Goal: Task Accomplishment & Management: Manage account settings

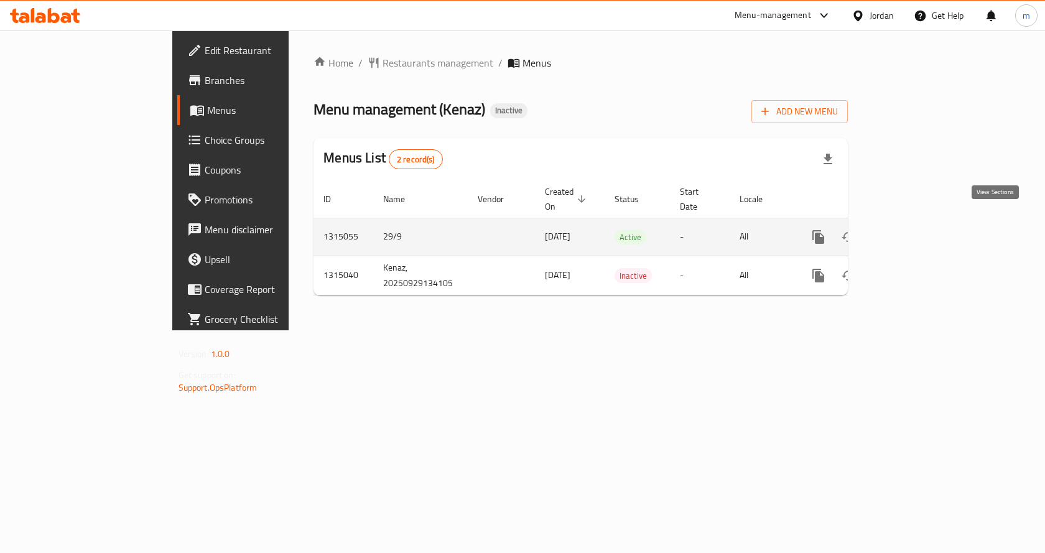
click at [916, 230] on icon "enhanced table" at bounding box center [908, 237] width 15 height 15
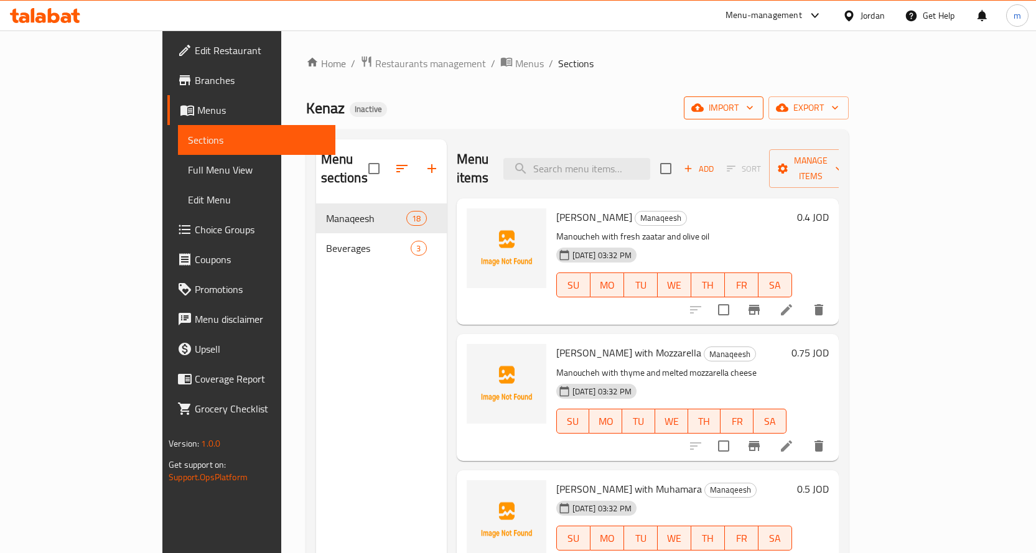
click at [756, 110] on icon "button" at bounding box center [749, 107] width 12 height 12
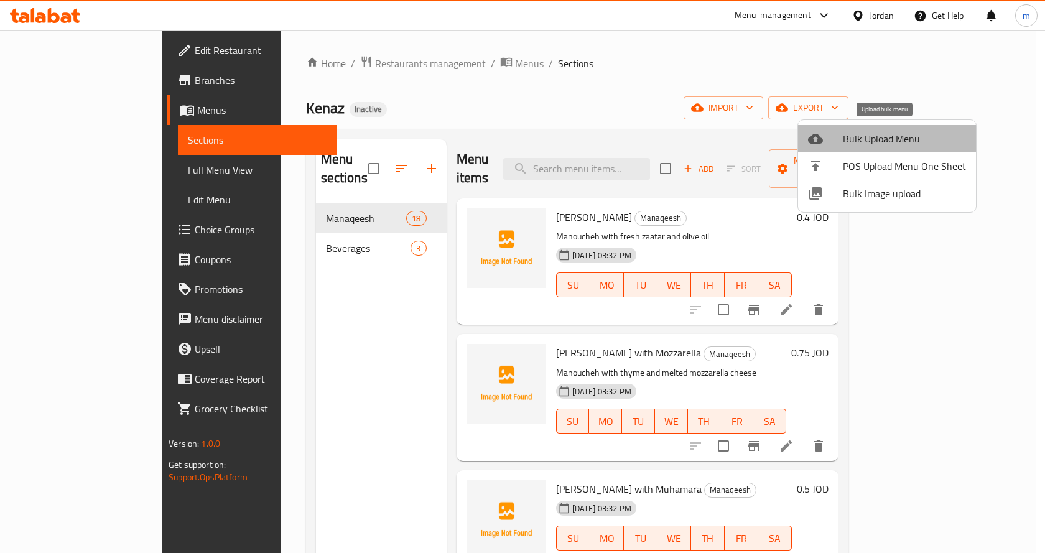
click at [906, 146] on span "Bulk Upload Menu" at bounding box center [904, 138] width 123 height 15
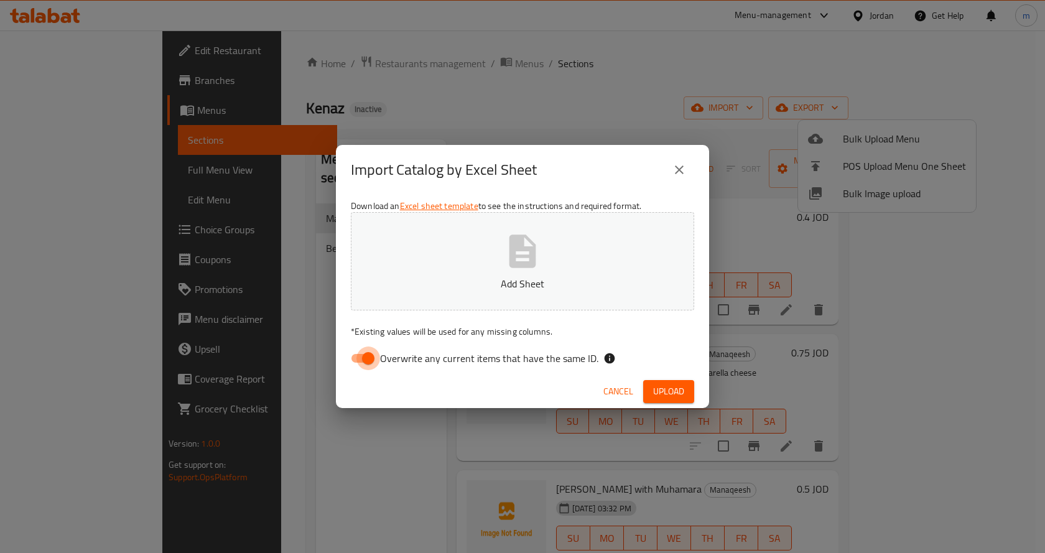
click at [355, 360] on input "Overwrite any current items that have the same ID." at bounding box center [368, 359] width 71 height 24
checkbox input "false"
click at [673, 391] on span "Upload" at bounding box center [668, 392] width 31 height 16
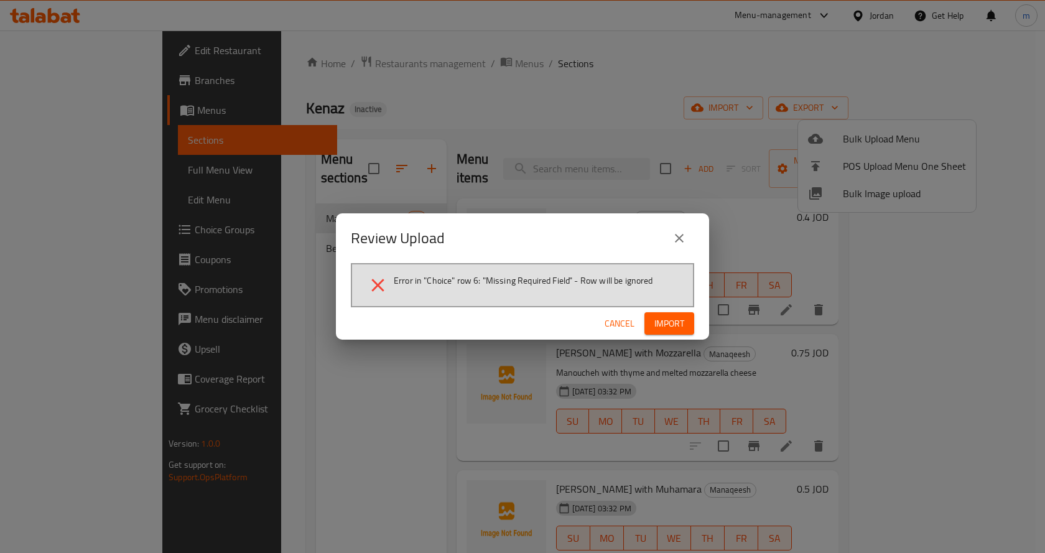
click at [665, 328] on span "Import" at bounding box center [669, 324] width 30 height 16
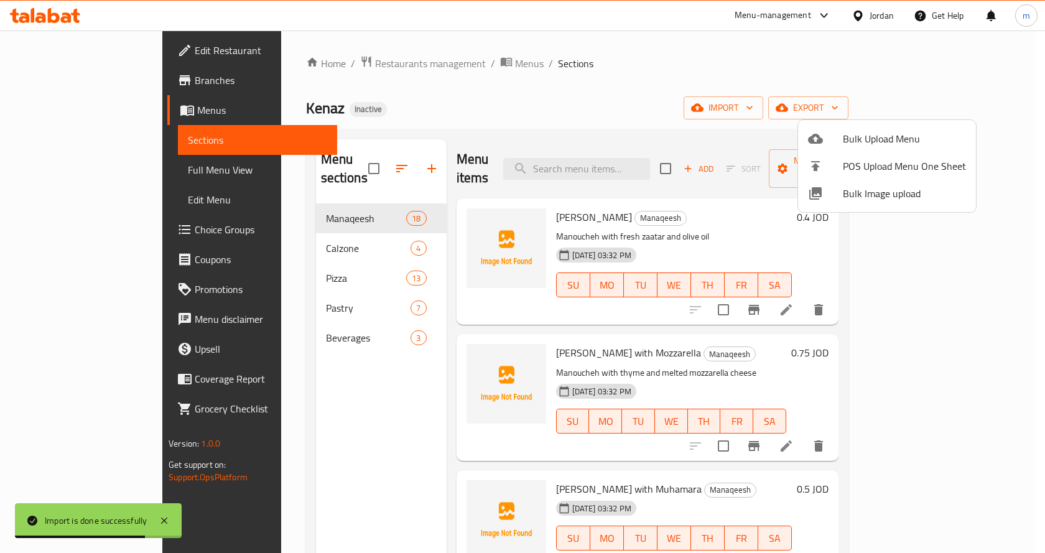
click at [752, 88] on div at bounding box center [522, 276] width 1045 height 553
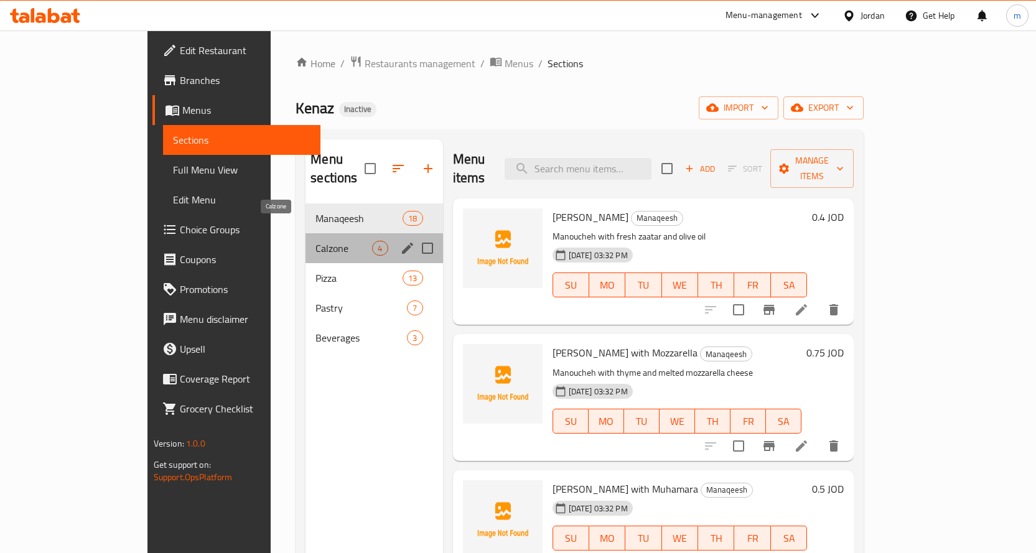
click at [330, 241] on span "Calzone" at bounding box center [343, 248] width 57 height 15
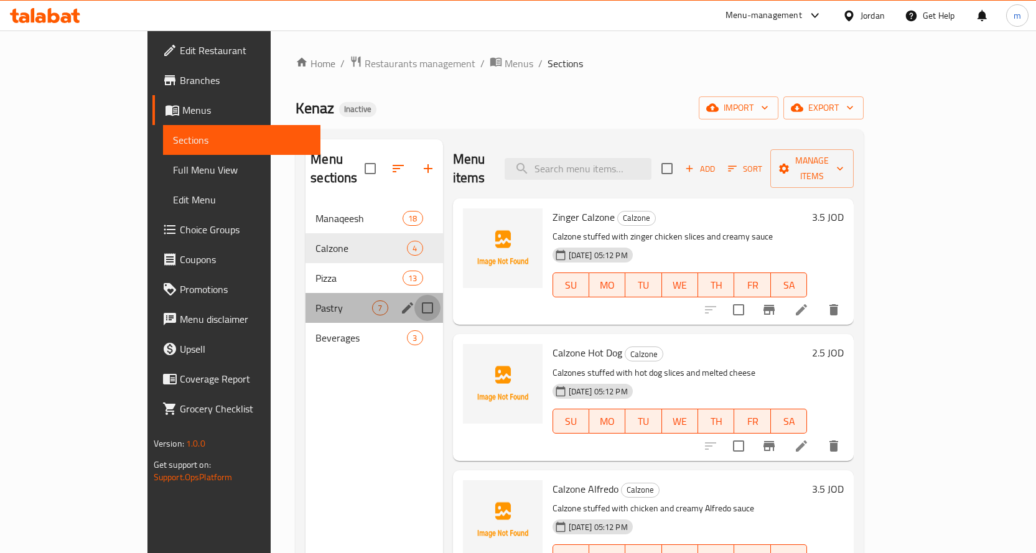
click at [414, 295] on input "Menu sections" at bounding box center [427, 308] width 26 height 26
checkbox input "true"
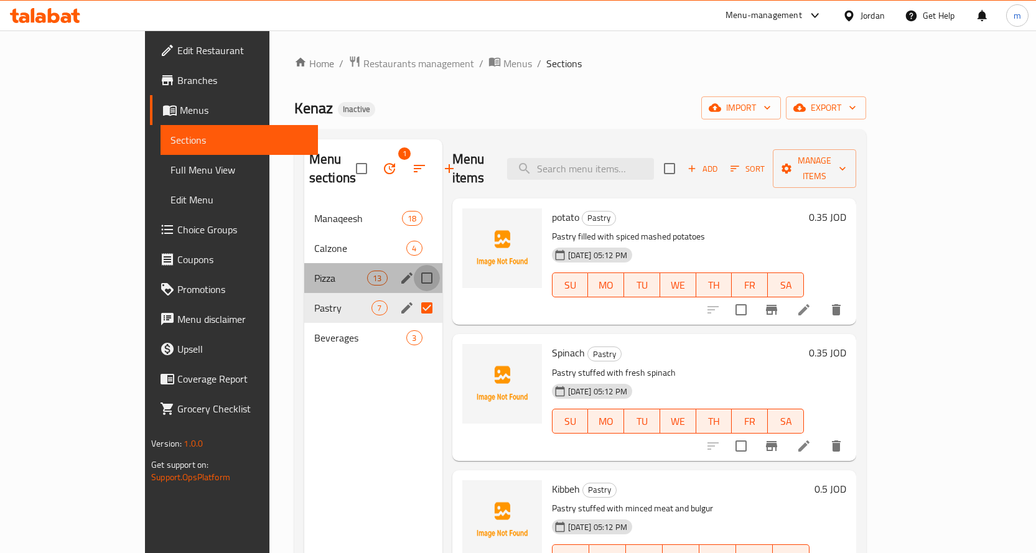
click at [414, 265] on input "Menu sections" at bounding box center [427, 278] width 26 height 26
checkbox input "true"
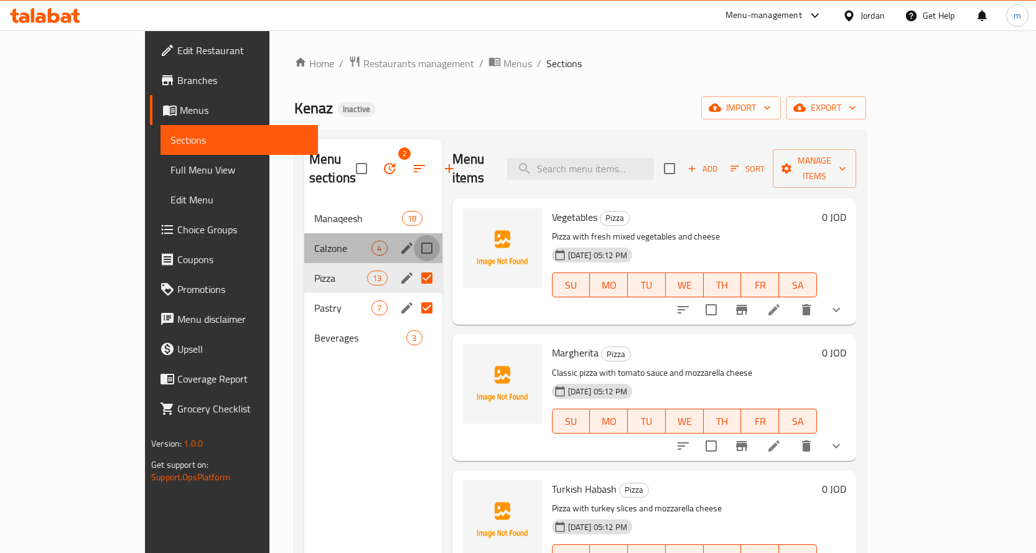
click at [414, 235] on input "Menu sections" at bounding box center [427, 248] width 26 height 26
checkbox input "true"
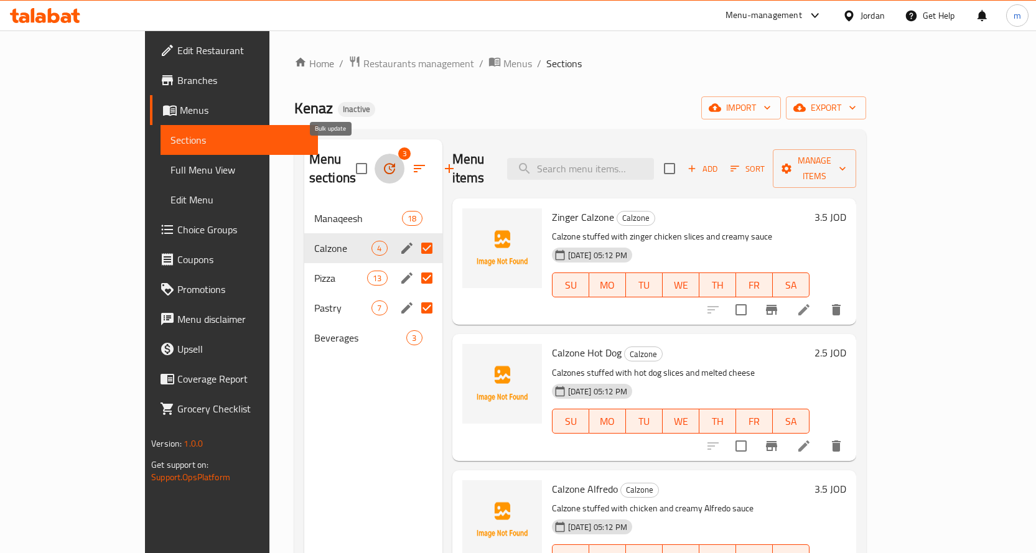
click at [384, 163] on icon "button" at bounding box center [389, 168] width 11 height 11
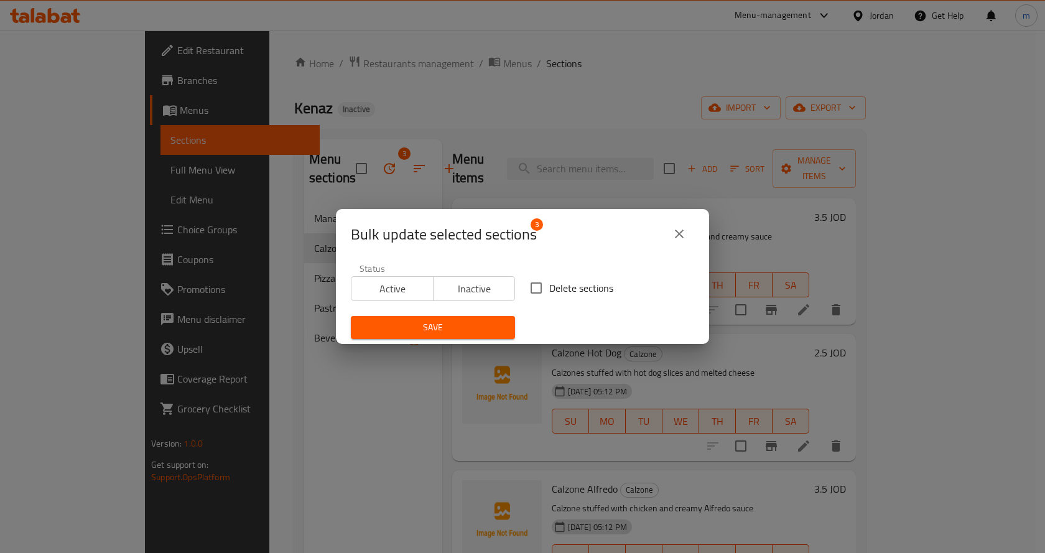
click at [529, 286] on input "Delete sections" at bounding box center [536, 288] width 26 height 26
checkbox input "true"
click at [465, 324] on span "Save" at bounding box center [433, 328] width 144 height 16
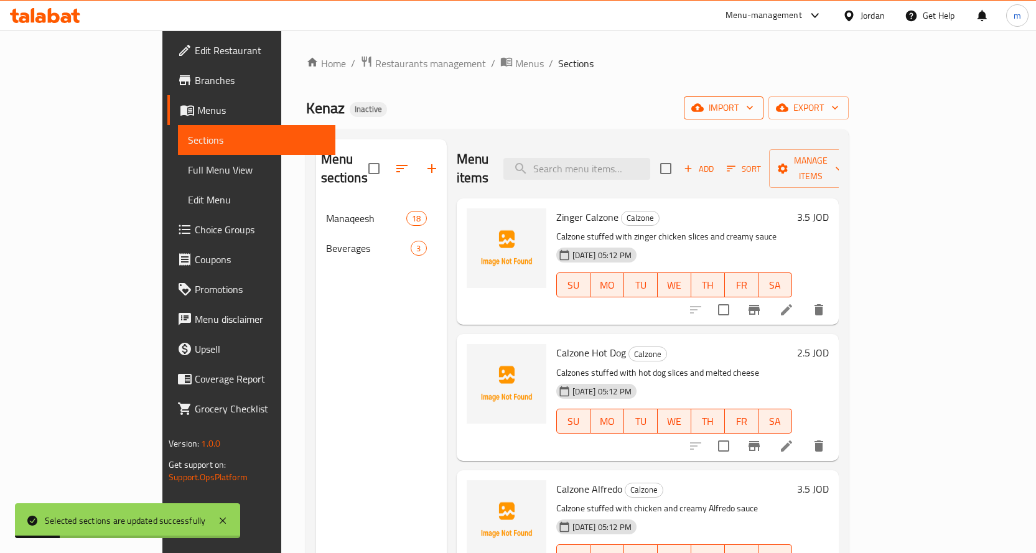
click at [753, 108] on span "import" at bounding box center [724, 108] width 60 height 16
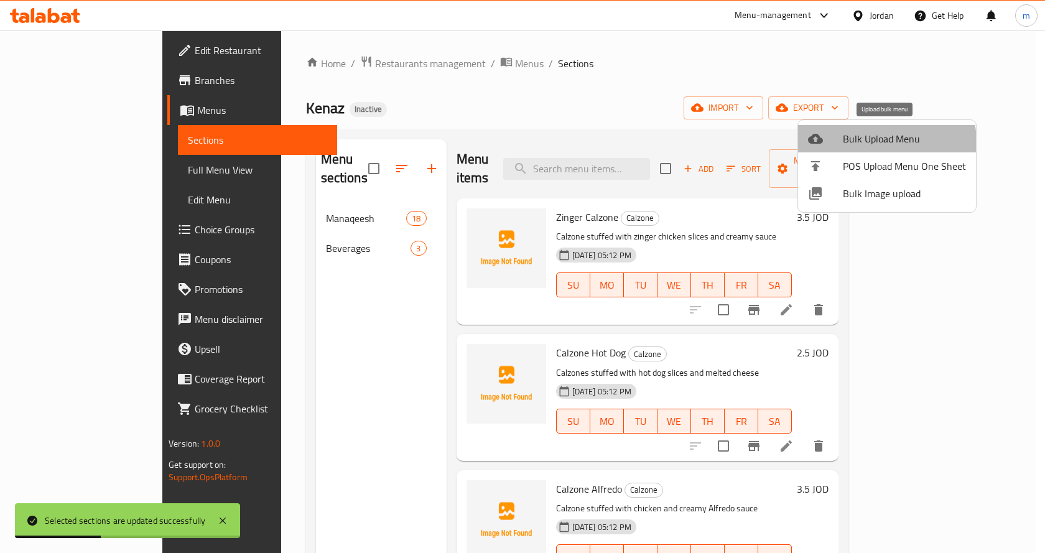
click at [868, 143] on span "Bulk Upload Menu" at bounding box center [904, 138] width 123 height 15
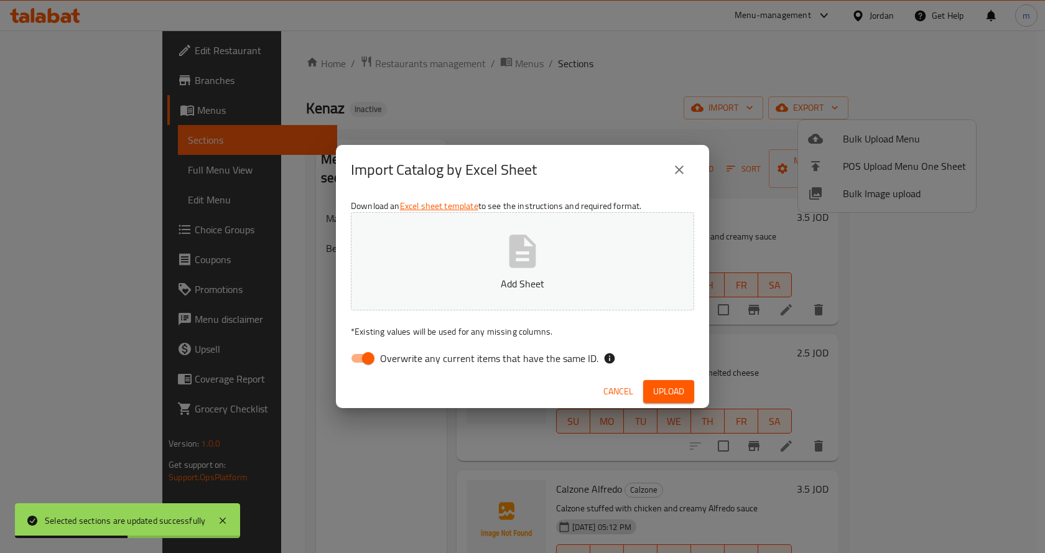
click at [365, 360] on input "Overwrite any current items that have the same ID." at bounding box center [368, 359] width 71 height 24
checkbox input "false"
drag, startPoint x: 676, startPoint y: 390, endPoint x: 549, endPoint y: 291, distance: 160.9
click at [676, 390] on span "Upload" at bounding box center [668, 392] width 31 height 16
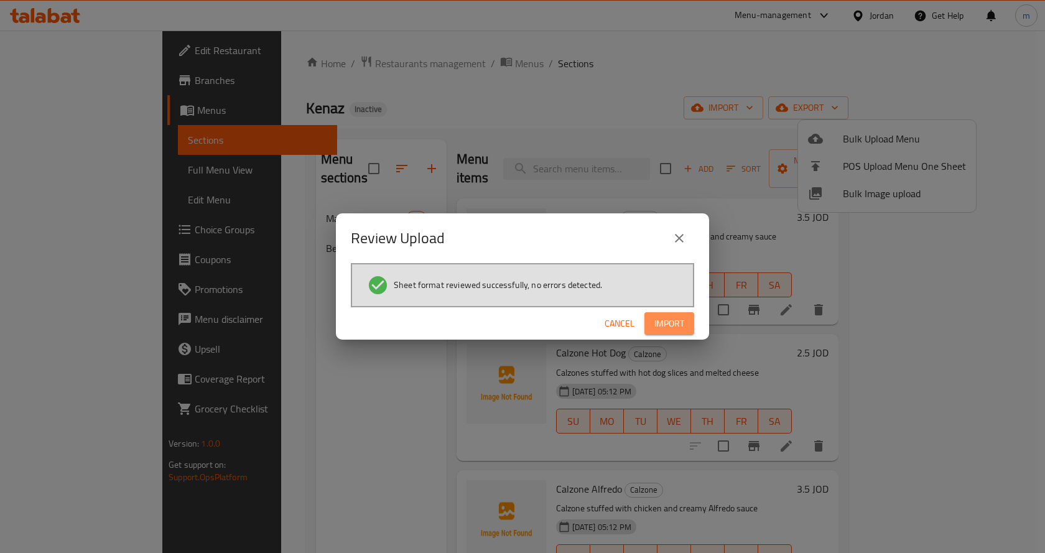
click at [673, 320] on span "Import" at bounding box center [669, 324] width 30 height 16
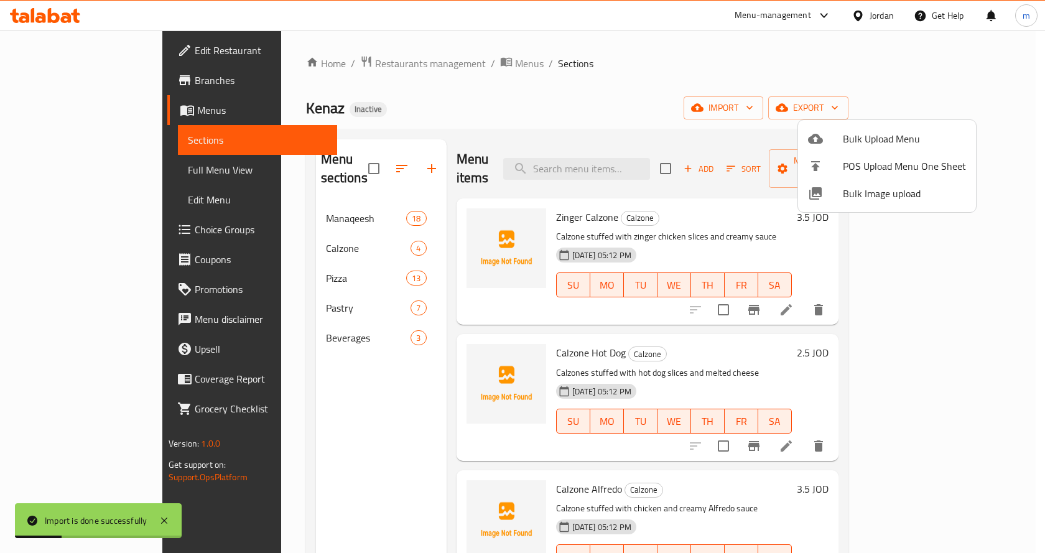
click at [91, 169] on div at bounding box center [522, 276] width 1045 height 553
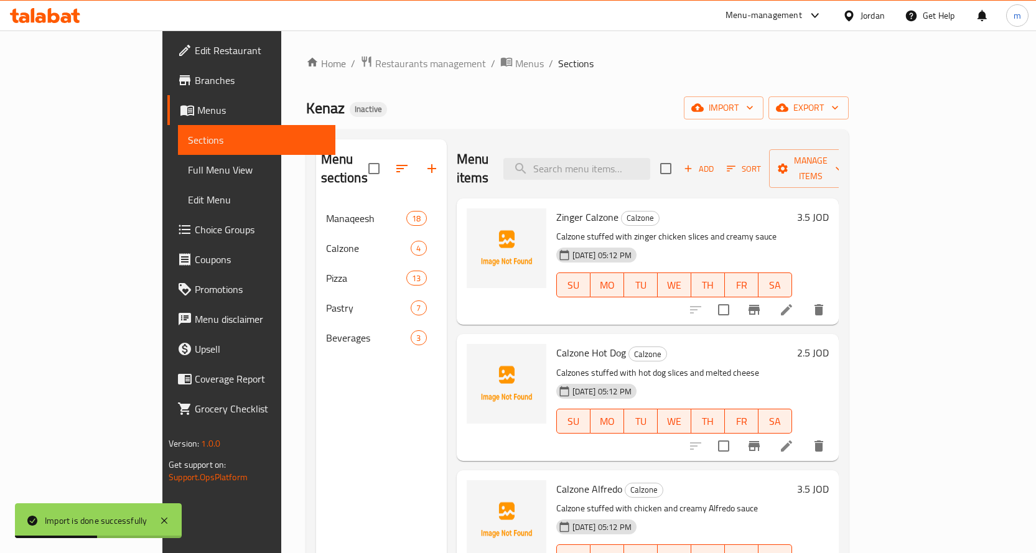
click at [188, 171] on span "Full Menu View" at bounding box center [256, 169] width 137 height 15
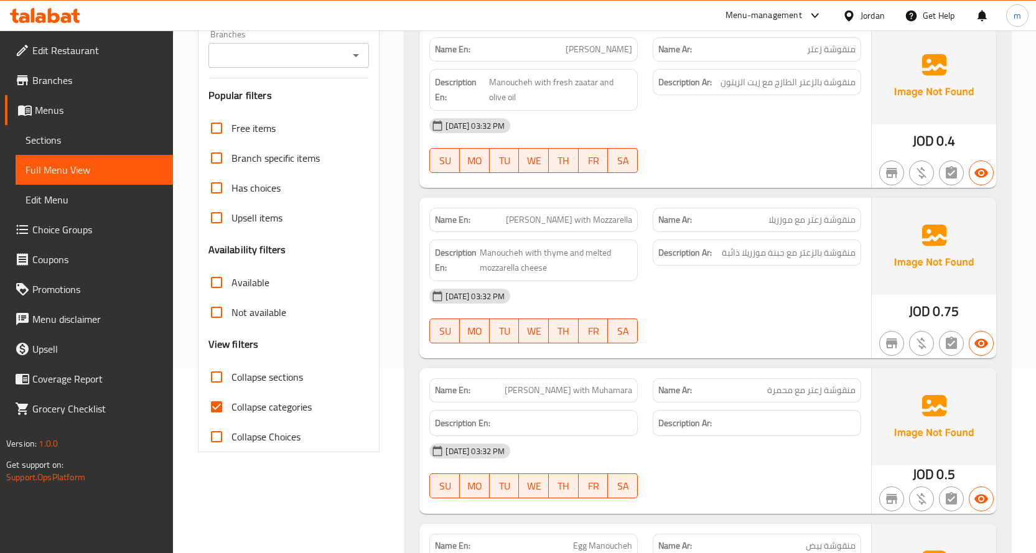
scroll to position [187, 0]
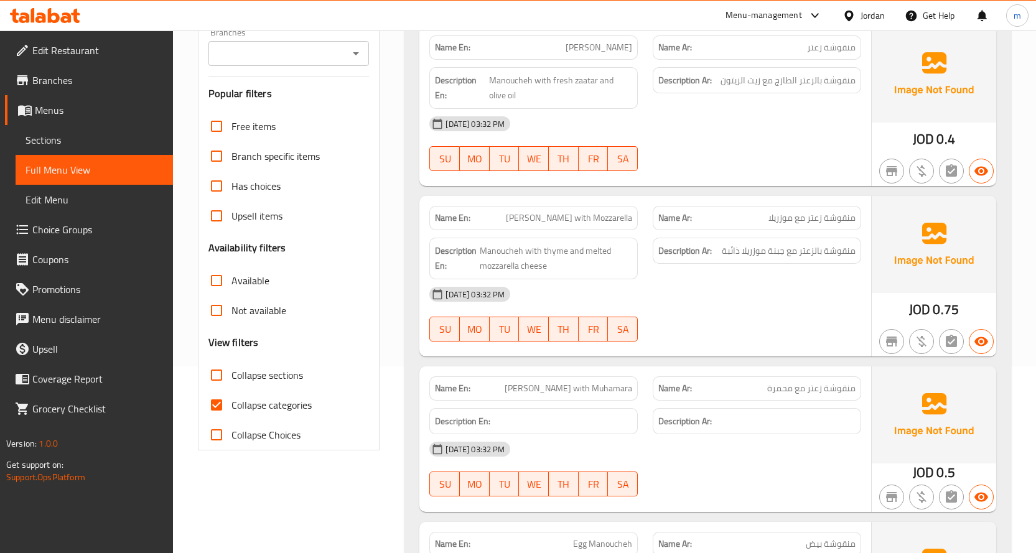
click at [284, 377] on span "Collapse sections" at bounding box center [267, 375] width 72 height 15
click at [231, 377] on input "Collapse sections" at bounding box center [217, 375] width 30 height 30
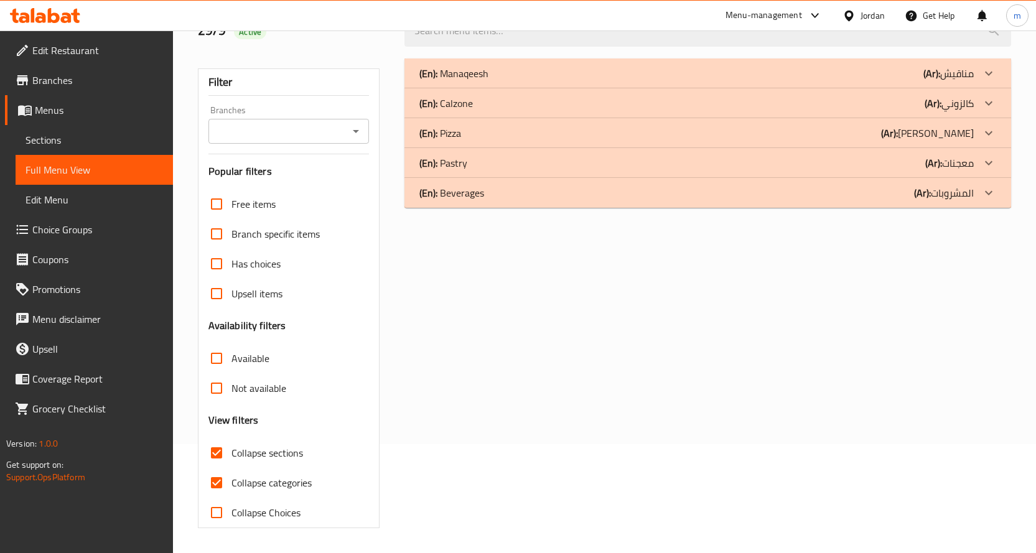
click at [269, 439] on label "Collapse sections" at bounding box center [252, 453] width 101 height 30
click at [231, 439] on input "Collapse sections" at bounding box center [217, 453] width 30 height 30
checkbox input "false"
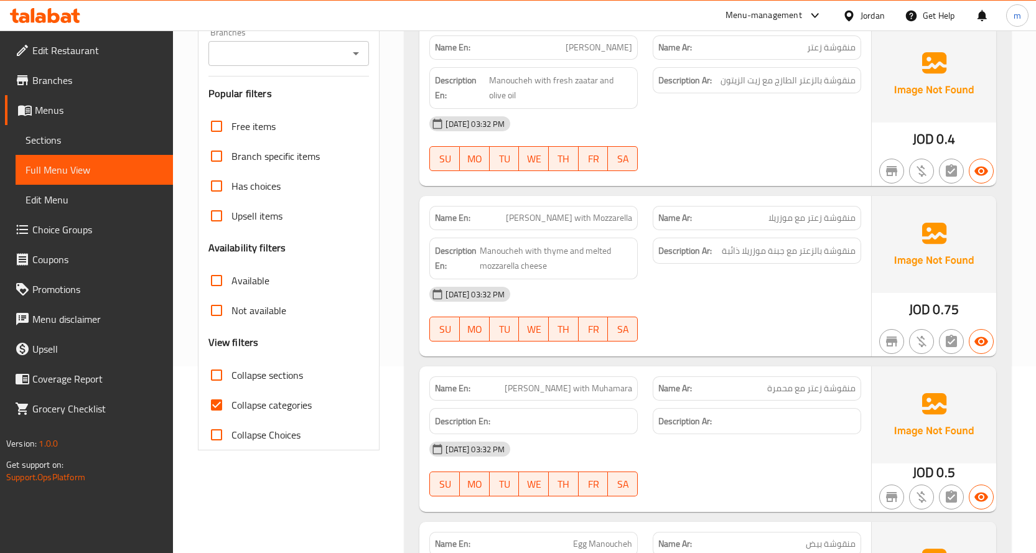
scroll to position [109, 0]
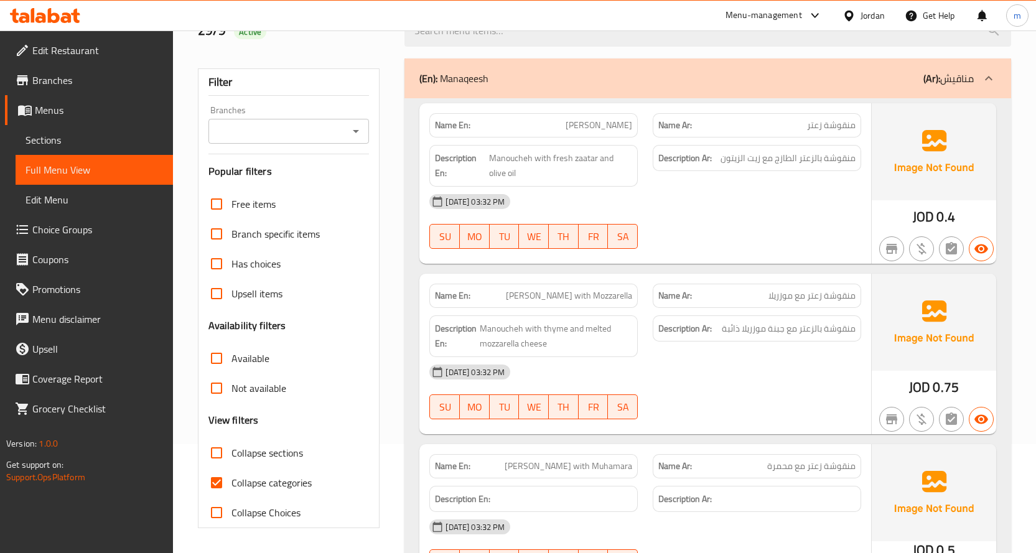
click at [267, 485] on span "Collapse categories" at bounding box center [271, 482] width 80 height 15
click at [231, 485] on input "Collapse categories" at bounding box center [217, 483] width 30 height 30
checkbox input "false"
click at [257, 454] on span "Collapse sections" at bounding box center [267, 452] width 72 height 15
click at [231, 454] on input "Collapse sections" at bounding box center [217, 453] width 30 height 30
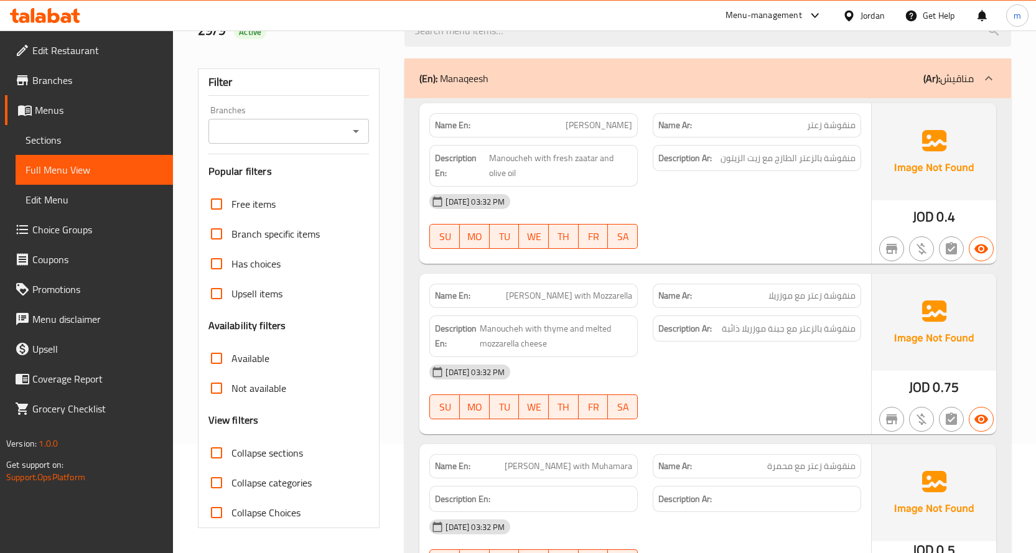
checkbox input "true"
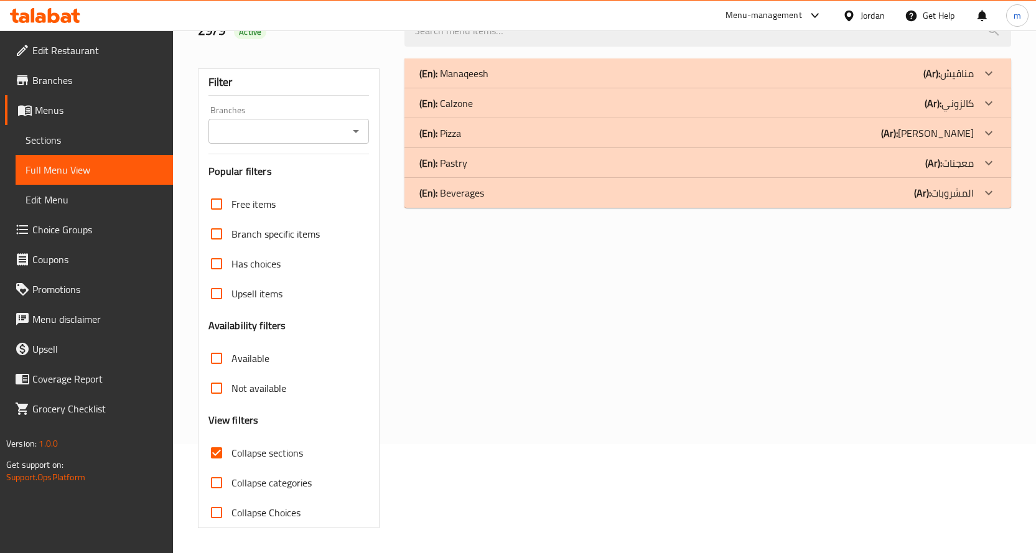
click at [878, 162] on div "(En): Pastry (Ar): معجنات" at bounding box center [696, 163] width 554 height 15
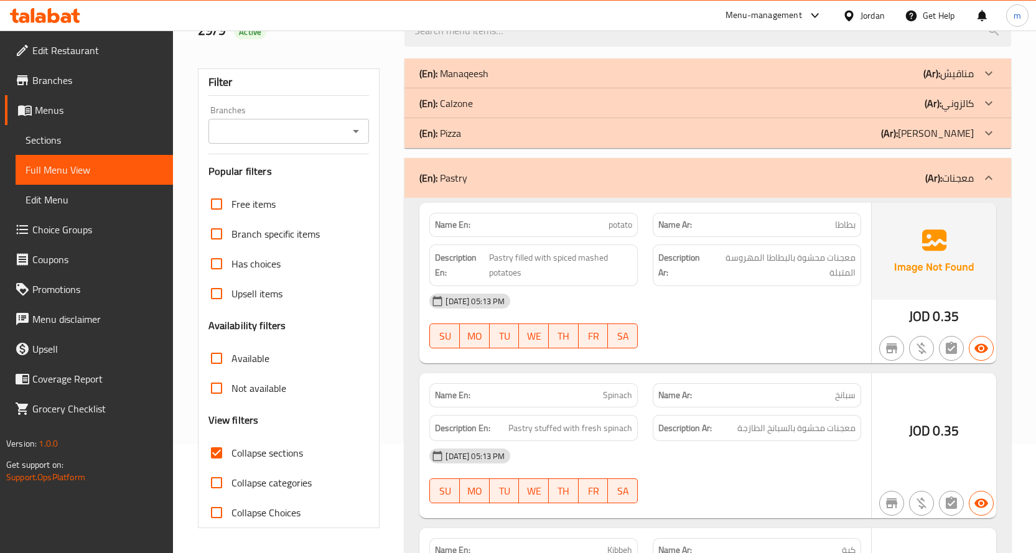
click at [867, 131] on div "(En): Pizza (Ar): بيتزا" at bounding box center [696, 133] width 554 height 15
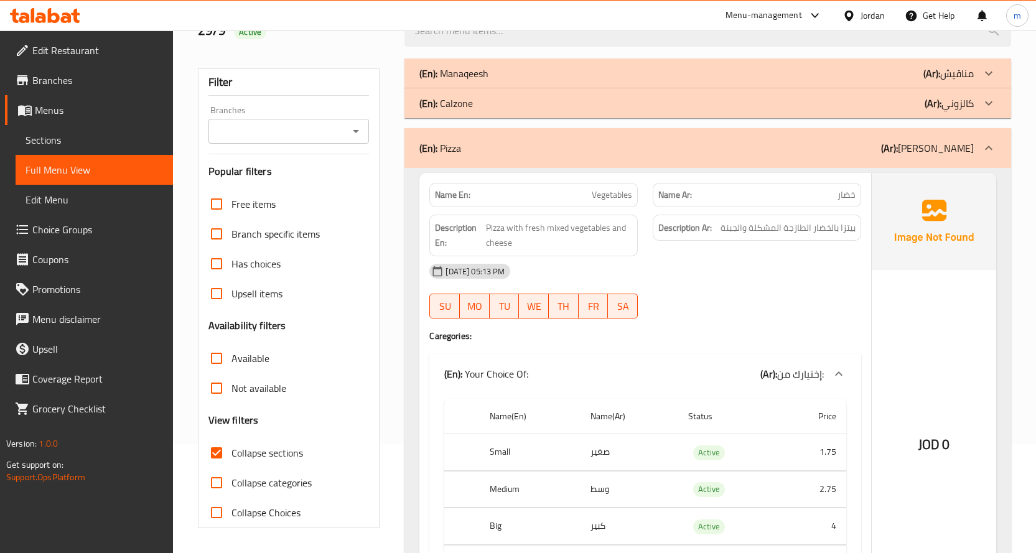
click at [857, 102] on div "(En): Calzone (Ar): كالزوني" at bounding box center [696, 103] width 554 height 15
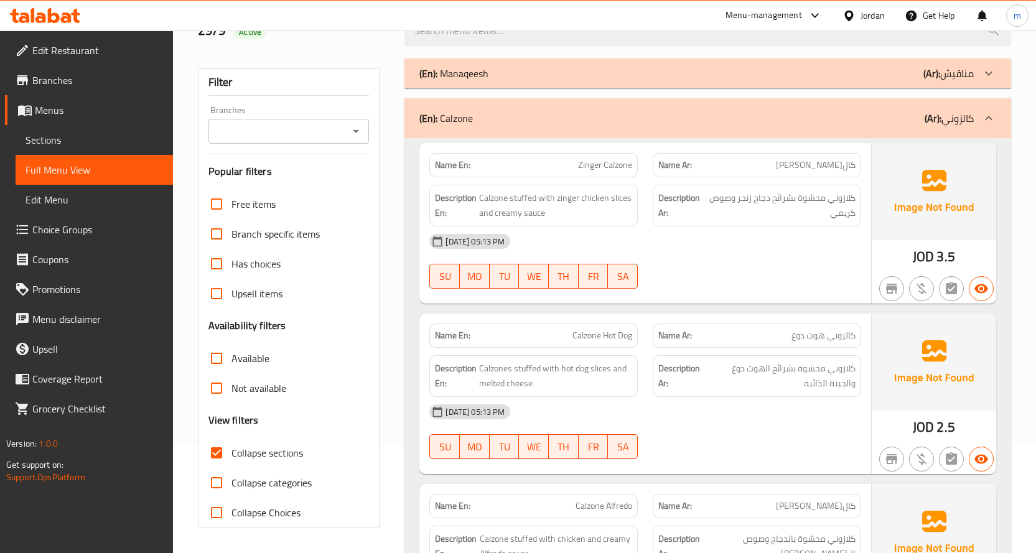
click at [845, 164] on span "كال[PERSON_NAME]" at bounding box center [816, 165] width 80 height 13
copy span "كالزوني"
click at [771, 249] on div "[DATE] 05:13 PM" at bounding box center [645, 241] width 447 height 30
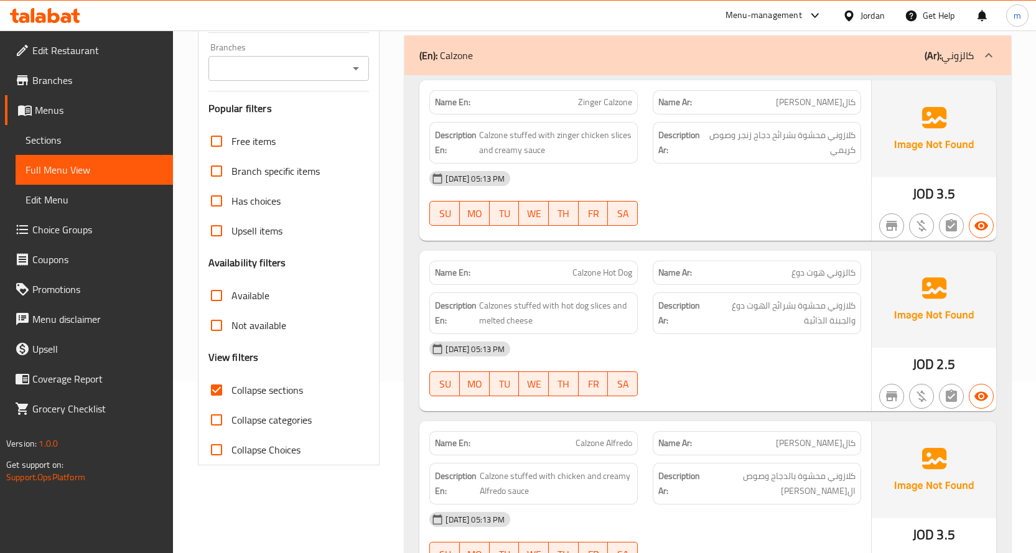
scroll to position [171, 0]
click at [848, 103] on span "كال[PERSON_NAME]" at bounding box center [816, 102] width 80 height 13
click at [841, 145] on span "كلازوني محشوة بشرائح دجاج زنجر وصوص كريمي" at bounding box center [781, 143] width 149 height 30
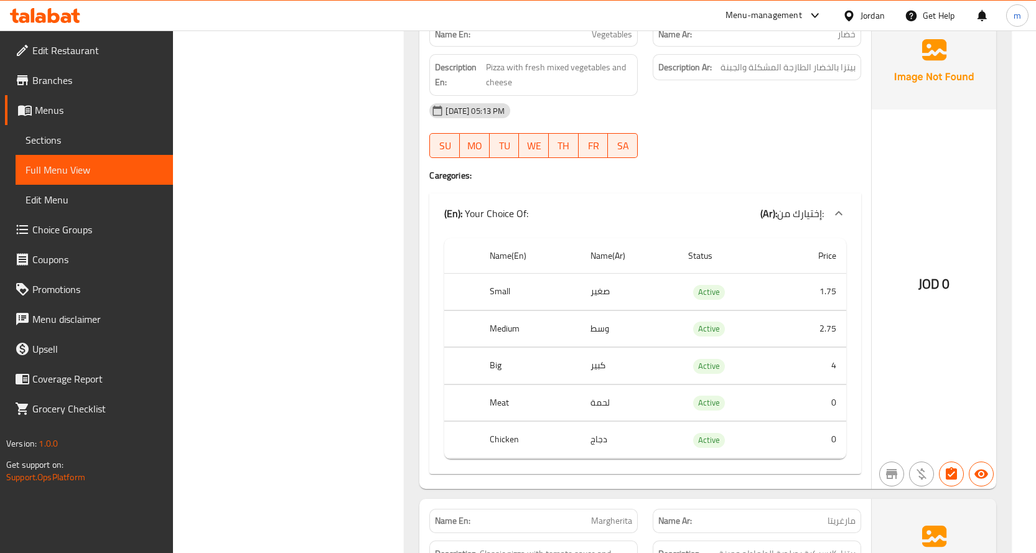
scroll to position [918, 0]
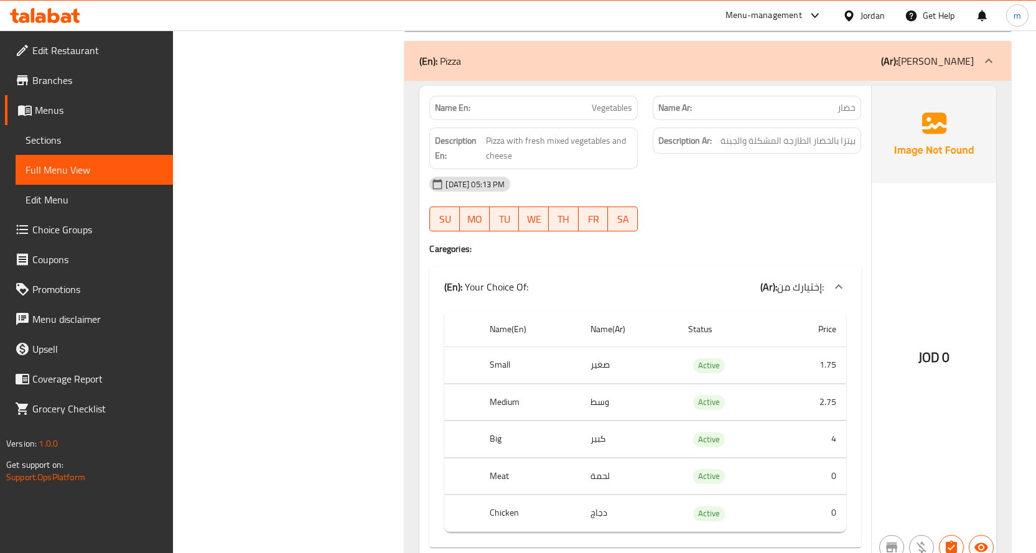
click at [615, 113] on span "Vegetables" at bounding box center [612, 107] width 40 height 13
copy span "Vegetables"
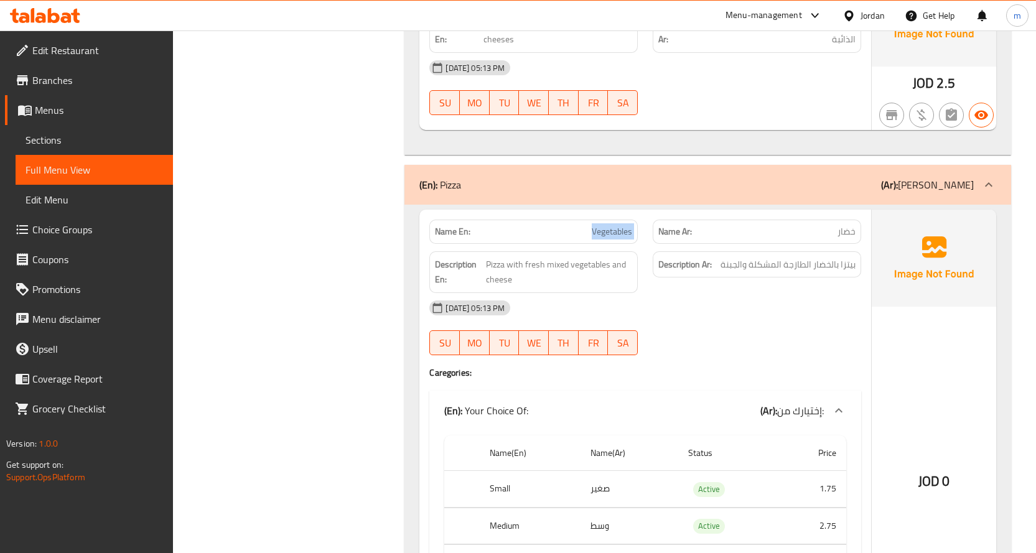
scroll to position [793, 0]
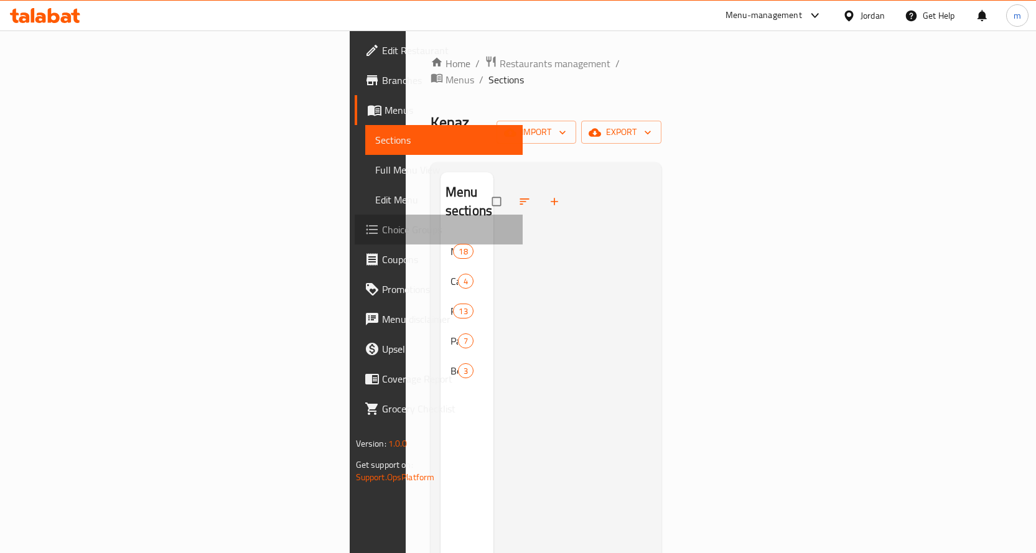
click at [382, 230] on span "Choice Groups" at bounding box center [447, 229] width 131 height 15
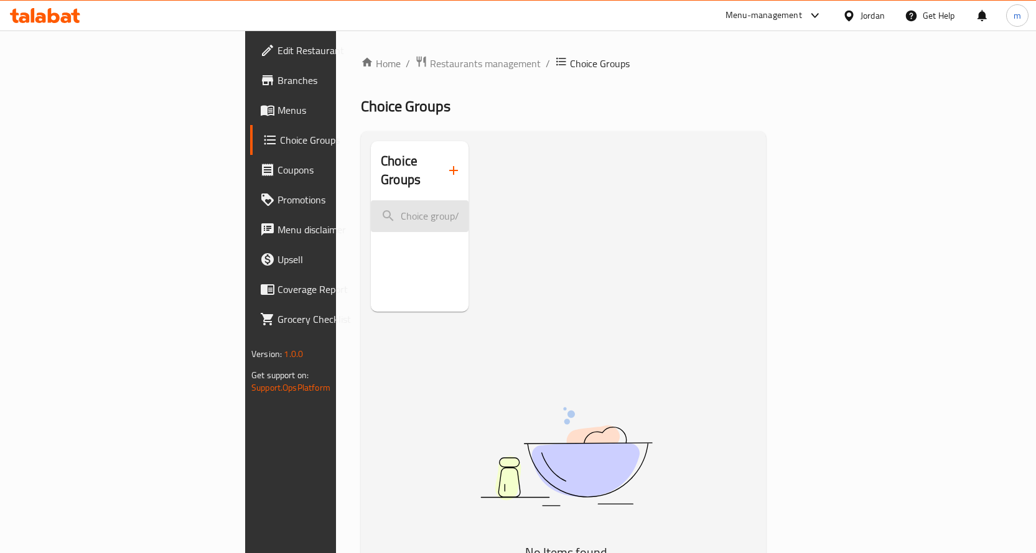
click at [371, 200] on input "search" at bounding box center [420, 216] width 98 height 32
paste input "Vegetables"
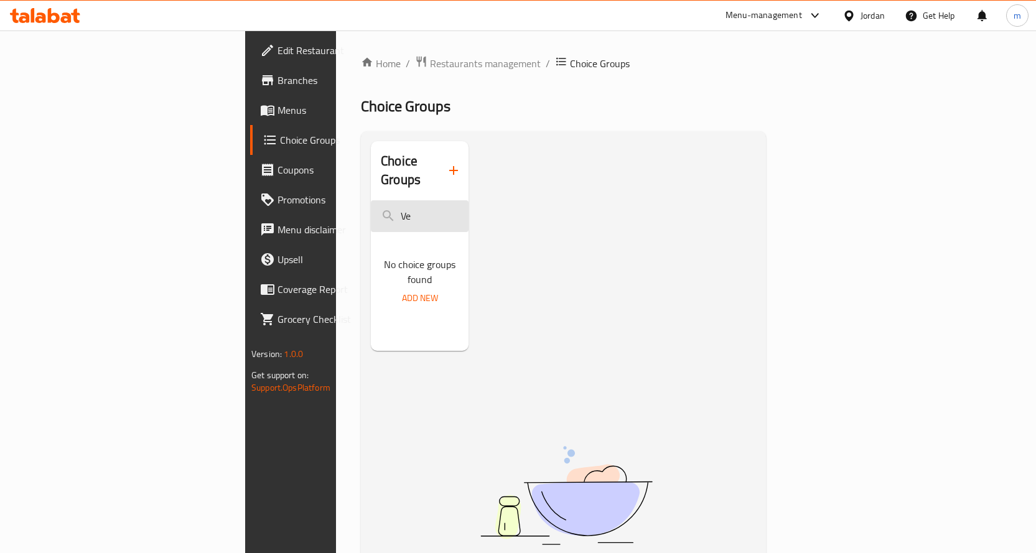
type input "V"
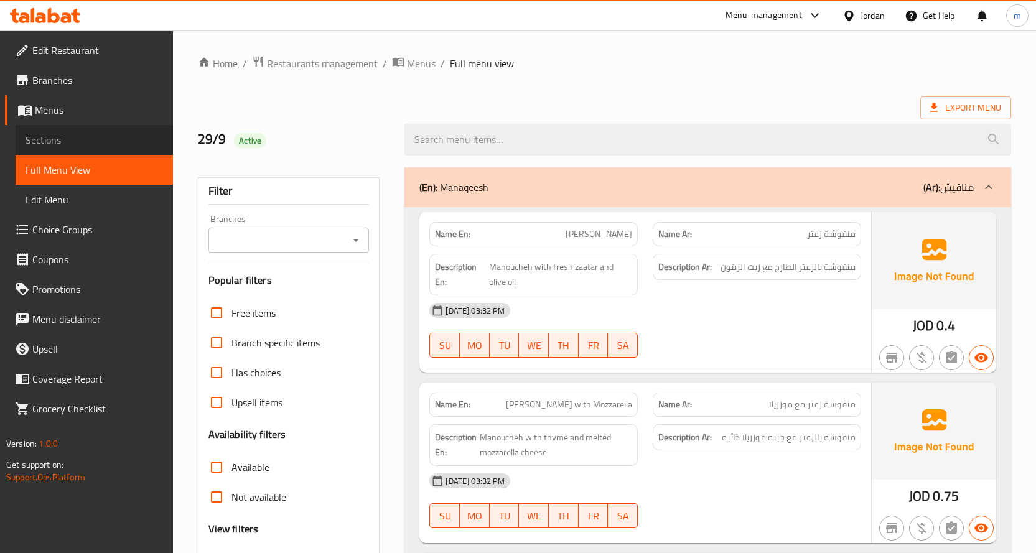
click at [56, 138] on span "Sections" at bounding box center [94, 140] width 137 height 15
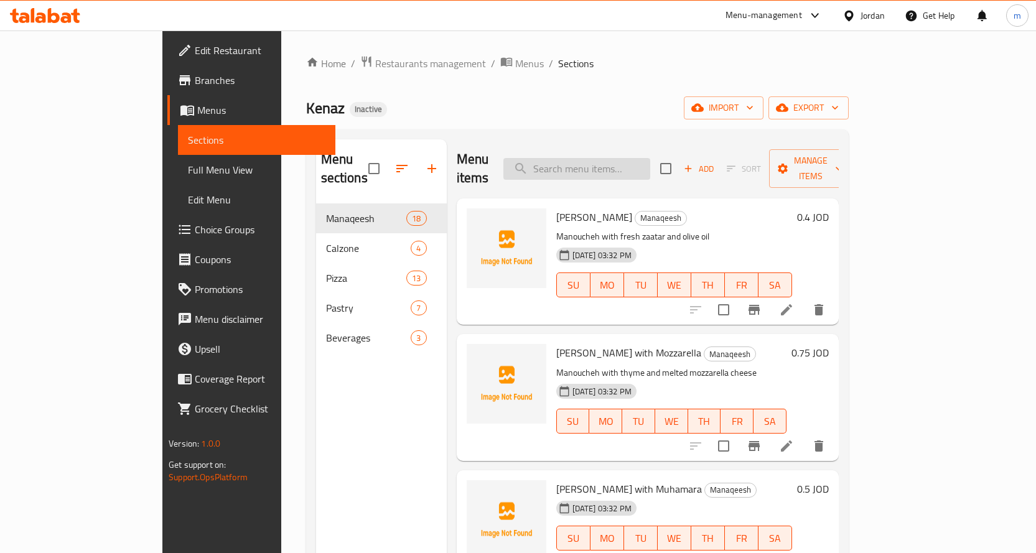
click at [627, 165] on input "search" at bounding box center [576, 169] width 147 height 22
paste input "Vegetables"
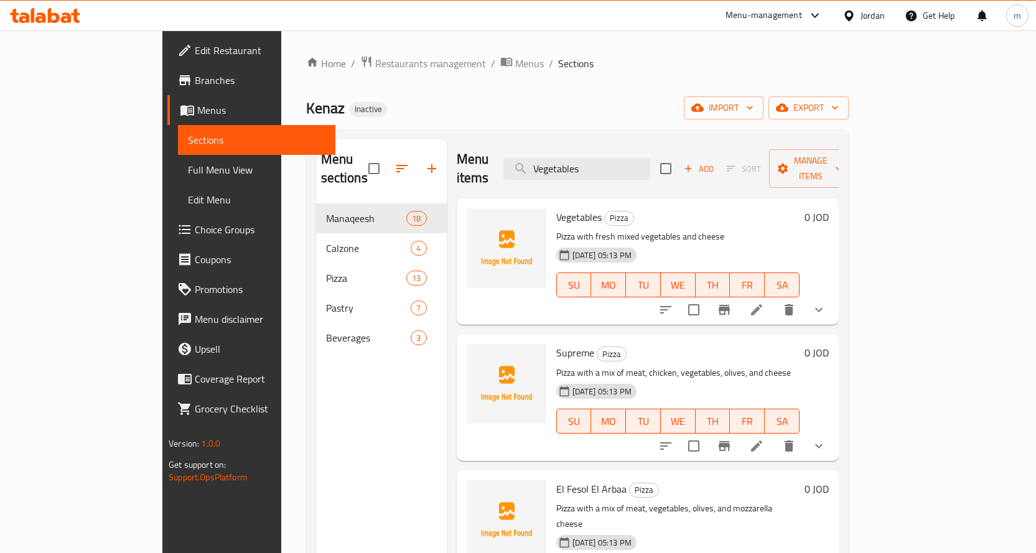
type input "Vegetables"
click at [764, 302] on icon at bounding box center [756, 309] width 15 height 15
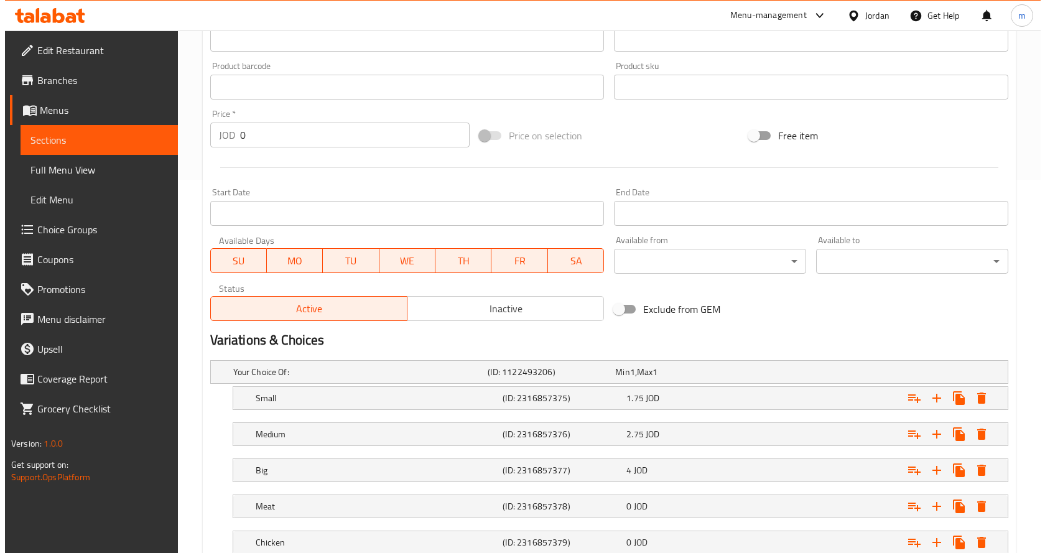
scroll to position [435, 0]
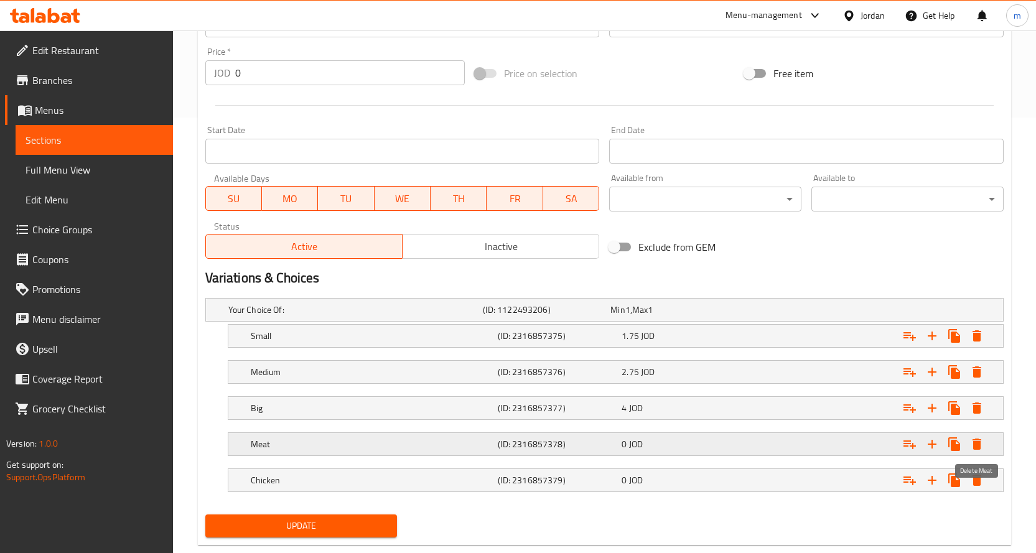
click at [972, 446] on icon "Expand" at bounding box center [976, 444] width 15 height 15
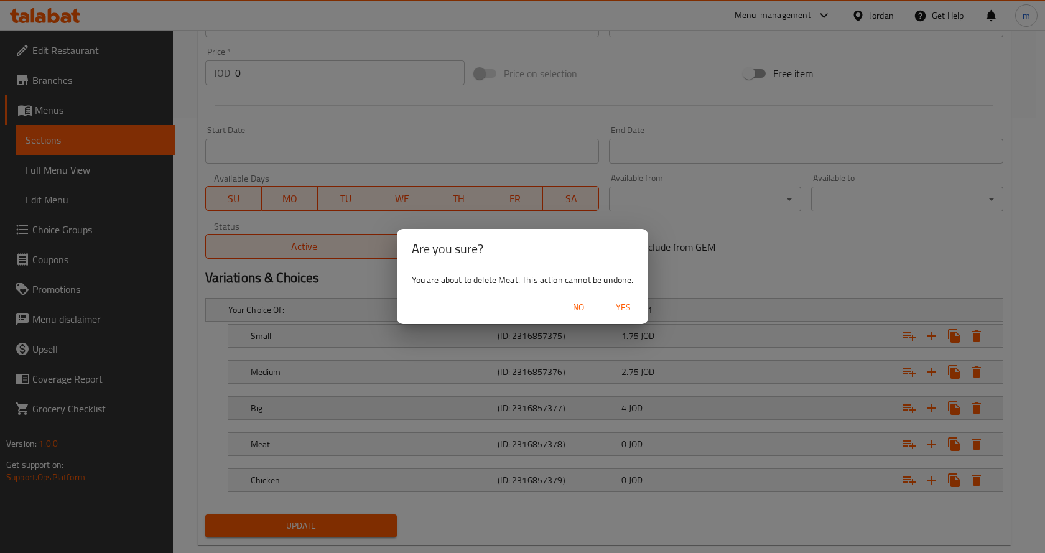
drag, startPoint x: 617, startPoint y: 309, endPoint x: 768, endPoint y: 426, distance: 191.1
click at [618, 309] on span "Yes" at bounding box center [623, 308] width 30 height 16
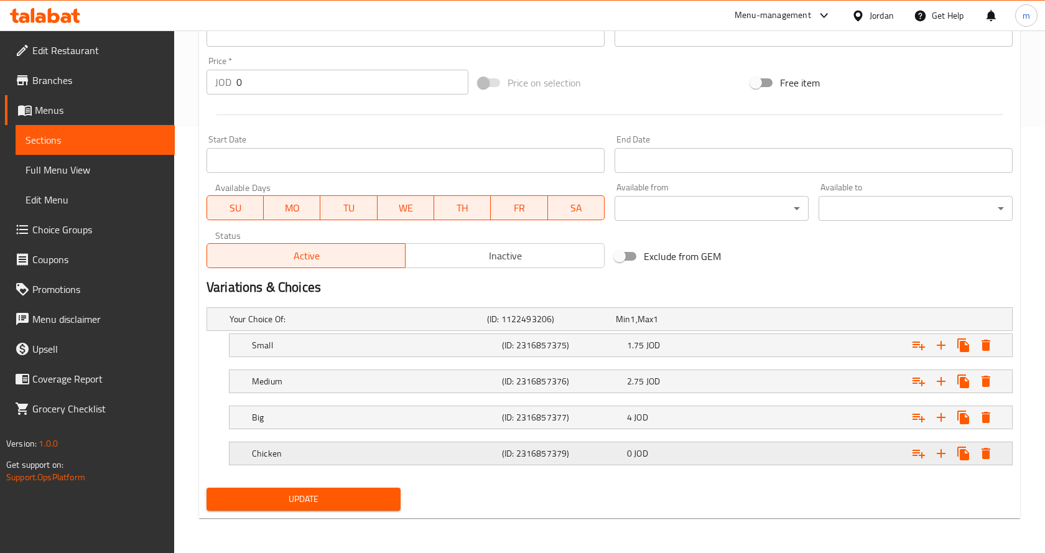
scroll to position [426, 0]
click at [980, 455] on icon "Expand" at bounding box center [976, 453] width 9 height 11
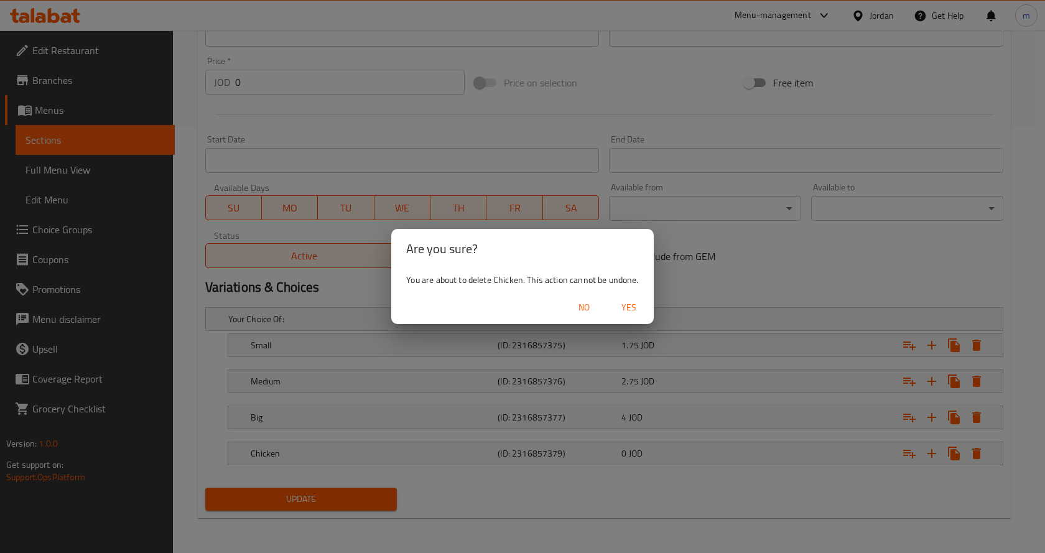
click at [624, 309] on span "Yes" at bounding box center [629, 308] width 30 height 16
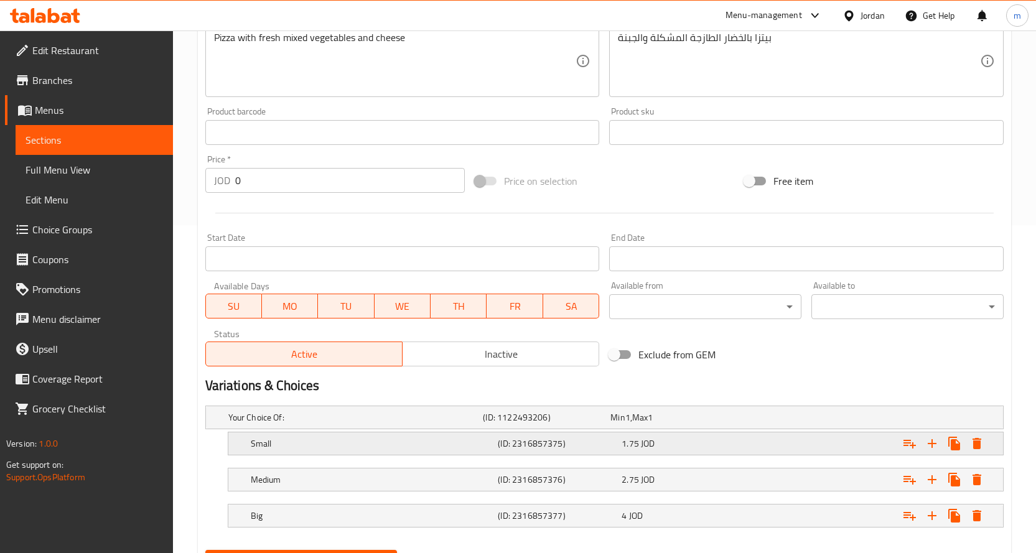
scroll to position [390, 0]
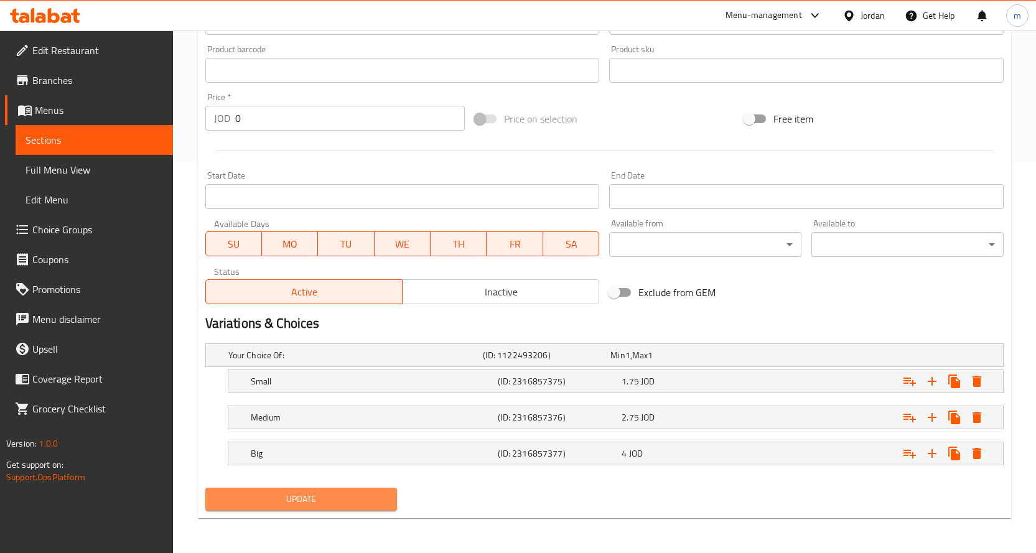
click at [339, 504] on span "Update" at bounding box center [301, 499] width 172 height 16
click at [388, 494] on button "Update" at bounding box center [301, 499] width 192 height 23
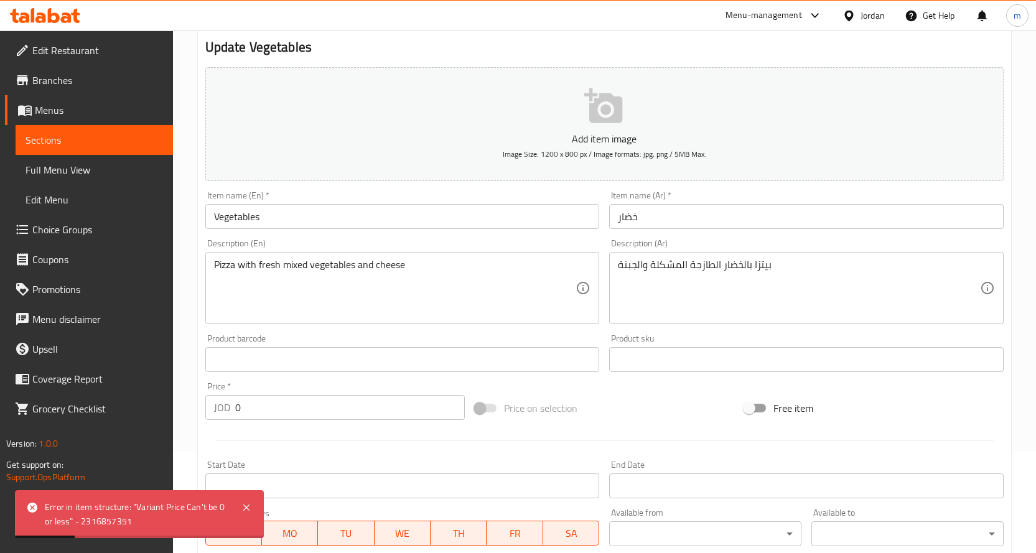
scroll to position [79, 0]
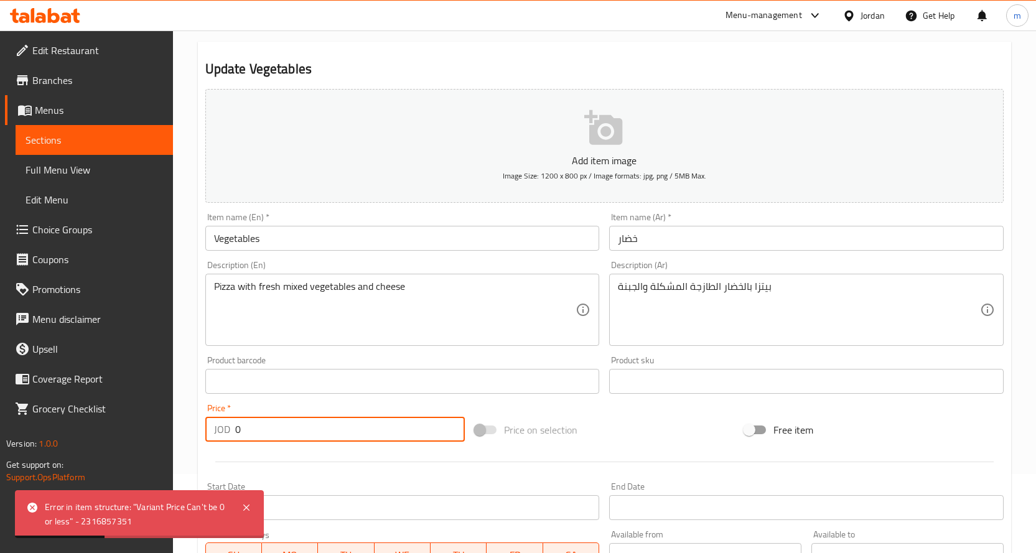
drag, startPoint x: 257, startPoint y: 429, endPoint x: 208, endPoint y: 428, distance: 49.2
click at [208, 428] on div "JOD 0 Price *" at bounding box center [334, 429] width 259 height 25
click at [234, 430] on div "JOD 0 Price *" at bounding box center [334, 429] width 259 height 25
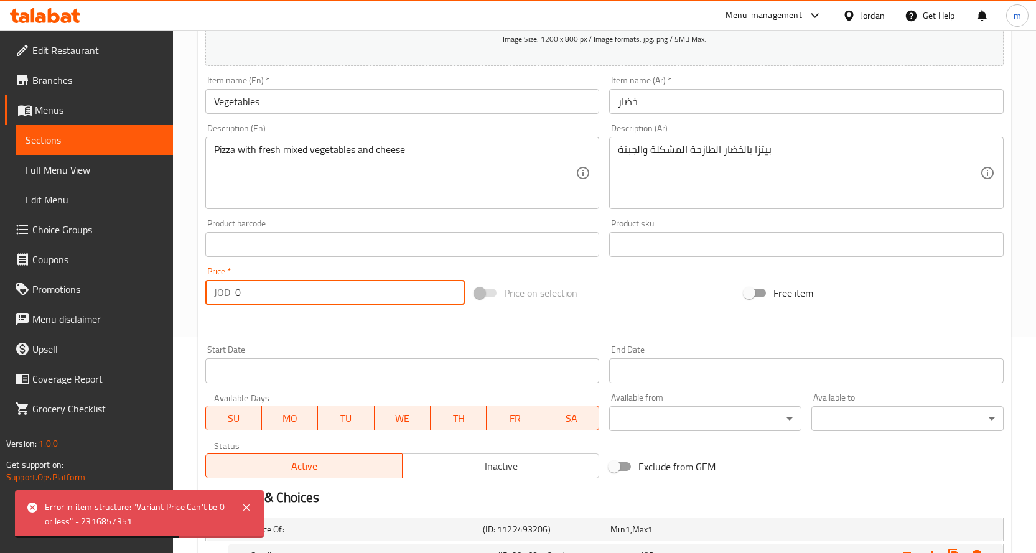
scroll to position [390, 0]
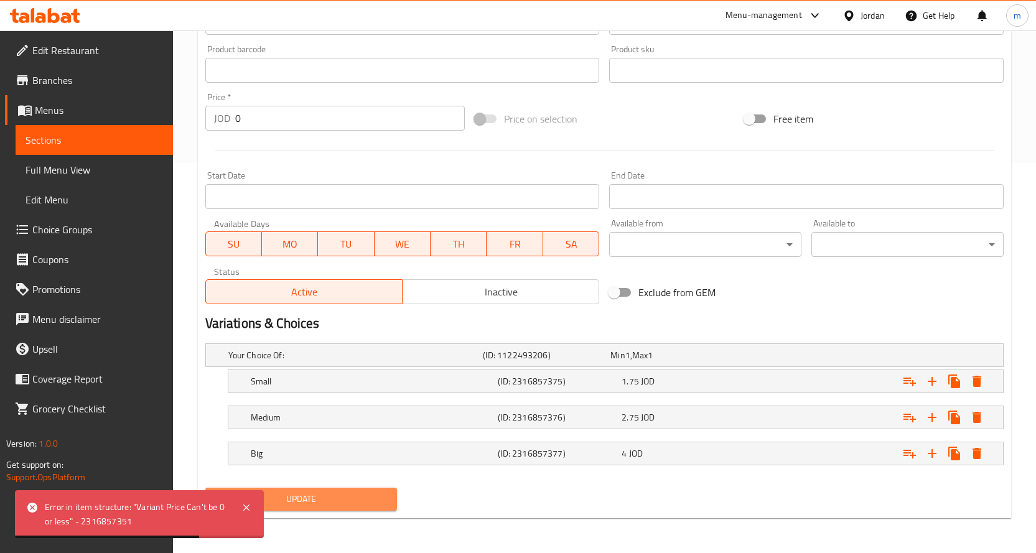
click at [327, 500] on span "Update" at bounding box center [301, 499] width 172 height 16
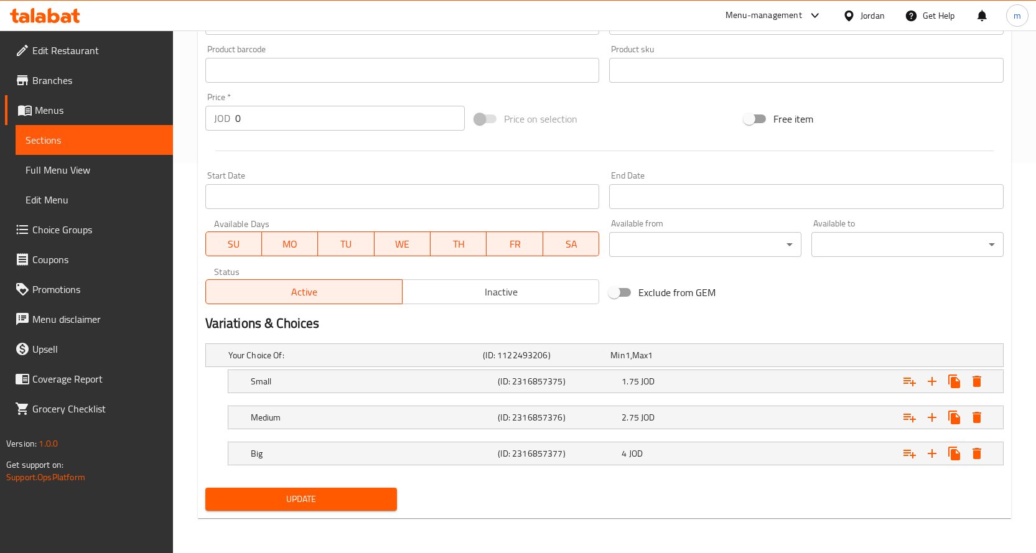
click at [341, 506] on span "Update" at bounding box center [301, 499] width 172 height 16
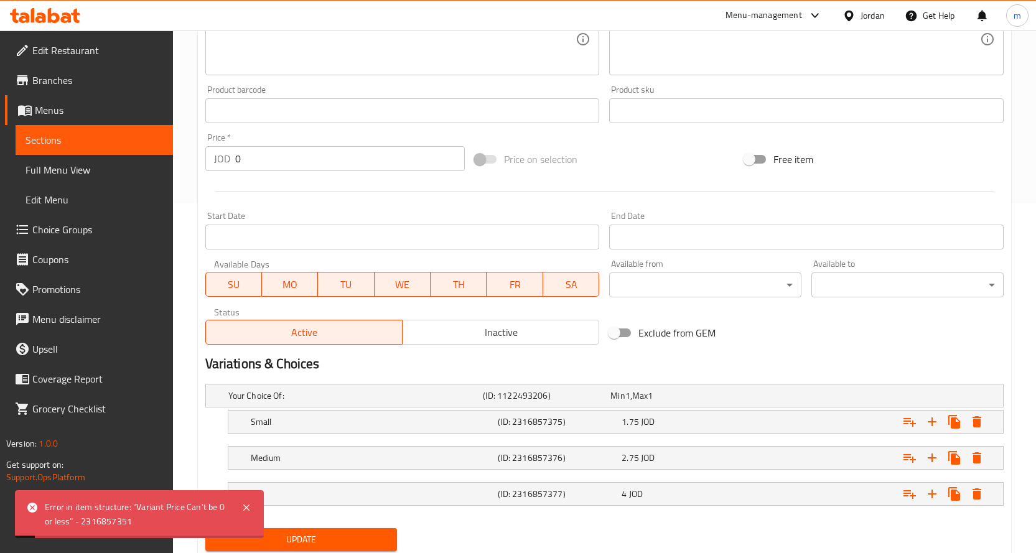
scroll to position [328, 0]
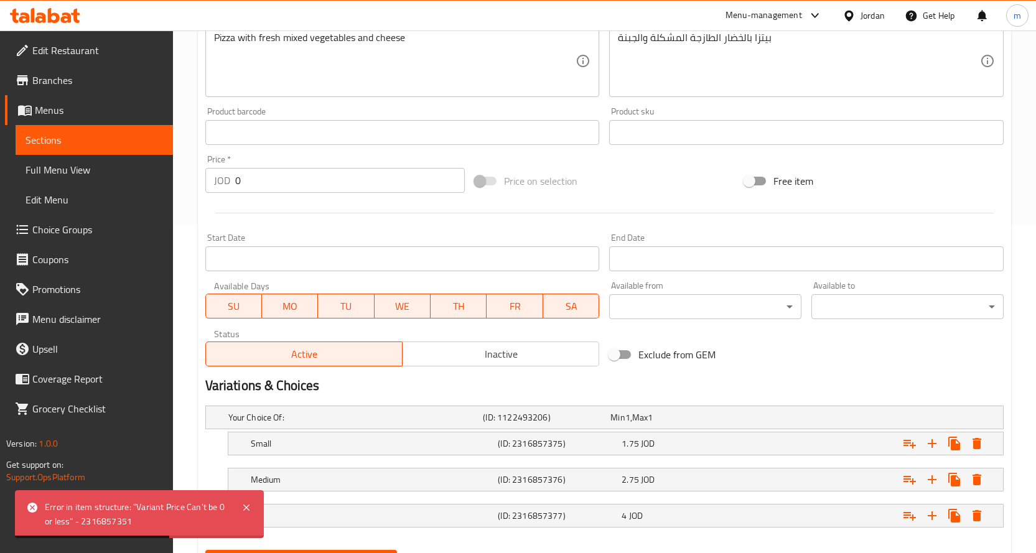
click at [74, 516] on div "Error in item structure: "Variant Price Can't be 0 or less" - 2316857351" at bounding box center [137, 514] width 184 height 28
drag, startPoint x: 48, startPoint y: 506, endPoint x: 64, endPoint y: 525, distance: 24.7
click at [64, 525] on div "Error in item structure: "Variant Price Can't be 0 or less" - 2316857351" at bounding box center [137, 514] width 184 height 28
click at [370, 183] on input "0" at bounding box center [350, 180] width 230 height 25
click at [384, 215] on div at bounding box center [604, 213] width 808 height 30
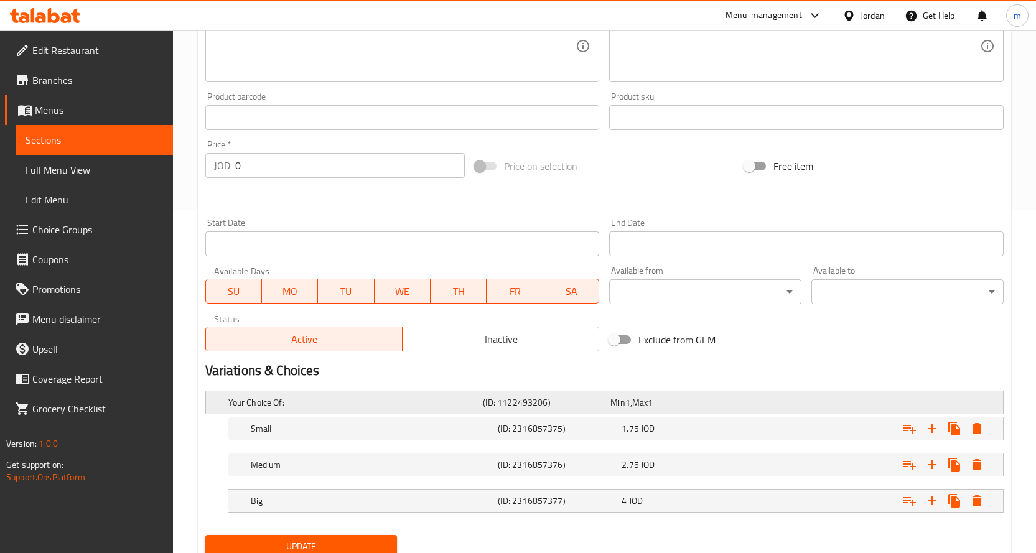
scroll to position [390, 0]
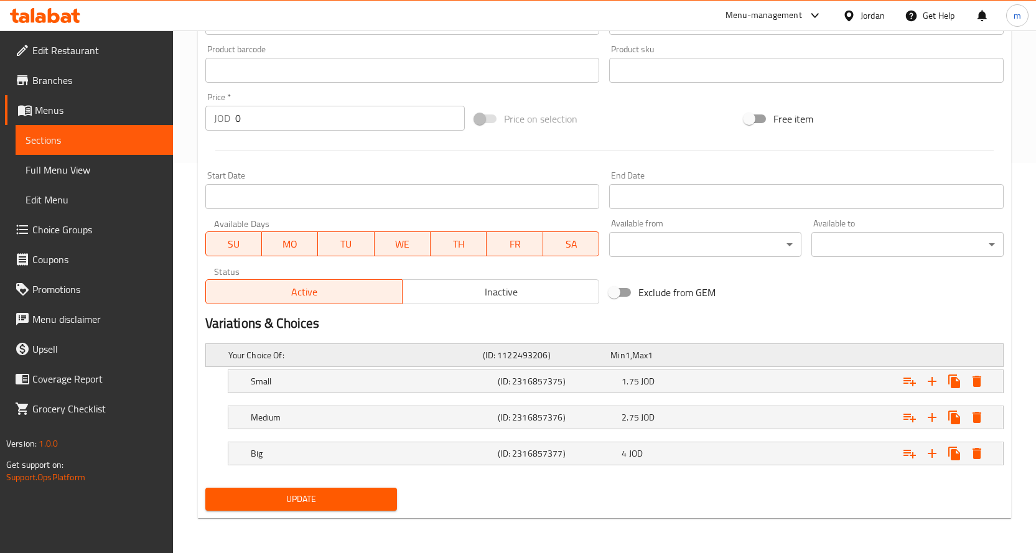
click at [331, 350] on h5 "Your Choice Of:" at bounding box center [353, 355] width 250 height 12
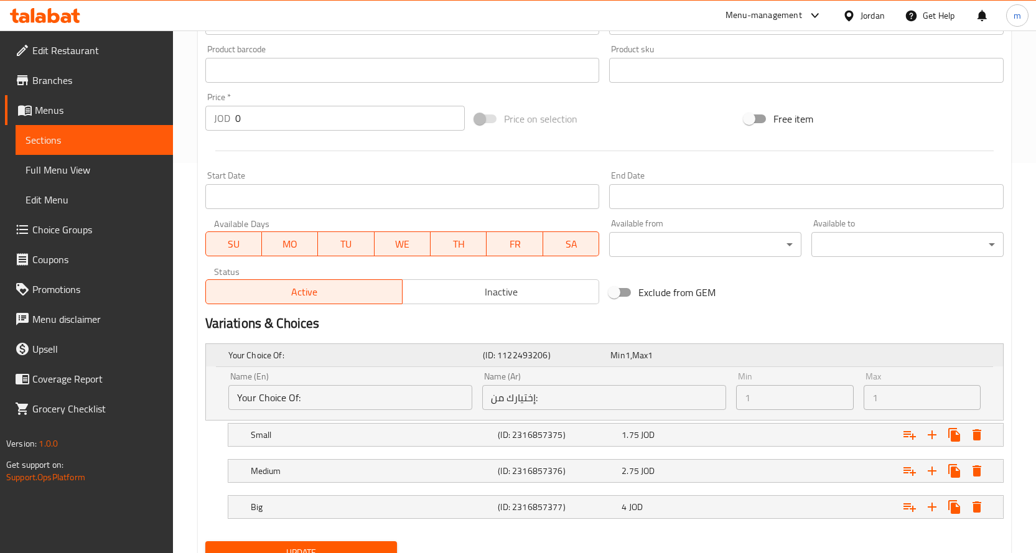
click at [330, 352] on h5 "Your Choice Of:" at bounding box center [353, 355] width 250 height 12
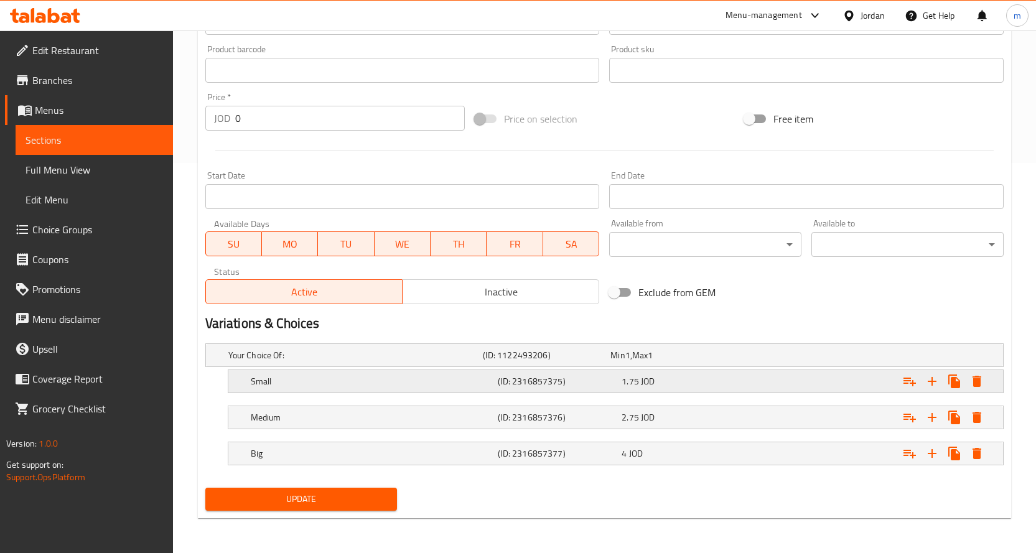
click at [300, 394] on div "Small (ID: 2316857375) 1.75 JOD" at bounding box center [619, 381] width 742 height 27
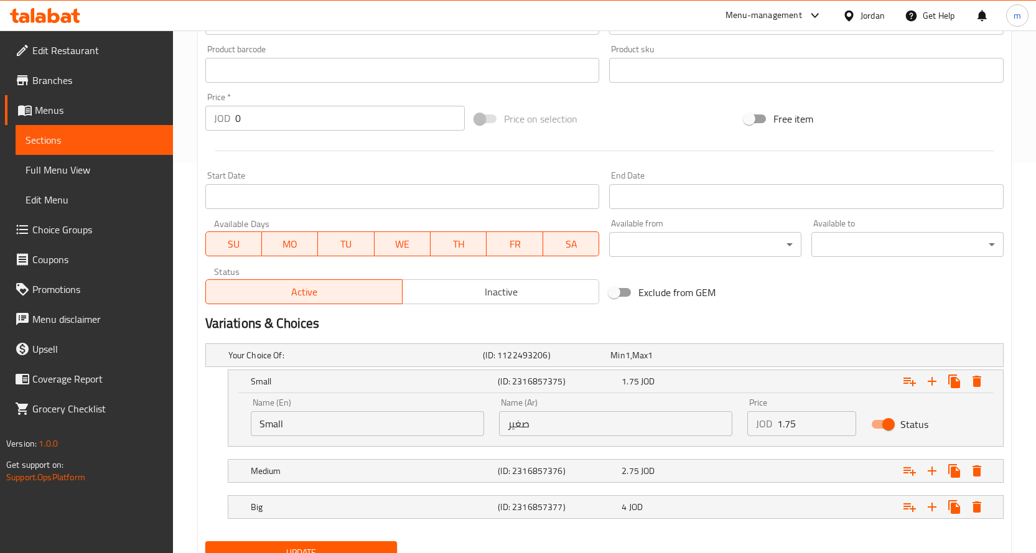
click at [562, 419] on input "صغير" at bounding box center [615, 423] width 233 height 25
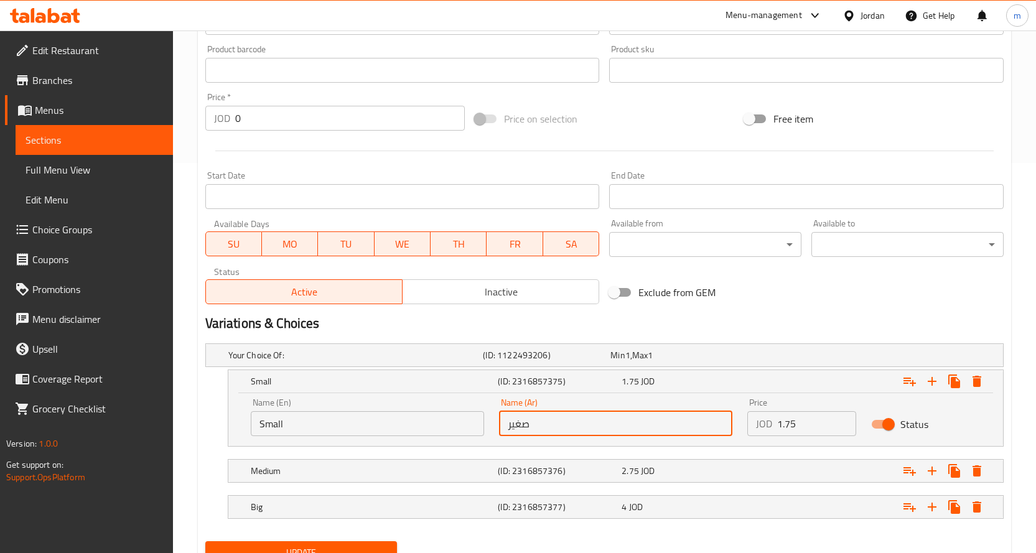
click at [557, 431] on input "صغير" at bounding box center [615, 423] width 233 height 25
click at [561, 426] on input "صغير" at bounding box center [615, 423] width 233 height 25
click at [359, 403] on div "Name (En) Small Name (En)" at bounding box center [367, 417] width 233 height 38
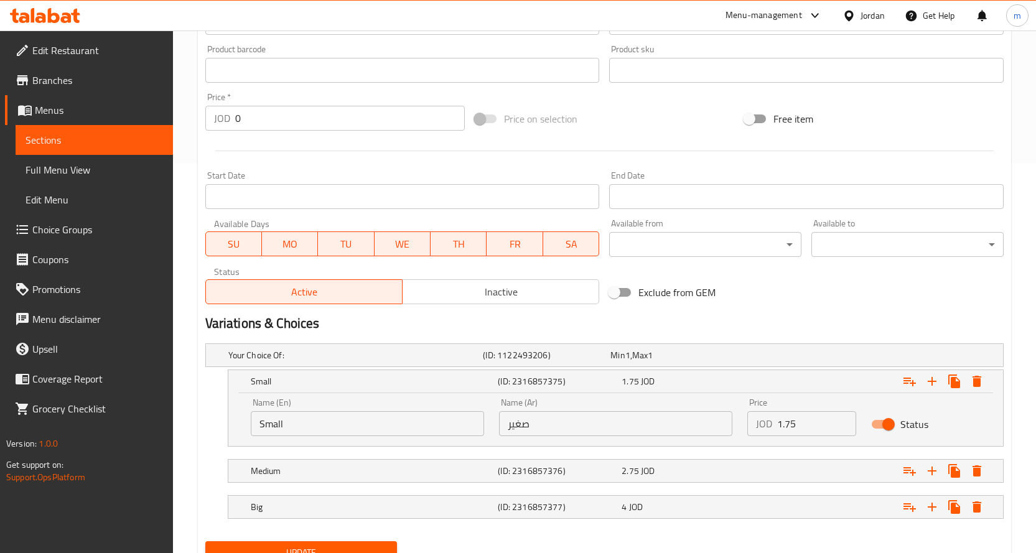
click at [289, 121] on input "0" at bounding box center [350, 118] width 230 height 25
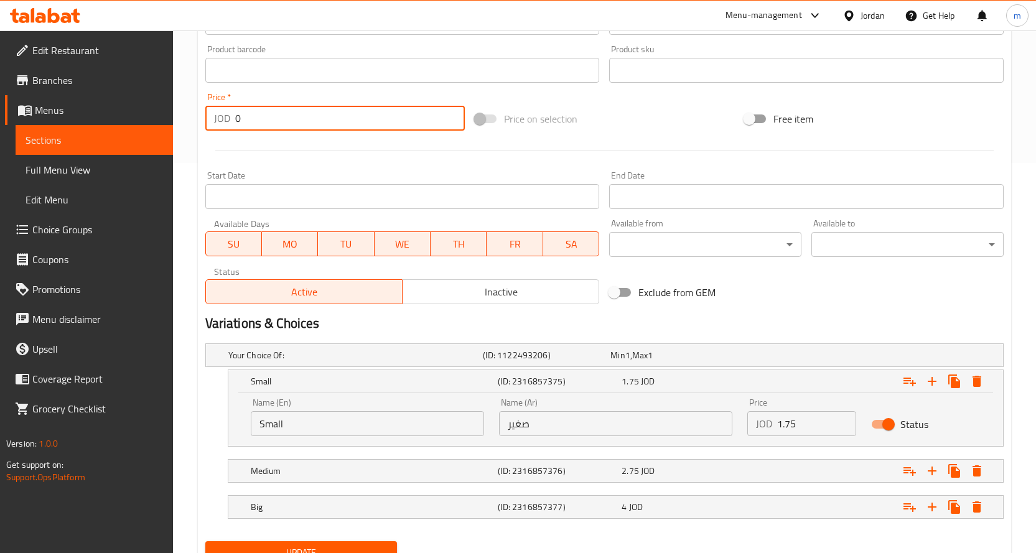
click at [289, 121] on input "0" at bounding box center [350, 118] width 230 height 25
click at [279, 128] on input "0" at bounding box center [350, 118] width 230 height 25
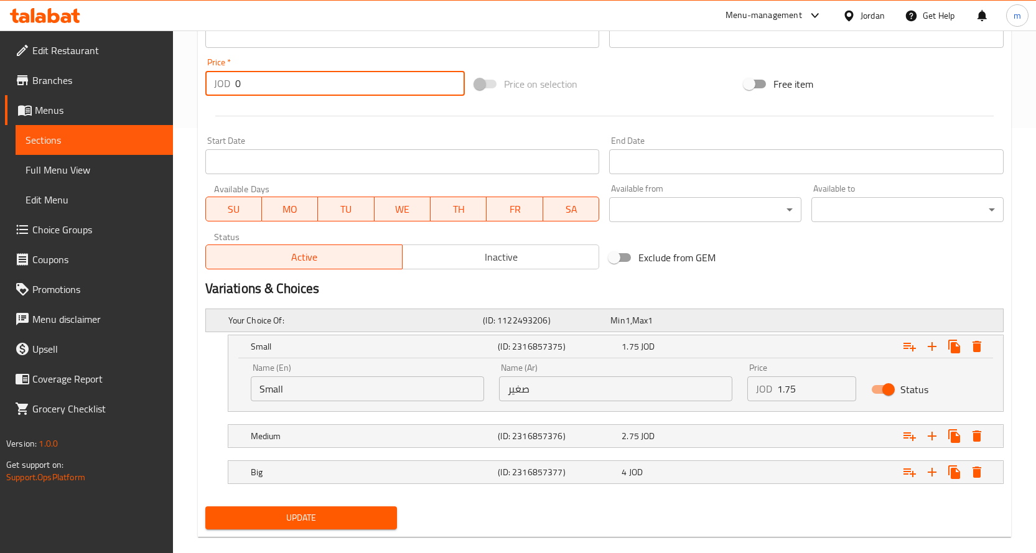
scroll to position [444, 0]
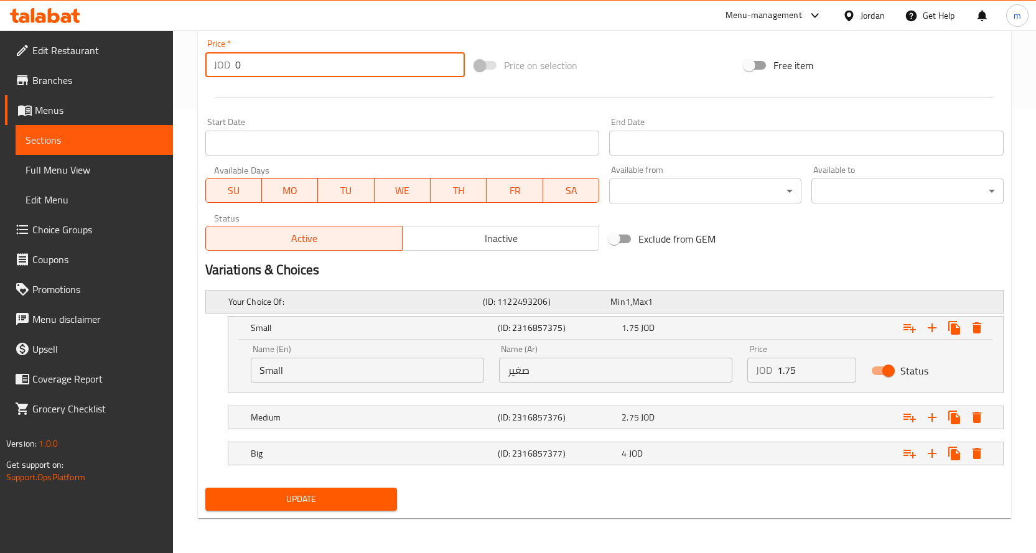
click at [443, 298] on h5 "Your Choice Of:" at bounding box center [353, 302] width 250 height 12
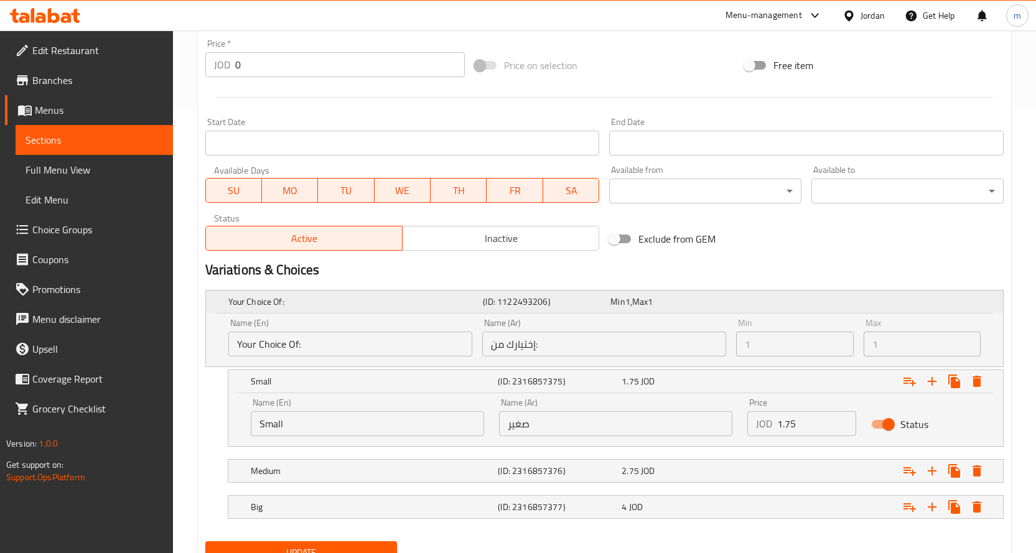
click at [460, 310] on div "Your Choice Of:" at bounding box center [353, 301] width 255 height 17
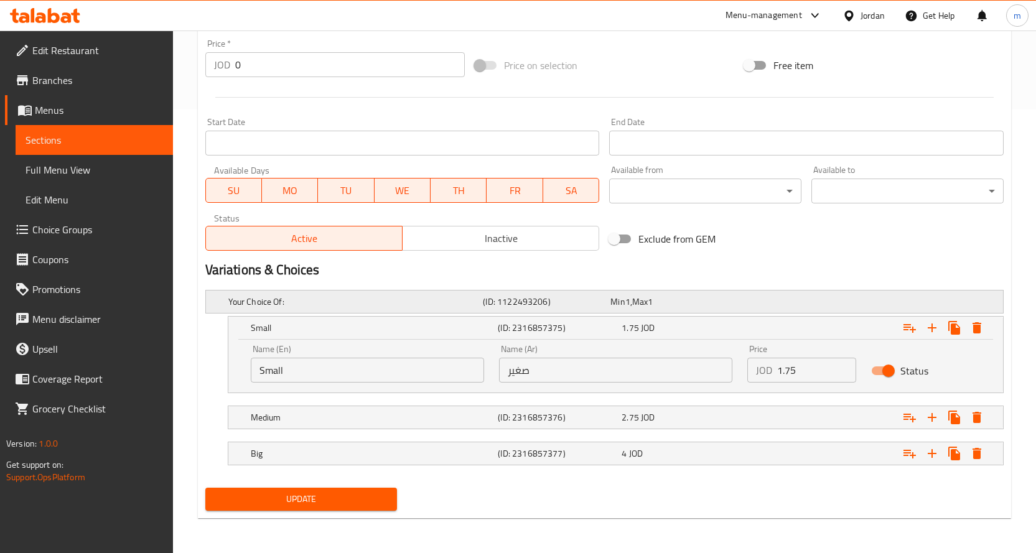
click at [359, 296] on h5 "Your Choice Of:" at bounding box center [353, 302] width 250 height 12
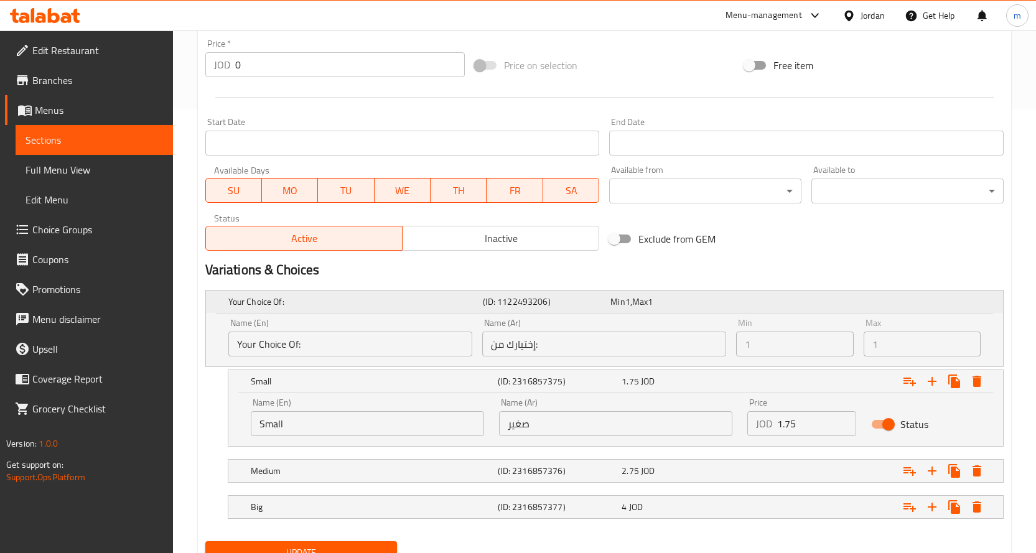
click at [359, 296] on h5 "Your Choice Of:" at bounding box center [353, 302] width 250 height 12
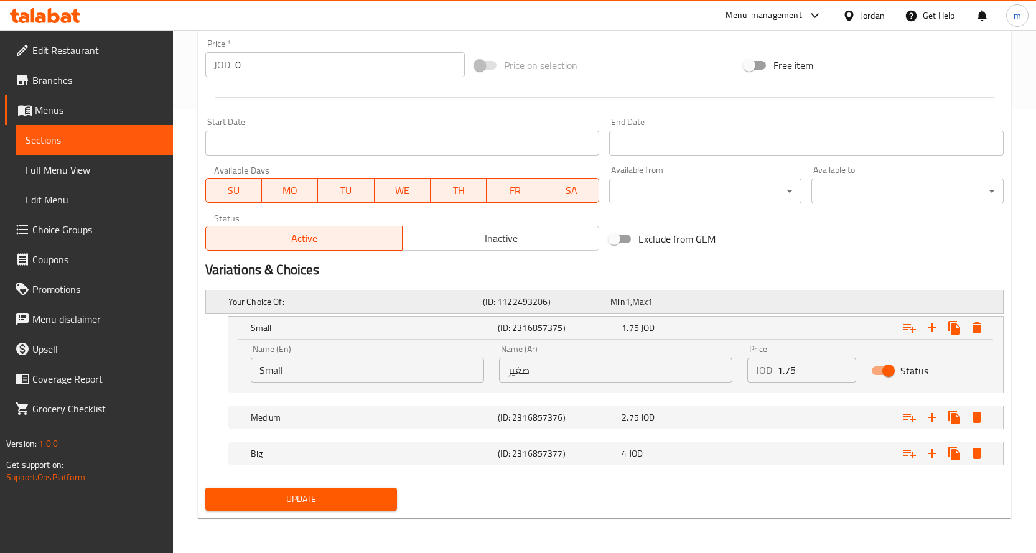
click at [459, 300] on h5 "Your Choice Of:" at bounding box center [353, 302] width 250 height 12
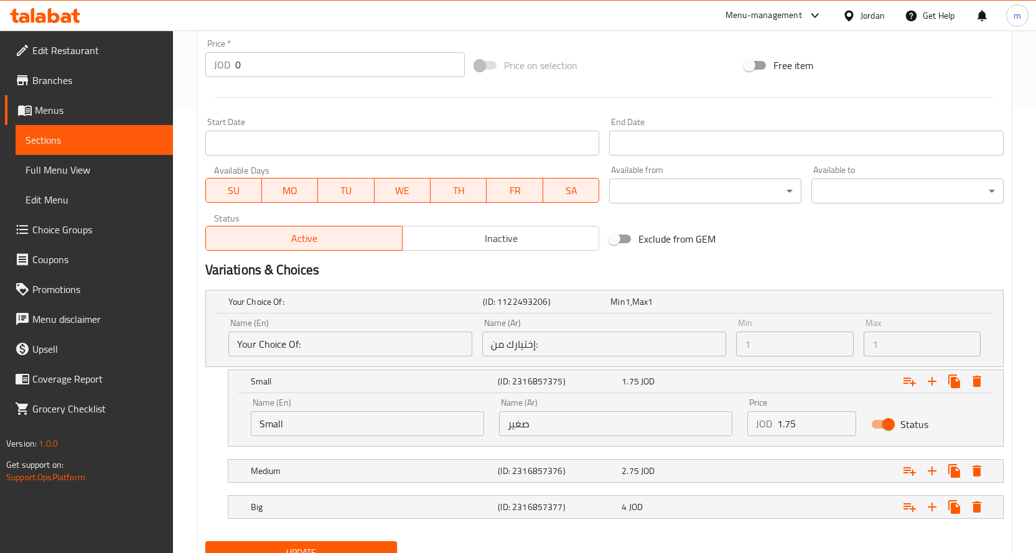
click at [312, 67] on input "0" at bounding box center [350, 64] width 230 height 25
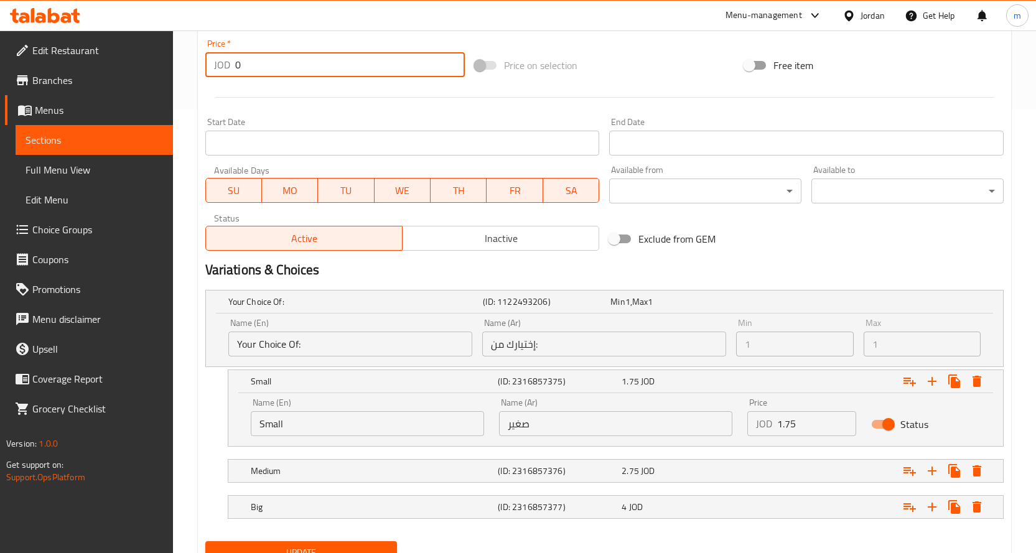
click at [312, 67] on input "0" at bounding box center [350, 64] width 230 height 25
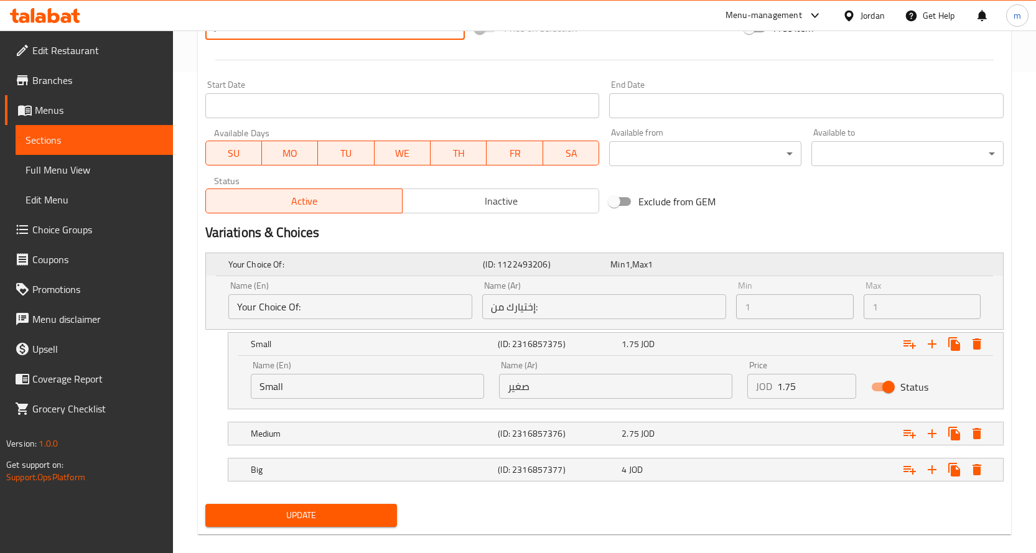
scroll to position [497, 0]
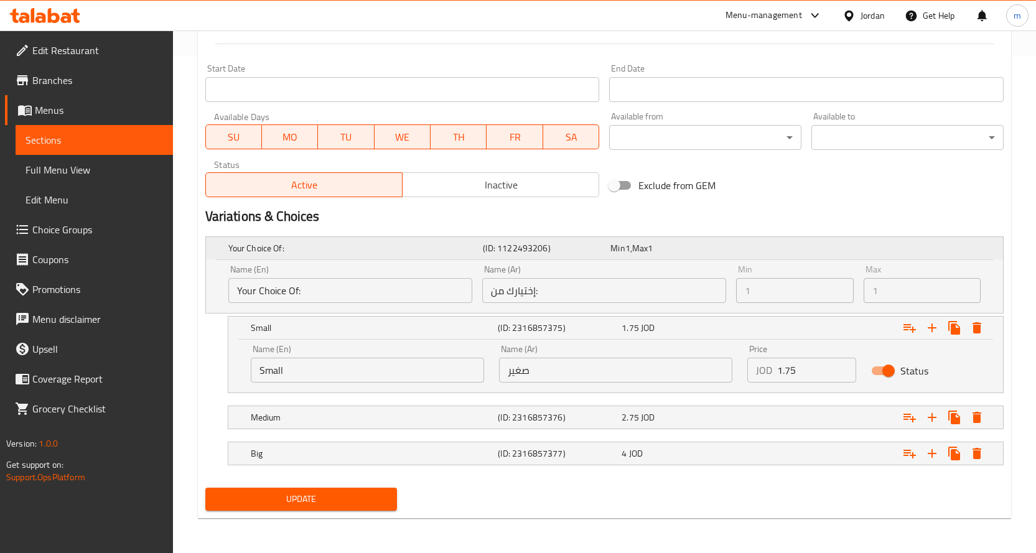
click at [432, 249] on h5 "Your Choice Of:" at bounding box center [353, 248] width 250 height 12
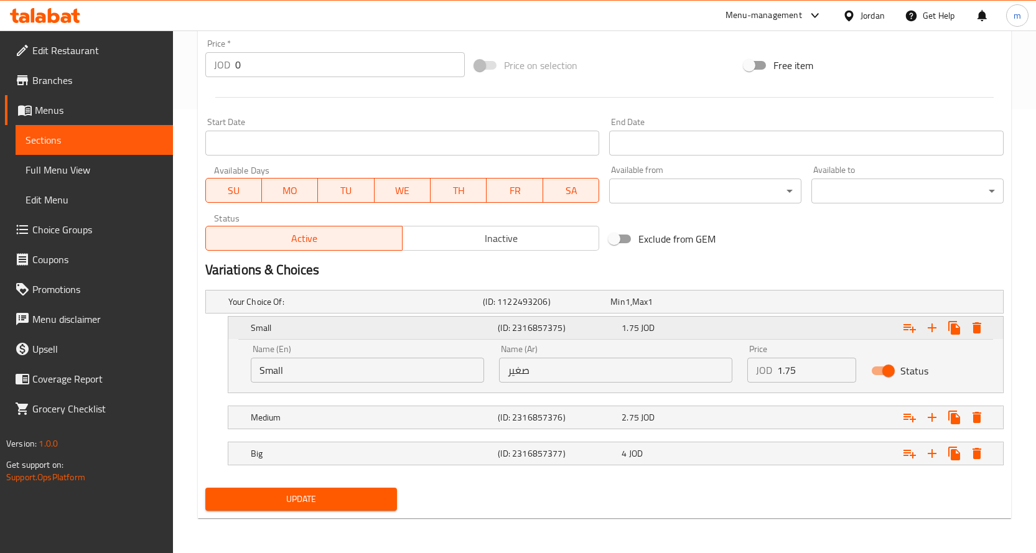
click at [405, 333] on h5 "Small" at bounding box center [372, 328] width 243 height 12
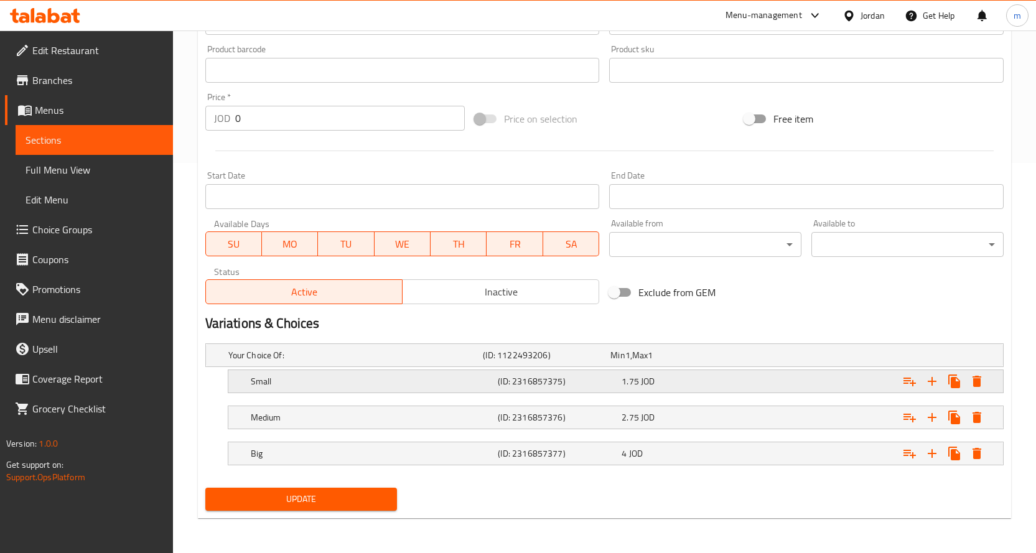
scroll to position [390, 0]
click at [468, 359] on h5 "Your Choice Of:" at bounding box center [353, 355] width 250 height 12
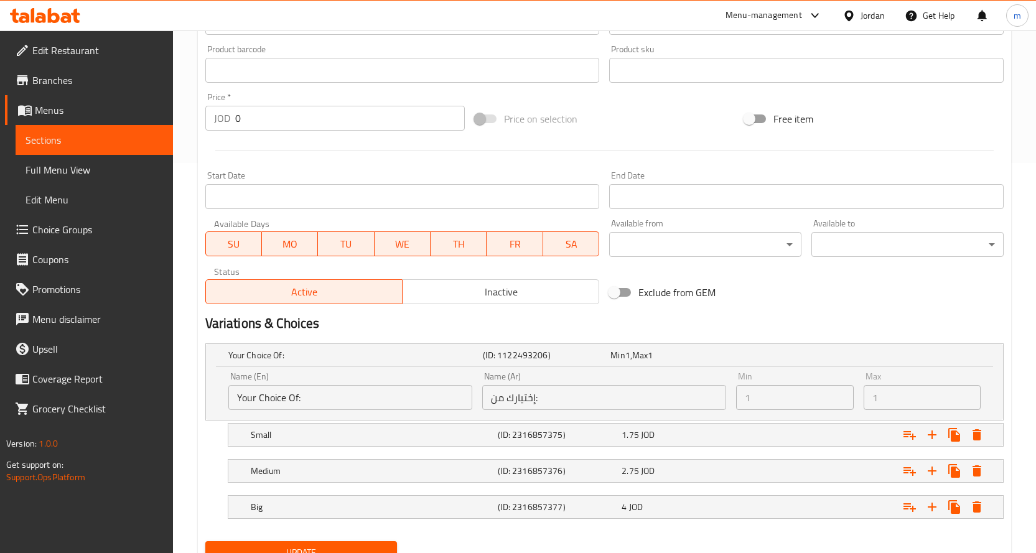
click at [350, 396] on input "Your Choice Of:" at bounding box center [350, 397] width 244 height 25
click at [452, 434] on h5 "Small" at bounding box center [372, 435] width 243 height 12
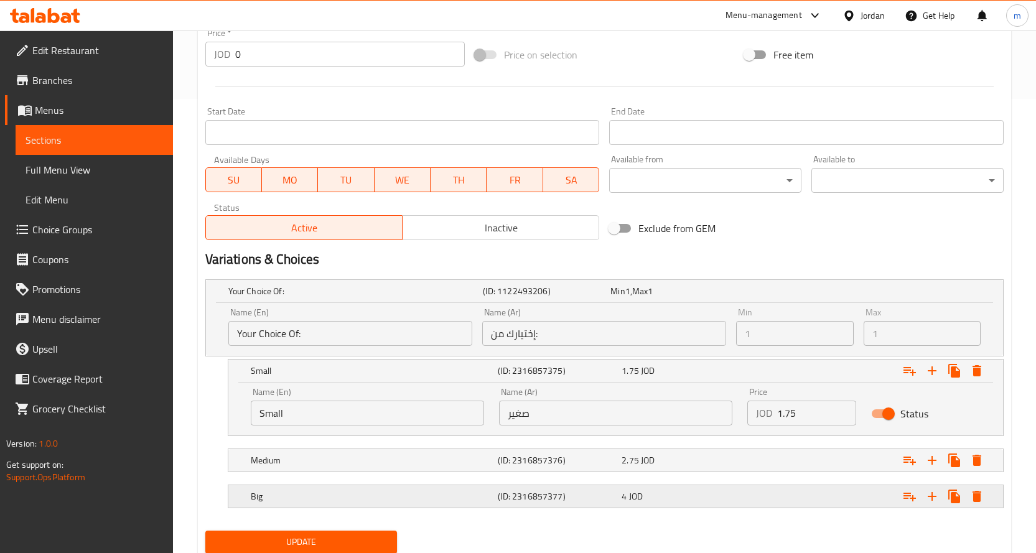
scroll to position [497, 0]
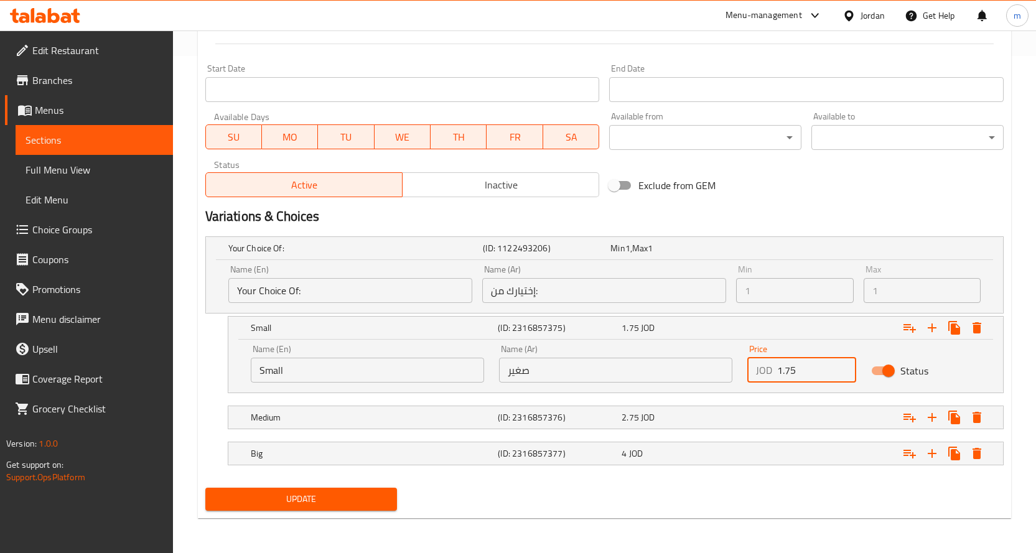
click at [822, 372] on input "1.75" at bounding box center [817, 370] width 80 height 25
click at [657, 424] on div "2.75 JOD" at bounding box center [681, 417] width 124 height 17
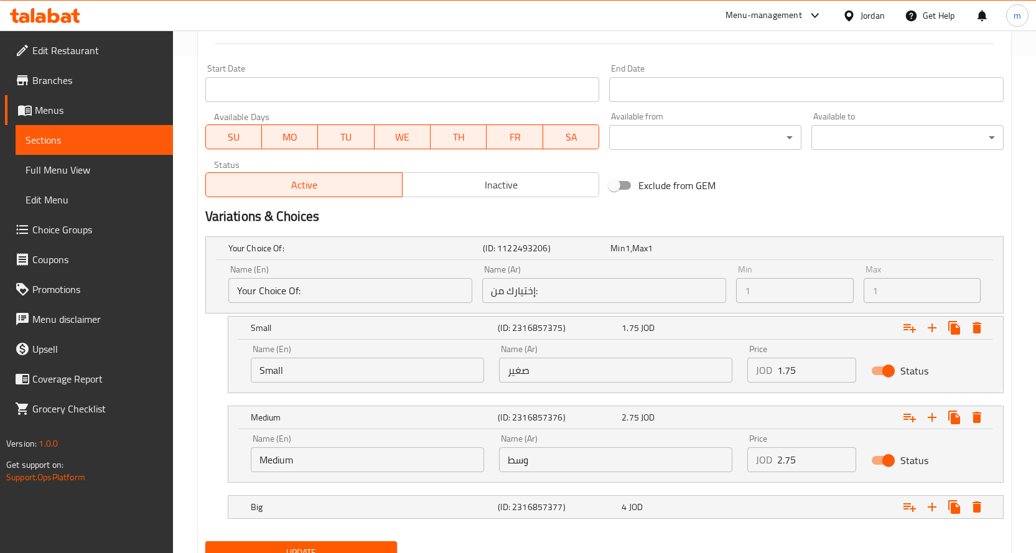
scroll to position [551, 0]
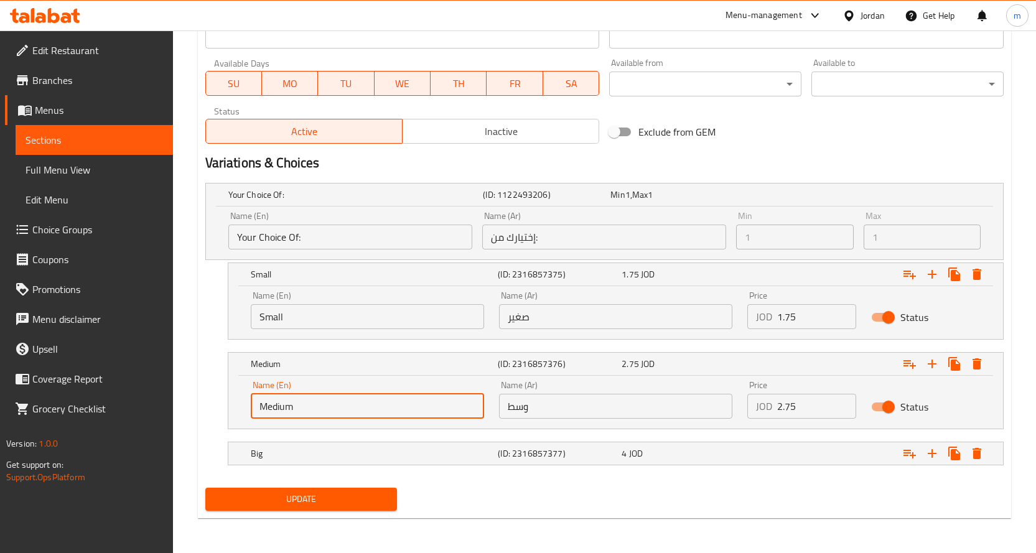
click at [399, 417] on input "Medium" at bounding box center [367, 406] width 233 height 25
click at [568, 450] on h5 "(ID: 2316857377)" at bounding box center [557, 453] width 119 height 12
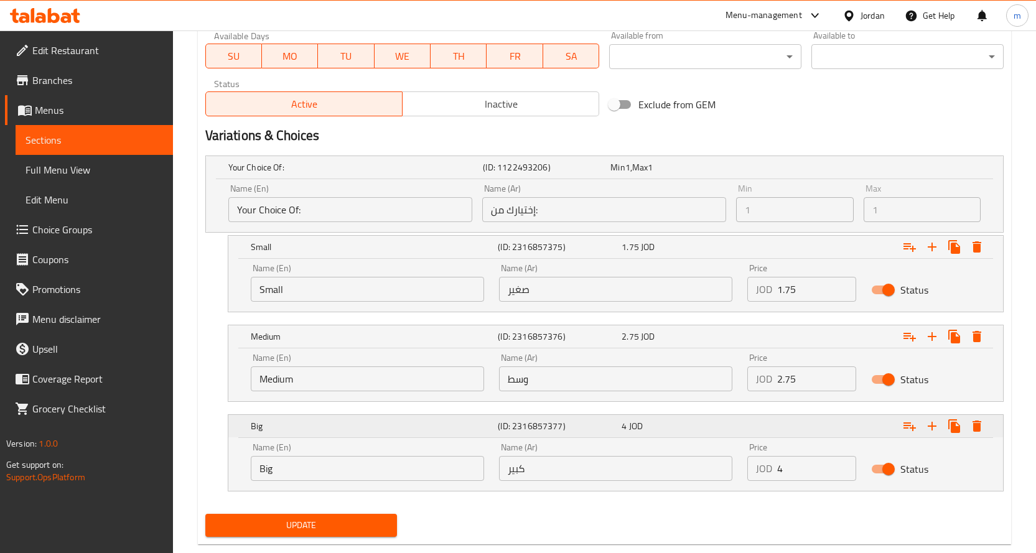
scroll to position [604, 0]
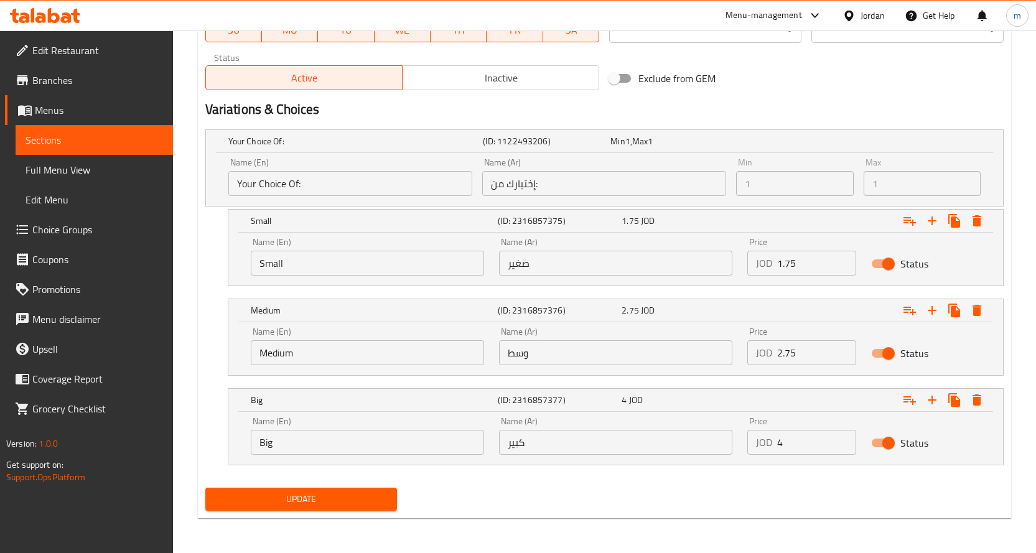
click at [367, 445] on input "Big" at bounding box center [367, 442] width 233 height 25
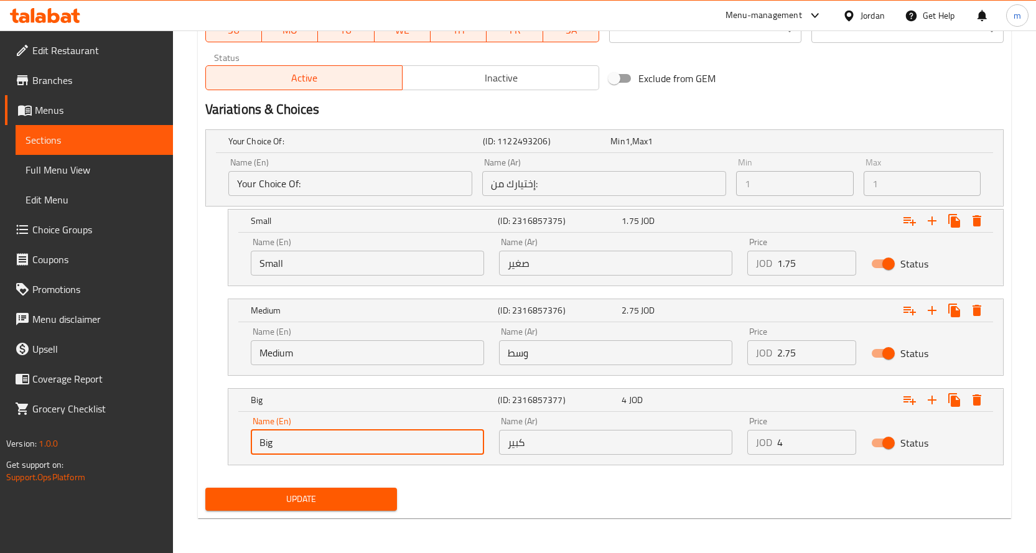
click at [367, 445] on input "Big" at bounding box center [367, 442] width 233 height 25
click at [533, 453] on input "كبير" at bounding box center [615, 442] width 233 height 25
click at [282, 452] on input "Big" at bounding box center [367, 442] width 233 height 25
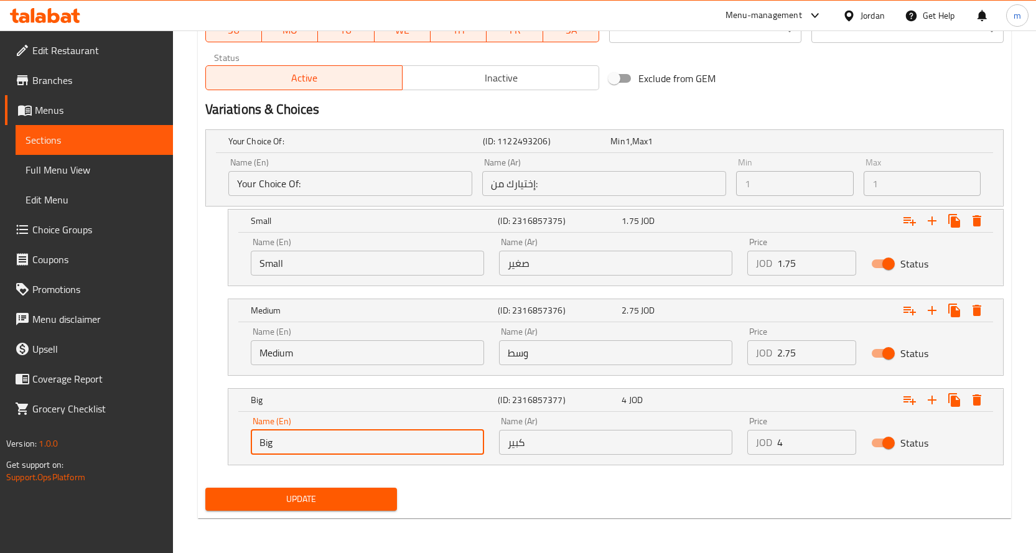
click at [50, 237] on span "Choice Groups" at bounding box center [97, 229] width 131 height 15
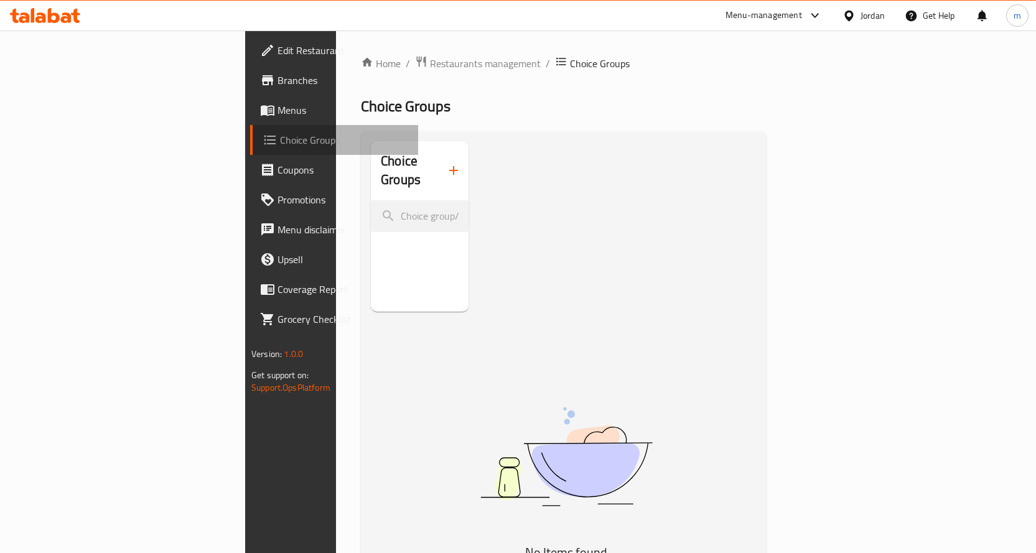
click at [280, 145] on span "Choice Groups" at bounding box center [344, 140] width 128 height 15
click at [277, 117] on span "Menus" at bounding box center [342, 110] width 131 height 15
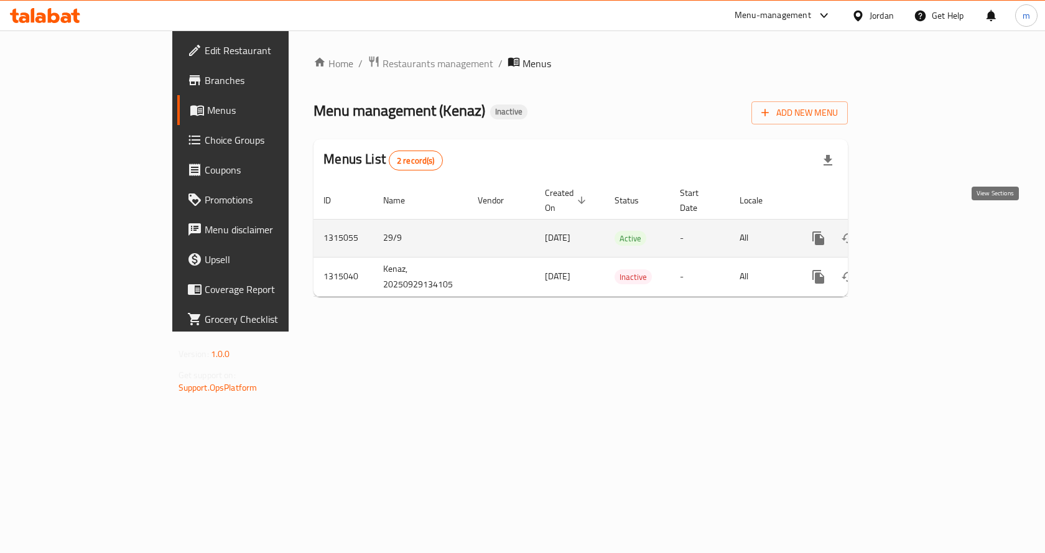
click at [923, 230] on link "enhanced table" at bounding box center [908, 238] width 30 height 30
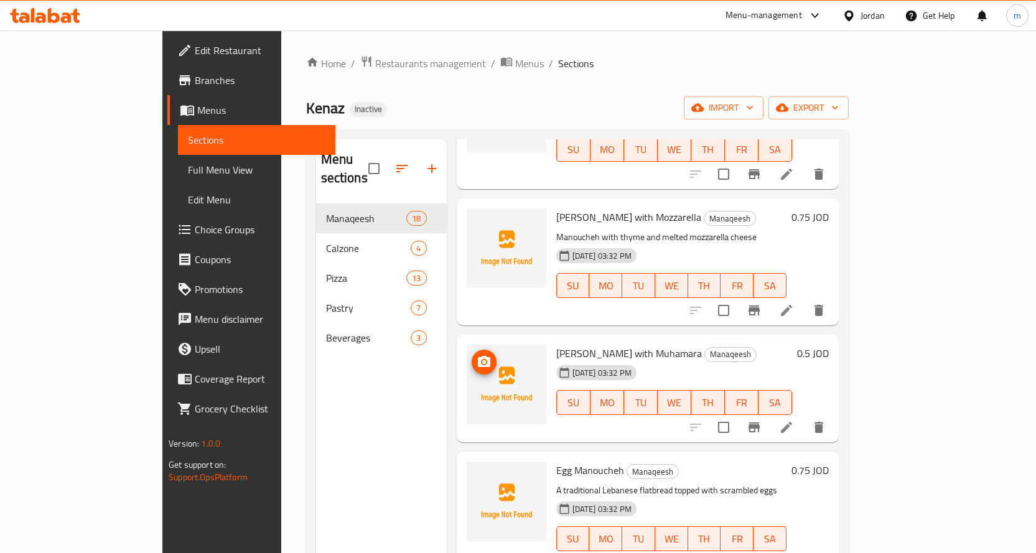
scroll to position [187, 0]
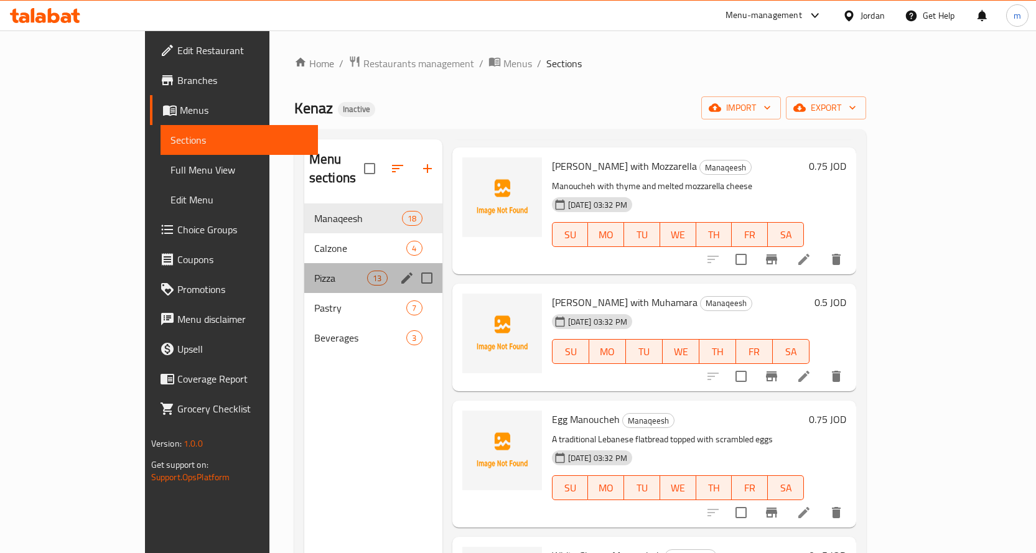
click at [304, 268] on div "Pizza 13" at bounding box center [373, 278] width 138 height 30
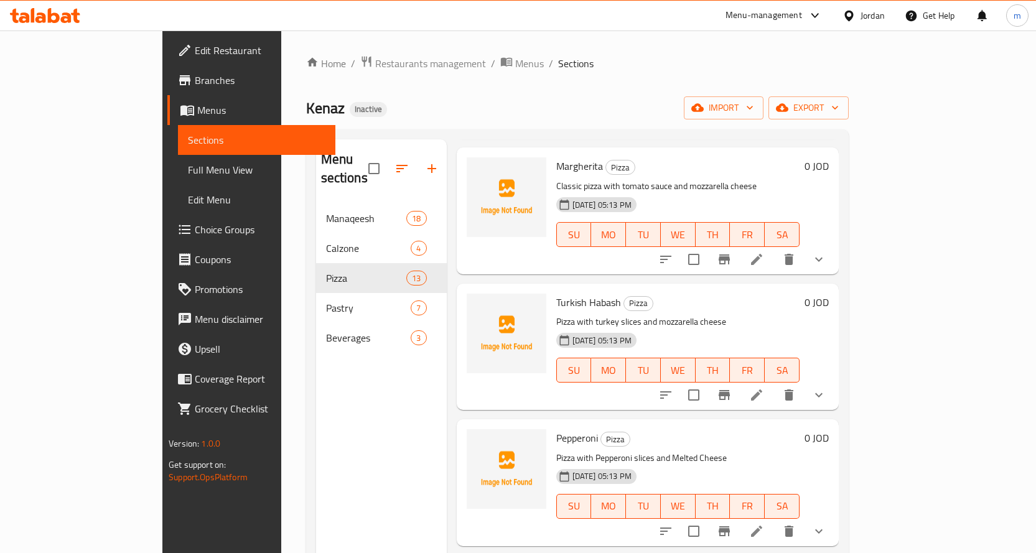
click at [774, 249] on li at bounding box center [756, 259] width 35 height 22
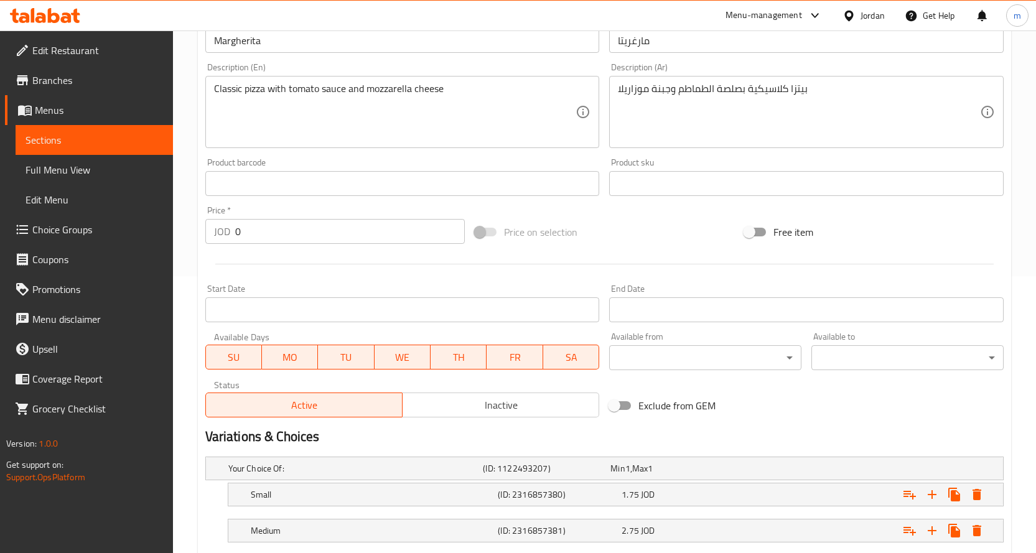
scroll to position [187, 0]
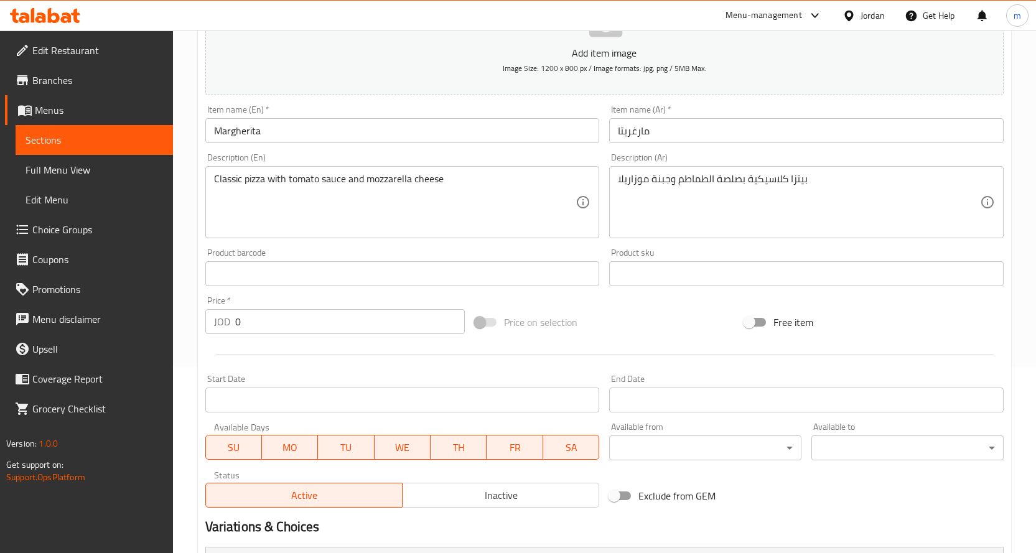
click at [63, 141] on span "Sections" at bounding box center [94, 140] width 137 height 15
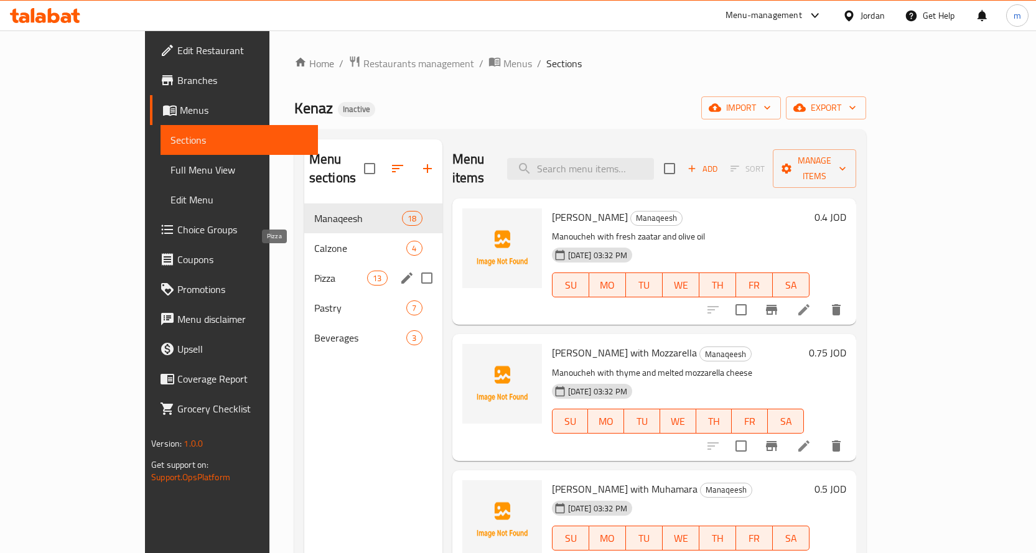
click at [314, 271] on span "Pizza" at bounding box center [340, 278] width 53 height 15
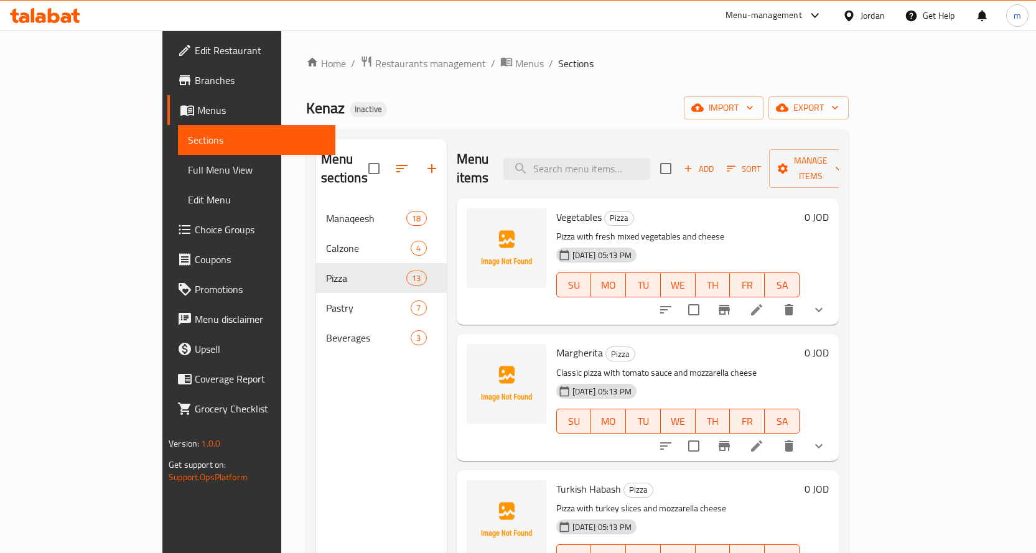
click at [762, 304] on icon at bounding box center [756, 309] width 11 height 11
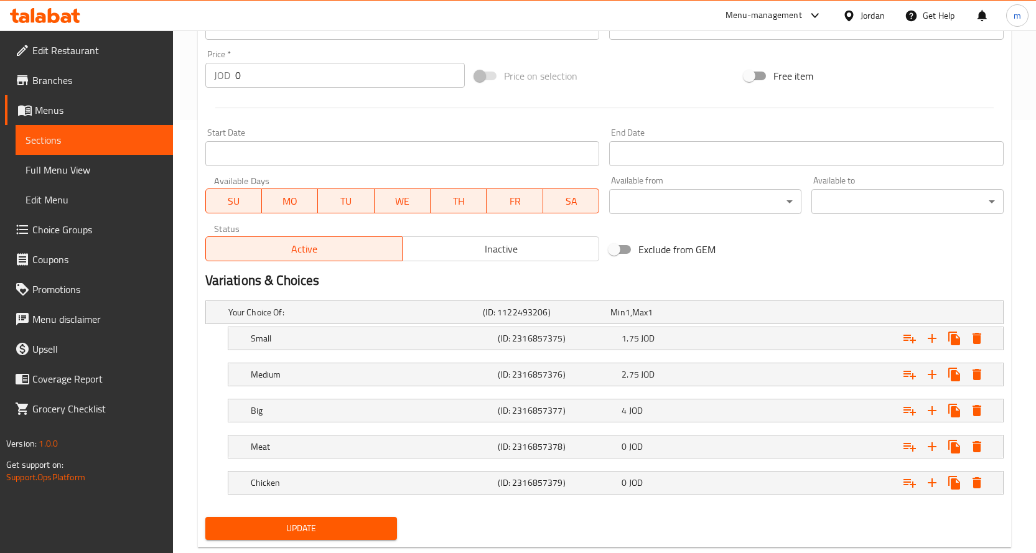
scroll to position [435, 0]
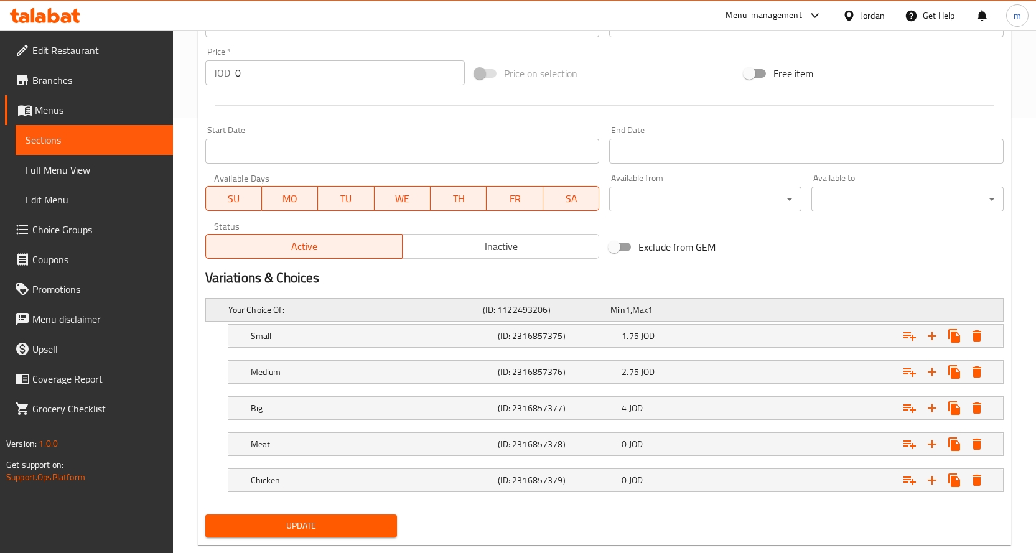
click at [640, 314] on span "Max" at bounding box center [640, 310] width 16 height 16
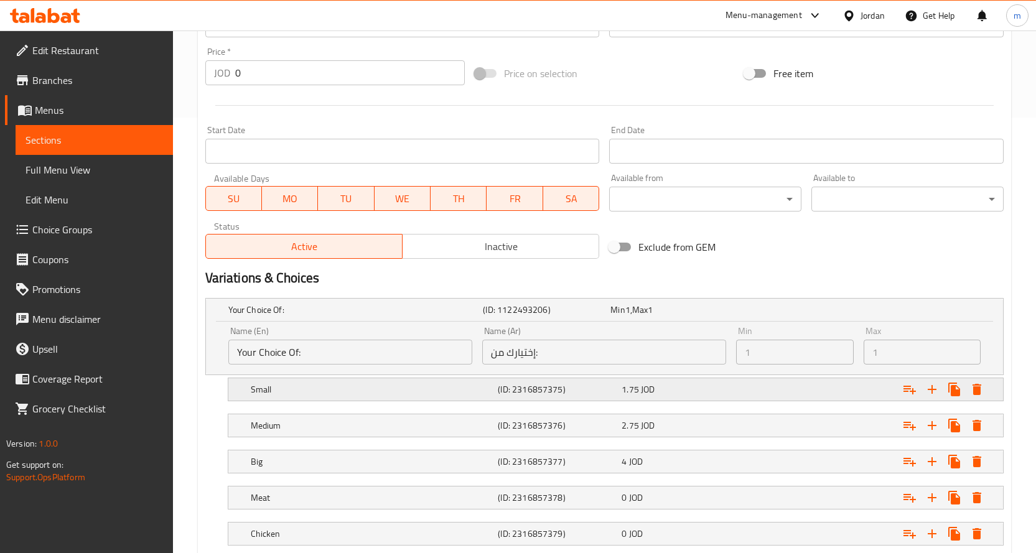
click at [394, 398] on div "Small (ID: 2316857375) 1.75 JOD" at bounding box center [619, 389] width 742 height 27
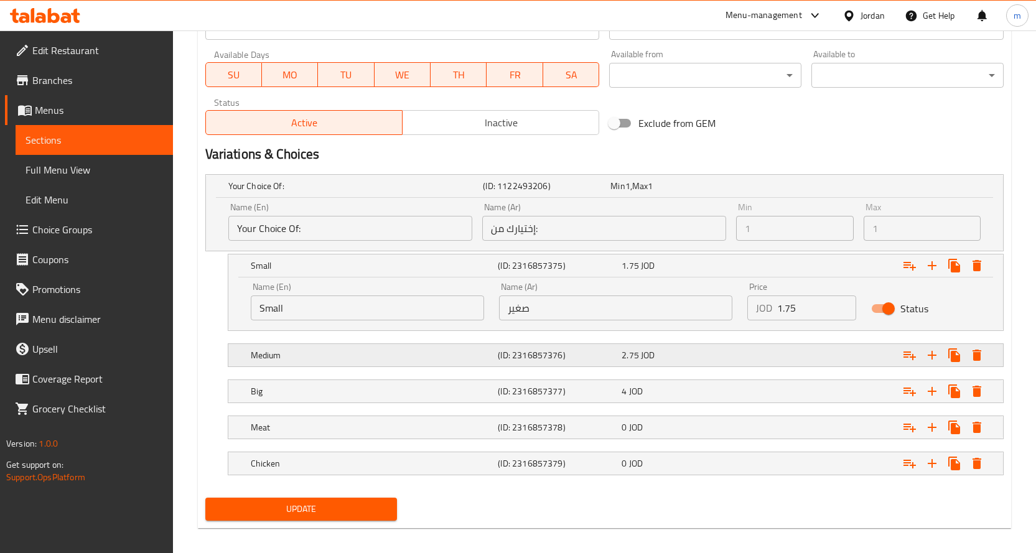
scroll to position [560, 0]
drag, startPoint x: 369, startPoint y: 350, endPoint x: 356, endPoint y: 361, distance: 17.2
click at [368, 350] on h5 "Medium" at bounding box center [372, 354] width 243 height 12
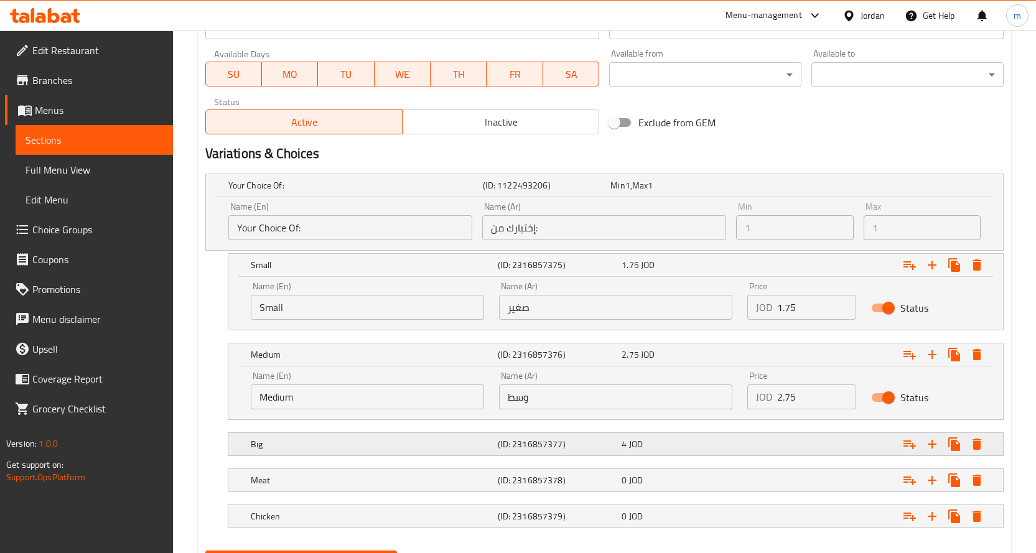
click at [308, 440] on h5 "Big" at bounding box center [372, 444] width 243 height 12
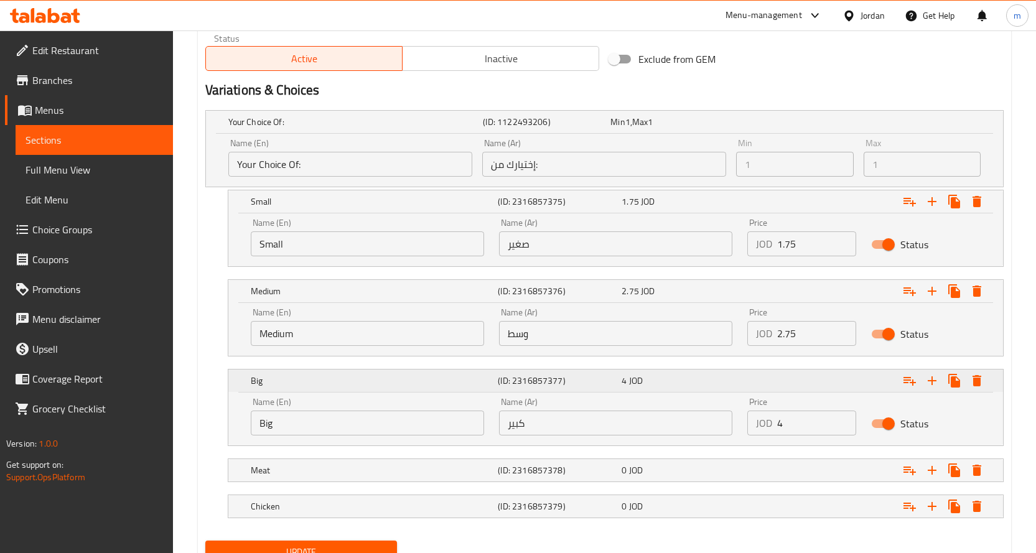
scroll to position [676, 0]
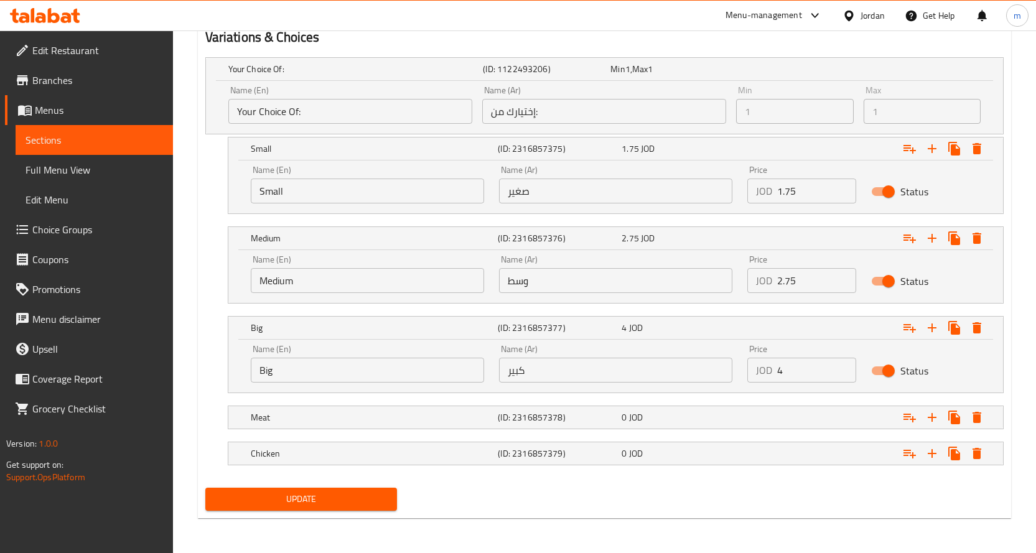
click at [333, 370] on input "Big" at bounding box center [367, 370] width 233 height 25
type input "Large"
drag, startPoint x: 523, startPoint y: 368, endPoint x: 471, endPoint y: 373, distance: 52.5
click at [471, 373] on div "Name (En) Large Name (En) Name (Ar) كبير Name (Ar) Price JOD 4 Price Status" at bounding box center [615, 363] width 745 height 53
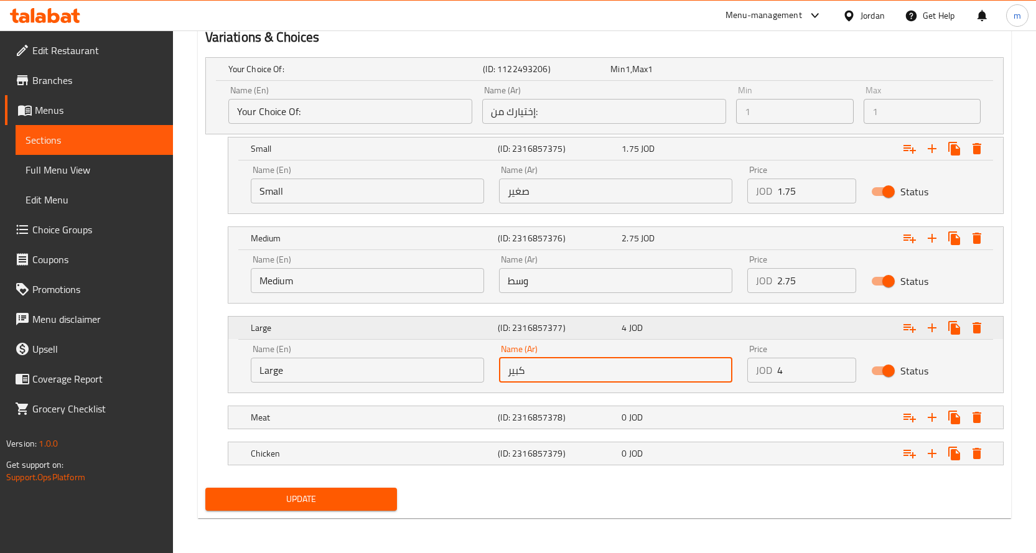
click at [395, 322] on h5 "Large" at bounding box center [372, 328] width 243 height 12
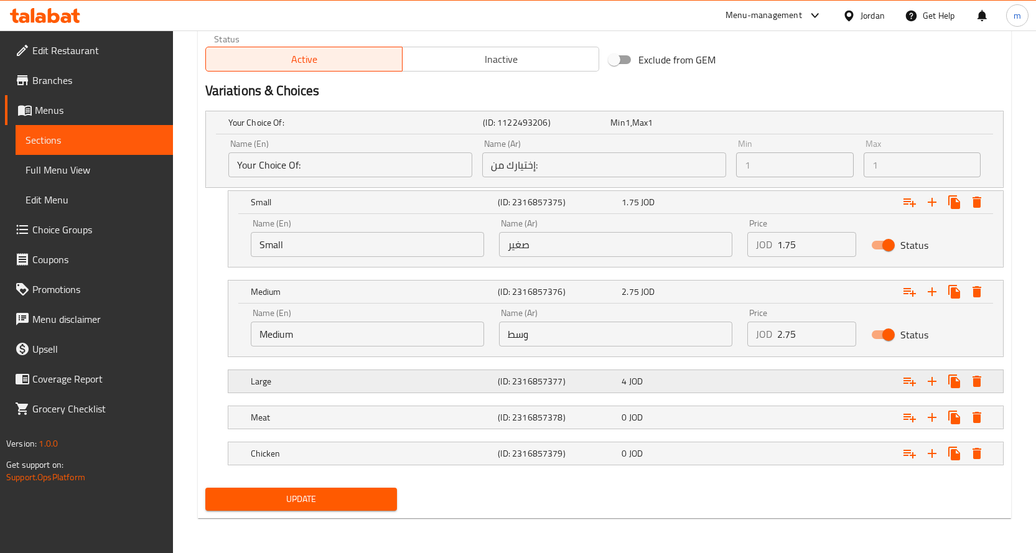
scroll to position [623, 0]
click at [403, 375] on h5 "Large" at bounding box center [372, 381] width 243 height 12
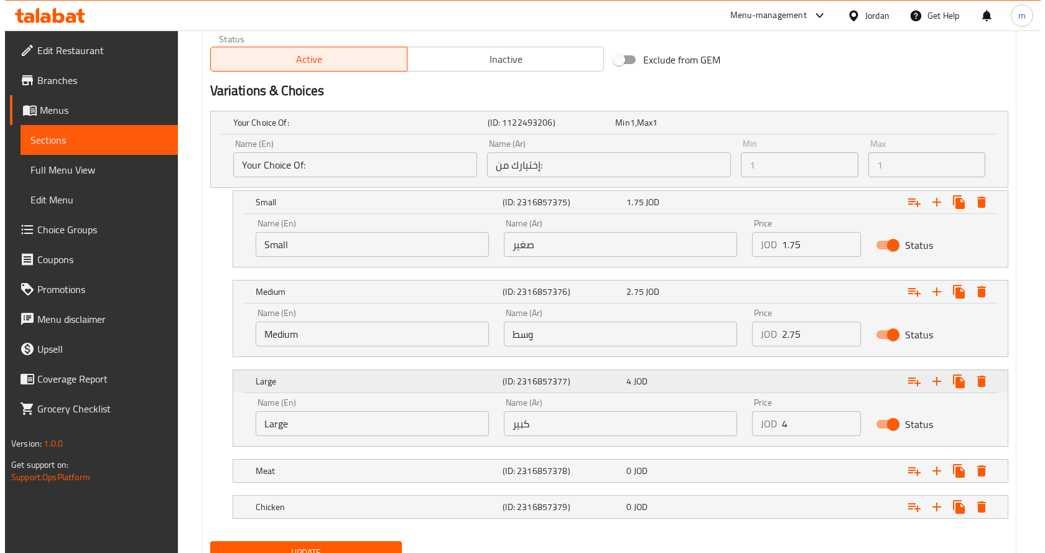
scroll to position [676, 0]
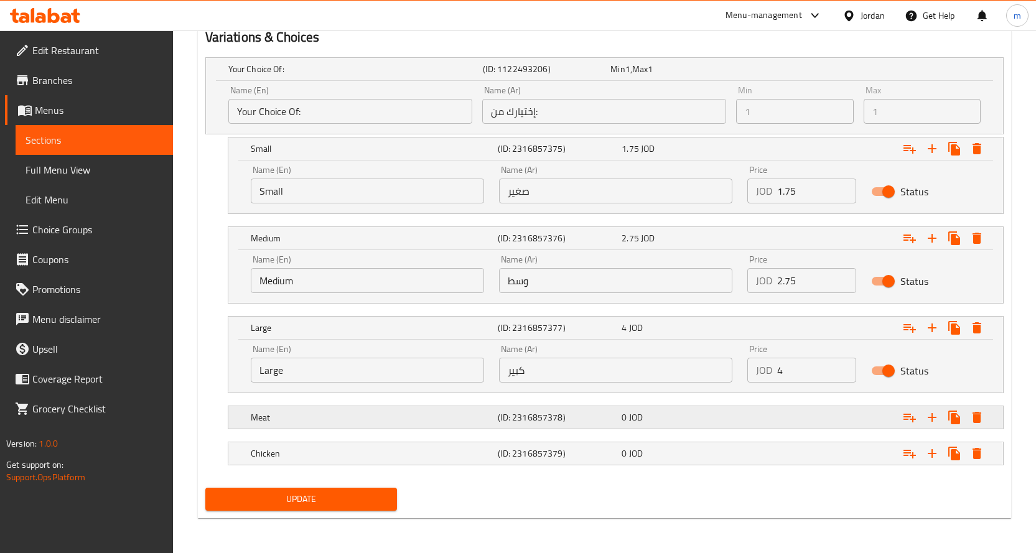
click at [358, 411] on h5 "Meat" at bounding box center [372, 417] width 243 height 12
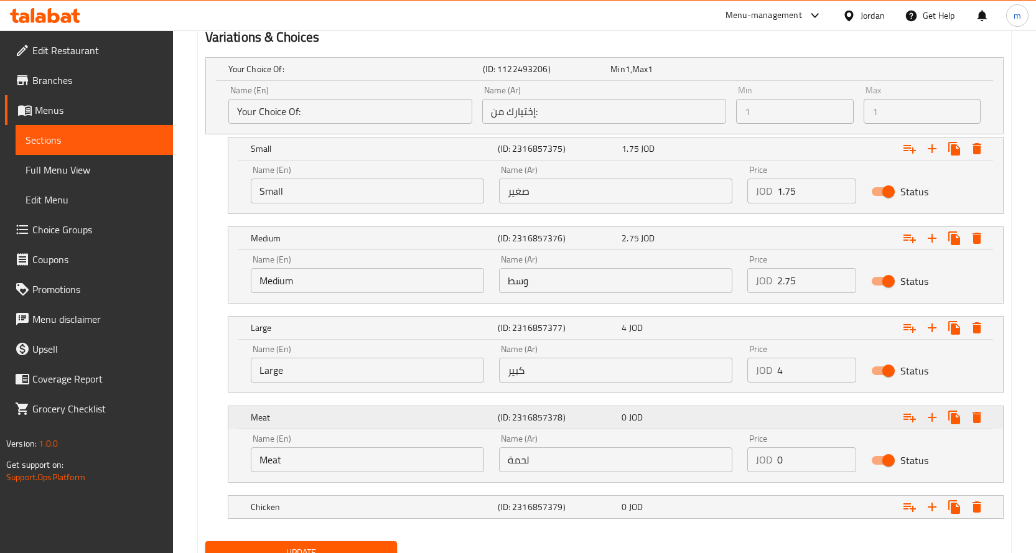
click at [358, 411] on h5 "Meat" at bounding box center [372, 417] width 243 height 12
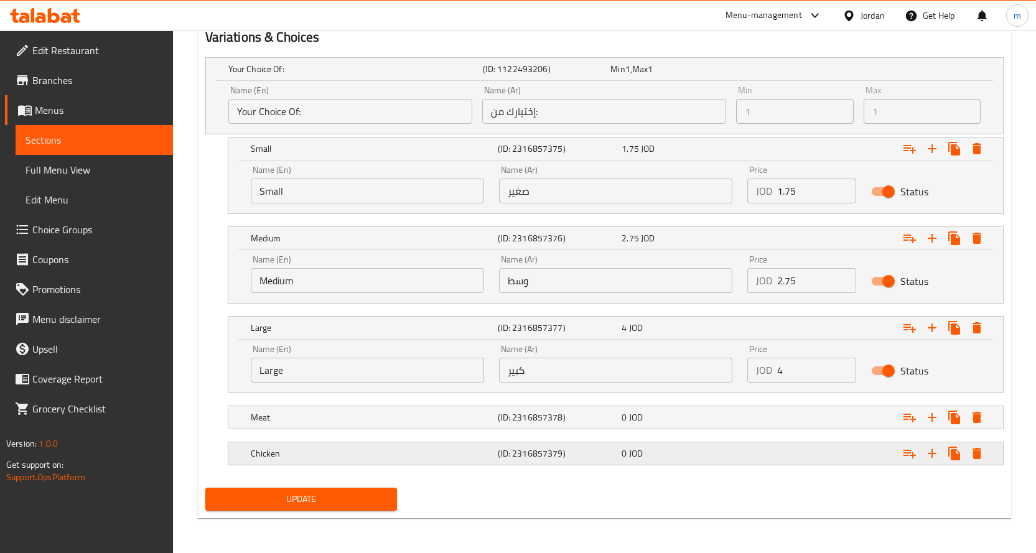
click at [357, 461] on div "Chicken" at bounding box center [372, 453] width 248 height 17
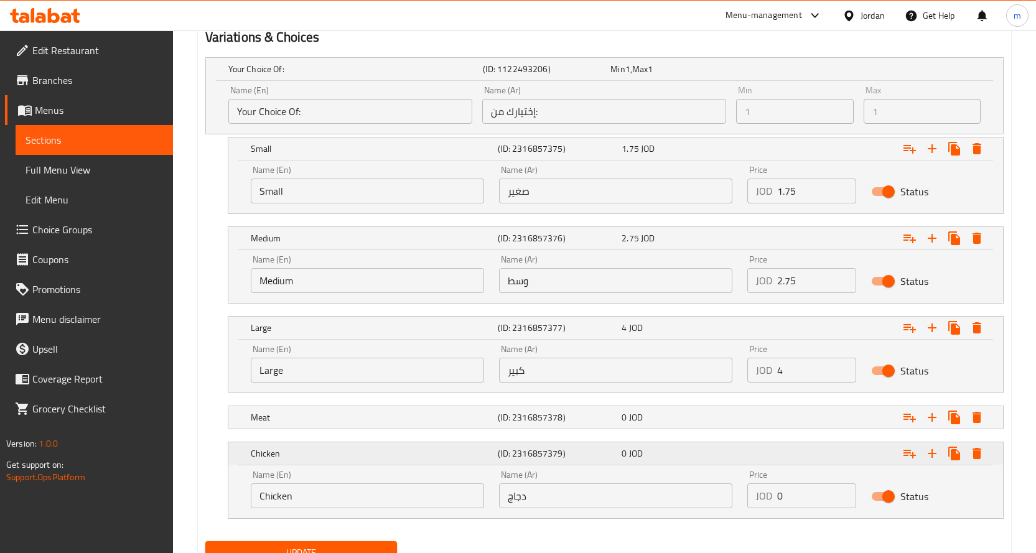
click at [384, 460] on div "Chicken" at bounding box center [372, 453] width 248 height 17
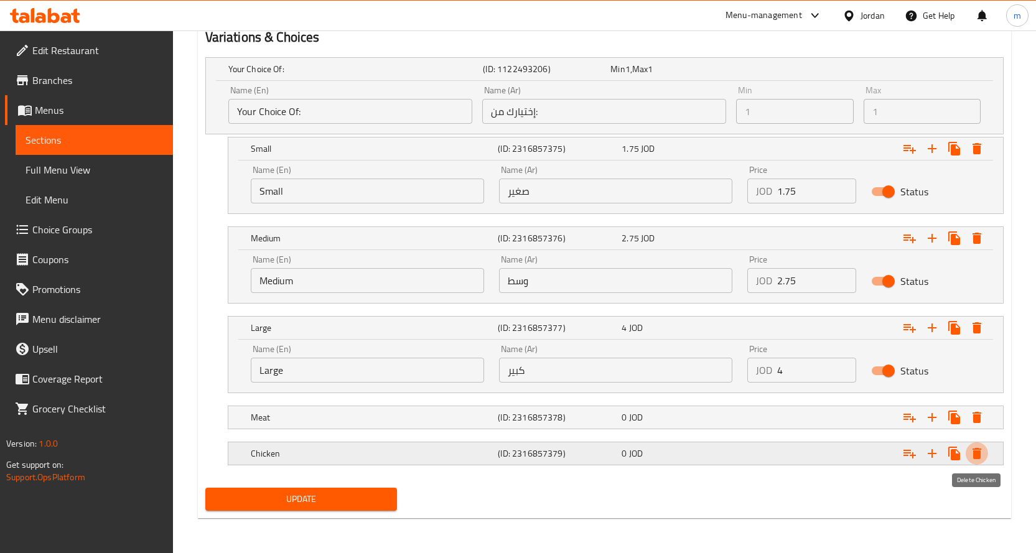
click at [974, 454] on icon "Expand" at bounding box center [976, 453] width 9 height 11
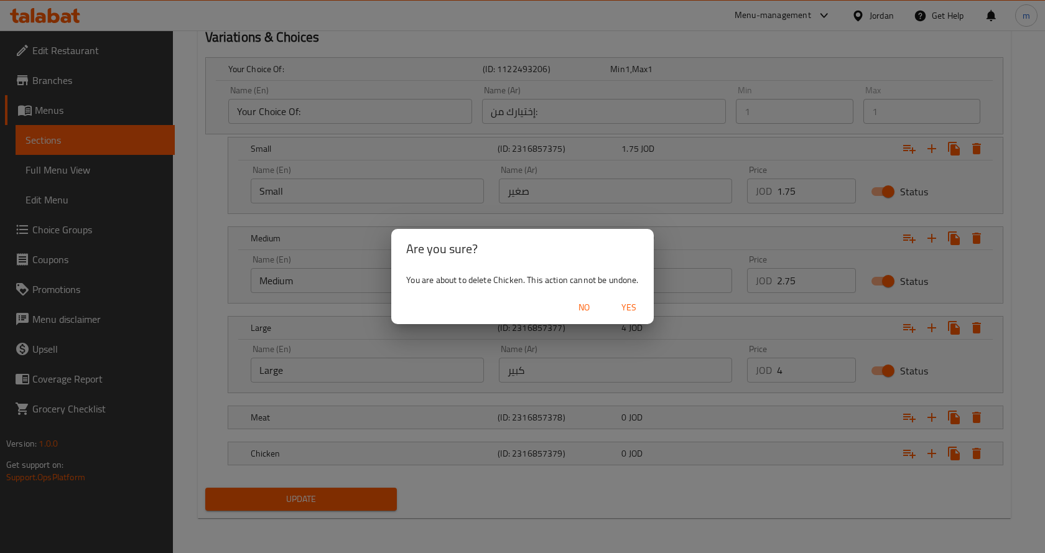
click at [626, 309] on span "Yes" at bounding box center [629, 308] width 30 height 16
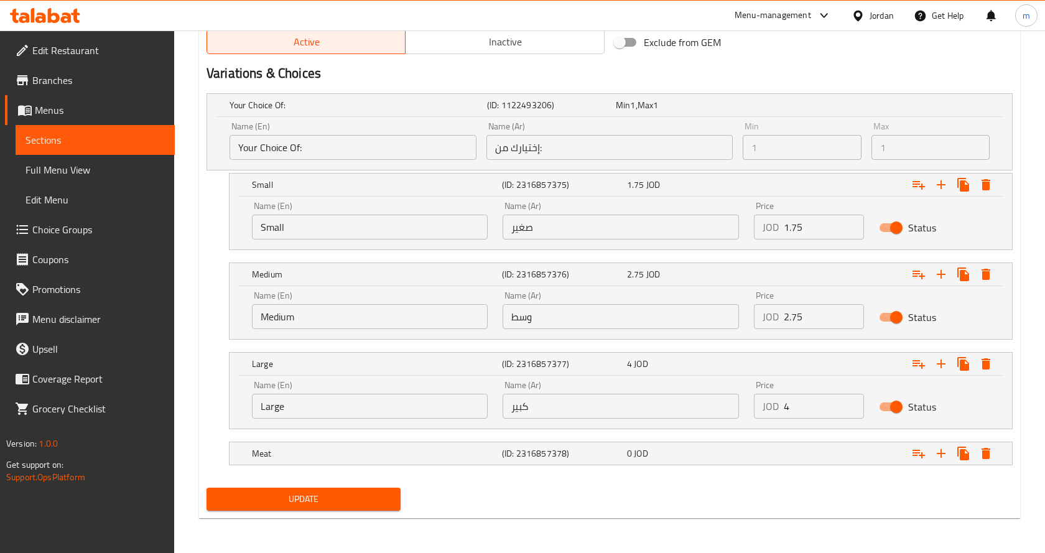
scroll to position [640, 0]
click at [974, 459] on icon "Expand" at bounding box center [976, 453] width 9 height 11
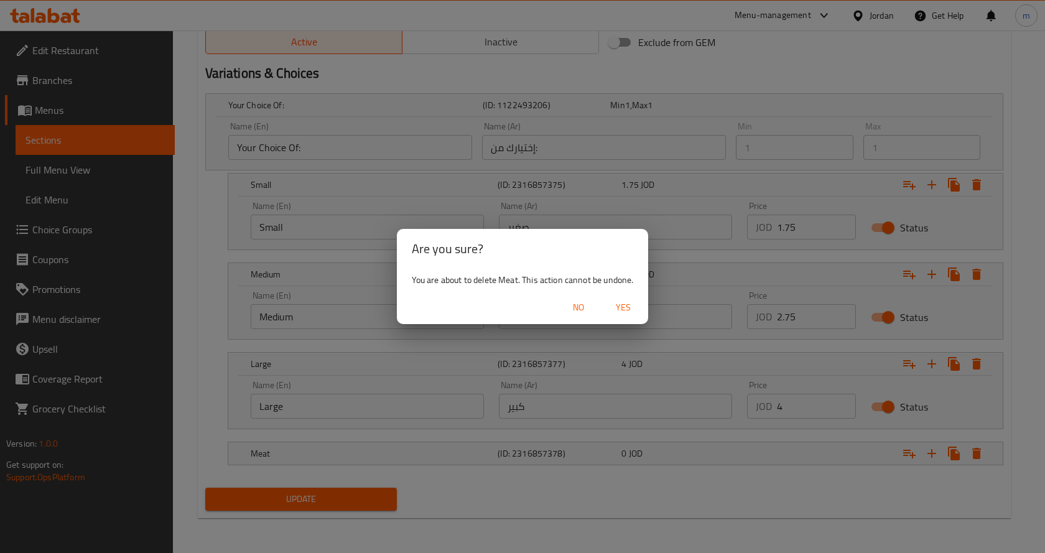
click at [625, 312] on span "Yes" at bounding box center [623, 308] width 30 height 16
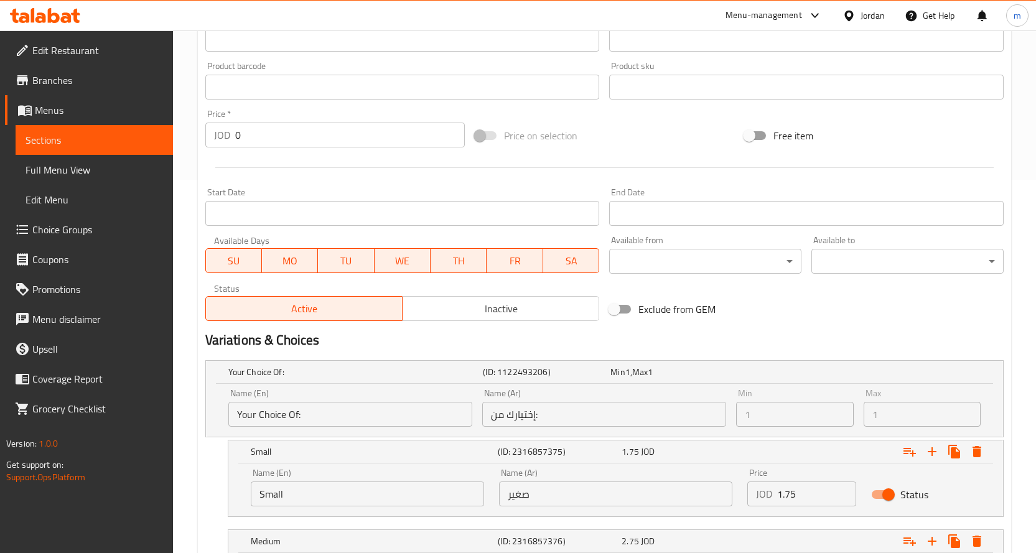
scroll to position [604, 0]
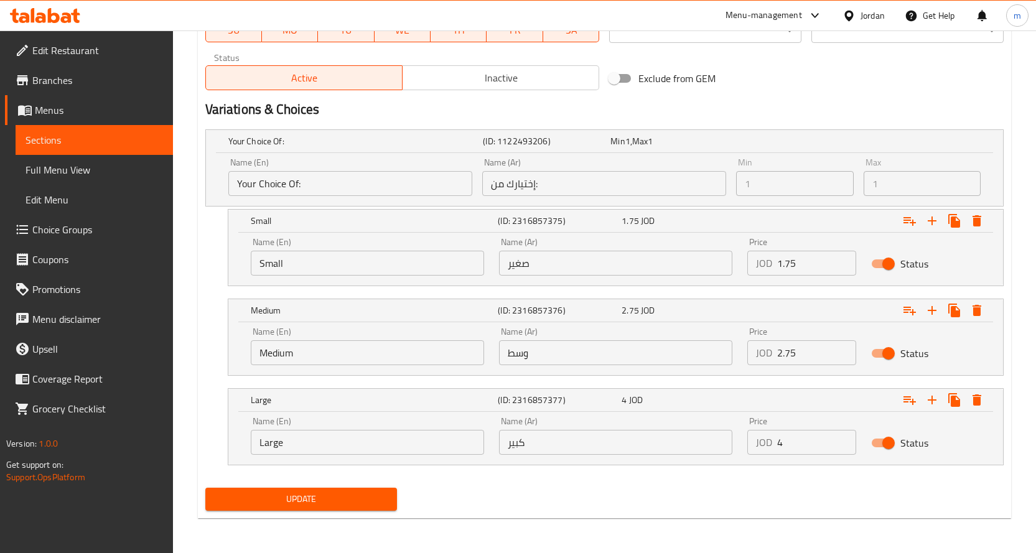
click at [289, 497] on span "Update" at bounding box center [301, 499] width 172 height 16
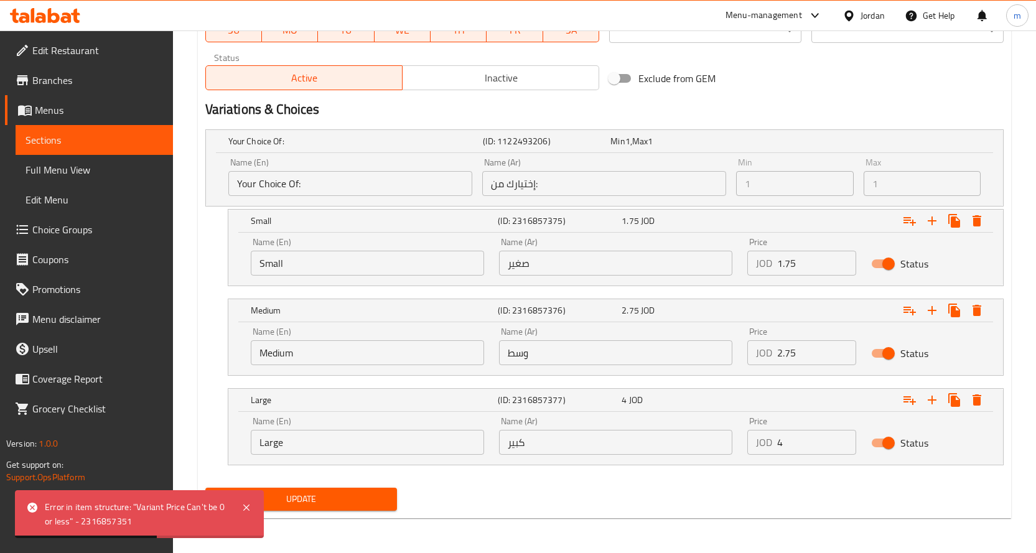
click at [106, 517] on div "Error in item structure: "Variant Price Can't be 0 or less" - 2316857351" at bounding box center [137, 514] width 184 height 28
click at [158, 521] on div "Error in item structure: "Variant Price Can't be 0 or less" - 2316857351" at bounding box center [137, 514] width 184 height 28
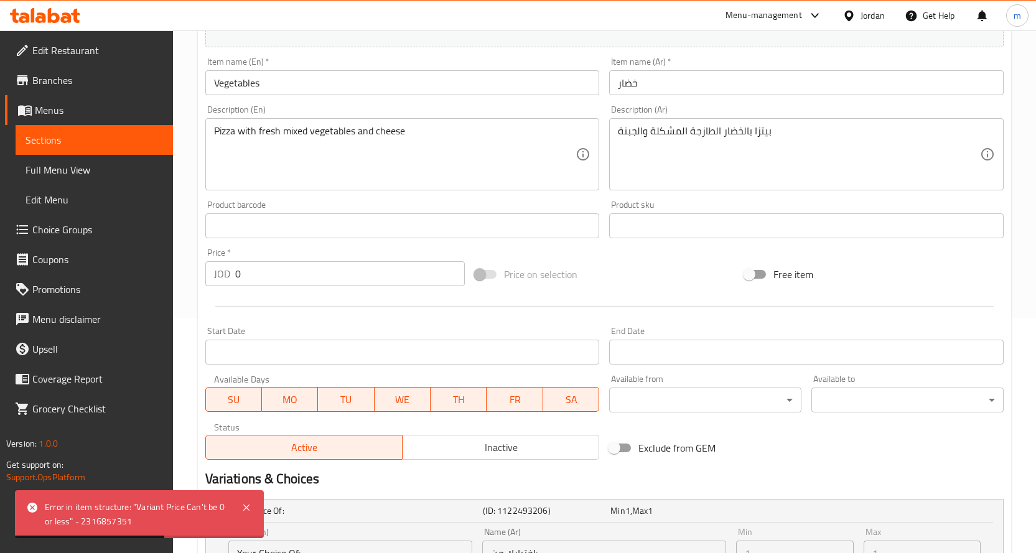
scroll to position [231, 0]
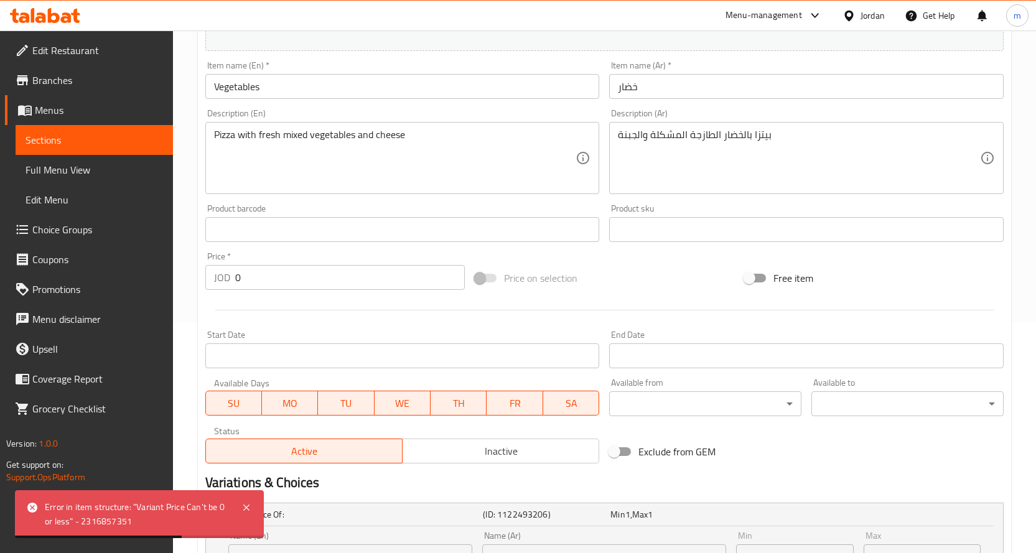
click at [284, 277] on input "0" at bounding box center [350, 277] width 230 height 25
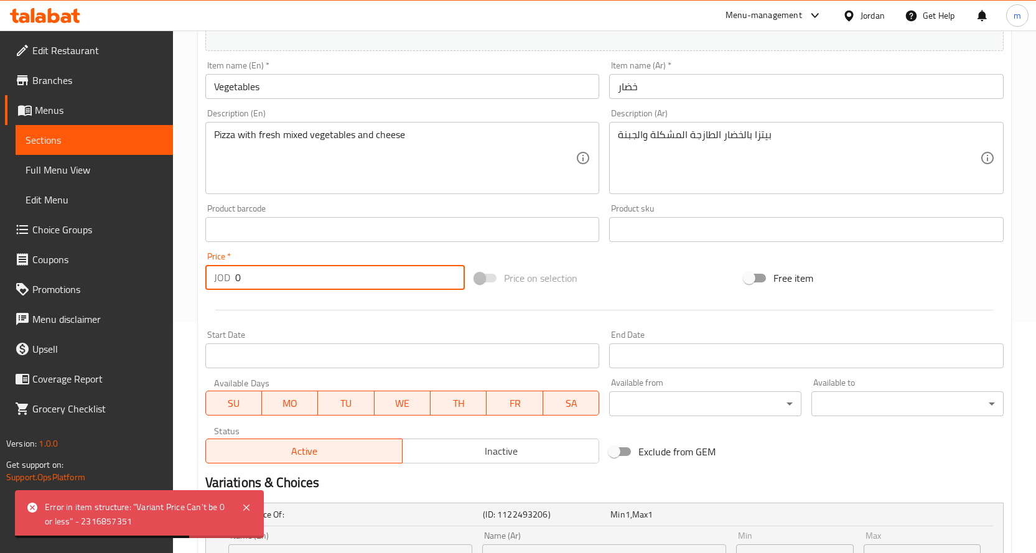
click at [284, 277] on input "0" at bounding box center [350, 277] width 230 height 25
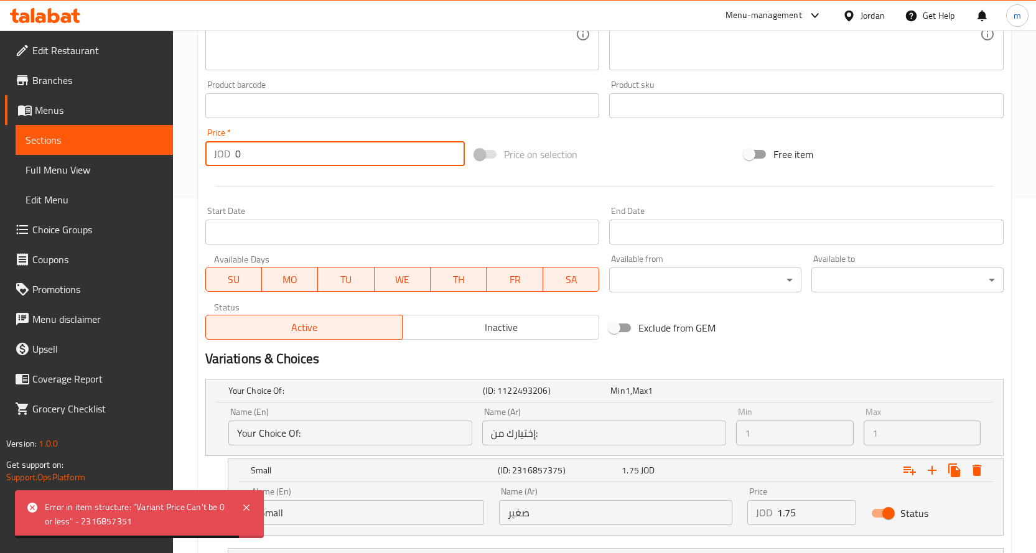
scroll to position [355, 0]
click at [451, 147] on input "1" at bounding box center [350, 153] width 230 height 25
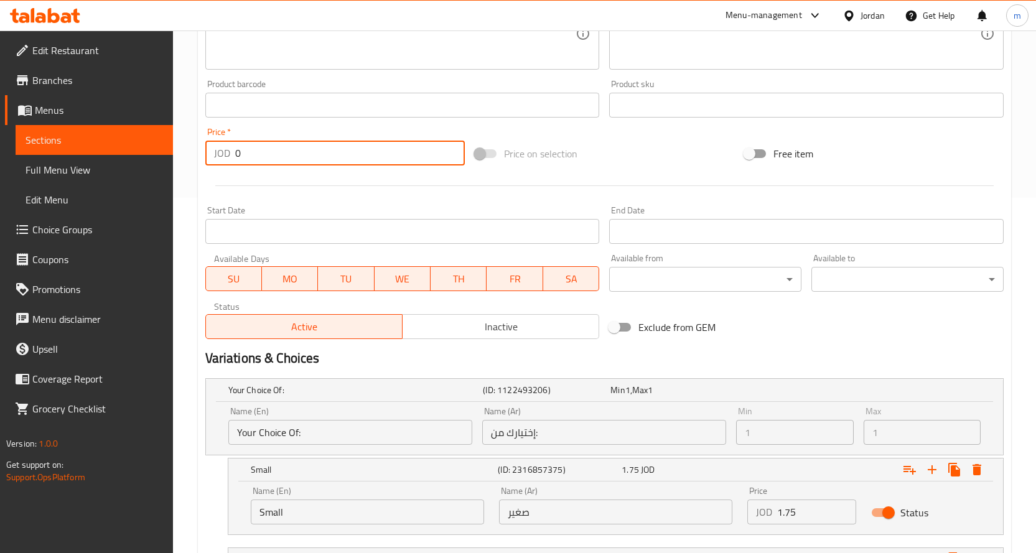
type input "0"
click at [449, 161] on input "0" at bounding box center [350, 153] width 230 height 25
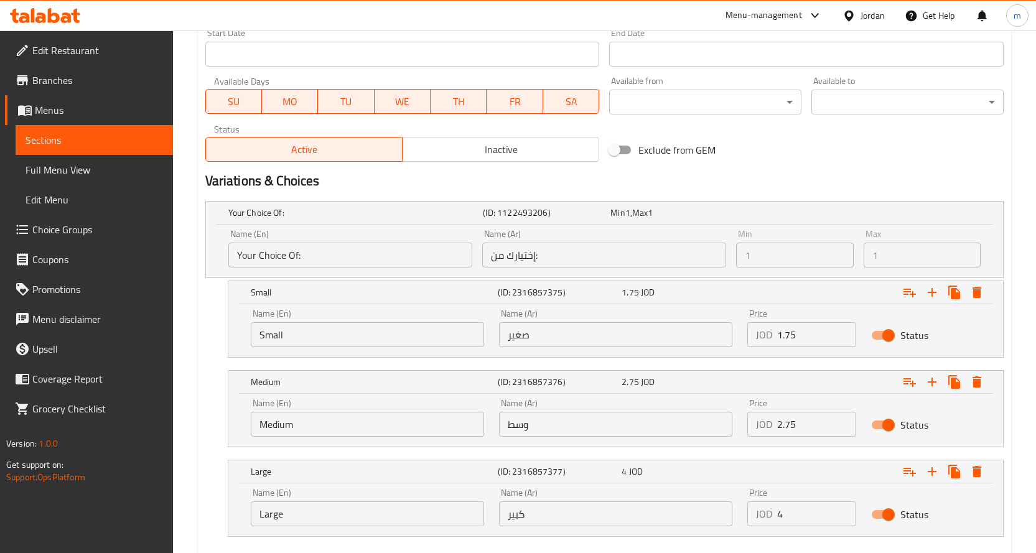
scroll to position [604, 0]
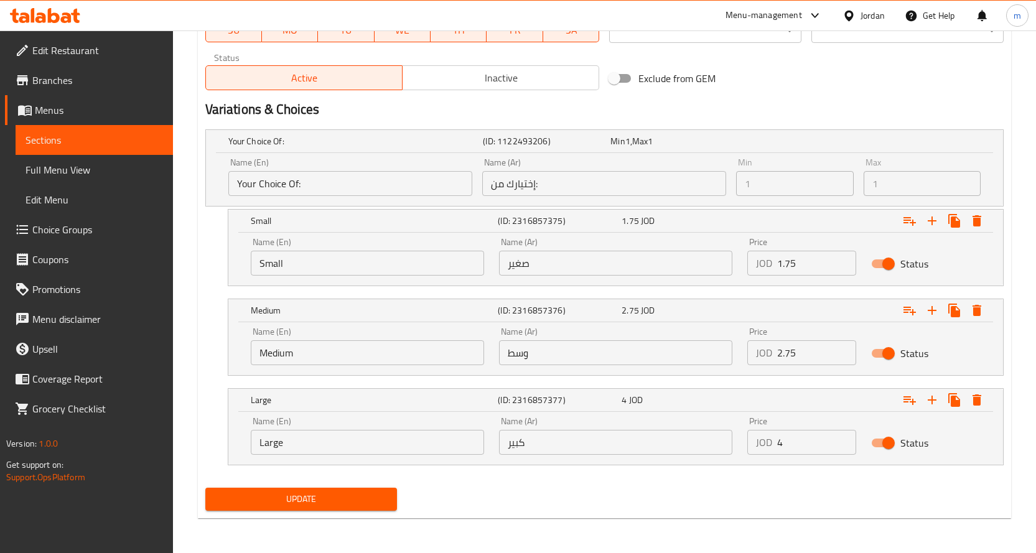
click at [327, 502] on span "Update" at bounding box center [301, 499] width 172 height 16
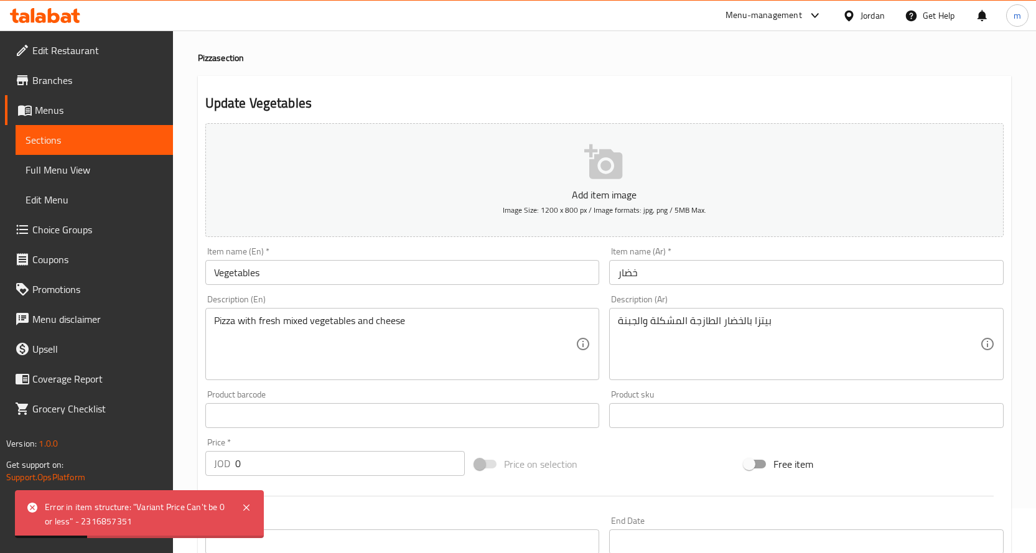
scroll to position [355, 0]
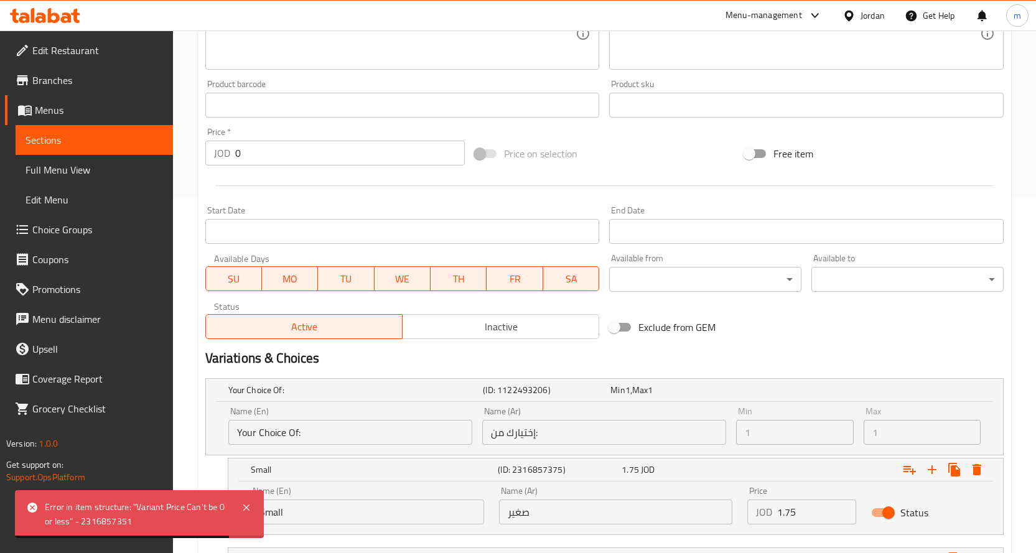
drag, startPoint x: 96, startPoint y: 144, endPoint x: 91, endPoint y: 126, distance: 19.3
click at [97, 144] on span "Sections" at bounding box center [94, 140] width 137 height 15
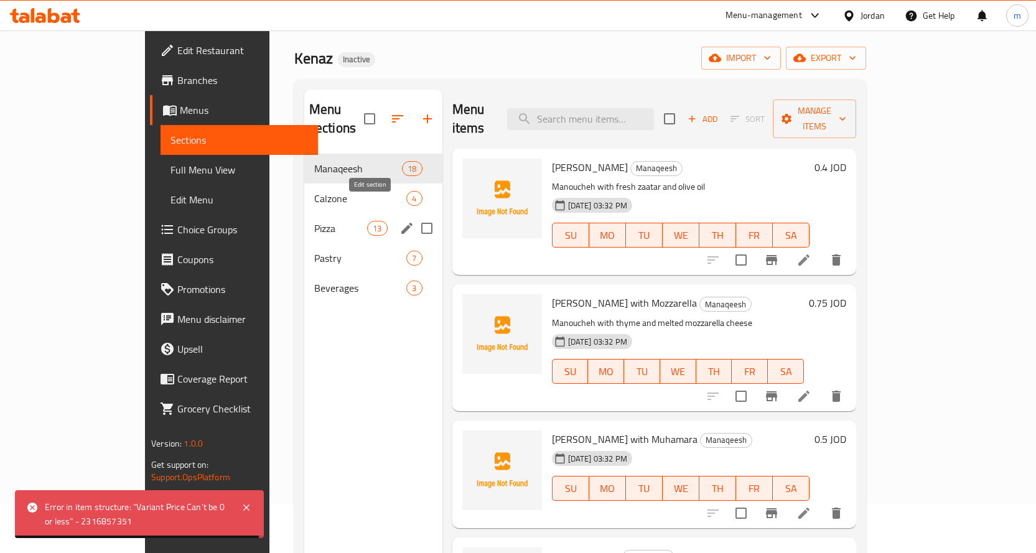
click at [399, 221] on icon "edit" at bounding box center [406, 228] width 15 height 15
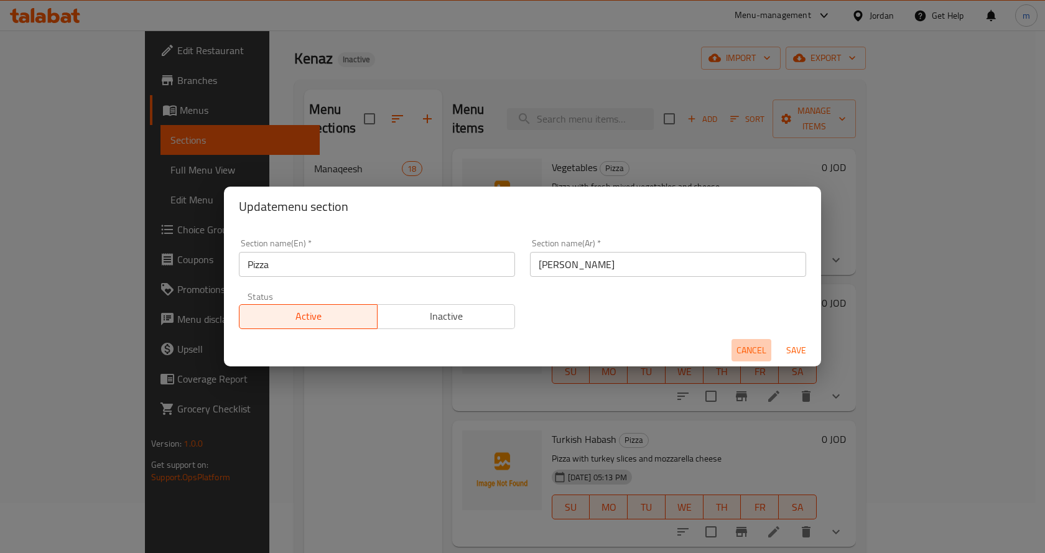
click at [752, 352] on span "Cancel" at bounding box center [752, 351] width 30 height 16
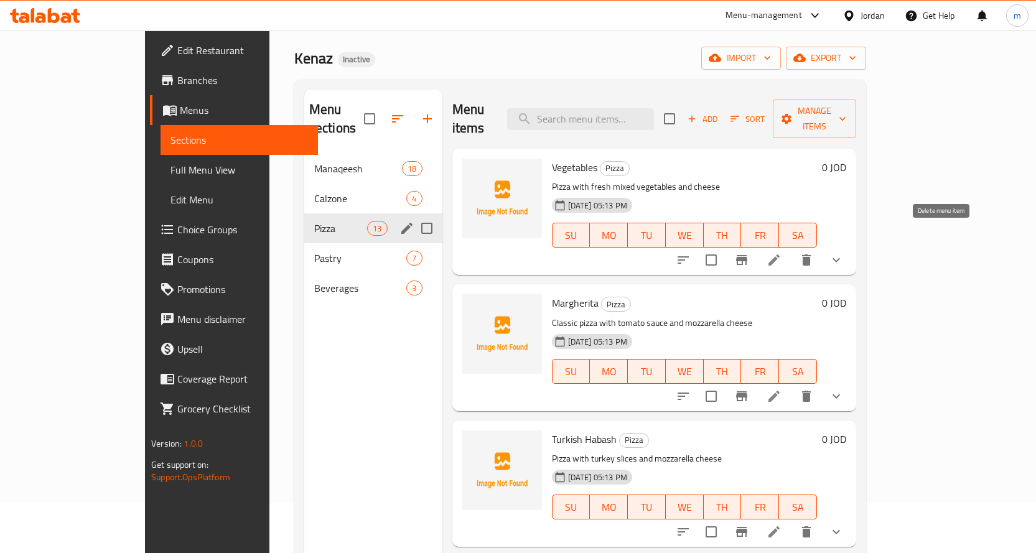
click at [814, 253] on icon "delete" at bounding box center [806, 260] width 15 height 15
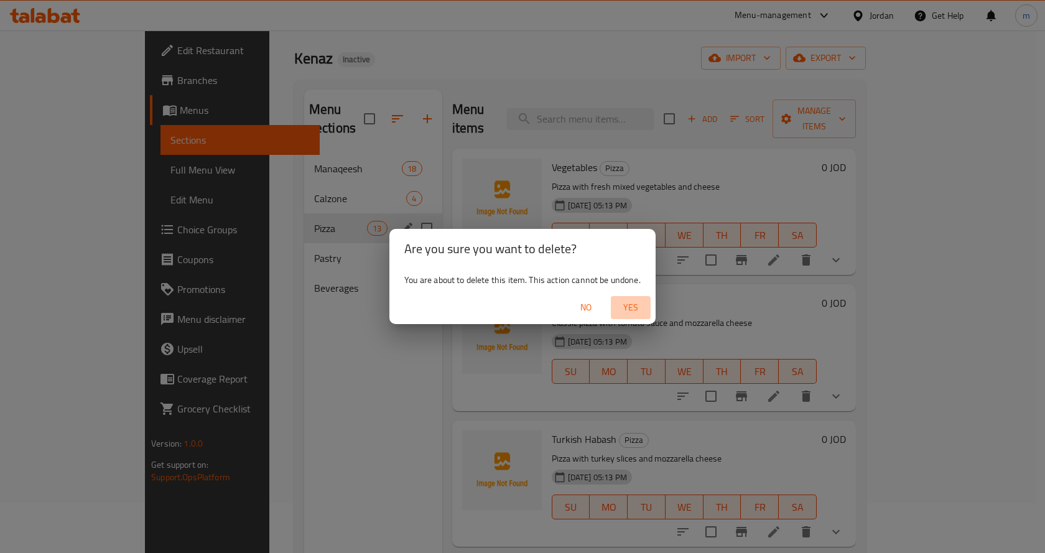
click at [631, 305] on span "Yes" at bounding box center [631, 308] width 30 height 16
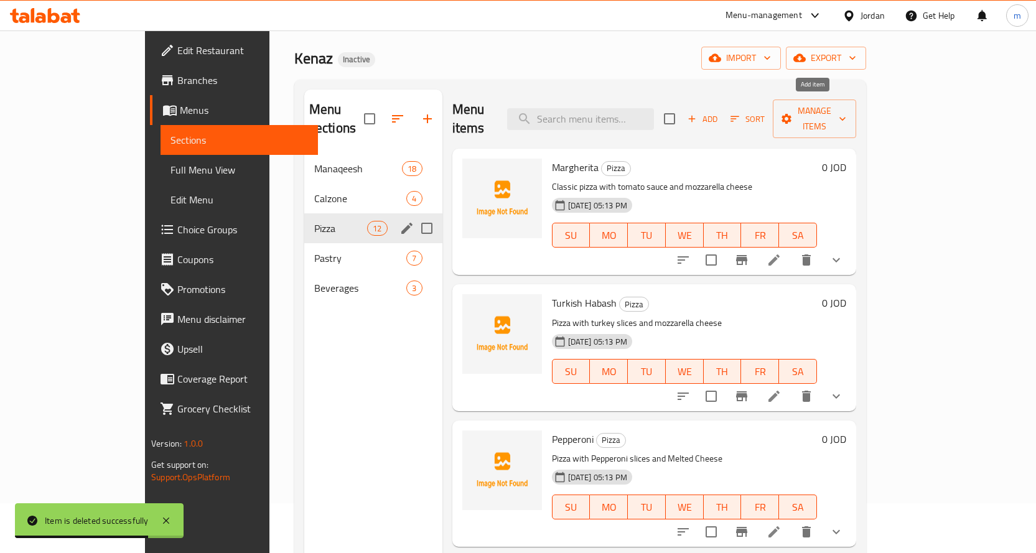
click at [719, 112] on span "Add" at bounding box center [703, 119] width 34 height 14
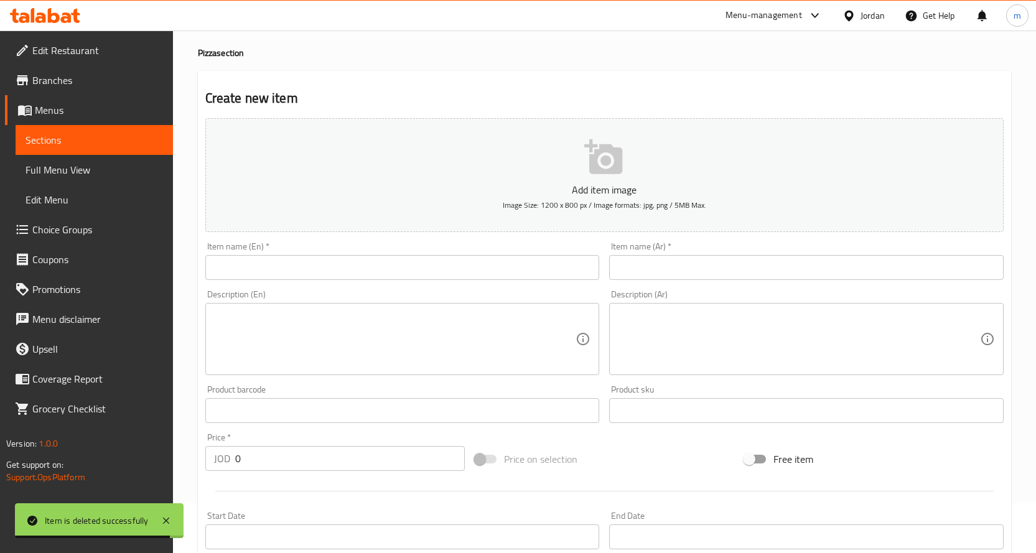
click at [422, 271] on input "text" at bounding box center [402, 267] width 394 height 25
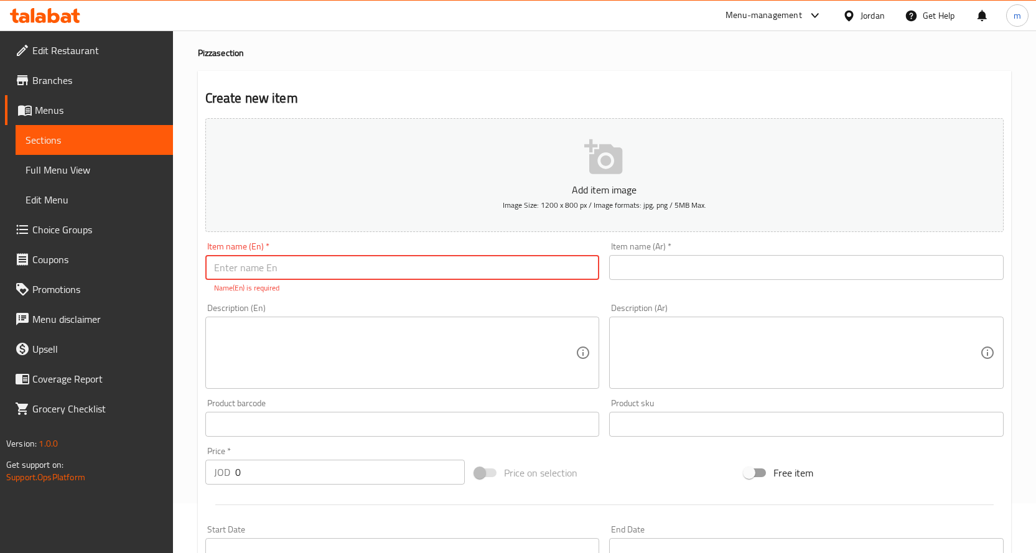
click at [352, 268] on input "text" at bounding box center [402, 267] width 394 height 25
paste input "Vegetables"
type input "Vegetables"
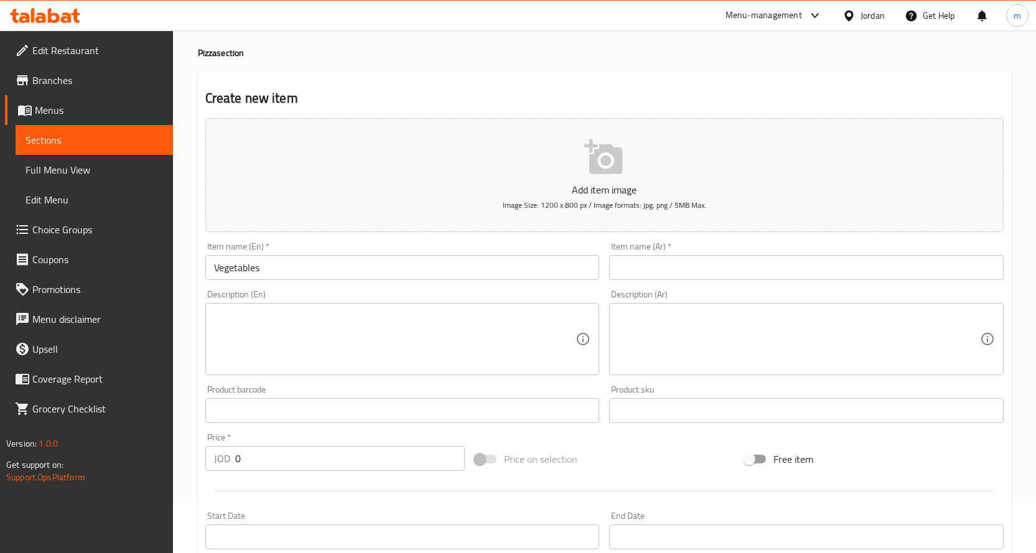
click at [660, 271] on input "text" at bounding box center [806, 267] width 394 height 25
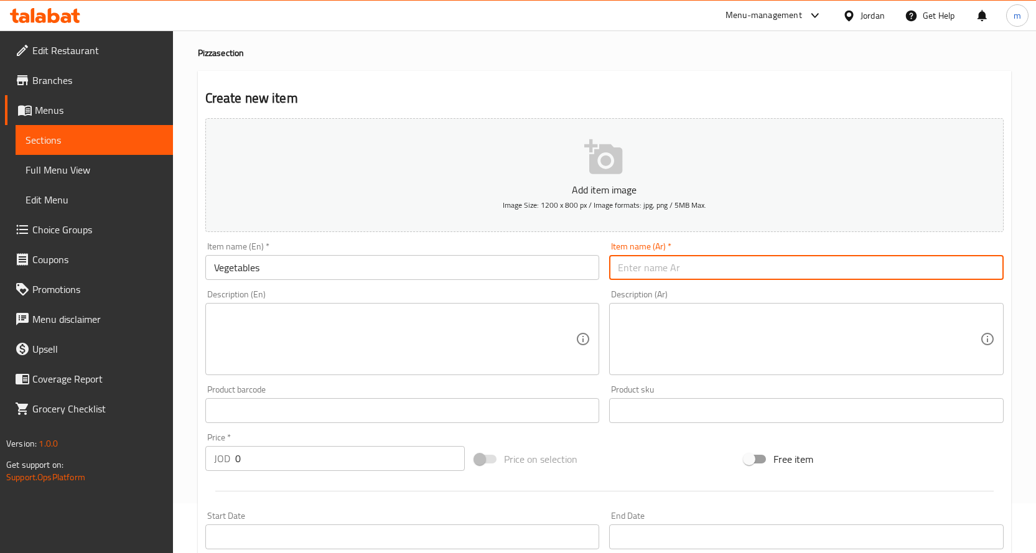
paste input "خضار"
type input "خضار"
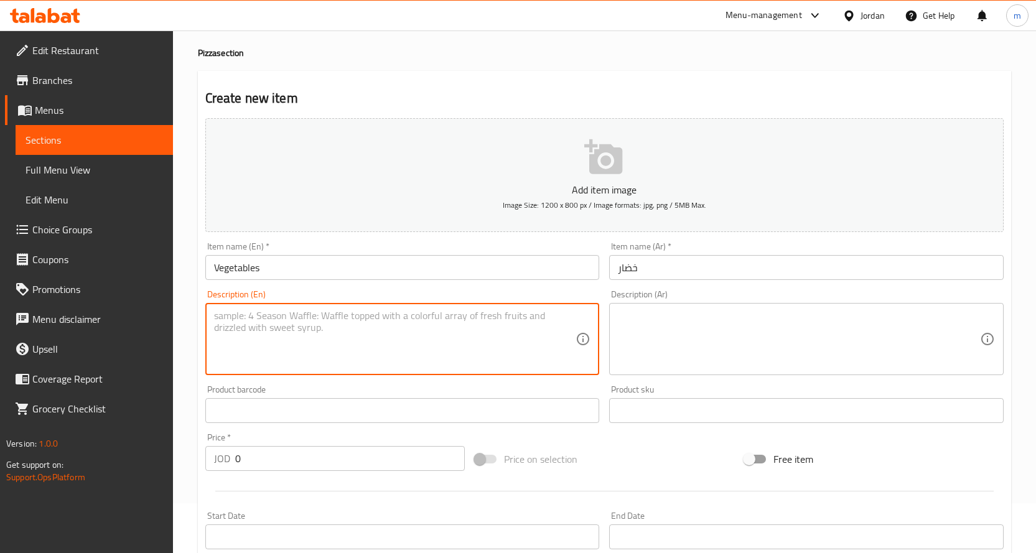
click at [319, 320] on textarea at bounding box center [395, 339] width 362 height 59
paste textarea "Pizza with fresh mixed vegetables and cheese"
type textarea "Pizza with fresh mixed vegetables and cheese"
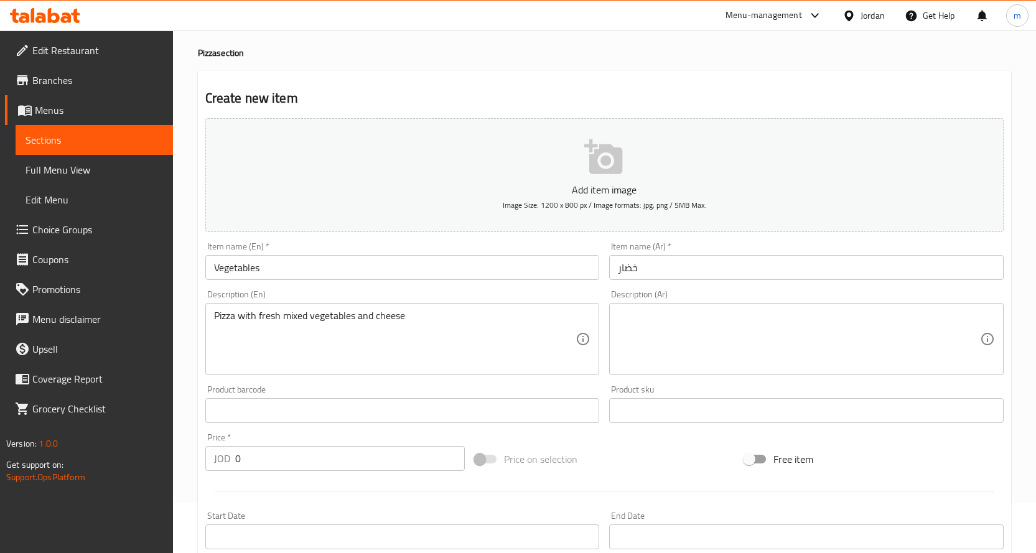
click at [739, 339] on textarea at bounding box center [799, 339] width 362 height 59
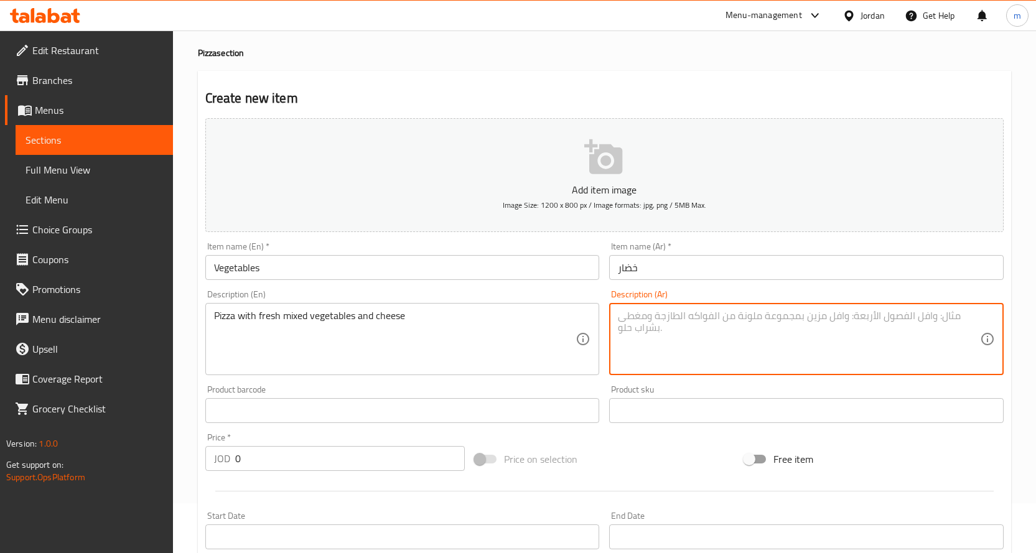
paste textarea "بيتزا بالخضار الطازجة المشكلة والجبنة"
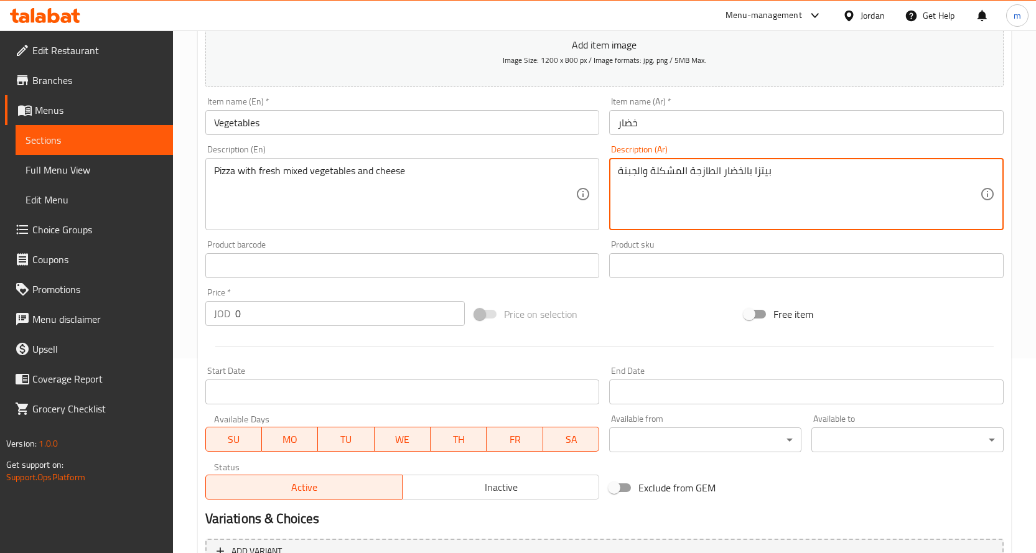
scroll to position [326, 0]
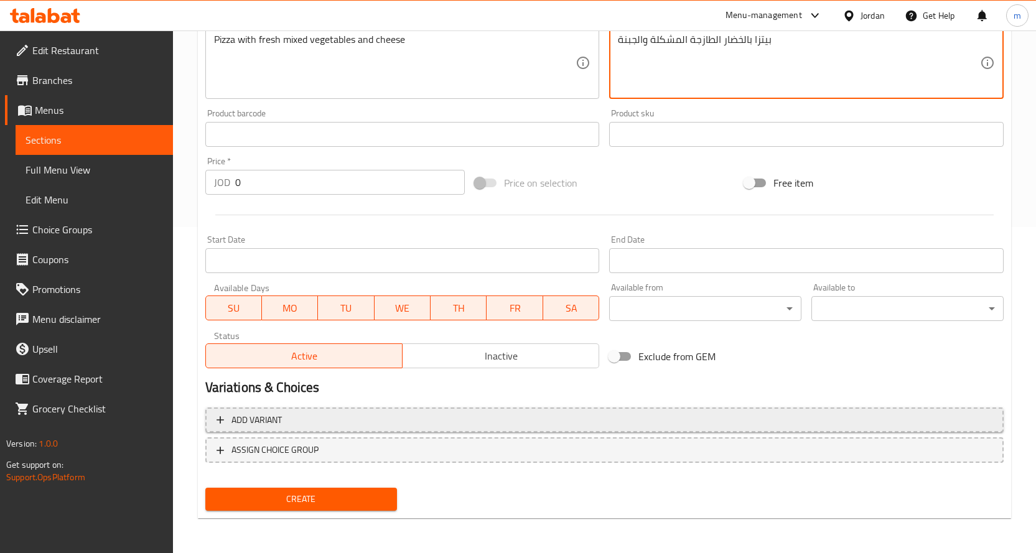
type textarea "بيتزا بالخضار الطازجة المشكلة والجبنة"
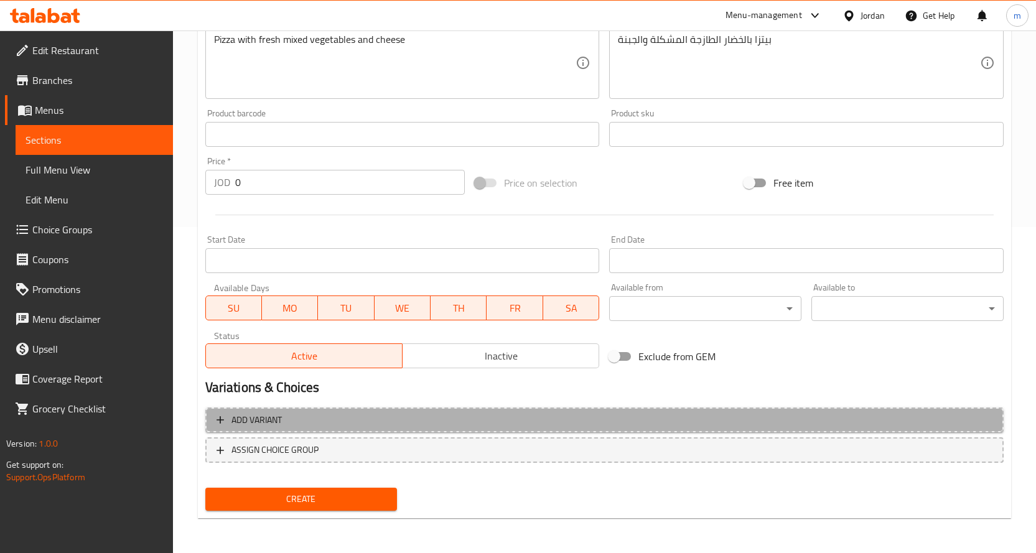
click at [329, 423] on span "Add variant" at bounding box center [605, 420] width 776 height 16
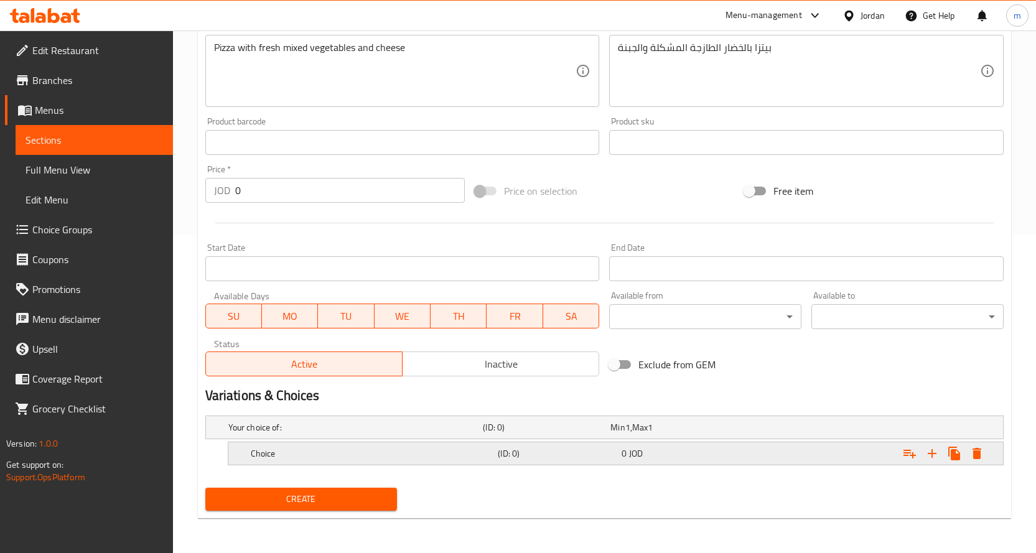
click at [511, 453] on h5 "(ID: 0)" at bounding box center [557, 453] width 119 height 12
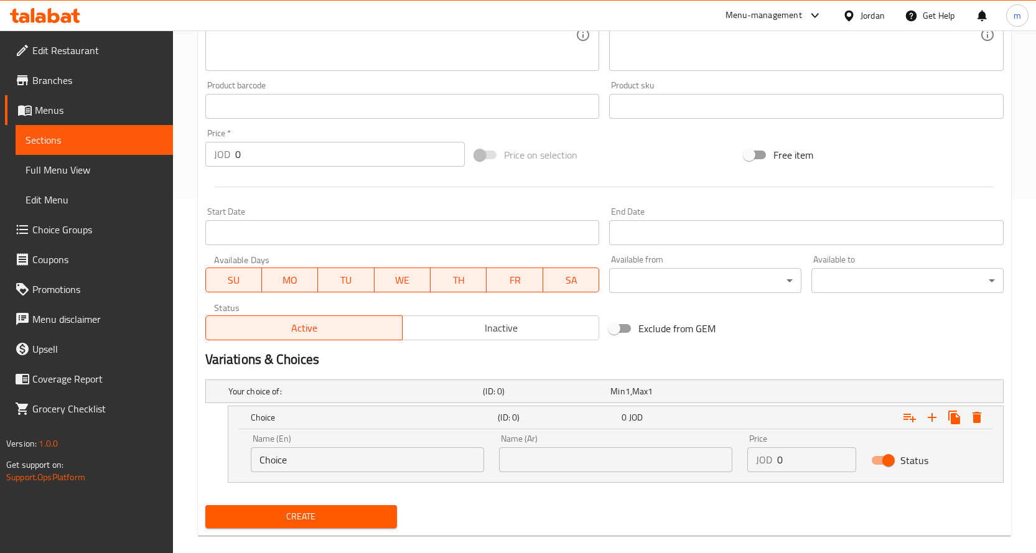
scroll to position [371, 0]
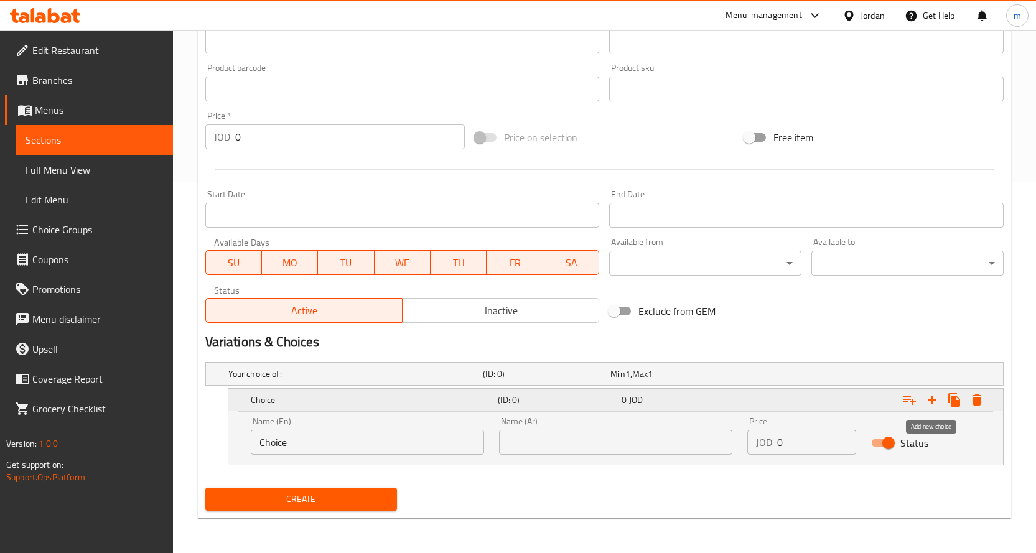
click at [931, 397] on icon "Expand" at bounding box center [931, 400] width 15 height 15
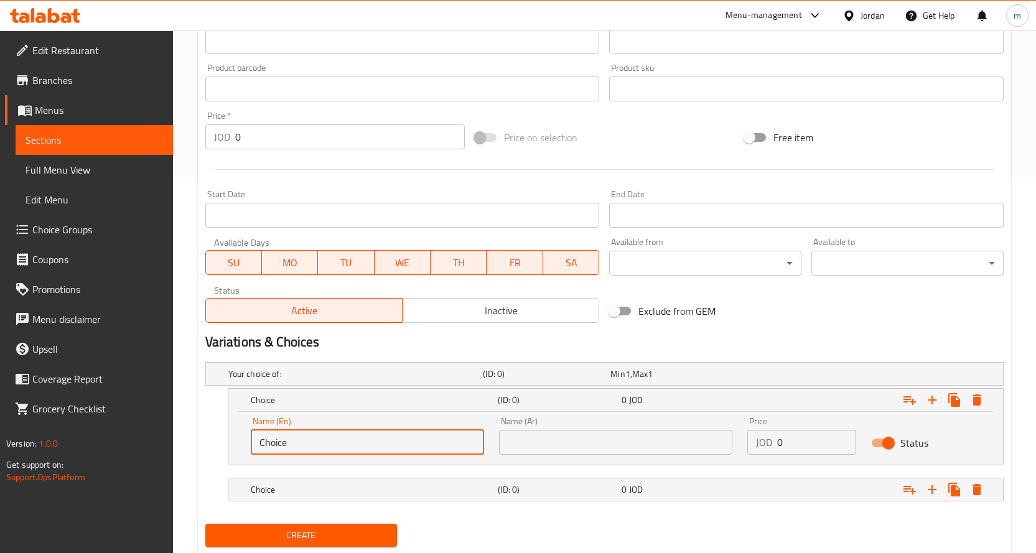
drag, startPoint x: 320, startPoint y: 446, endPoint x: 202, endPoint y: 442, distance: 118.9
click at [202, 442] on div "Your choice of: (ID: 0) Min 1 , Max 1 Name (En) Your choice of: Name (En) Name …" at bounding box center [604, 438] width 808 height 162
type input "m"
type input "Meat"
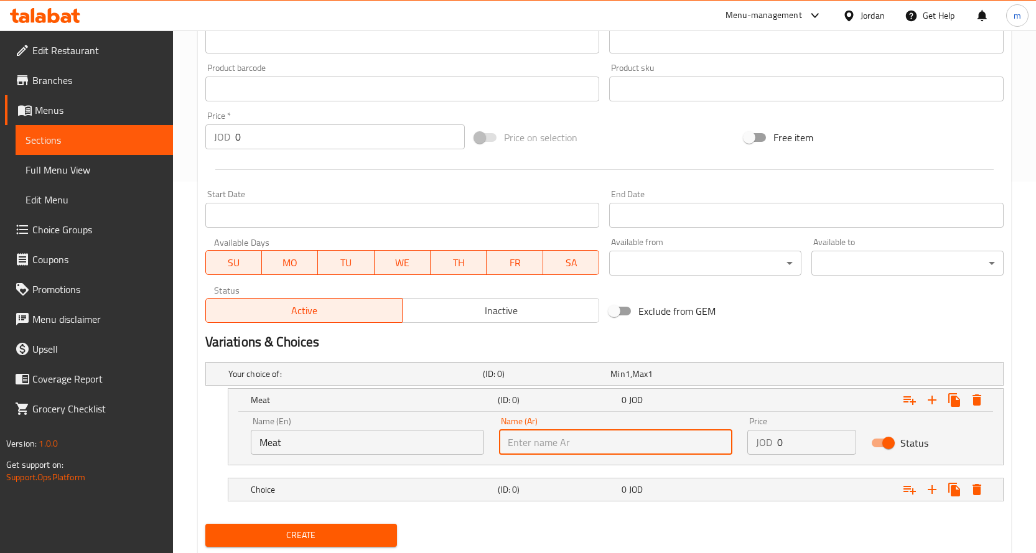
click at [614, 444] on input "text" at bounding box center [615, 442] width 233 height 25
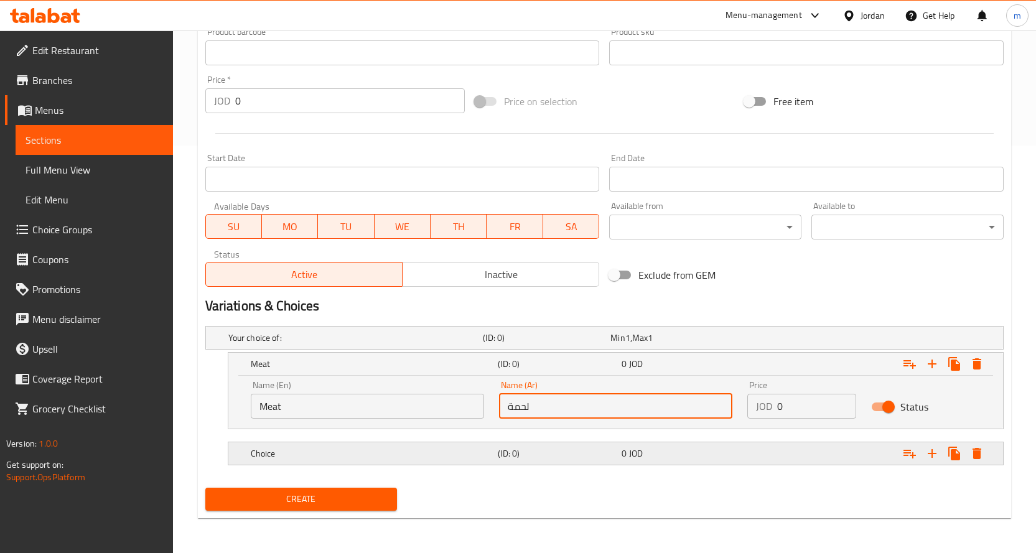
type input "لحمة"
click at [570, 451] on h5 "(ID: 0)" at bounding box center [557, 453] width 119 height 12
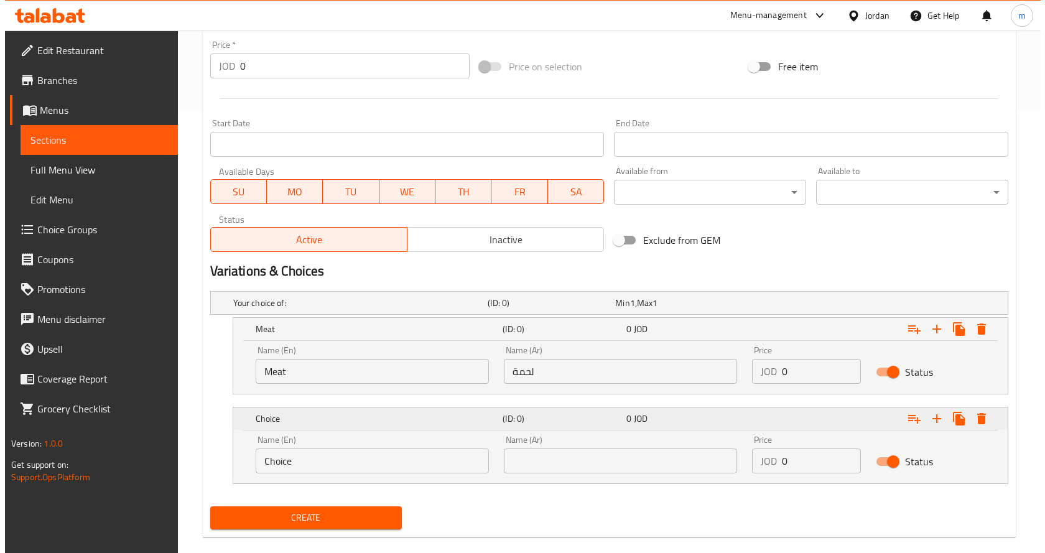
scroll to position [461, 0]
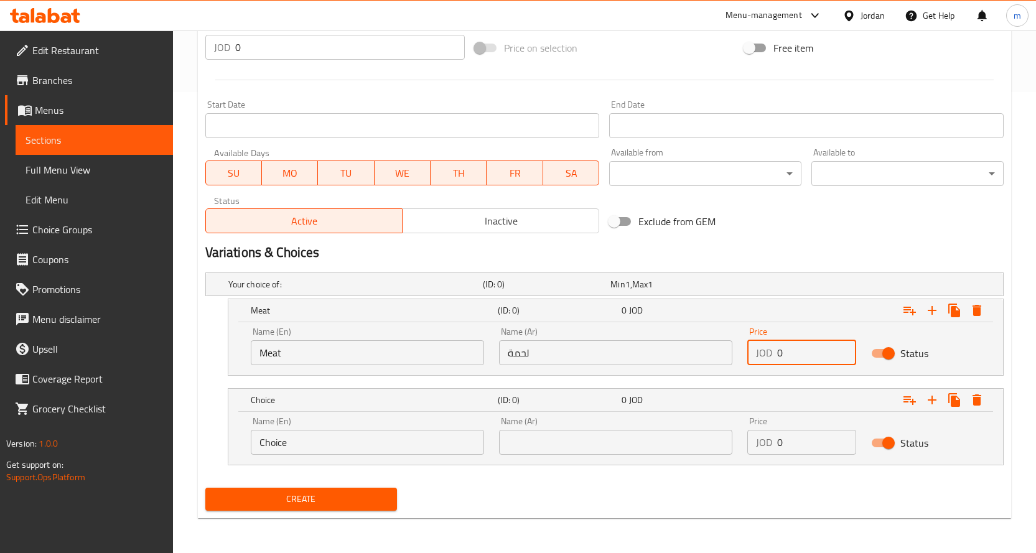
drag, startPoint x: 804, startPoint y: 354, endPoint x: 750, endPoint y: 358, distance: 54.3
click at [750, 358] on div "JOD 0 Price" at bounding box center [801, 352] width 109 height 25
click at [809, 360] on input "0" at bounding box center [817, 352] width 80 height 25
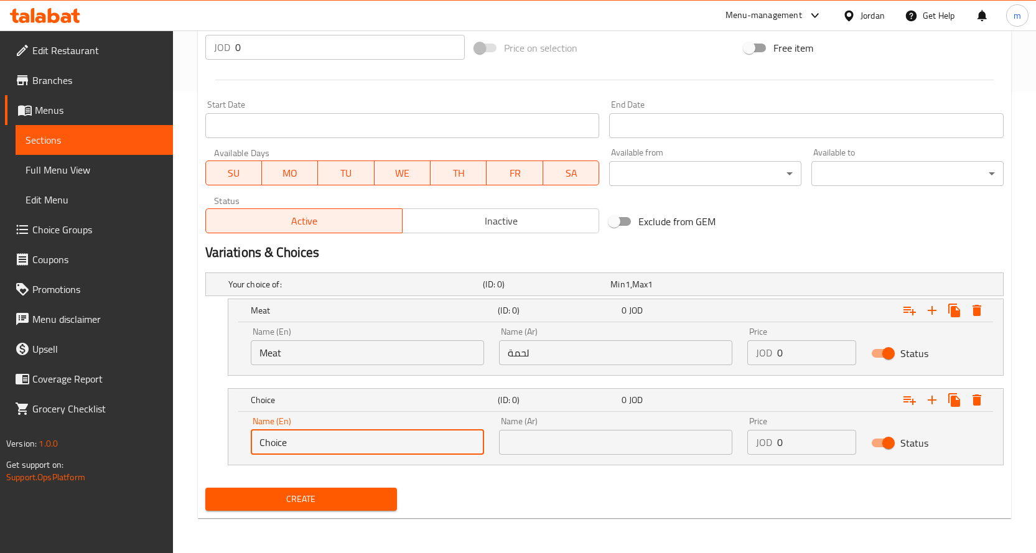
drag, startPoint x: 326, startPoint y: 445, endPoint x: 233, endPoint y: 444, distance: 93.3
click at [233, 444] on div "Name (En) Choice Name (En) Name (Ar) Name (Ar) Price JOD 0 Price Status" at bounding box center [615, 438] width 775 height 53
type input "ؤ"
type input "CH"
click at [974, 402] on icon "Expand" at bounding box center [976, 399] width 9 height 11
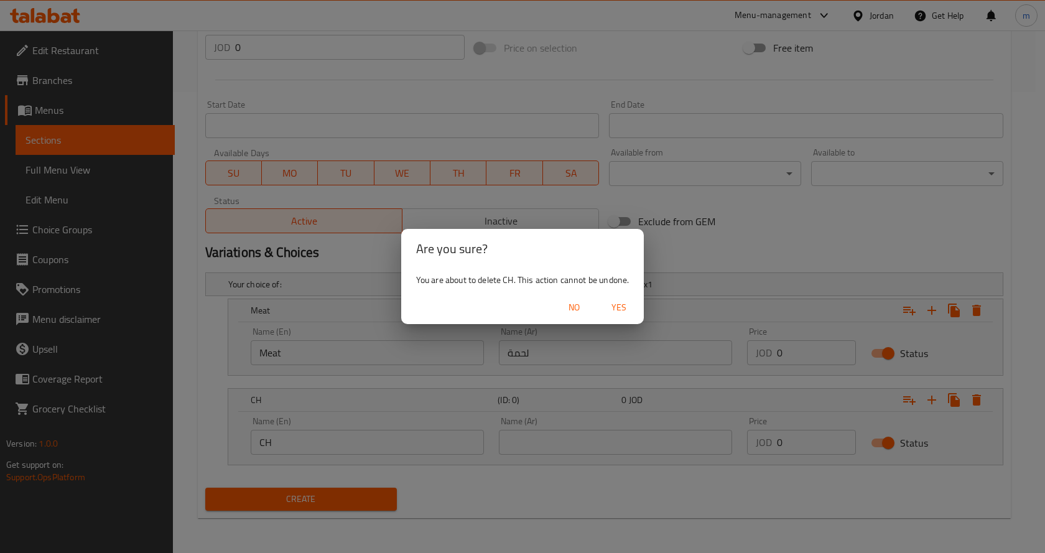
click at [610, 309] on span "Yes" at bounding box center [619, 308] width 30 height 16
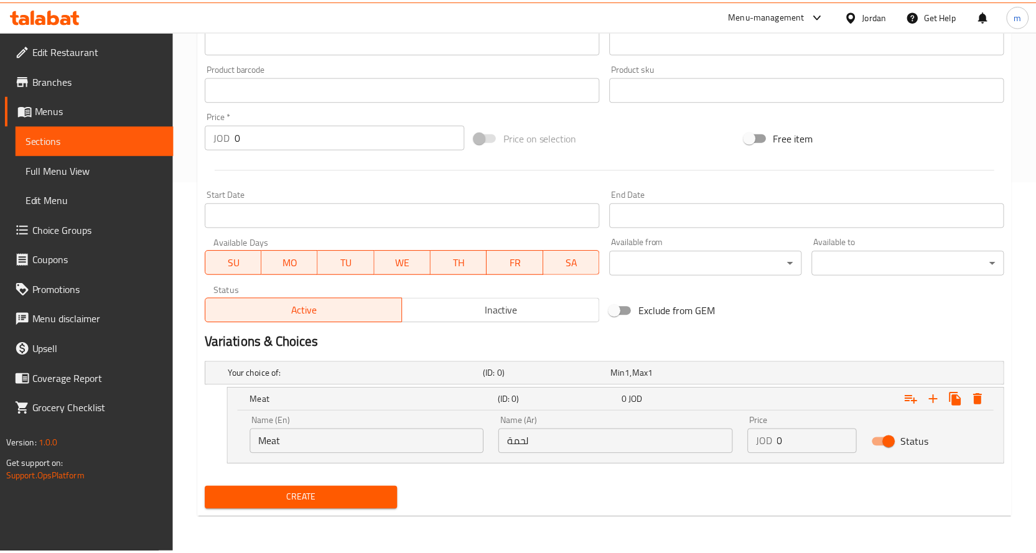
scroll to position [371, 0]
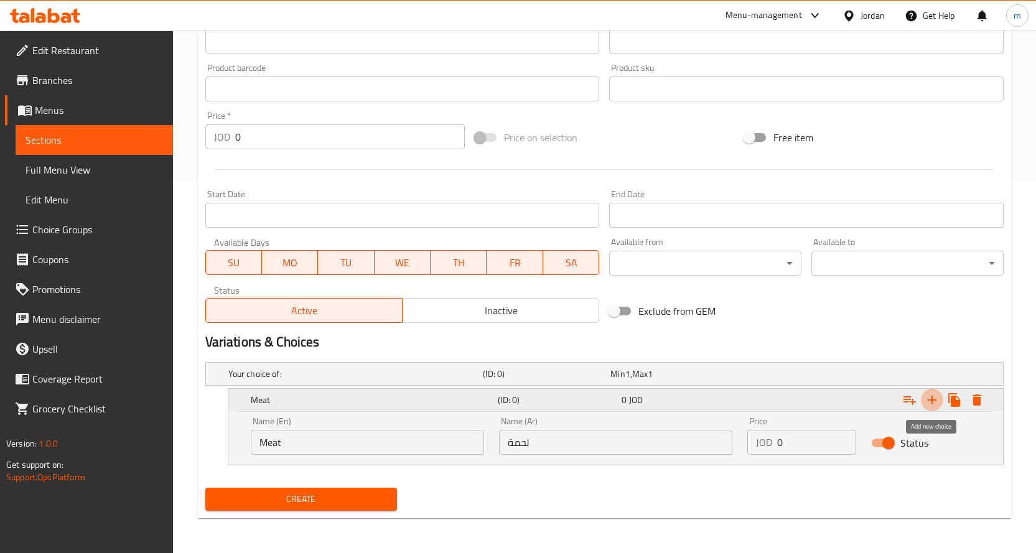
click at [933, 403] on icon "Expand" at bounding box center [931, 400] width 15 height 15
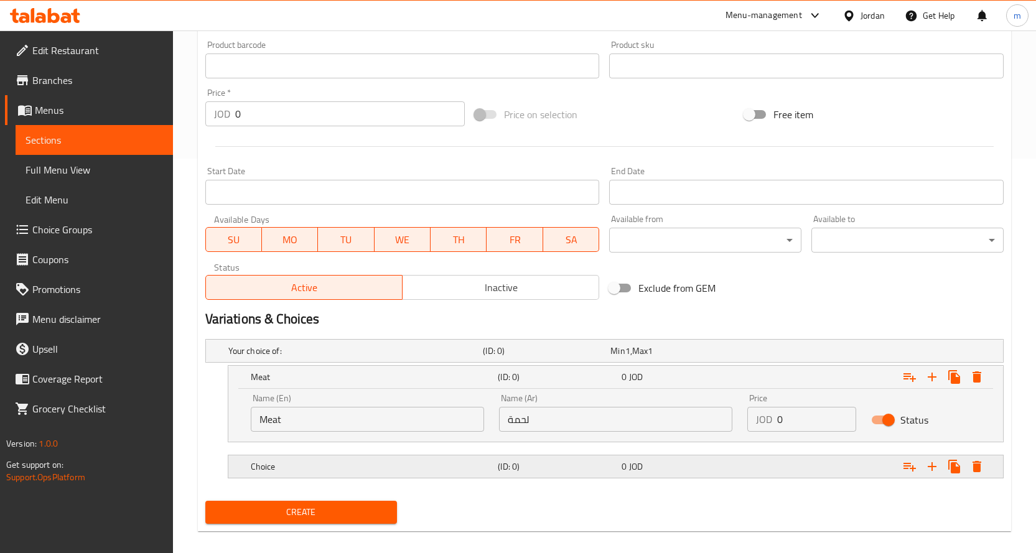
scroll to position [407, 0]
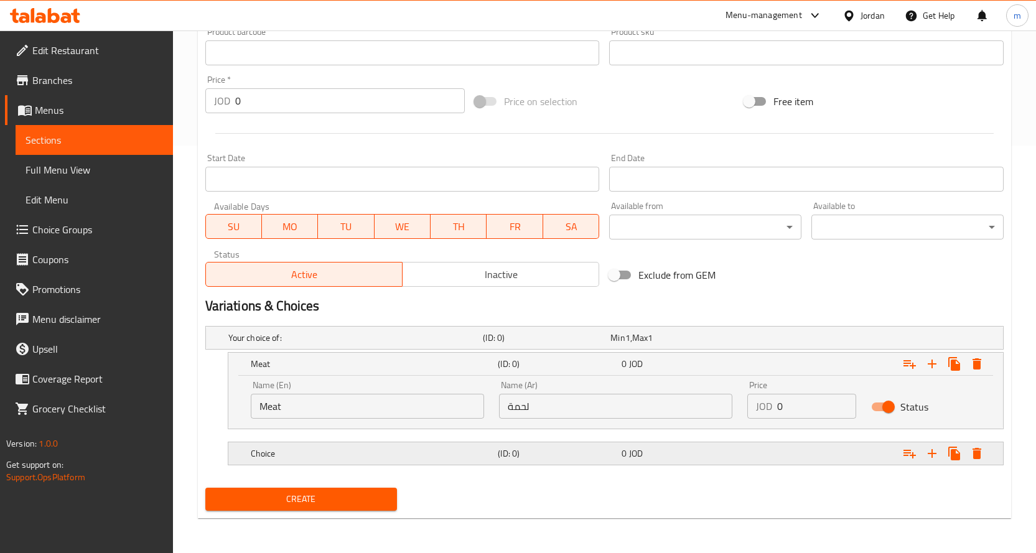
click at [423, 453] on h5 "Choice" at bounding box center [372, 453] width 243 height 12
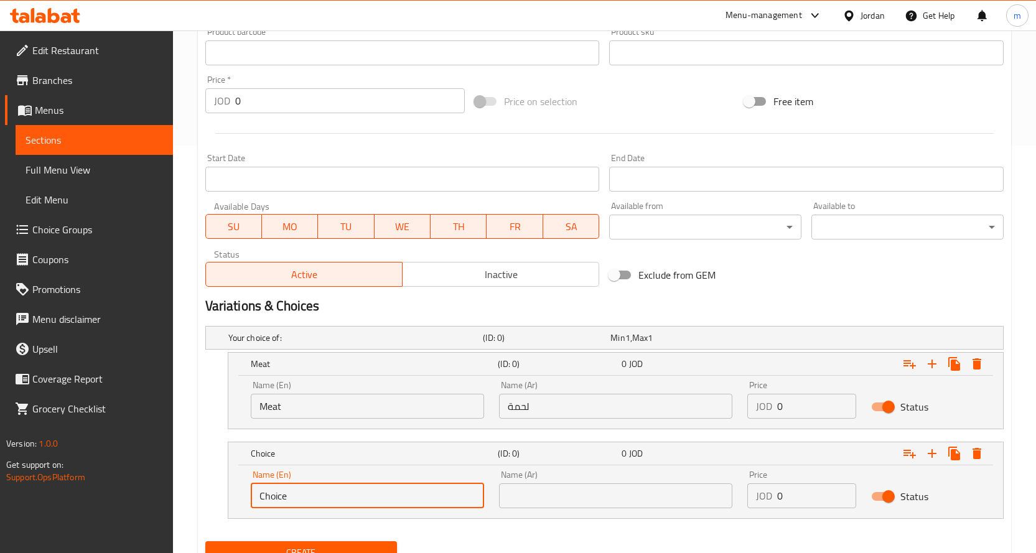
drag, startPoint x: 302, startPoint y: 493, endPoint x: 211, endPoint y: 497, distance: 91.6
click at [211, 497] on div "Choice (ID: 0) 0 JOD Name (En) Choice Name (En) Name (Ar) Name (Ar) Price JOD 0…" at bounding box center [604, 480] width 798 height 77
type input "Chicken"
click at [604, 501] on input "text" at bounding box center [615, 495] width 233 height 25
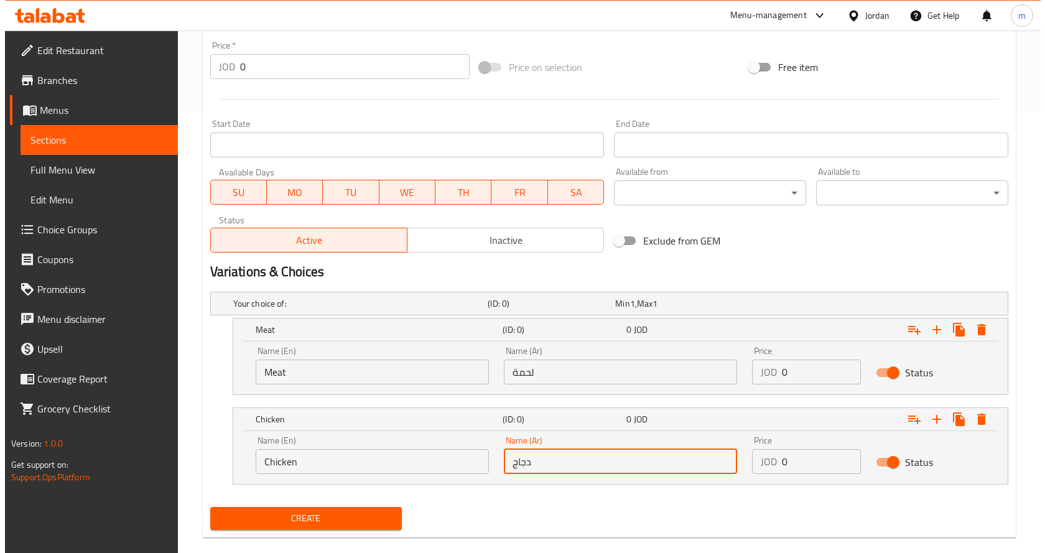
scroll to position [461, 0]
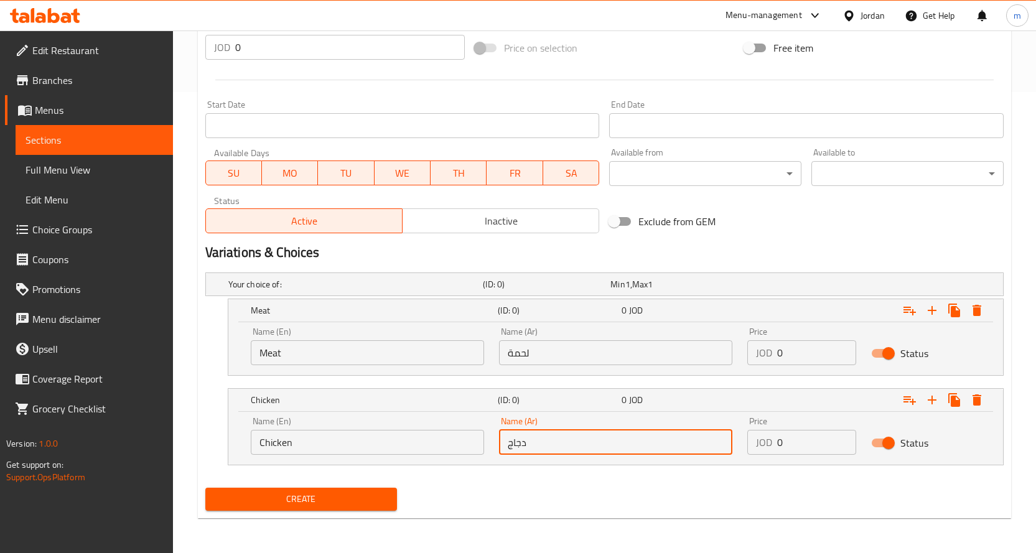
type input "دجاج"
click at [493, 500] on div "Create" at bounding box center [604, 499] width 808 height 33
click at [338, 500] on span "Create" at bounding box center [301, 499] width 172 height 16
click at [344, 504] on span "Create" at bounding box center [301, 499] width 172 height 16
click at [319, 501] on span "Create" at bounding box center [301, 499] width 172 height 16
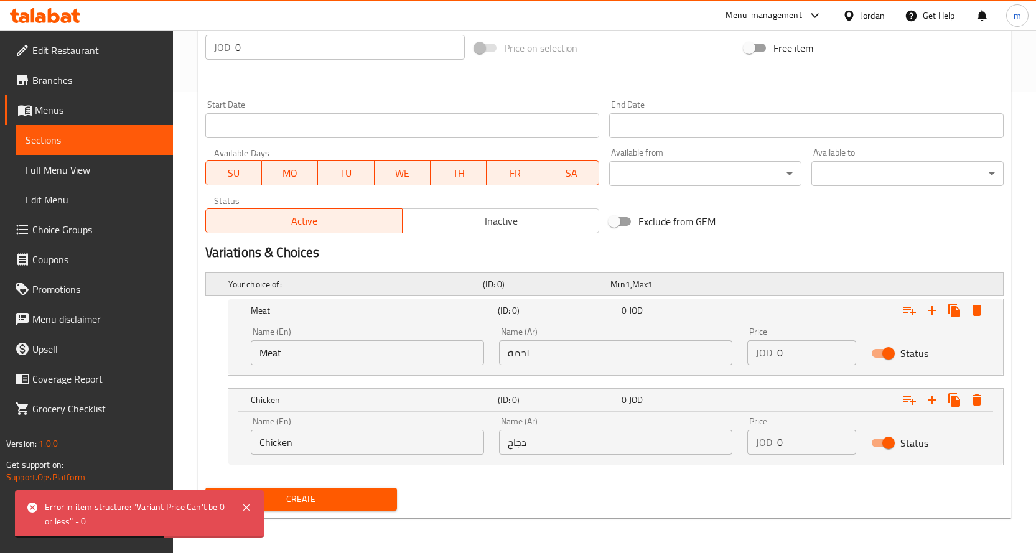
click at [309, 290] on h5 "Your choice of:" at bounding box center [353, 284] width 250 height 12
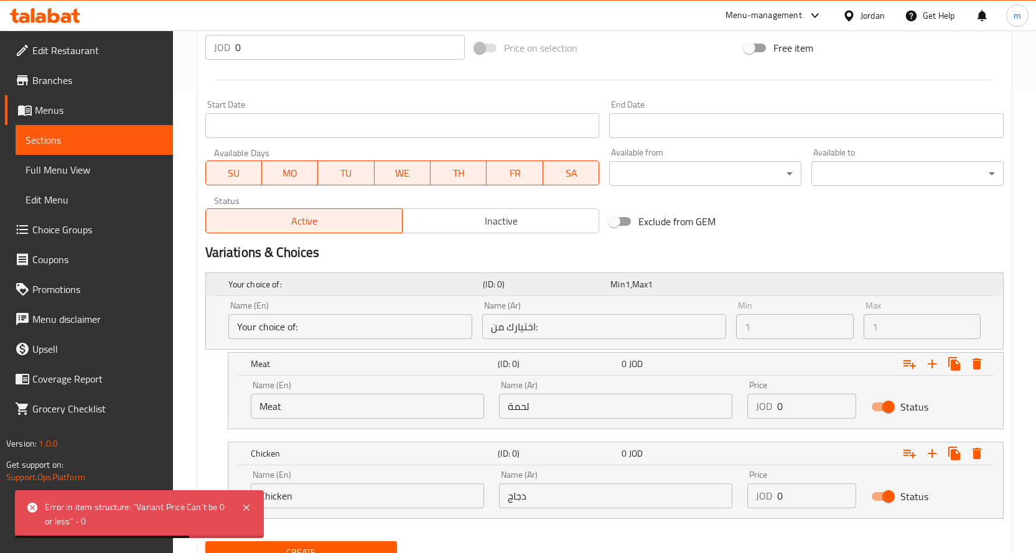
click at [322, 289] on h5 "Your choice of:" at bounding box center [353, 284] width 250 height 12
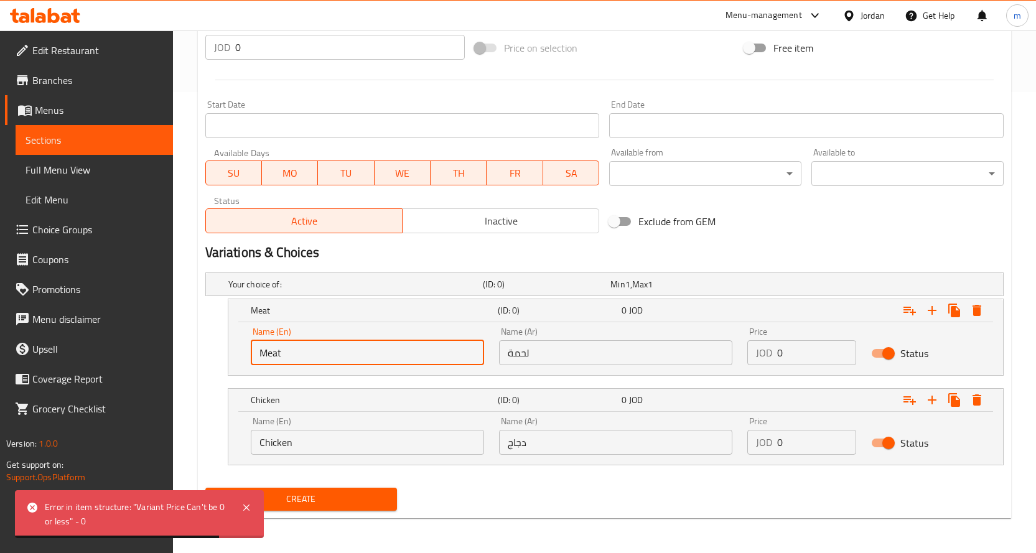
drag, startPoint x: 310, startPoint y: 357, endPoint x: 224, endPoint y: 367, distance: 87.0
click at [224, 367] on div "Meat (ID: 0) 0 JOD Name (En) Meat Name (En) Name (Ar) لحمة Name (Ar) Price JOD …" at bounding box center [604, 337] width 798 height 77
click at [982, 310] on icon "Expand" at bounding box center [976, 310] width 15 height 15
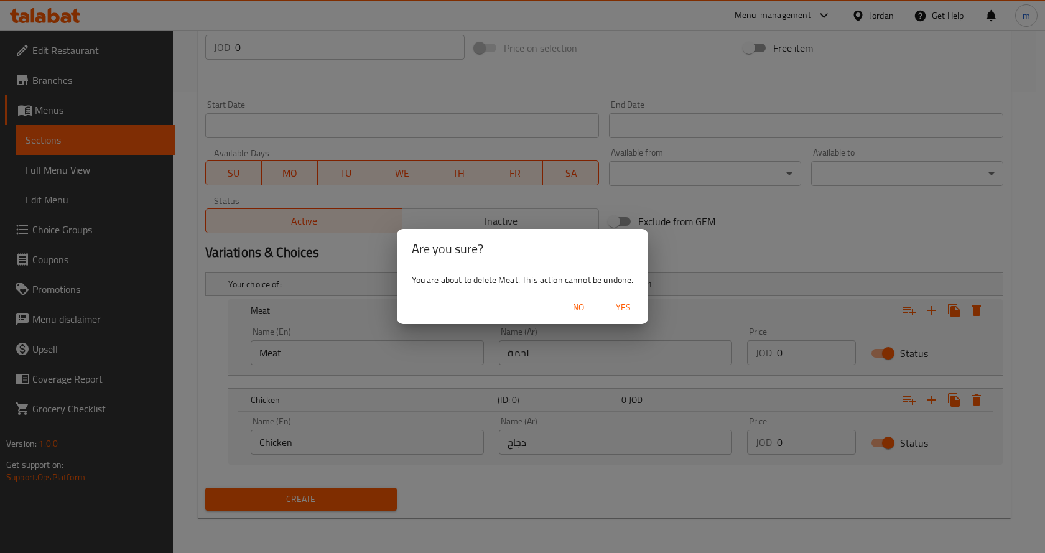
click at [624, 307] on span "Yes" at bounding box center [623, 308] width 30 height 16
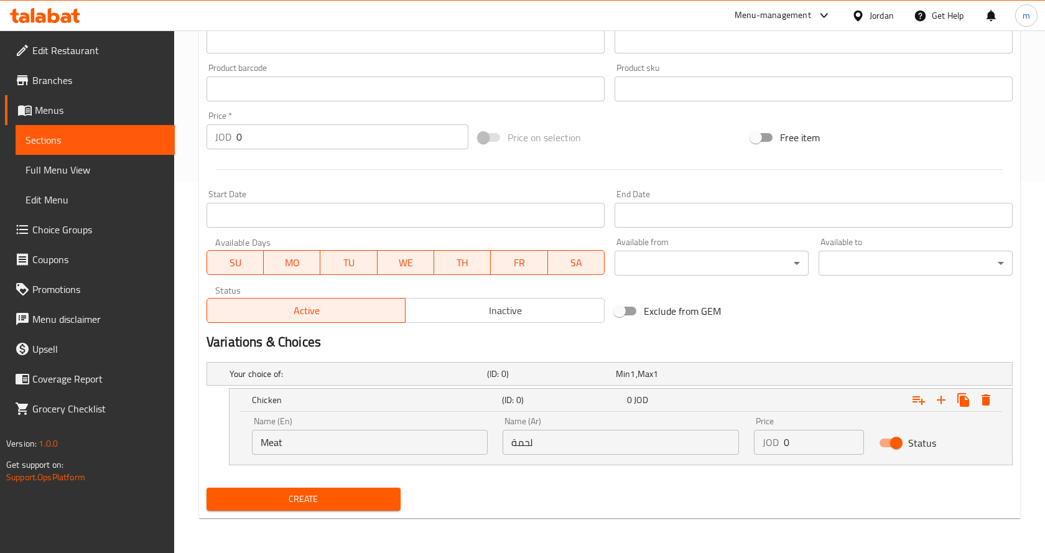
scroll to position [371, 0]
click at [972, 397] on icon "Expand" at bounding box center [976, 400] width 15 height 15
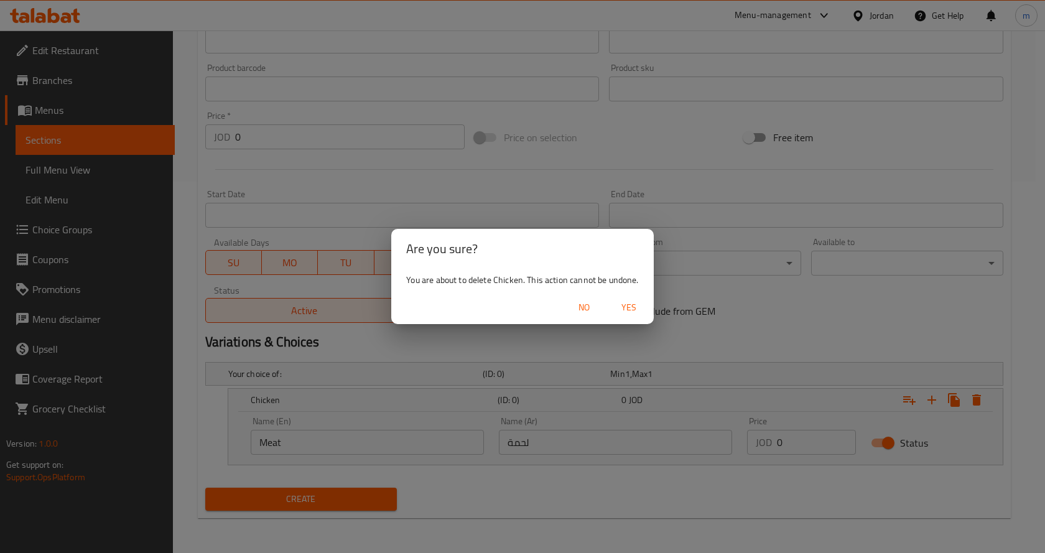
click at [617, 309] on span "Yes" at bounding box center [629, 308] width 30 height 16
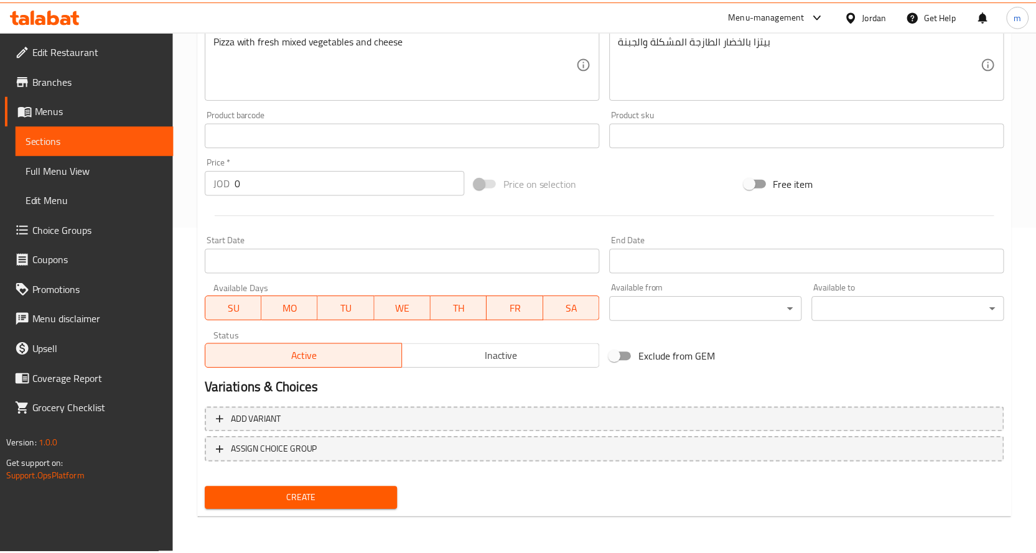
scroll to position [326, 0]
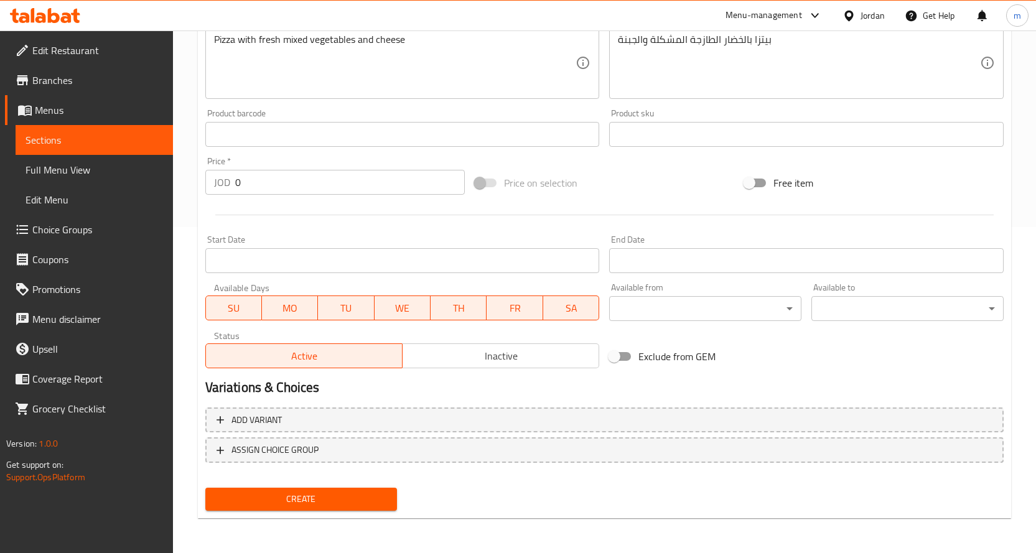
click at [78, 224] on span "Choice Groups" at bounding box center [97, 229] width 131 height 15
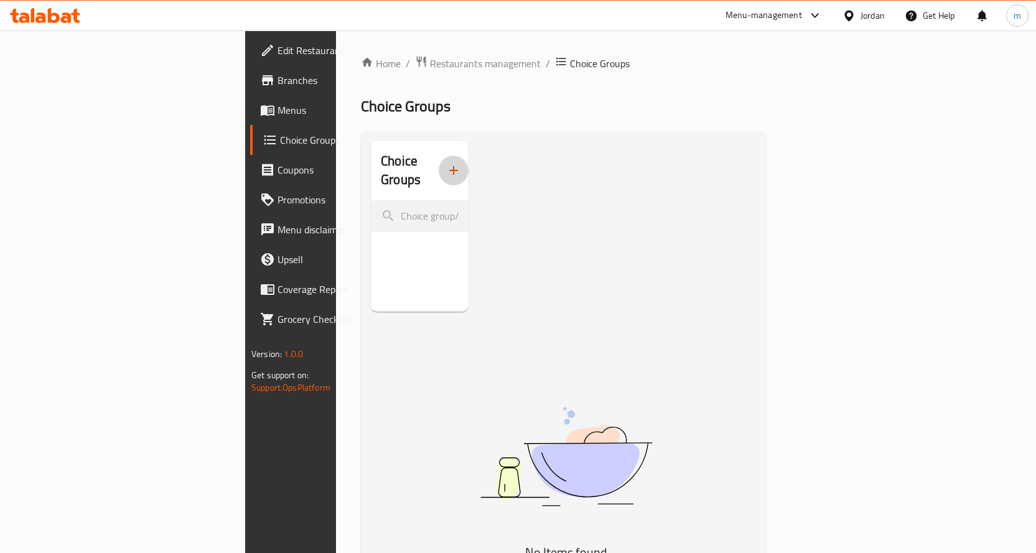
click at [446, 163] on icon "button" at bounding box center [453, 170] width 15 height 15
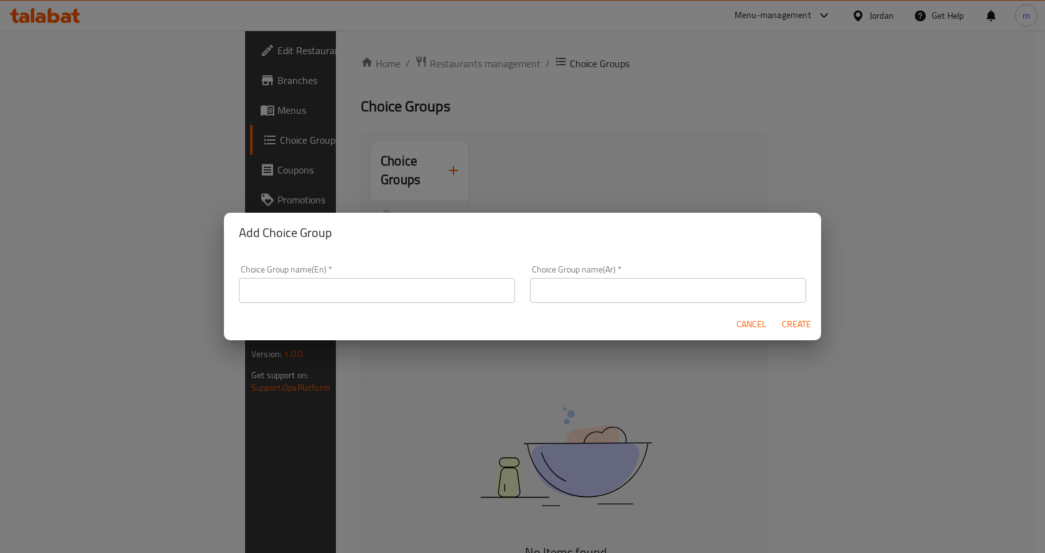
click at [316, 281] on input "text" at bounding box center [377, 290] width 276 height 25
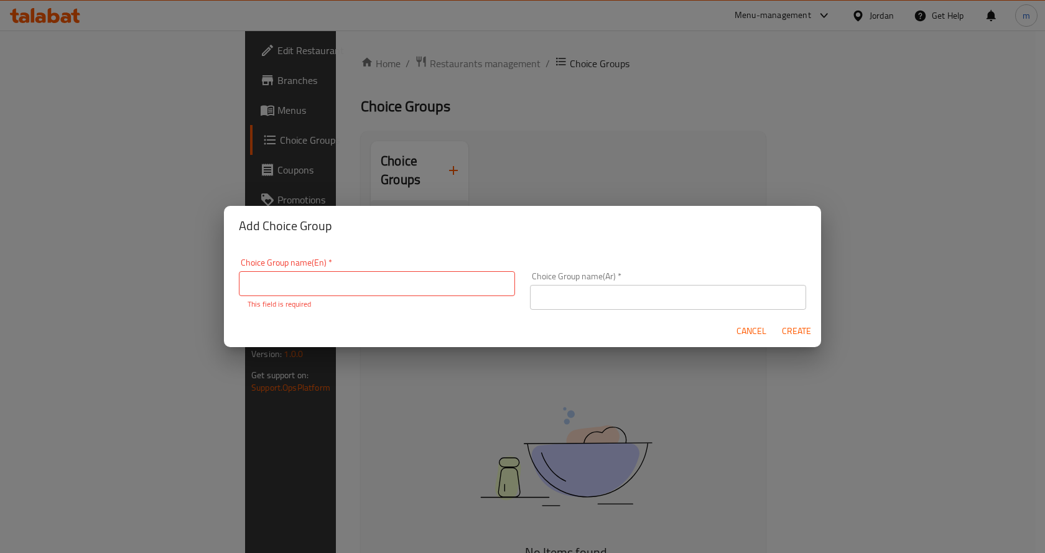
click at [287, 283] on input "text" at bounding box center [377, 283] width 276 height 25
paste input "Your Choice Of:"
type input "Your Choice Of:"
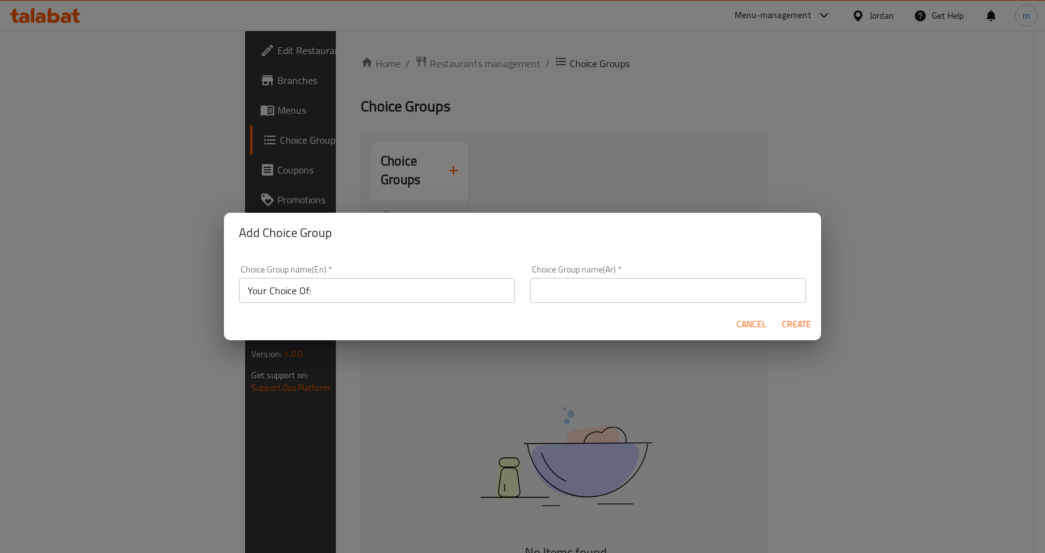
click at [676, 299] on input "text" at bounding box center [668, 290] width 276 height 25
paste input "إختيارك من:"
type input "إختيارك من:"
click at [788, 324] on span "Create" at bounding box center [796, 325] width 30 height 16
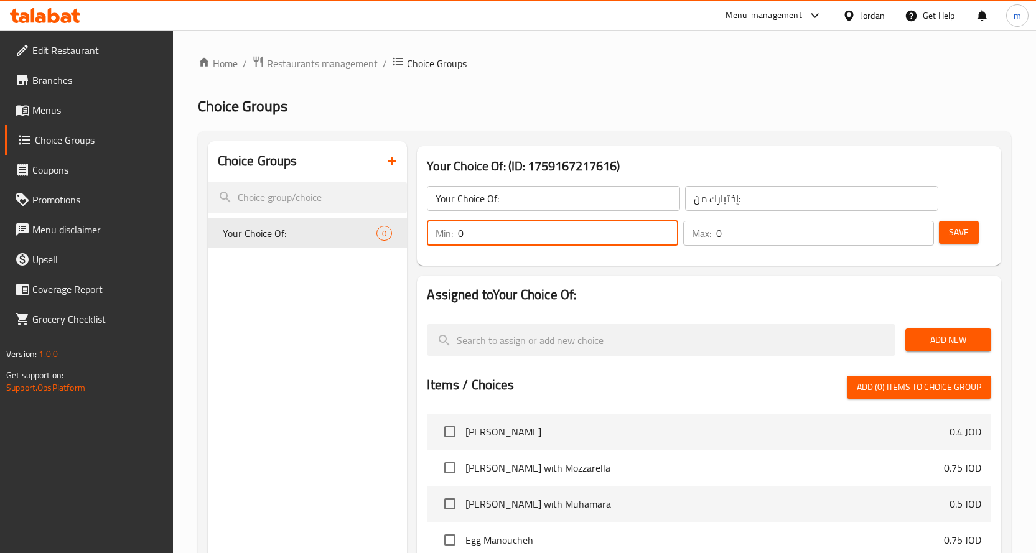
drag, startPoint x: 485, startPoint y: 233, endPoint x: 417, endPoint y: 236, distance: 67.3
click at [417, 236] on div "Your Choice Of: (ID: 1759167217616) Your Choice Of: ​ إختيارك من: ​ Min: 0 ​ Ma…" at bounding box center [709, 205] width 584 height 119
type input "1"
click at [693, 241] on p "Max:" at bounding box center [701, 233] width 19 height 15
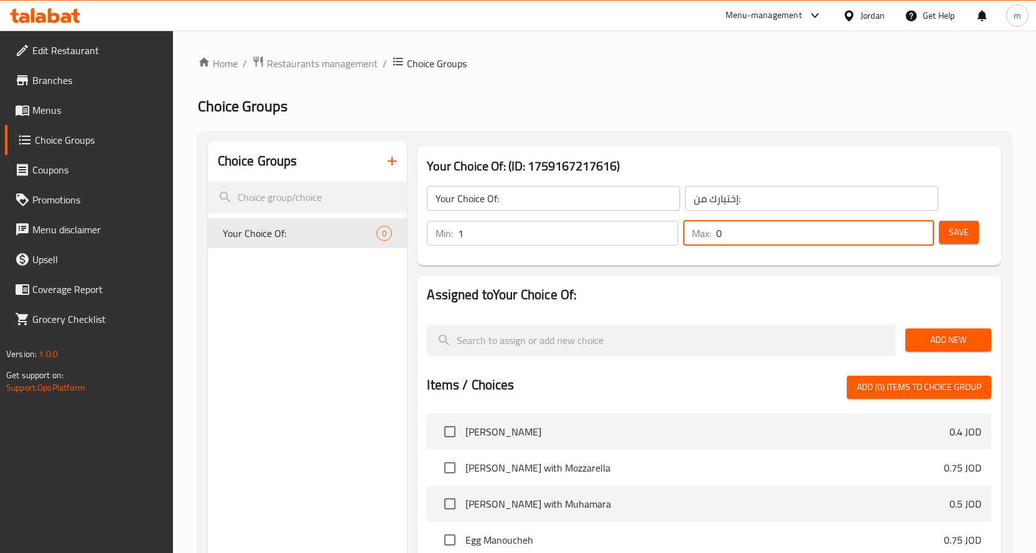
drag, startPoint x: 732, startPoint y: 233, endPoint x: 676, endPoint y: 236, distance: 56.0
click at [683, 236] on div "Max: 0 ​" at bounding box center [808, 233] width 251 height 25
type input "1"
click at [966, 238] on span "Save" at bounding box center [959, 233] width 20 height 16
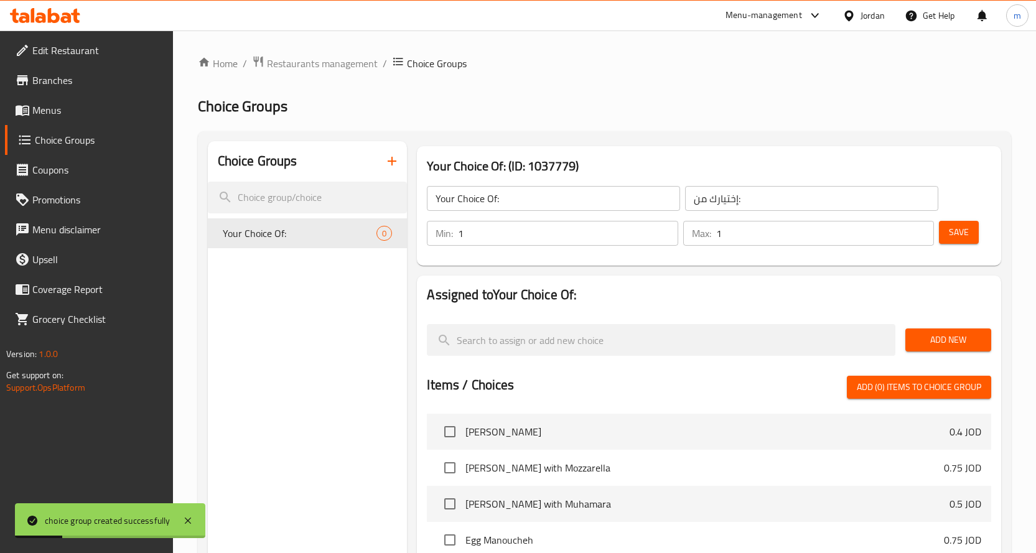
click at [964, 340] on span "Add New" at bounding box center [948, 340] width 66 height 16
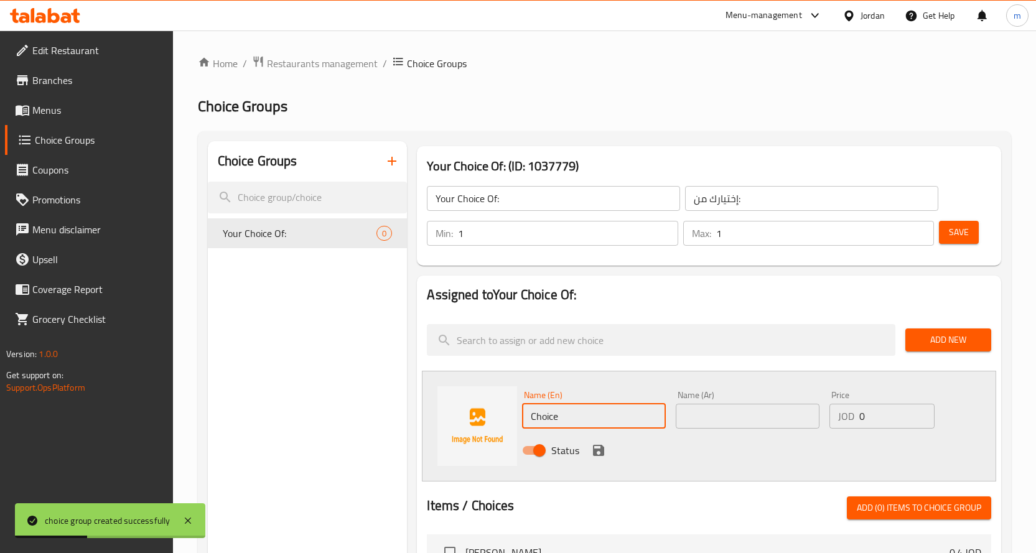
click at [570, 417] on input "Choice" at bounding box center [594, 416] width 144 height 25
type input "ة"
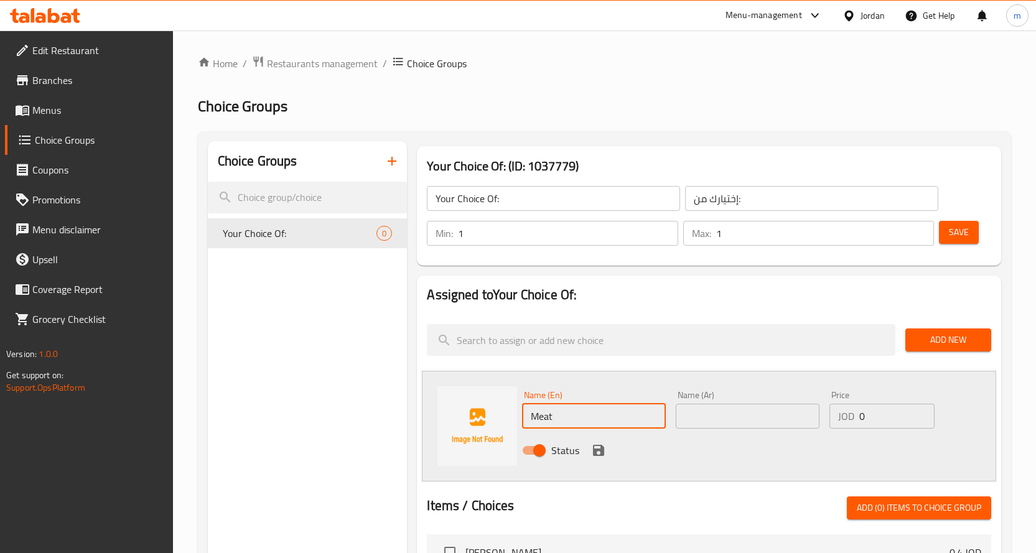
type input "Meat"
click at [744, 418] on input "text" at bounding box center [748, 416] width 144 height 25
type input "ب"
click at [796, 413] on input "لحمة" at bounding box center [748, 416] width 144 height 25
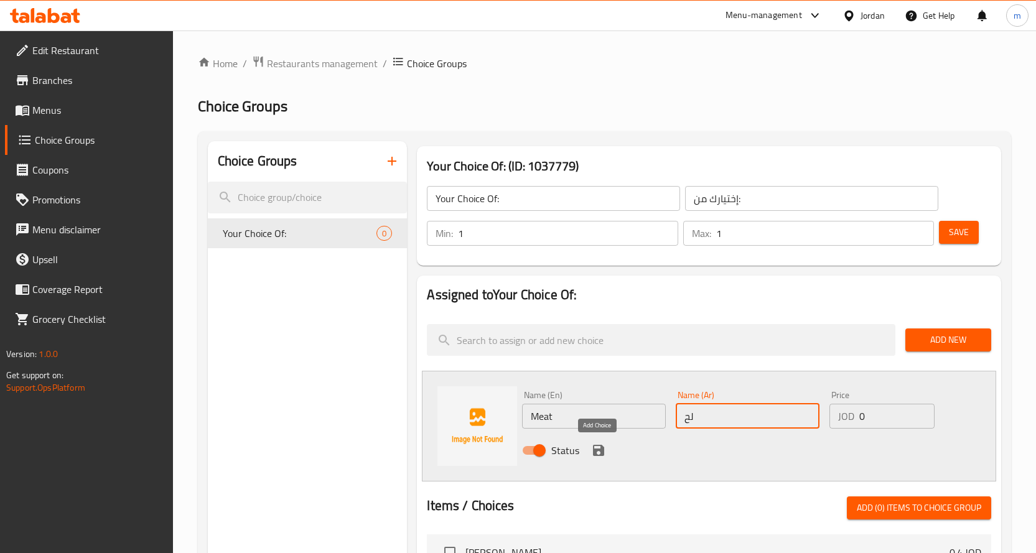
type input "ل"
click at [713, 418] on input "text" at bounding box center [748, 416] width 144 height 25
click at [744, 416] on input "text" at bounding box center [748, 416] width 144 height 25
type input "لحم"
click at [602, 455] on icon "save" at bounding box center [598, 450] width 15 height 15
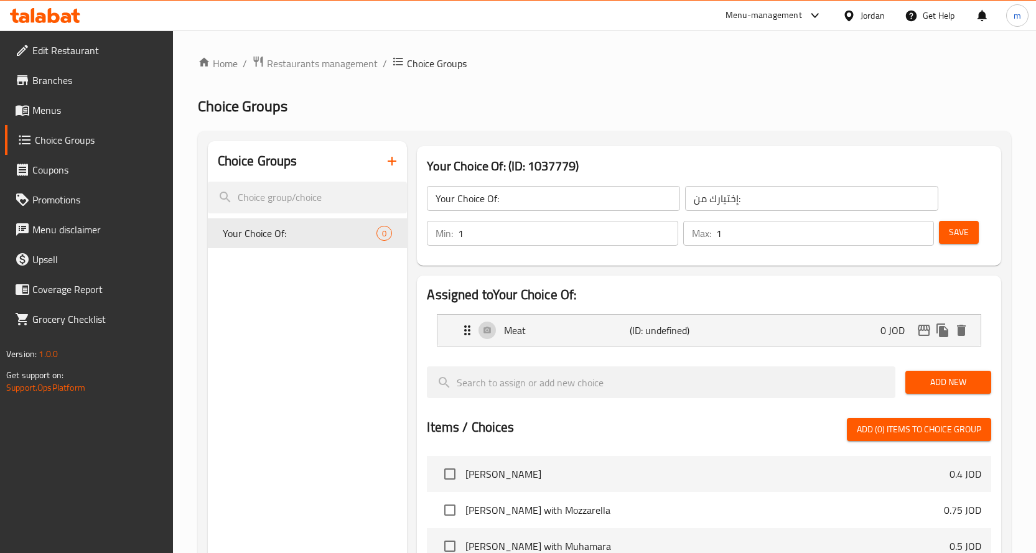
click at [970, 375] on span "Add New" at bounding box center [948, 383] width 66 height 16
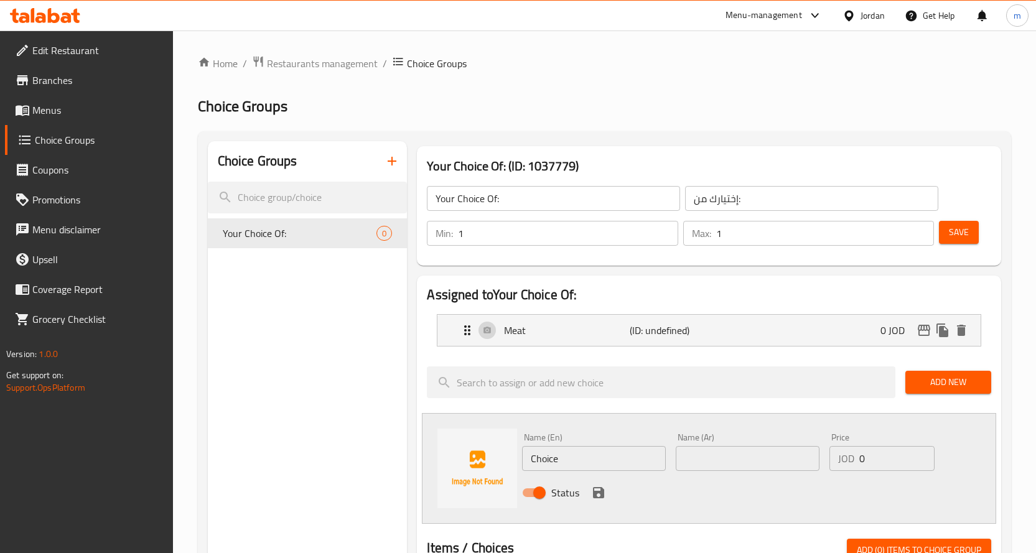
click at [590, 454] on input "Choice" at bounding box center [594, 458] width 144 height 25
type input "ؤ"
type input "Chicken"
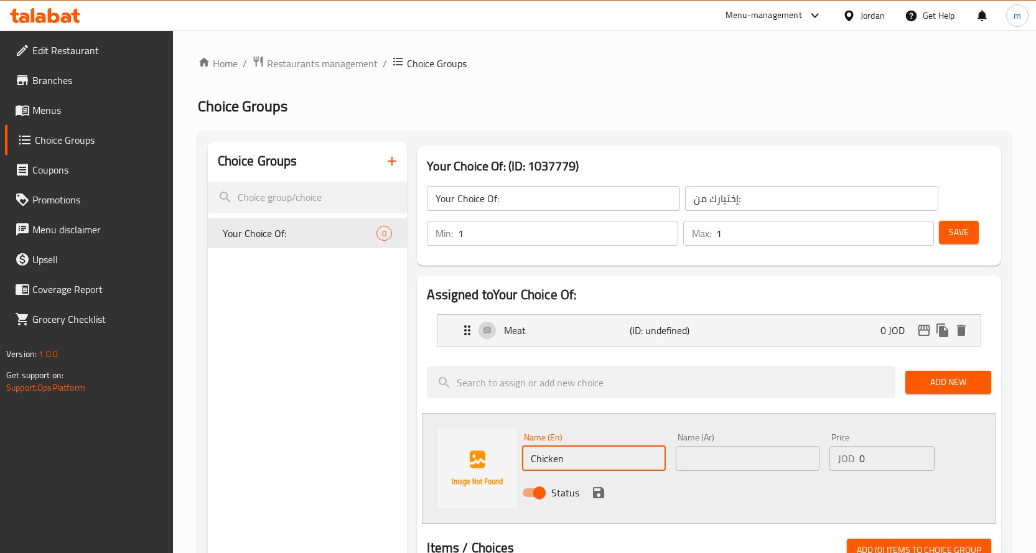
click at [742, 446] on input "text" at bounding box center [748, 458] width 144 height 25
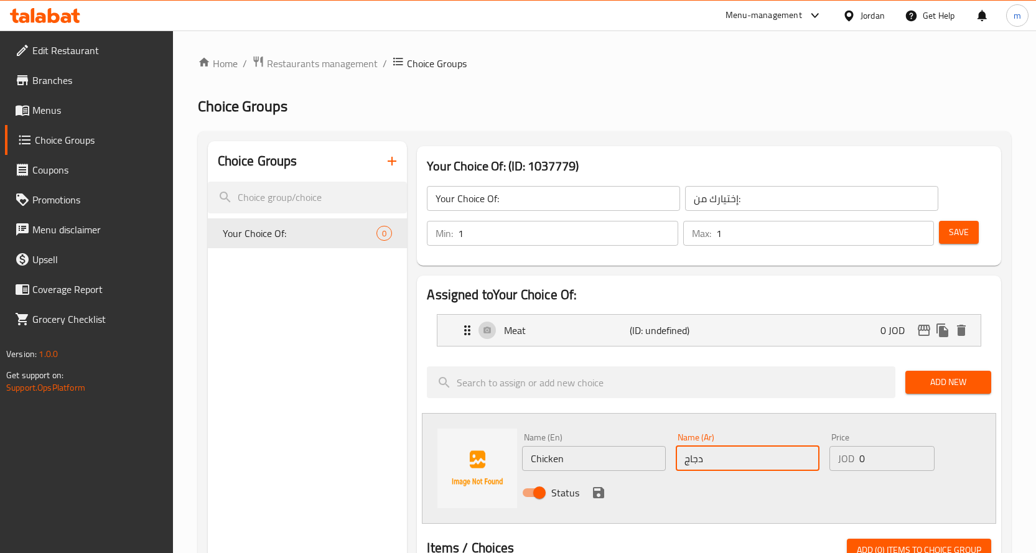
type input "دجاج"
click at [595, 498] on icon "save" at bounding box center [598, 492] width 15 height 15
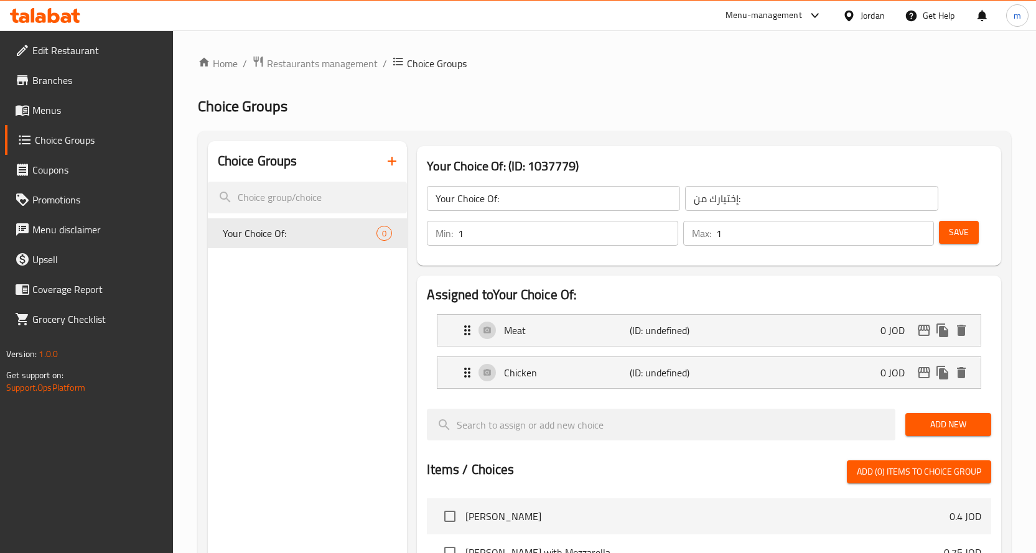
click at [957, 236] on span "Save" at bounding box center [959, 233] width 20 height 16
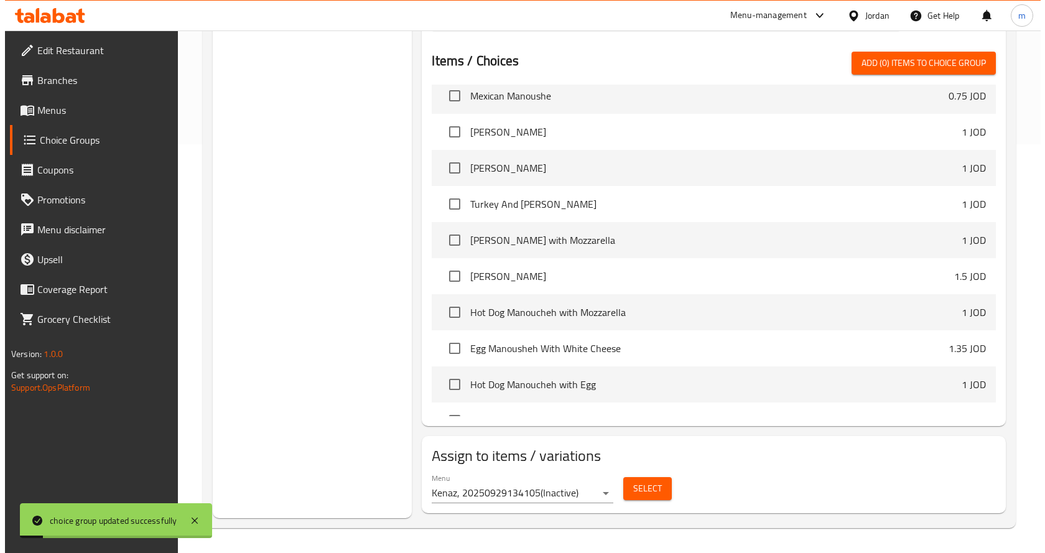
scroll to position [435, 0]
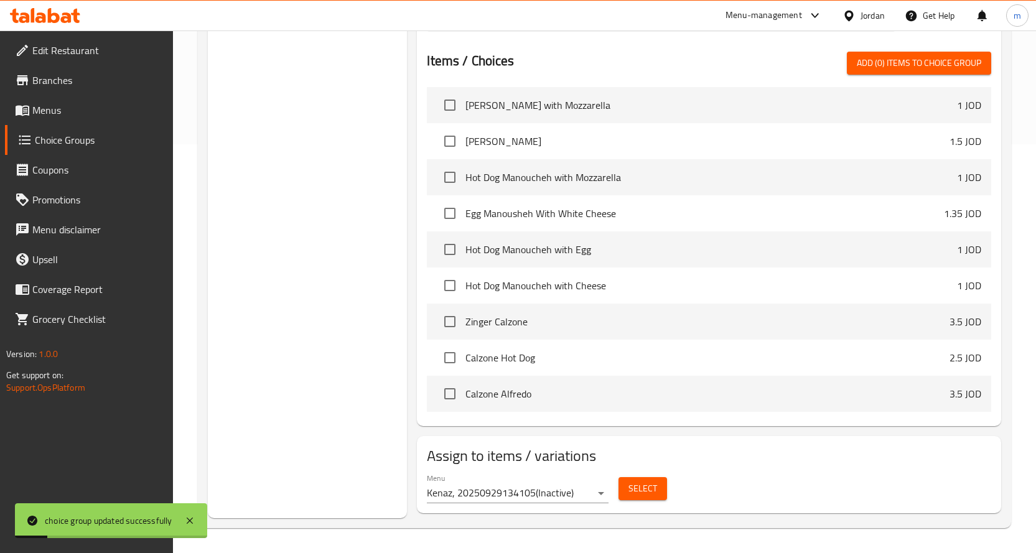
click at [635, 472] on div "Select" at bounding box center [642, 488] width 58 height 33
click at [637, 486] on span "Select" at bounding box center [642, 489] width 29 height 16
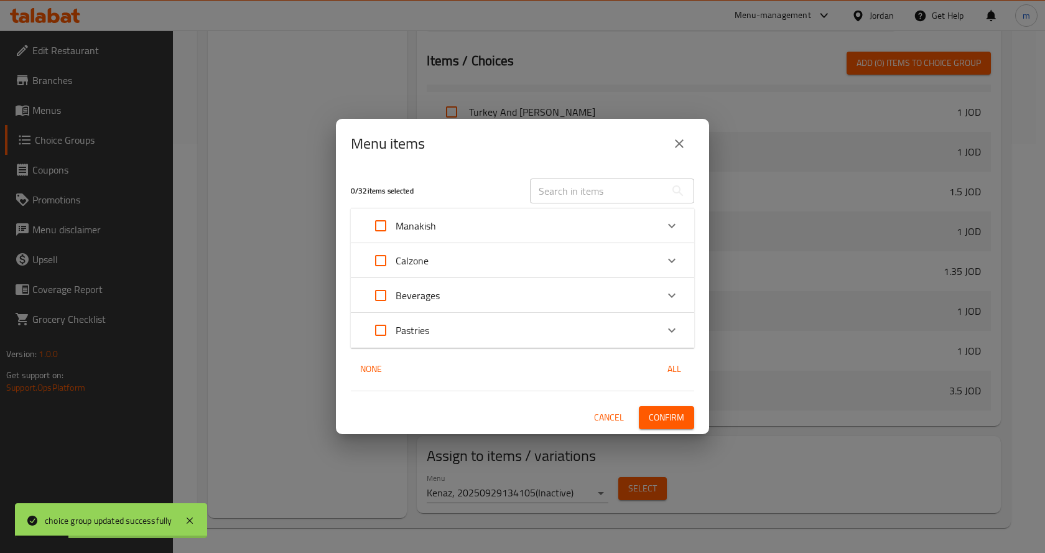
scroll to position [477, 0]
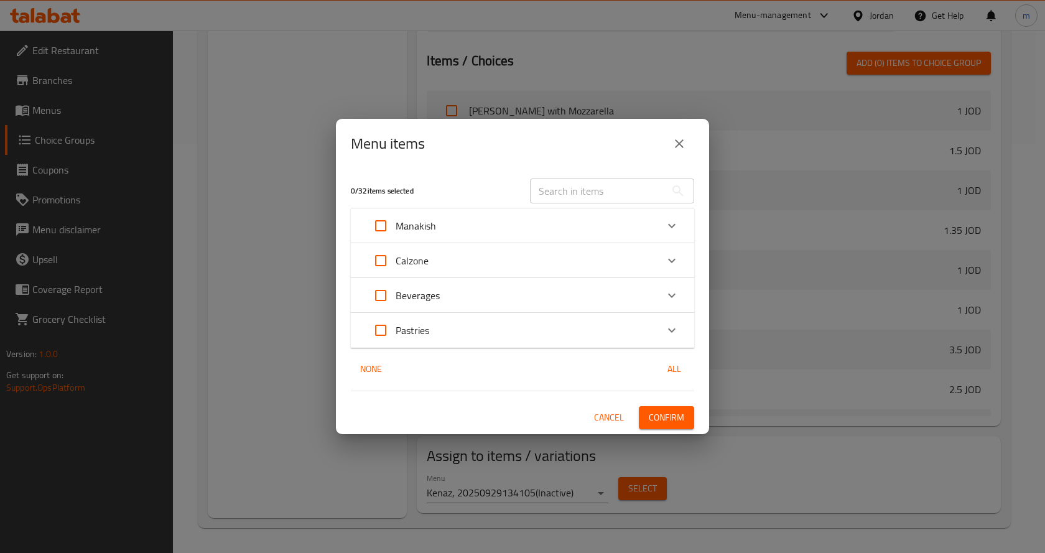
click at [629, 192] on input "text" at bounding box center [598, 191] width 136 height 25
click at [620, 192] on input "text" at bounding box center [598, 191] width 136 height 25
click at [668, 323] on icon "Expand" at bounding box center [671, 330] width 15 height 15
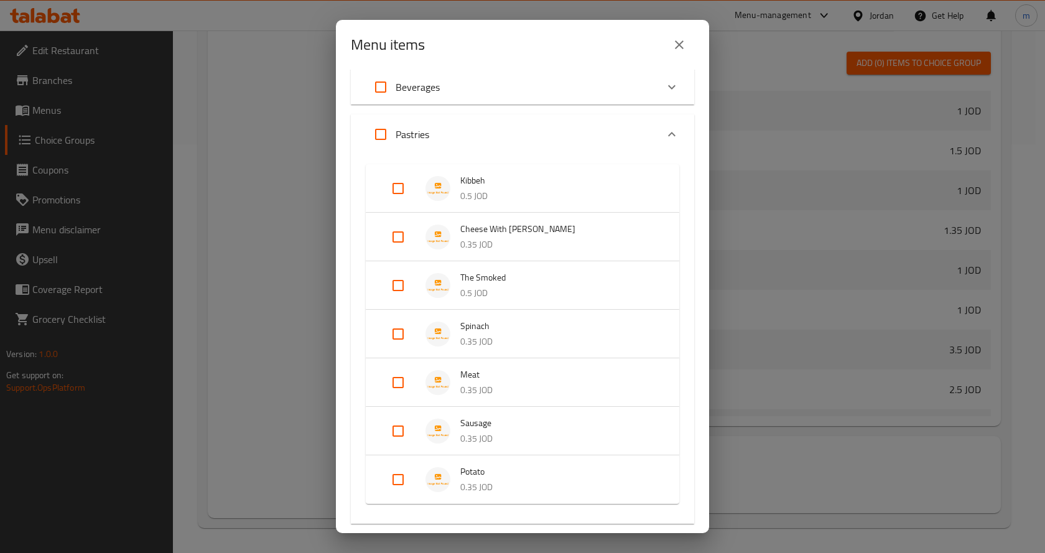
scroll to position [0, 0]
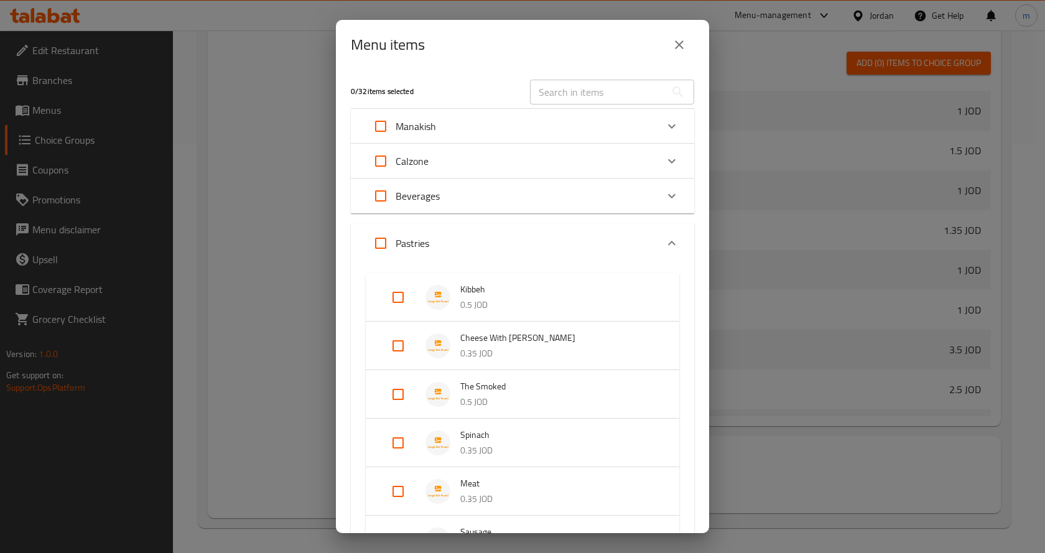
click at [623, 238] on div "Pastries" at bounding box center [511, 243] width 291 height 30
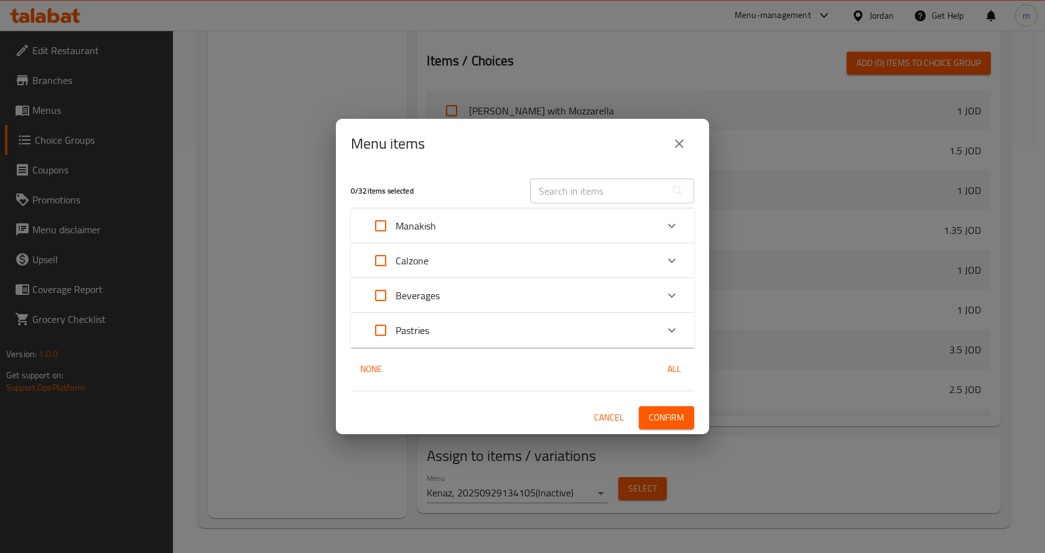
click at [673, 361] on span "All" at bounding box center [674, 369] width 30 height 16
checkbox input "true"
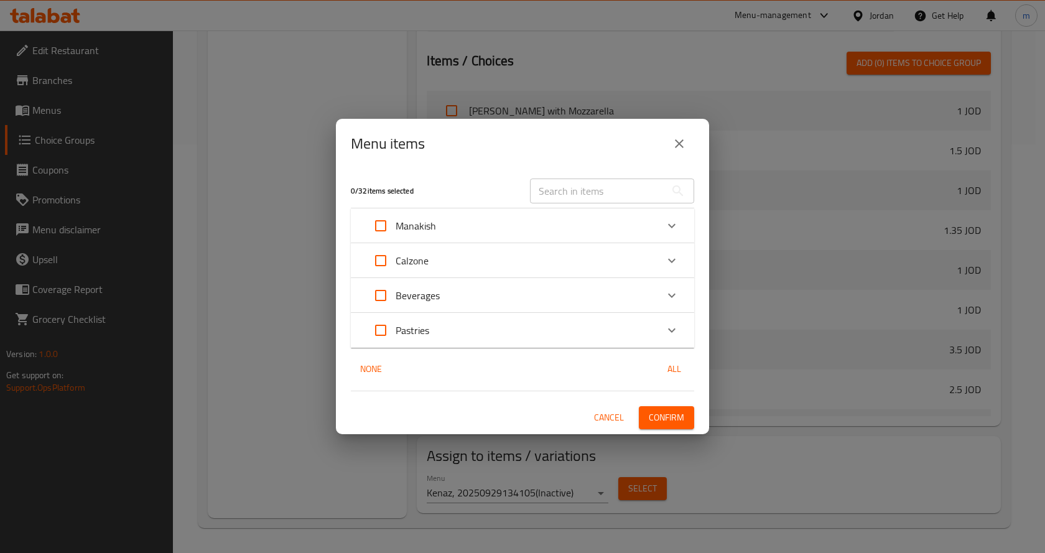
checkbox input "true"
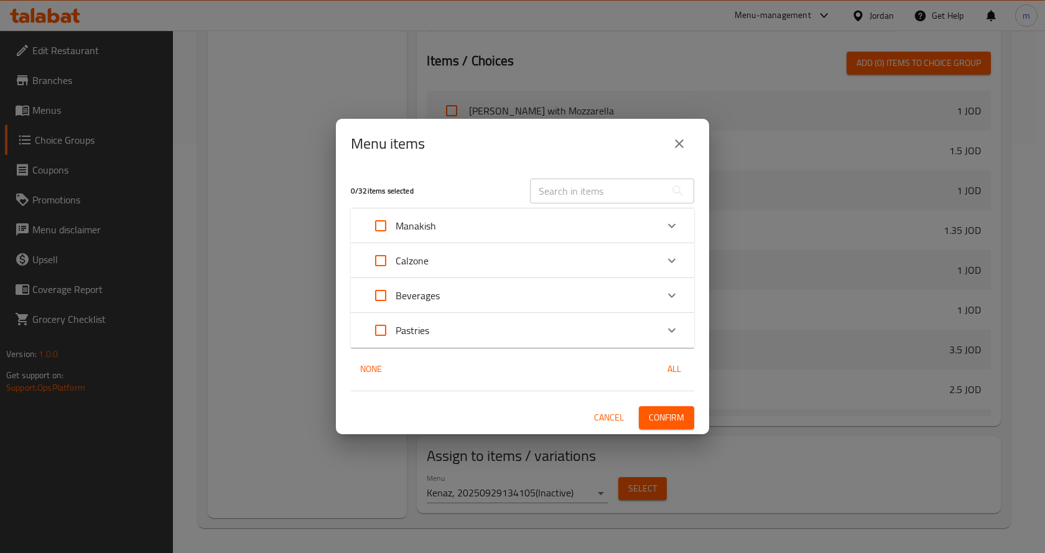
checkbox input "true"
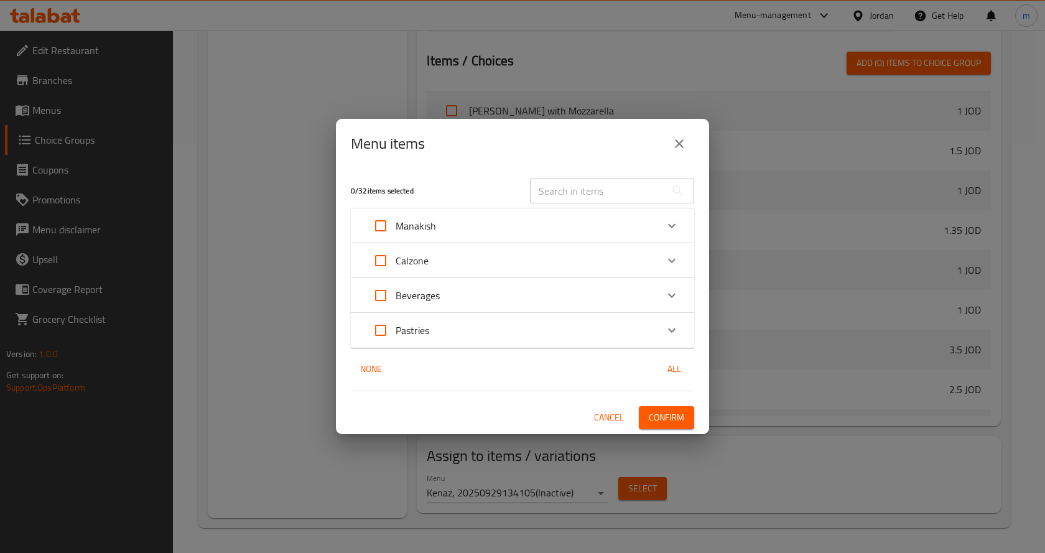
checkbox input "true"
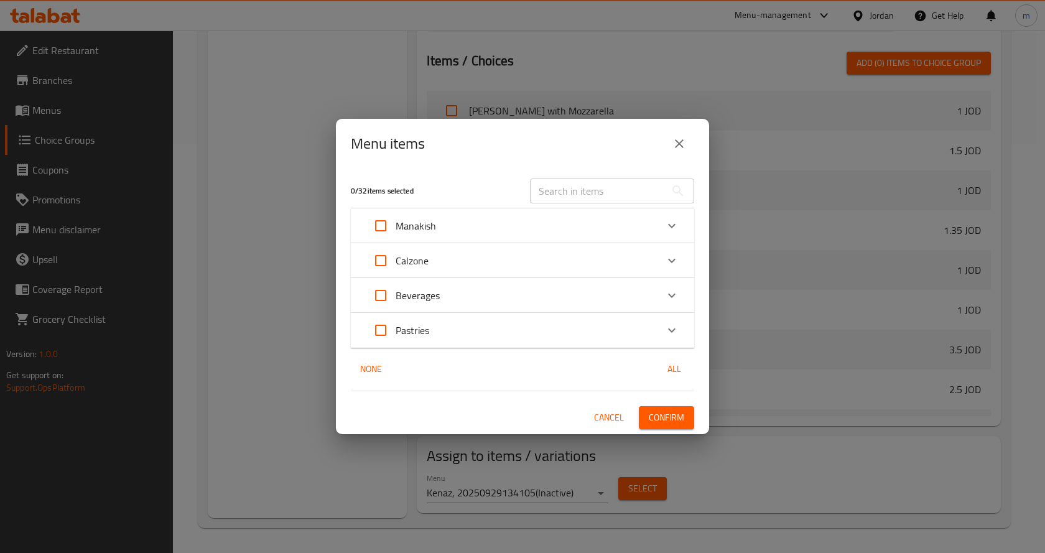
checkbox input "true"
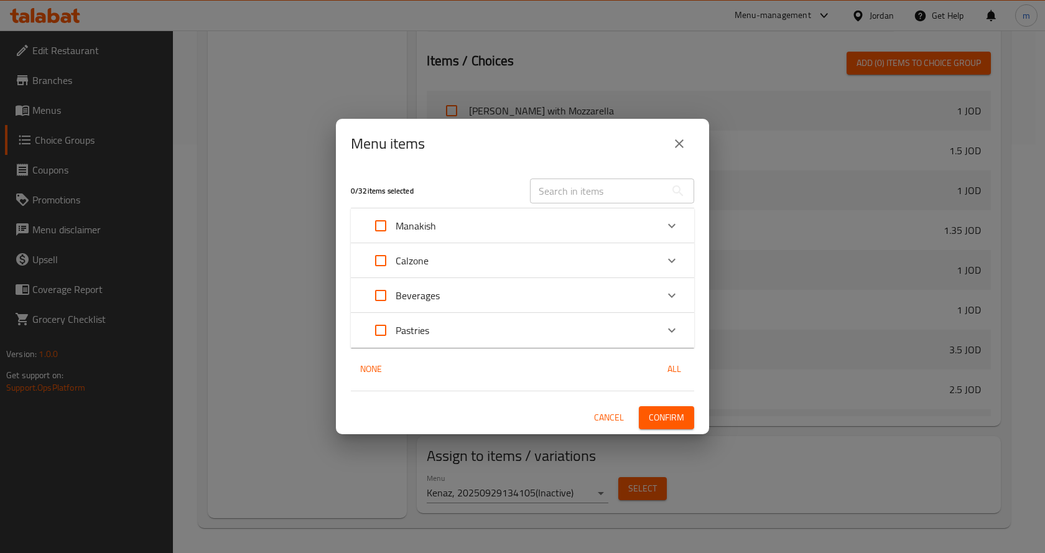
checkbox input "true"
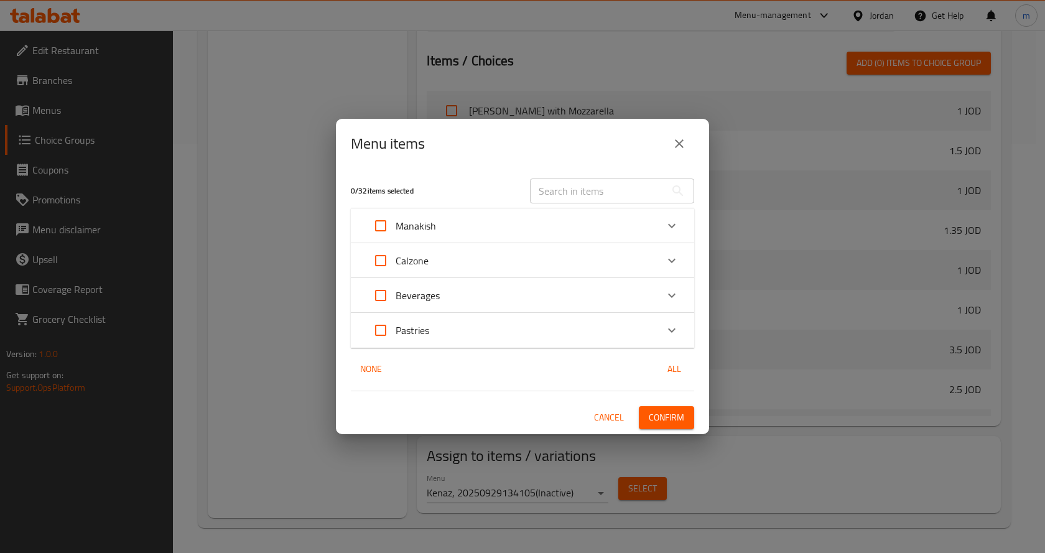
checkbox input "true"
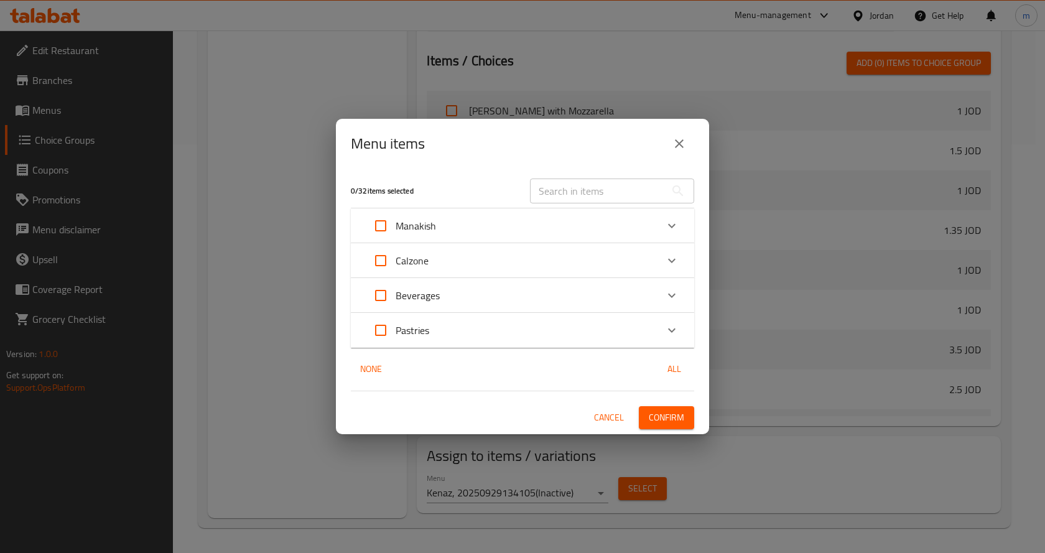
checkbox input "true"
click at [669, 371] on span "All" at bounding box center [674, 369] width 30 height 16
click at [381, 369] on span "None" at bounding box center [371, 369] width 30 height 16
checkbox input "false"
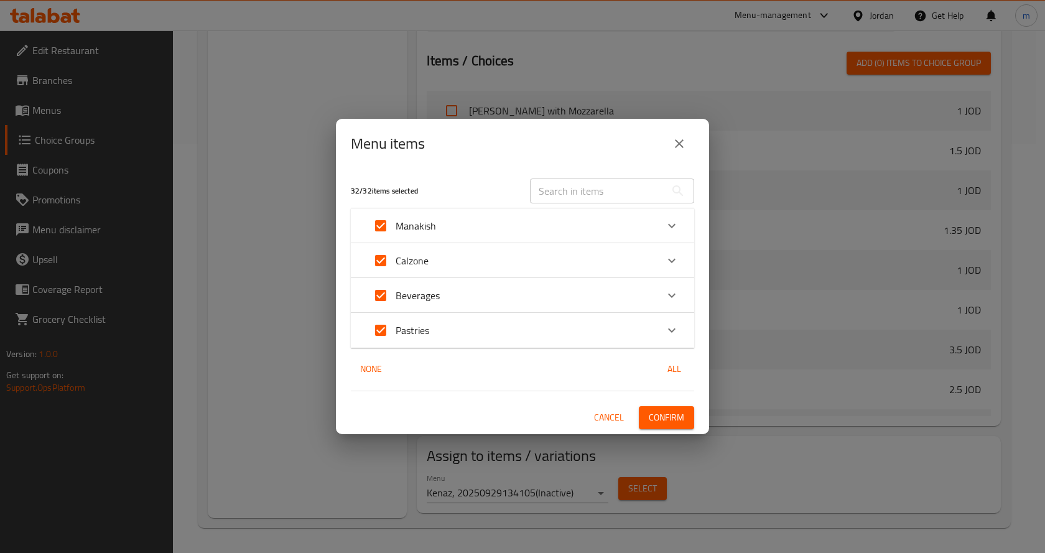
checkbox input "false"
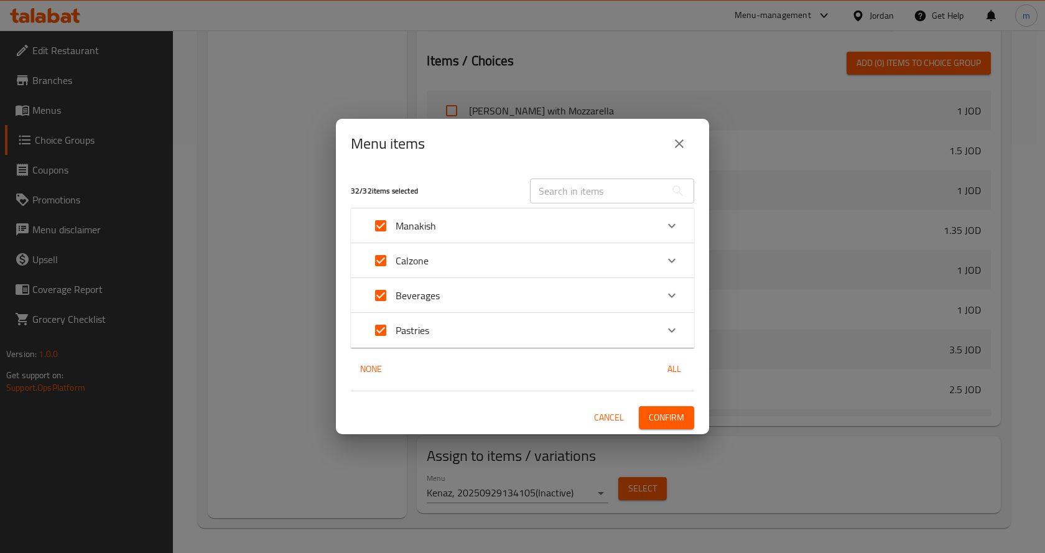
checkbox input "false"
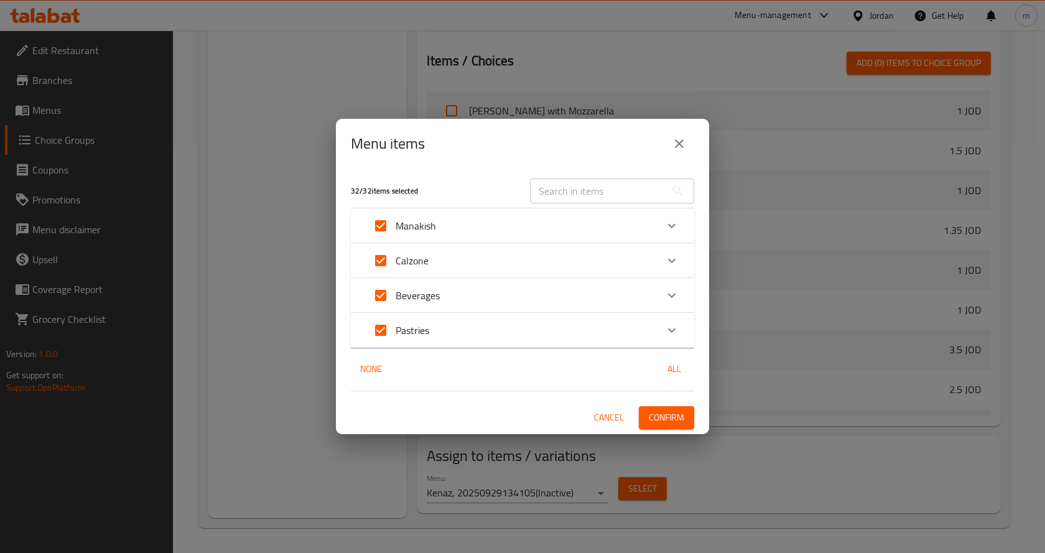
checkbox input "false"
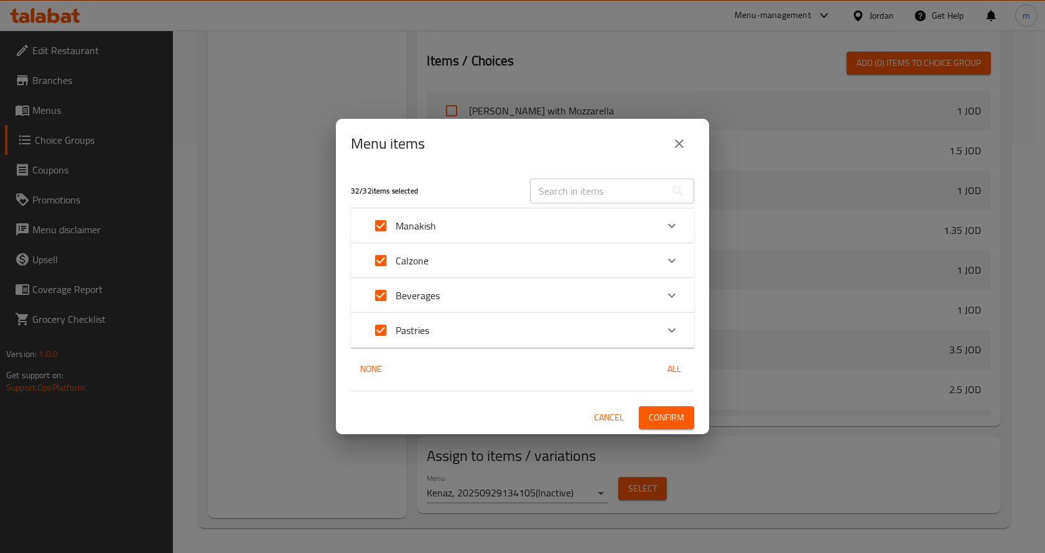
checkbox input "false"
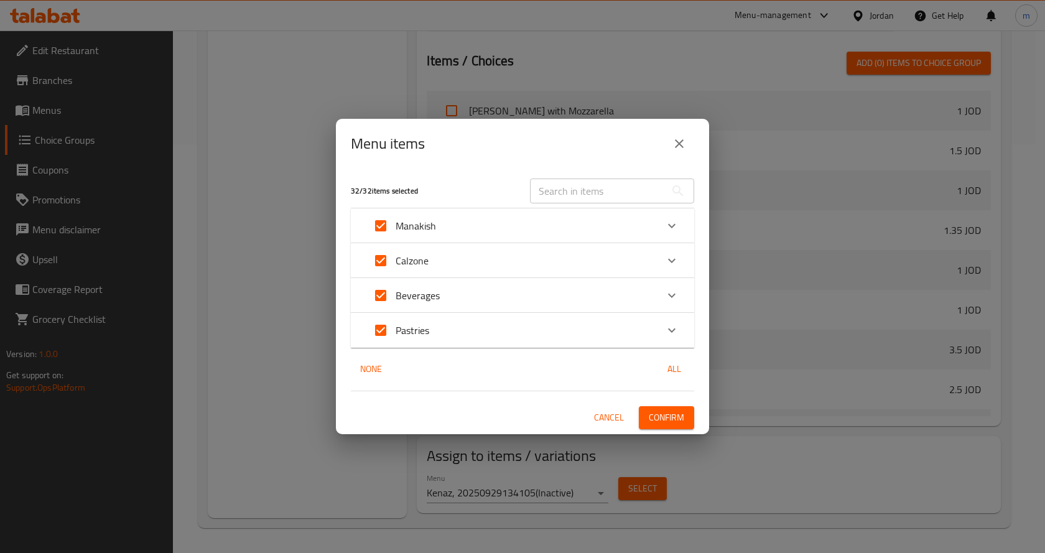
checkbox input "false"
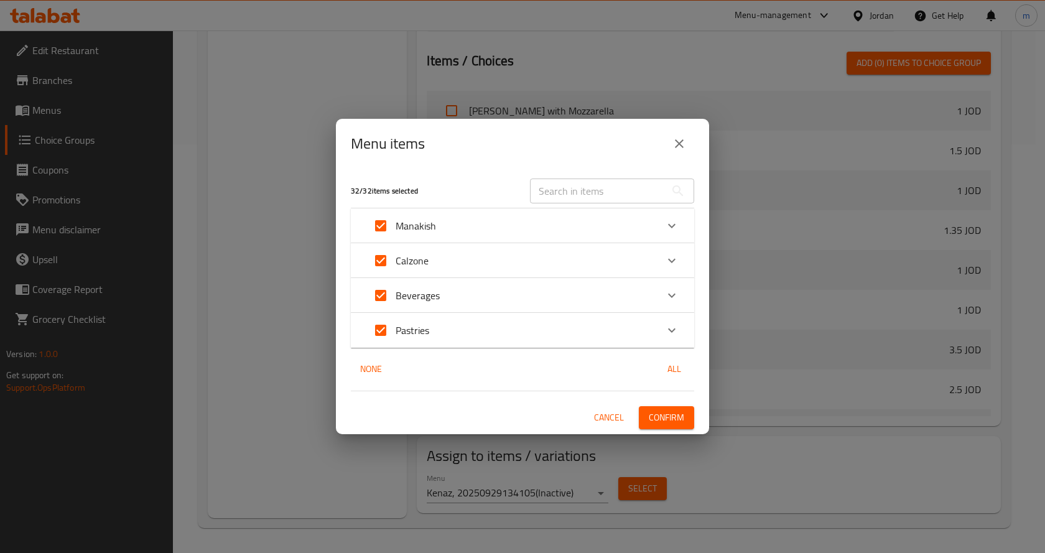
checkbox input "false"
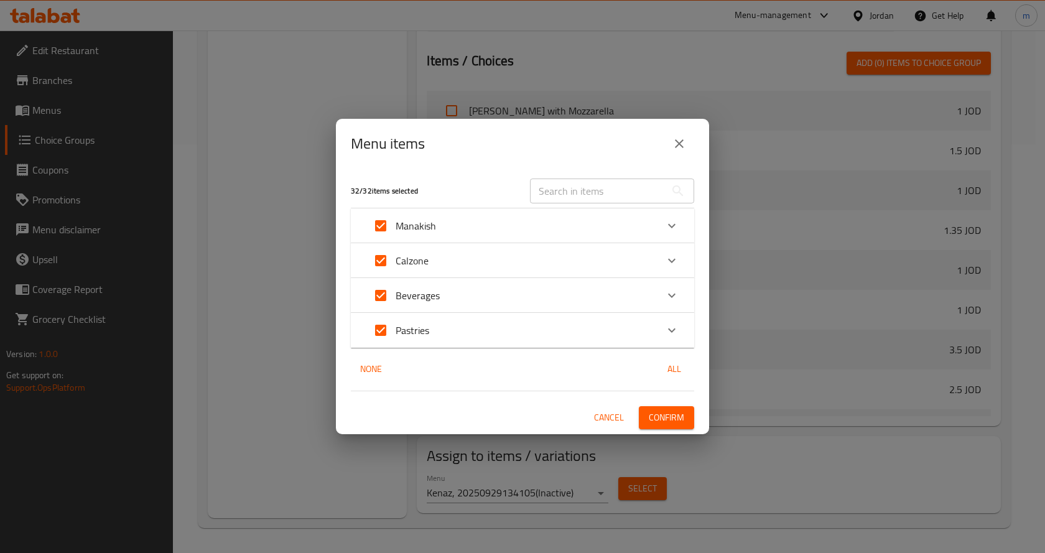
checkbox input "false"
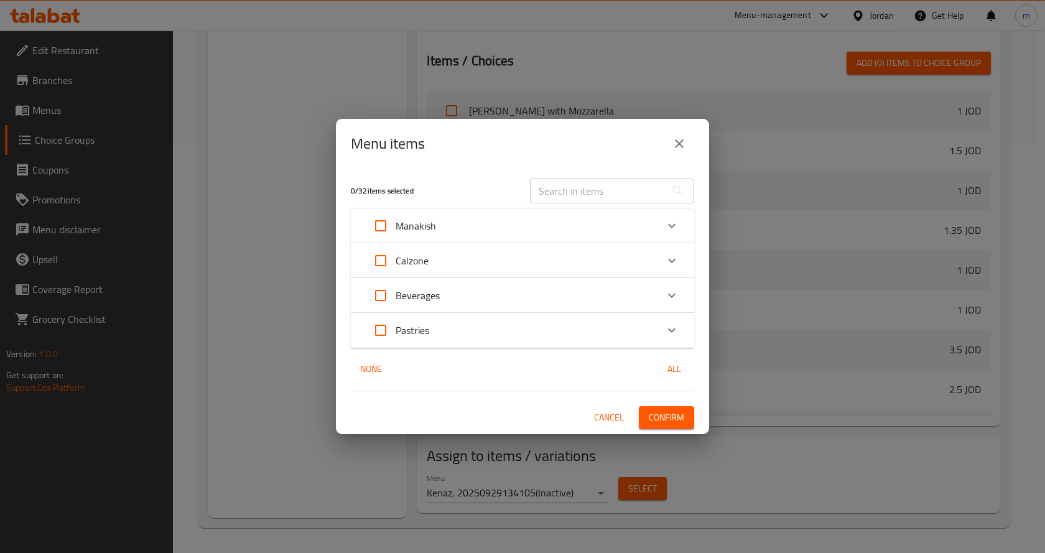
click at [584, 193] on input "text" at bounding box center [598, 191] width 136 height 25
type input "ح"
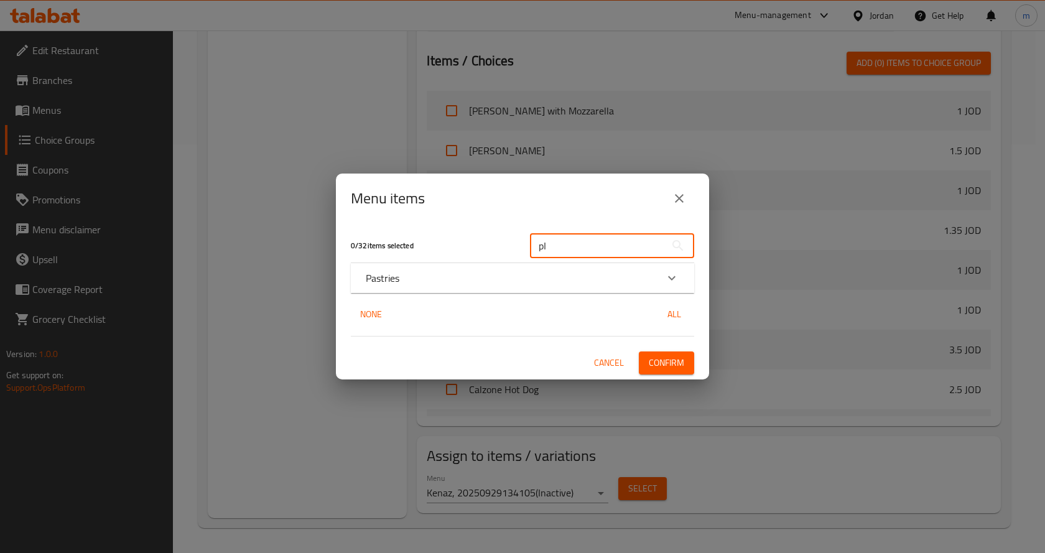
type input "p"
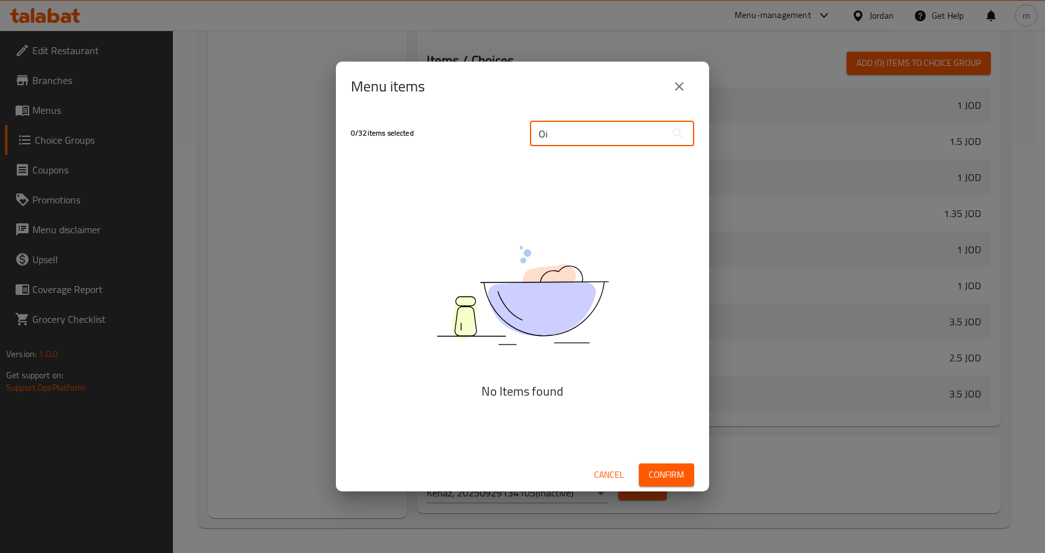
type input "O"
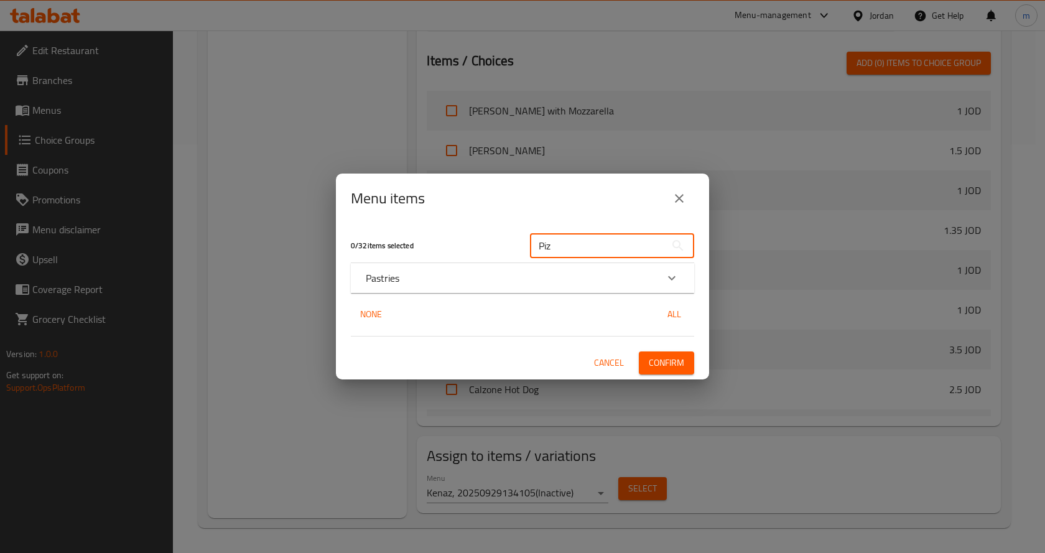
scroll to position [435, 0]
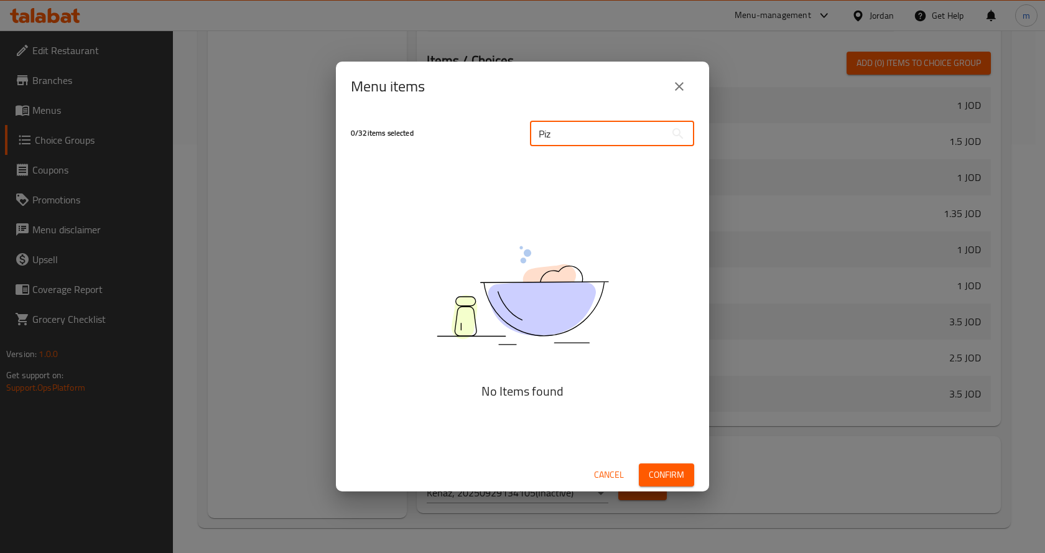
type input "Piz"
click at [673, 80] on icon "close" at bounding box center [679, 86] width 15 height 15
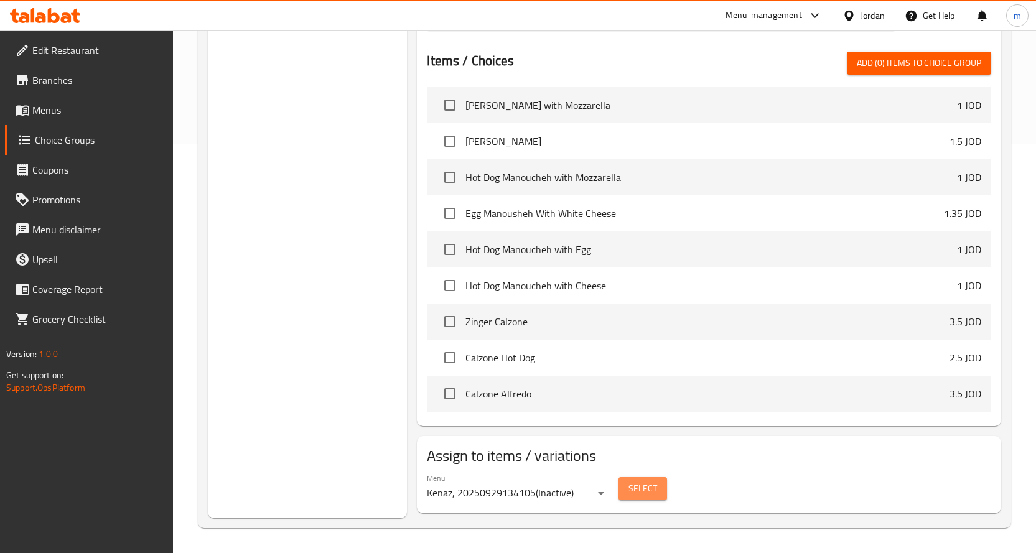
click at [631, 485] on span "Select" at bounding box center [642, 489] width 29 height 16
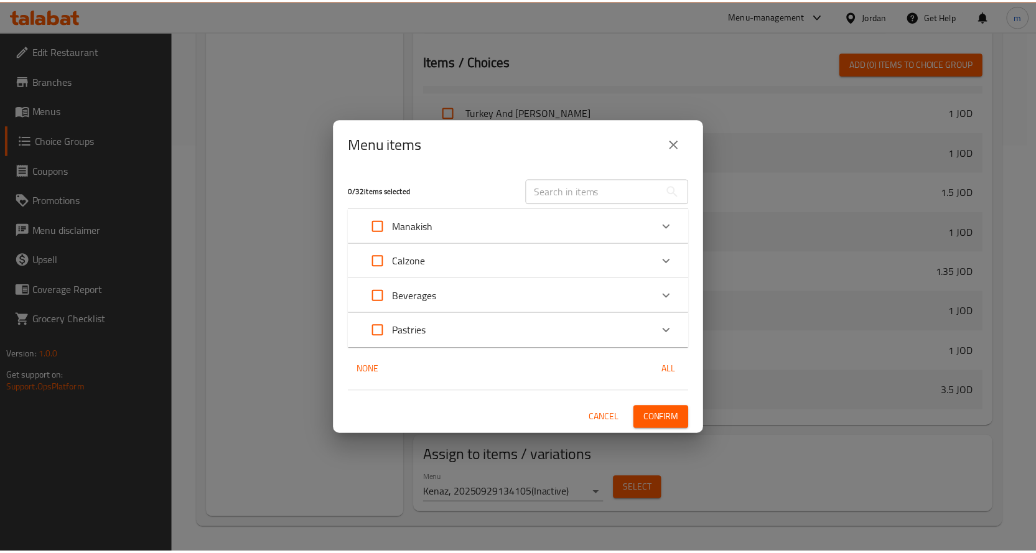
scroll to position [477, 0]
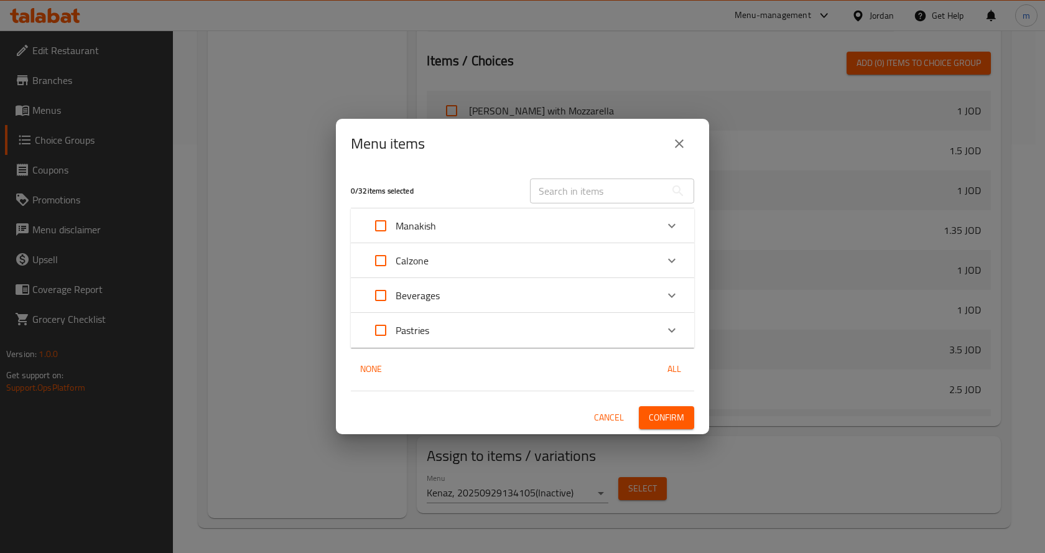
click at [676, 136] on button "close" at bounding box center [679, 144] width 30 height 30
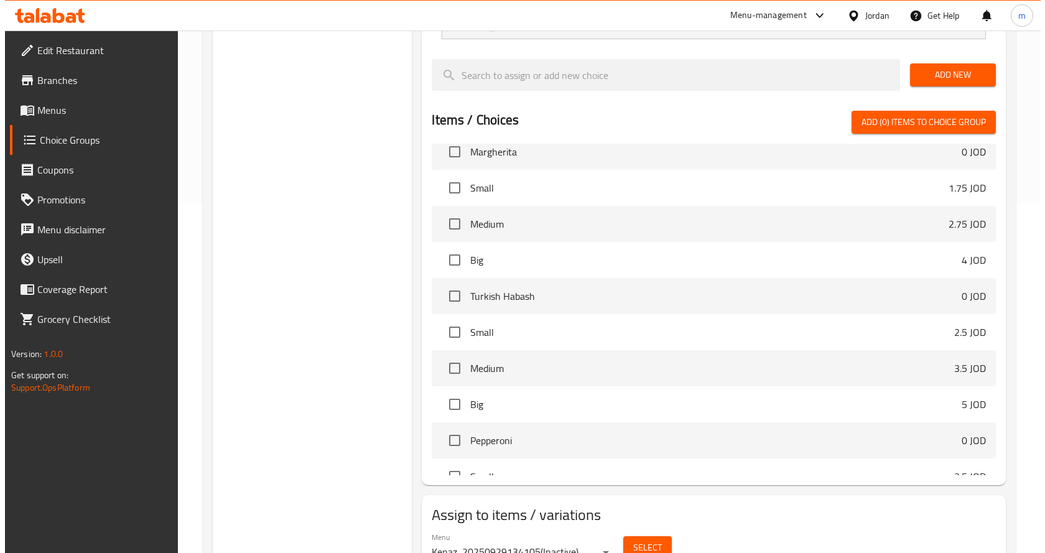
scroll to position [409, 0]
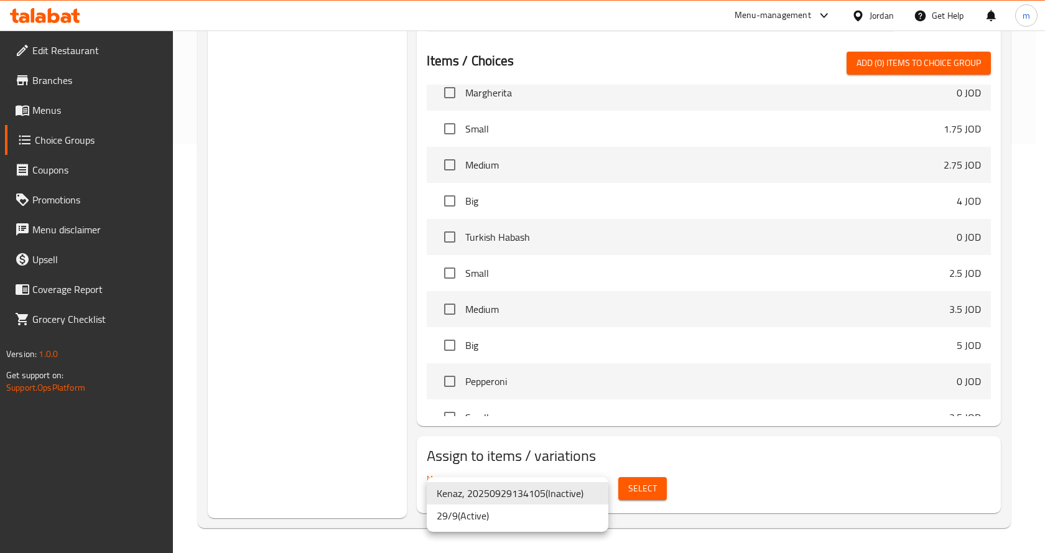
click at [493, 514] on li "29/9 ( Active )" at bounding box center [518, 516] width 182 height 22
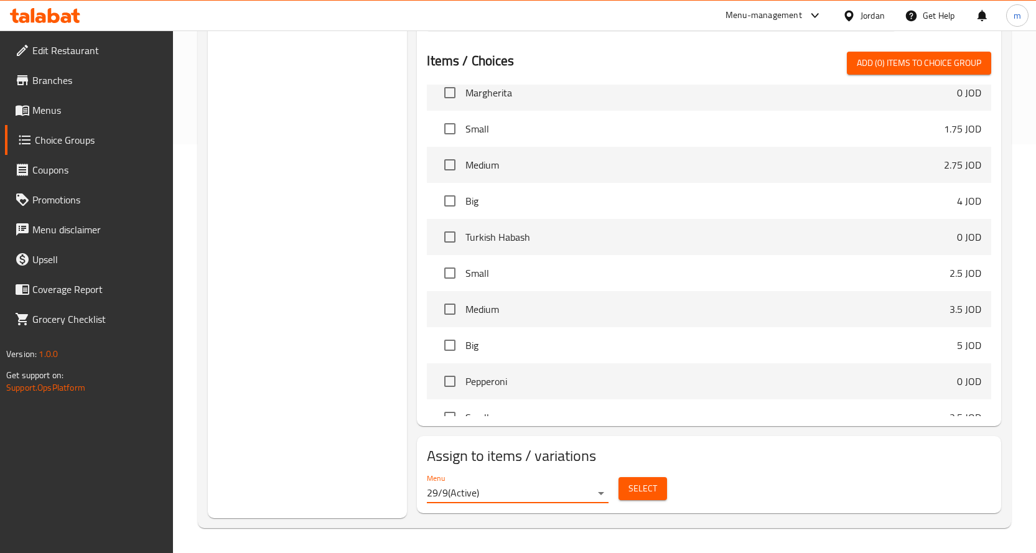
click at [645, 484] on span "Select" at bounding box center [642, 489] width 29 height 16
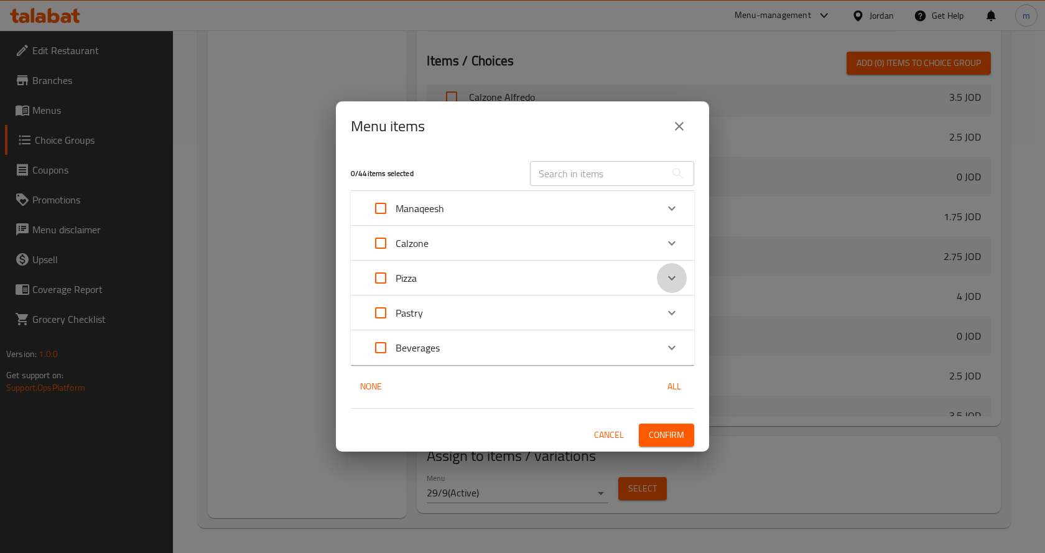
click at [669, 285] on icon "Expand" at bounding box center [671, 278] width 15 height 15
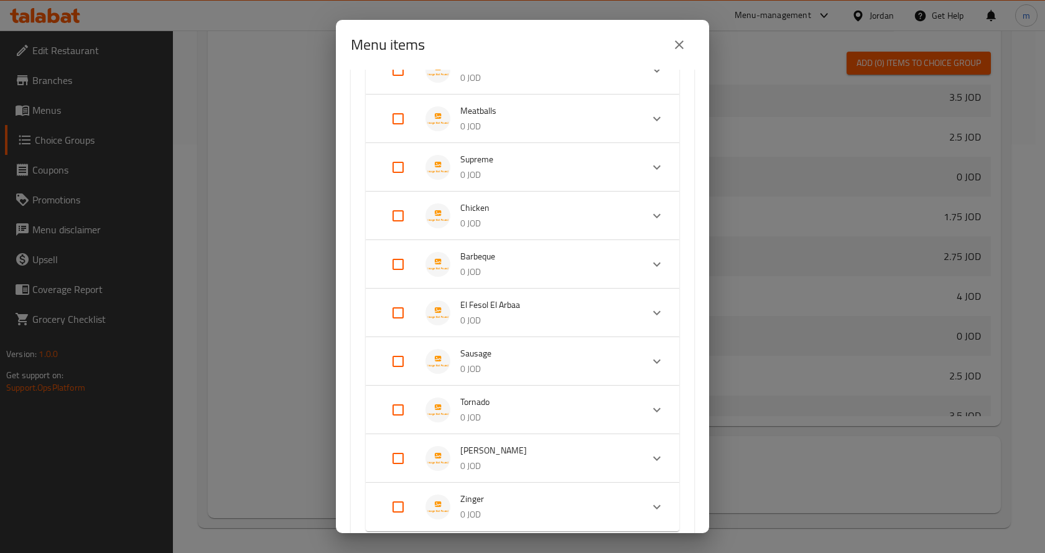
scroll to position [311, 0]
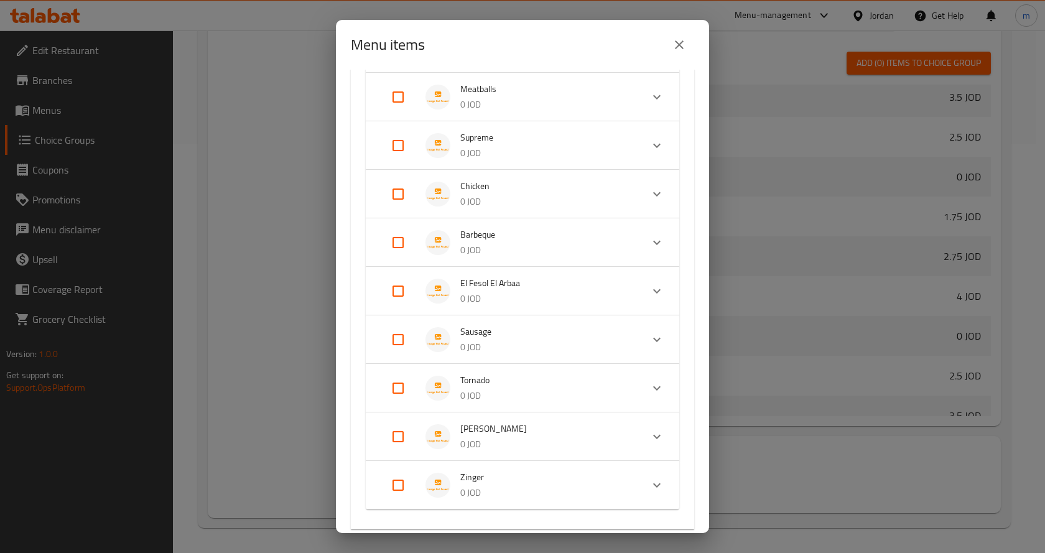
click at [498, 240] on span "Barbeque" at bounding box center [546, 235] width 172 height 16
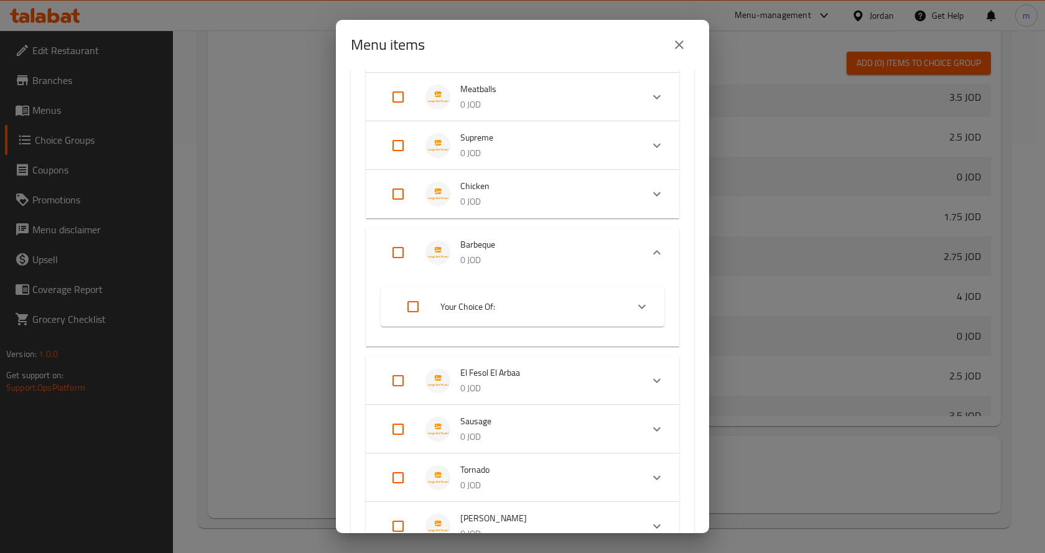
click at [402, 256] on input "Expand" at bounding box center [398, 253] width 30 height 30
checkbox input "true"
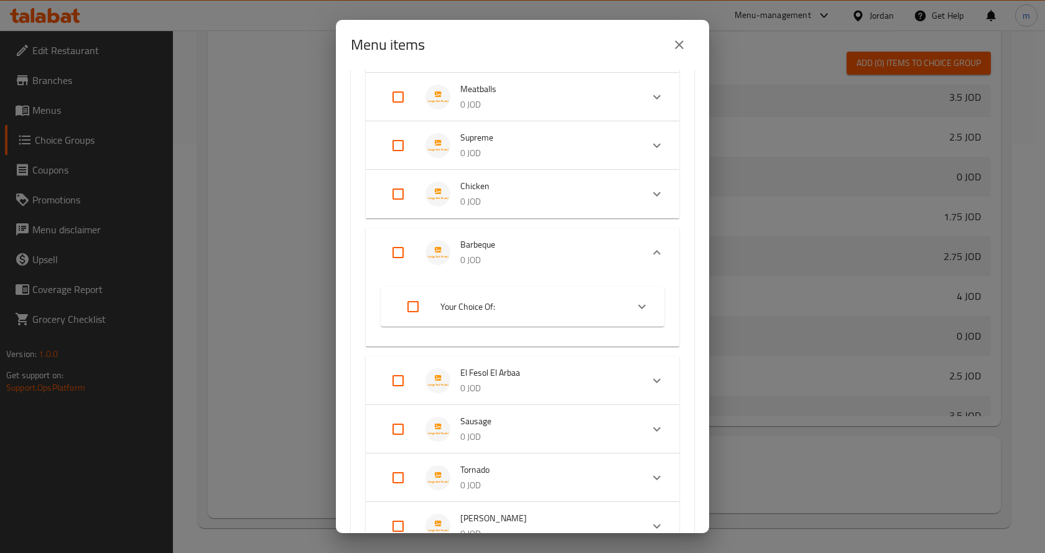
checkbox input "true"
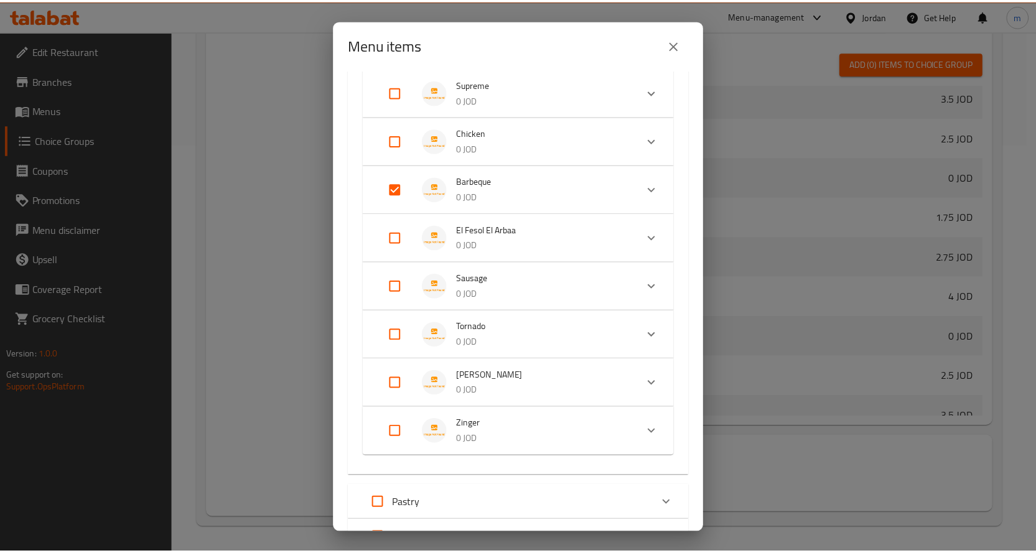
scroll to position [473, 0]
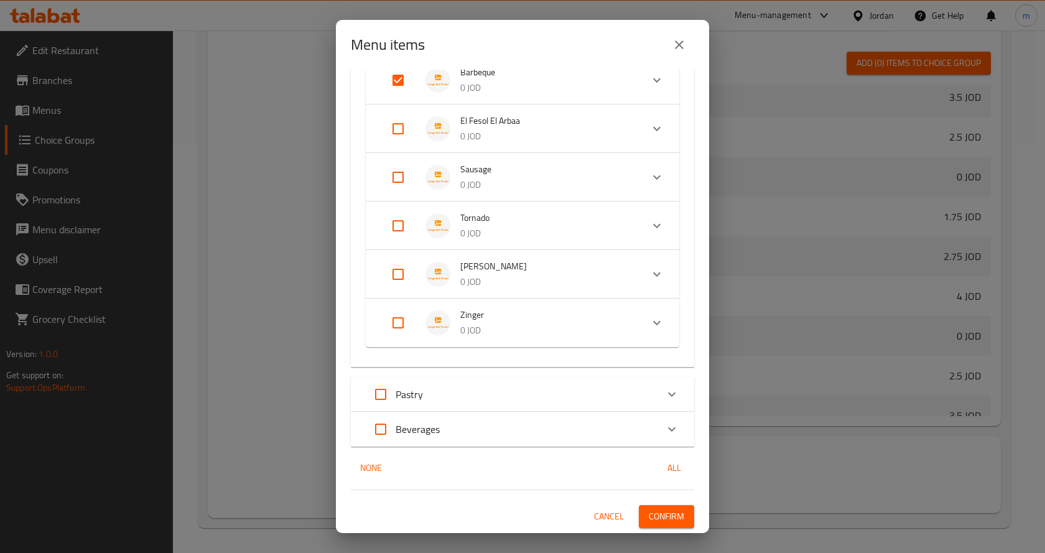
click at [659, 515] on span "Confirm" at bounding box center [666, 517] width 35 height 16
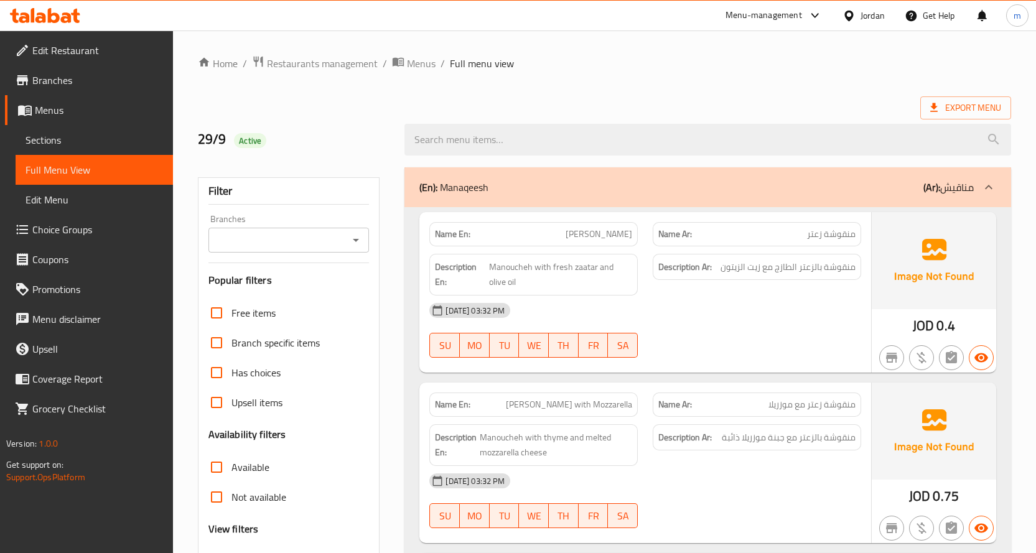
click at [69, 137] on span "Sections" at bounding box center [94, 140] width 137 height 15
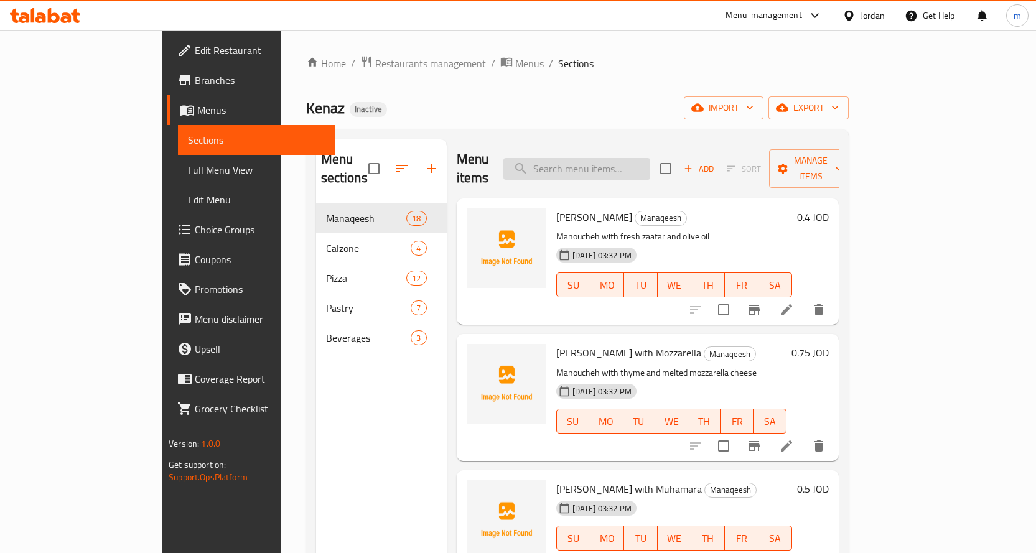
click at [625, 160] on input "search" at bounding box center [576, 169] width 147 height 22
paste input "Vegetables"
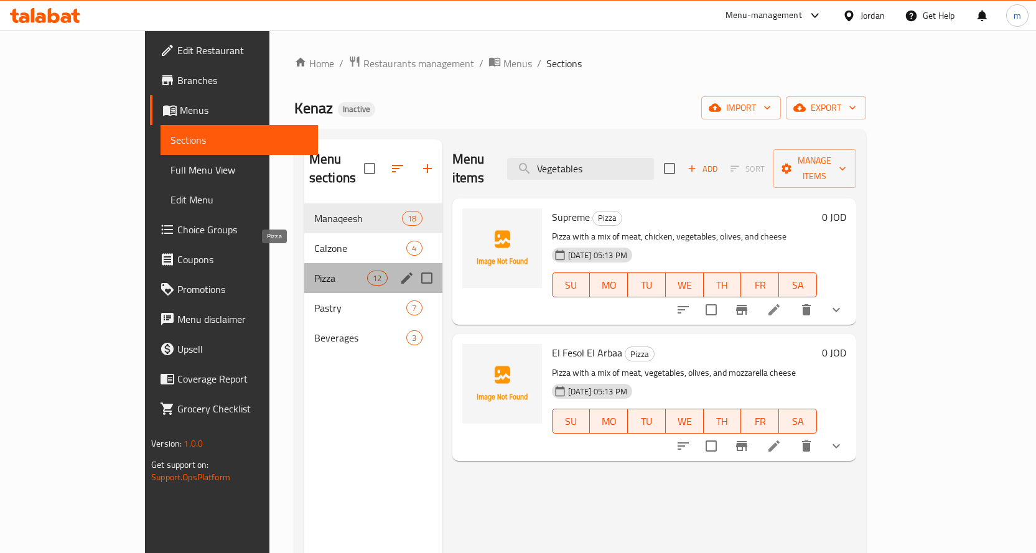
click at [314, 271] on span "Pizza" at bounding box center [340, 278] width 53 height 15
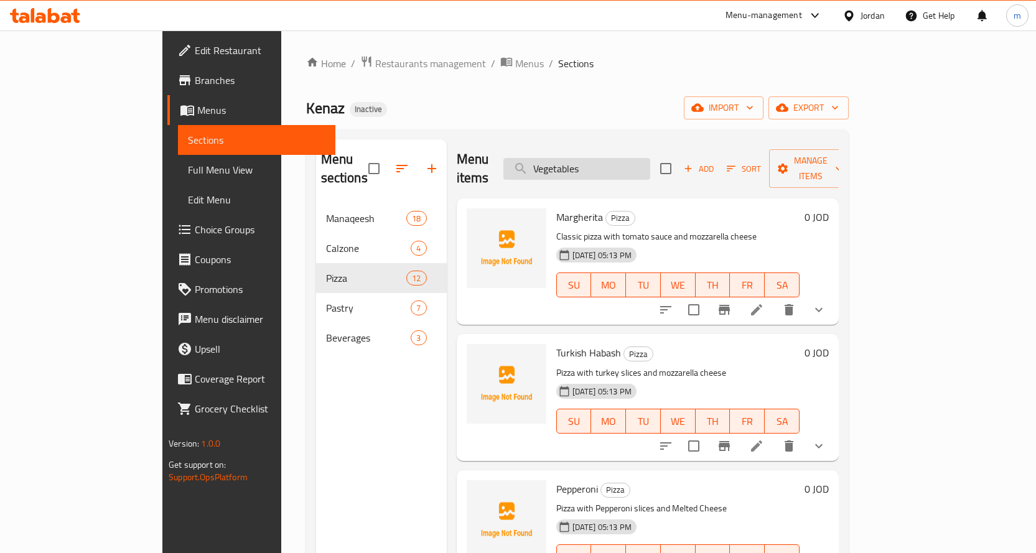
click at [650, 162] on input "Vegetables" at bounding box center [576, 169] width 147 height 22
type input "V"
paste input "Vegetables"
type input "Vegetables"
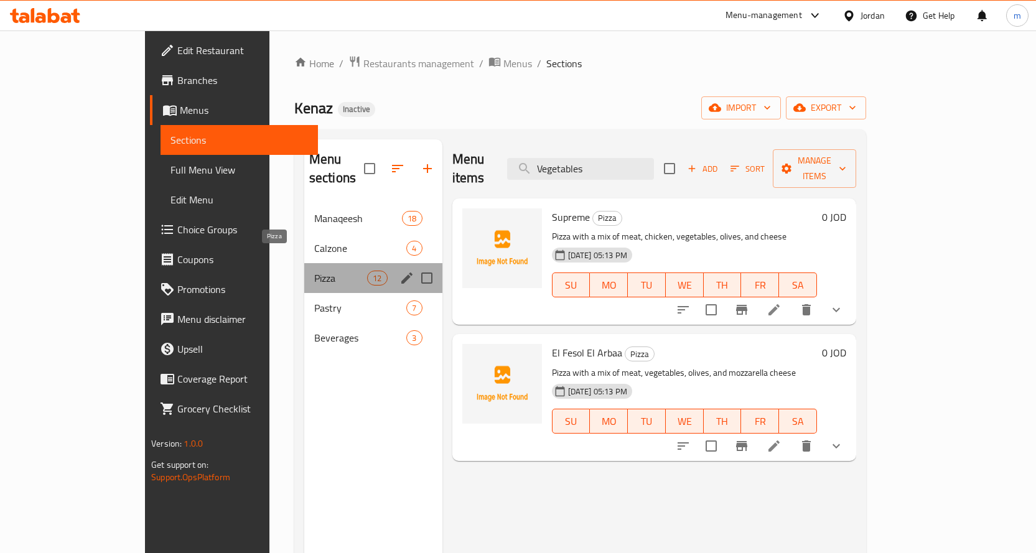
click at [315, 271] on span "Pizza" at bounding box center [340, 278] width 53 height 15
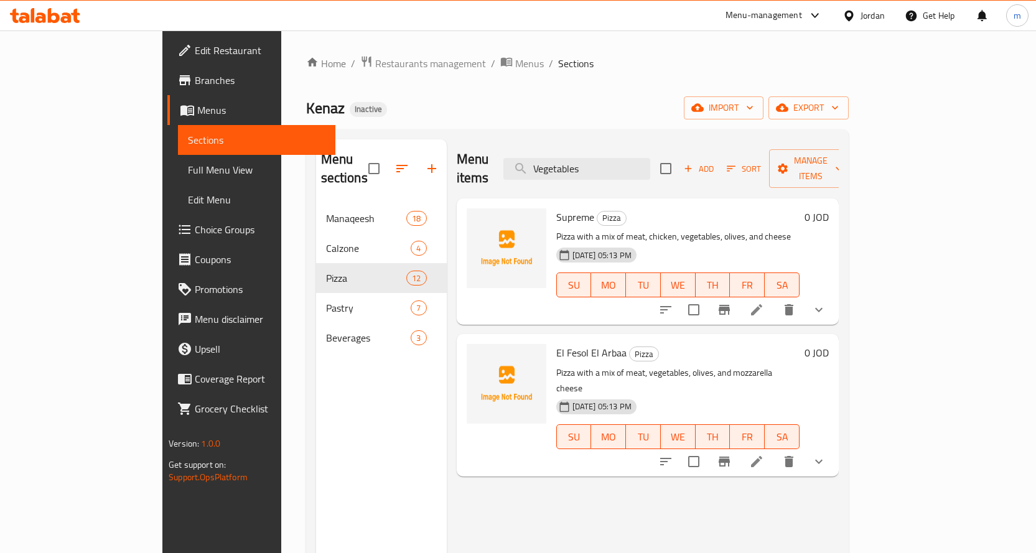
drag, startPoint x: 625, startPoint y: 162, endPoint x: 532, endPoint y: 166, distance: 93.4
click at [532, 166] on div "Menu items Vegetables Add Sort Manage items" at bounding box center [648, 168] width 382 height 59
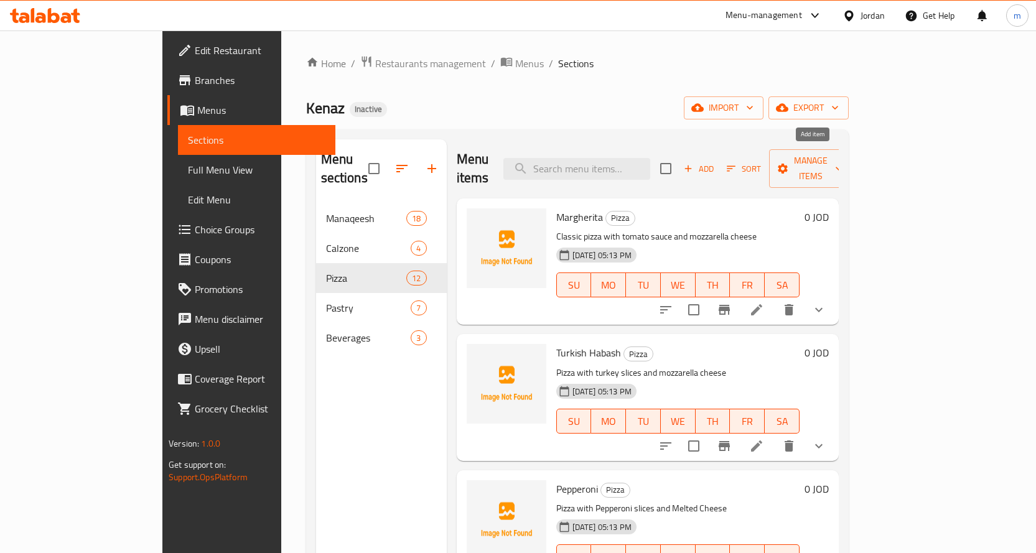
click at [715, 162] on span "Add" at bounding box center [699, 169] width 34 height 14
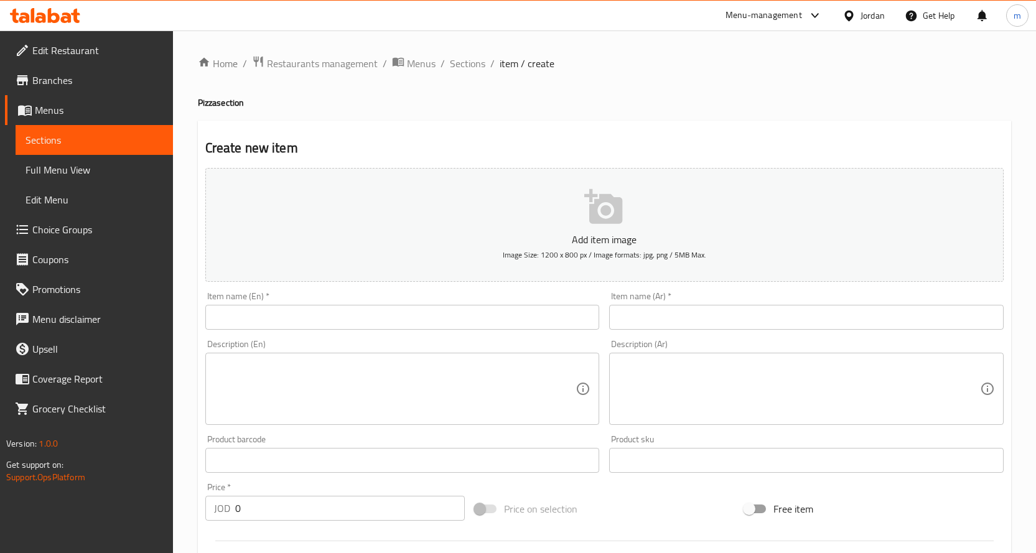
click at [324, 309] on input "text" at bounding box center [402, 317] width 394 height 25
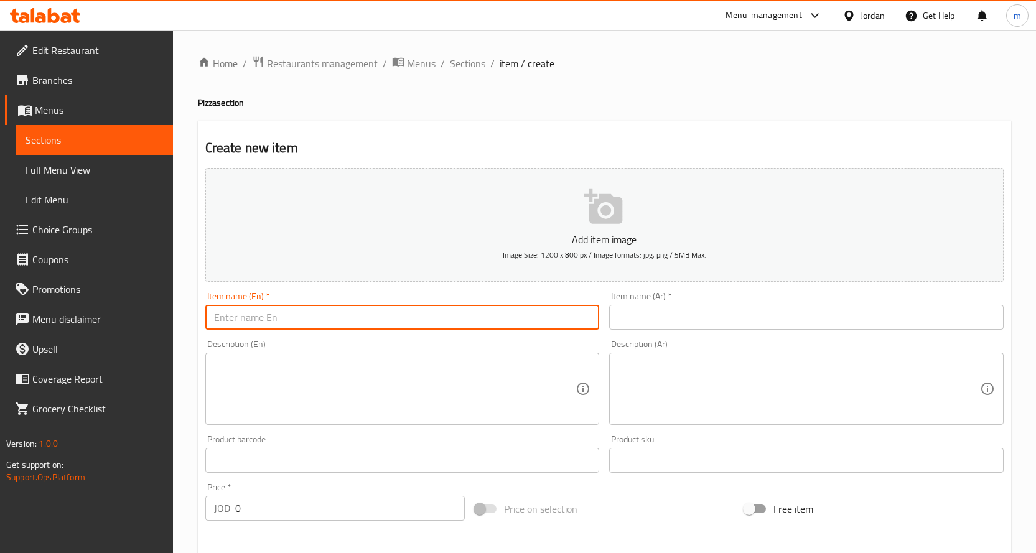
type input "Vegetables"
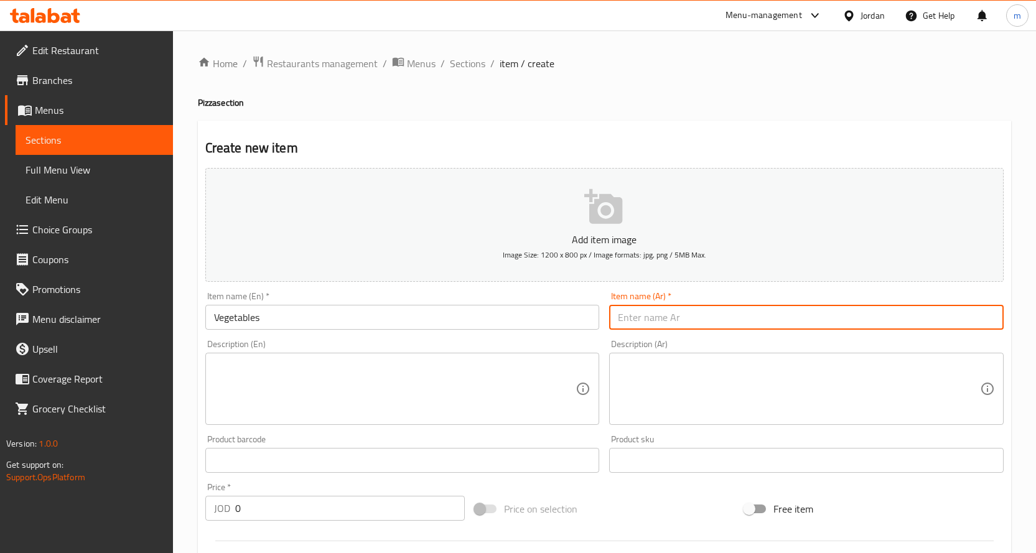
click at [689, 311] on input "text" at bounding box center [806, 317] width 394 height 25
type input "خضار"
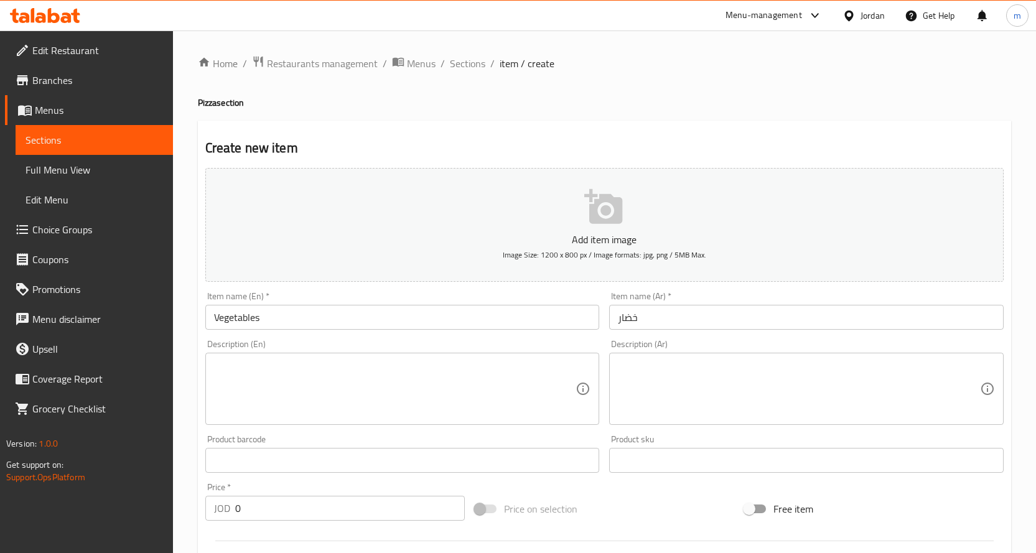
click at [256, 371] on textarea at bounding box center [395, 389] width 362 height 59
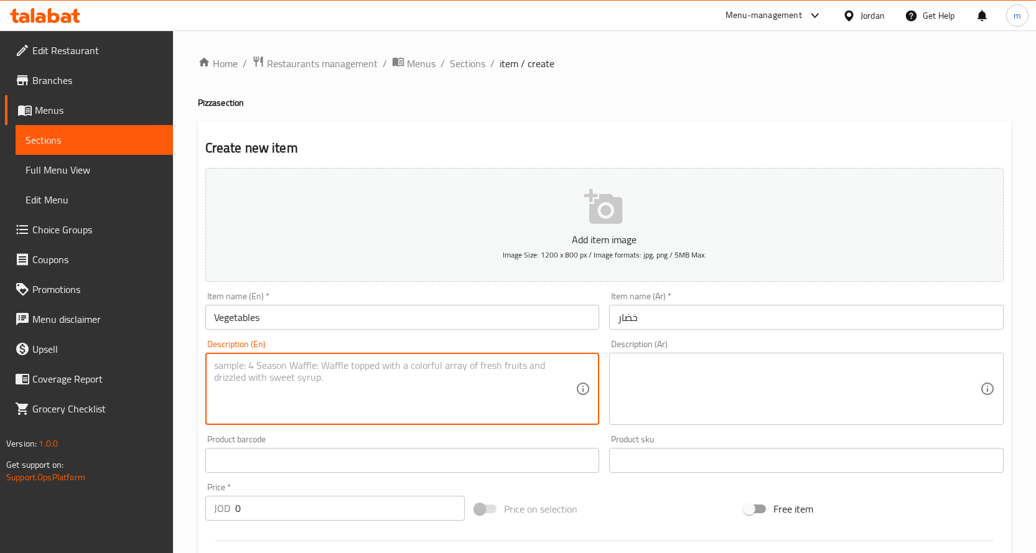
paste textarea "Pizza with fresh mixed vegetables and cheese"
type textarea "Pizza with fresh mixed vegetables and cheese"
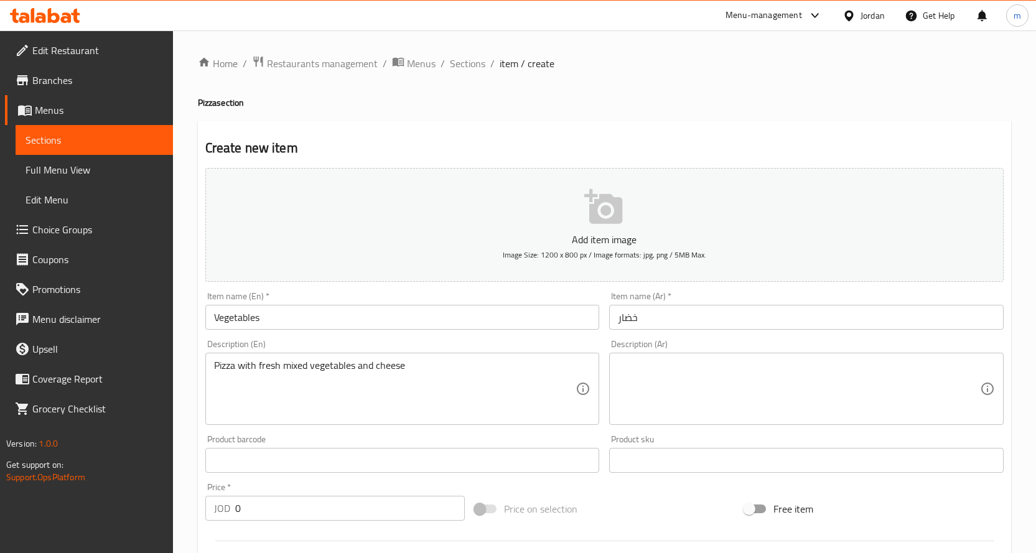
click at [743, 368] on textarea at bounding box center [799, 389] width 362 height 59
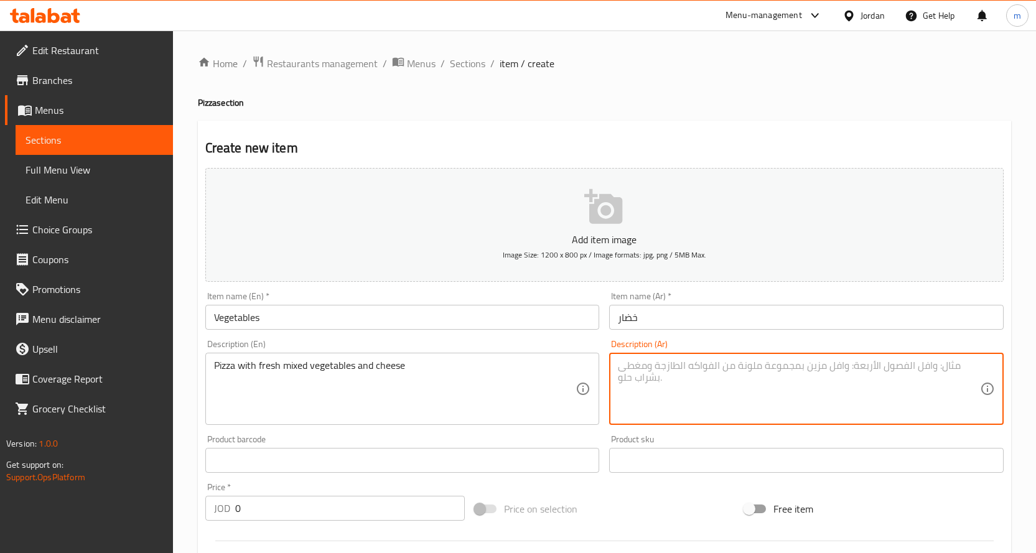
paste textarea "بيتزا بالخضار الطازجة المشكلة والجبنة"
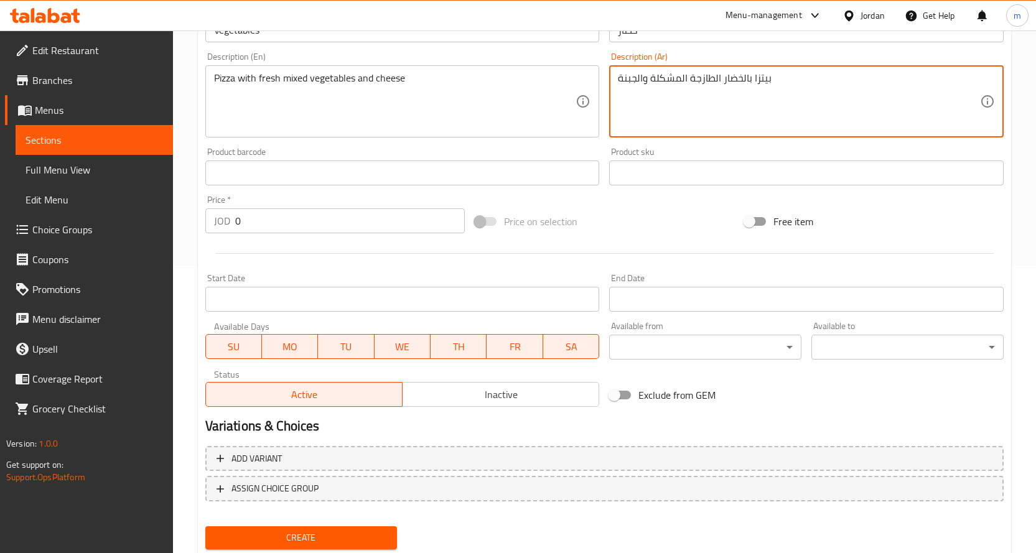
scroll to position [326, 0]
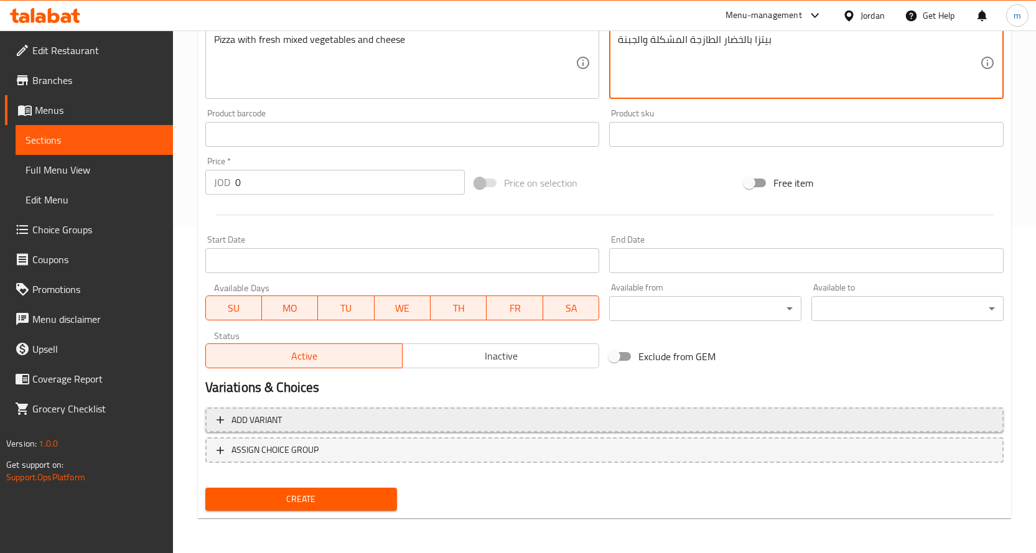
type textarea "بيتزا بالخضار الطازجة المشكلة والجبنة"
click at [321, 421] on span "Add variant" at bounding box center [605, 420] width 776 height 16
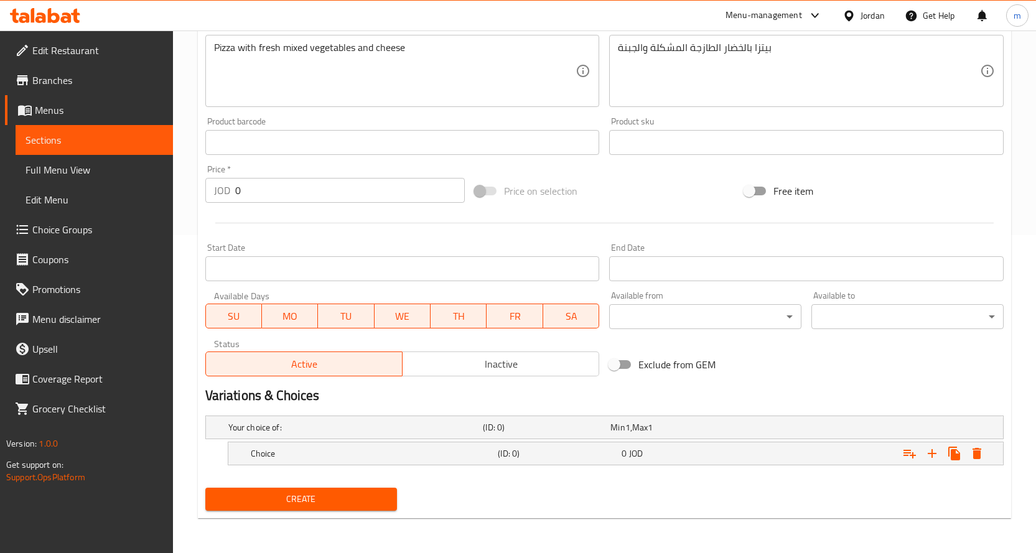
scroll to position [318, 0]
click at [933, 457] on icon "Expand" at bounding box center [931, 453] width 15 height 15
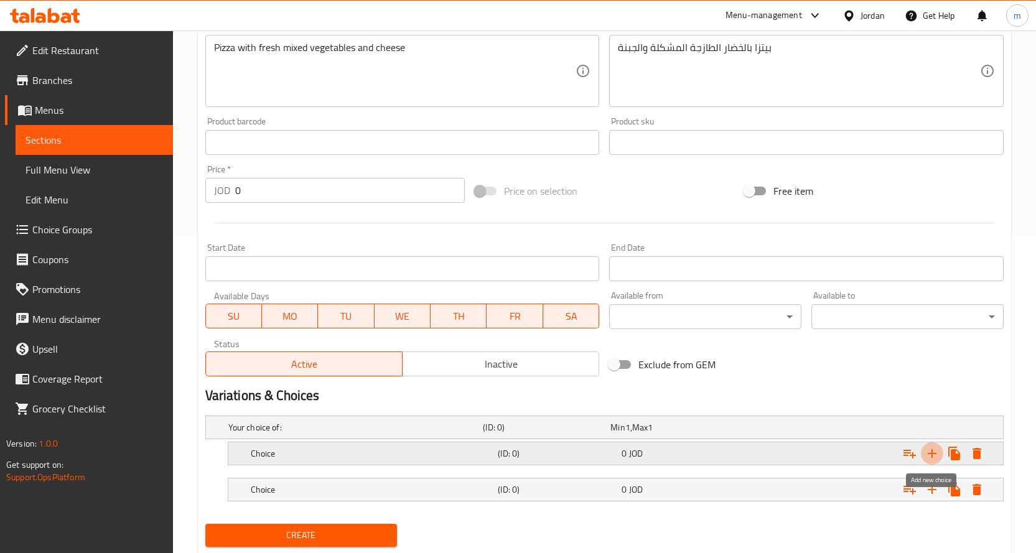
click at [932, 456] on icon "Expand" at bounding box center [932, 453] width 9 height 9
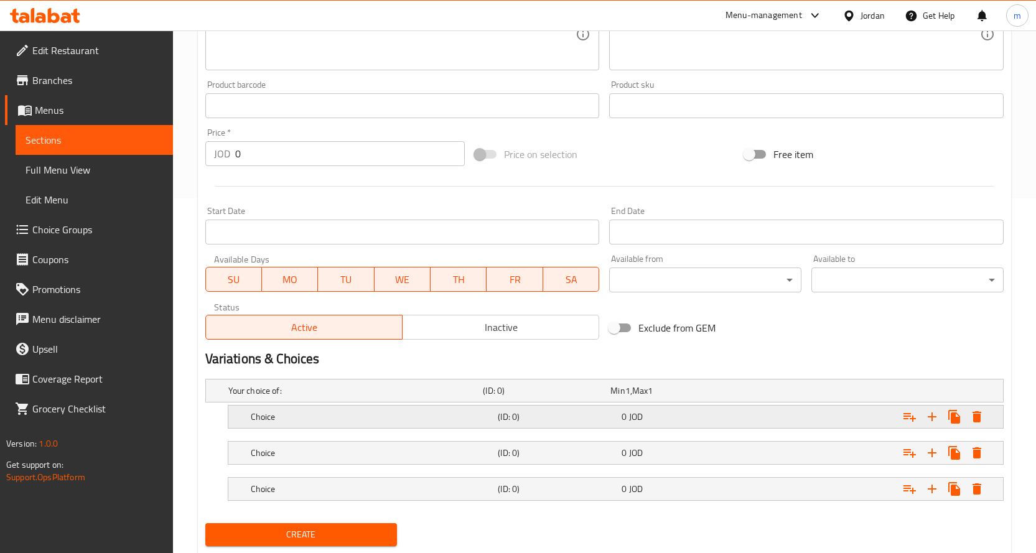
scroll to position [390, 0]
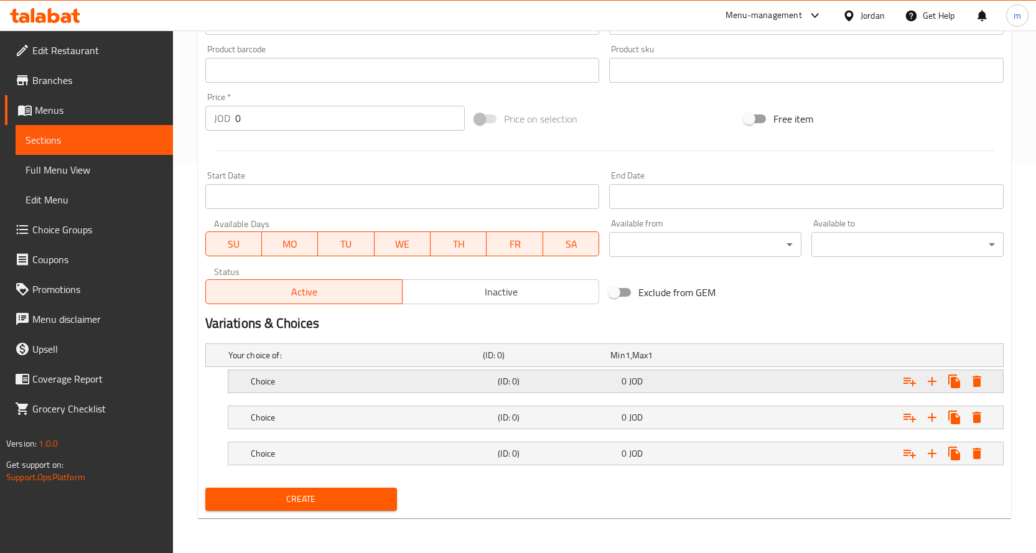
click at [349, 371] on div "Choice (ID: 0) 0 JOD" at bounding box center [619, 381] width 742 height 27
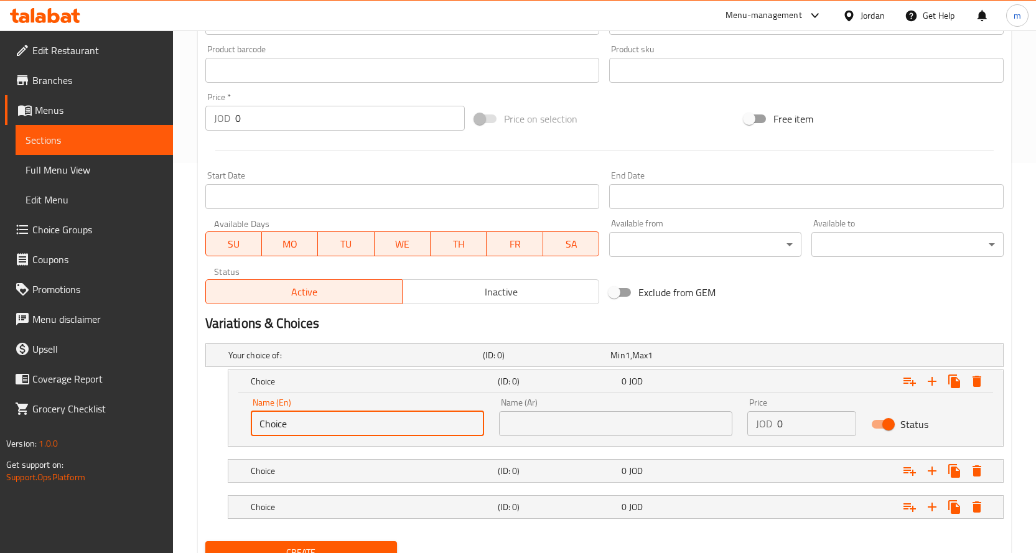
drag, startPoint x: 376, startPoint y: 428, endPoint x: 192, endPoint y: 424, distance: 184.8
click at [192, 424] on div "Home / Restaurants management / Menus / Sections / item / create Pizza section …" at bounding box center [604, 123] width 863 height 966
type input "M"
type input "Large"
click at [574, 417] on input "text" at bounding box center [615, 423] width 233 height 25
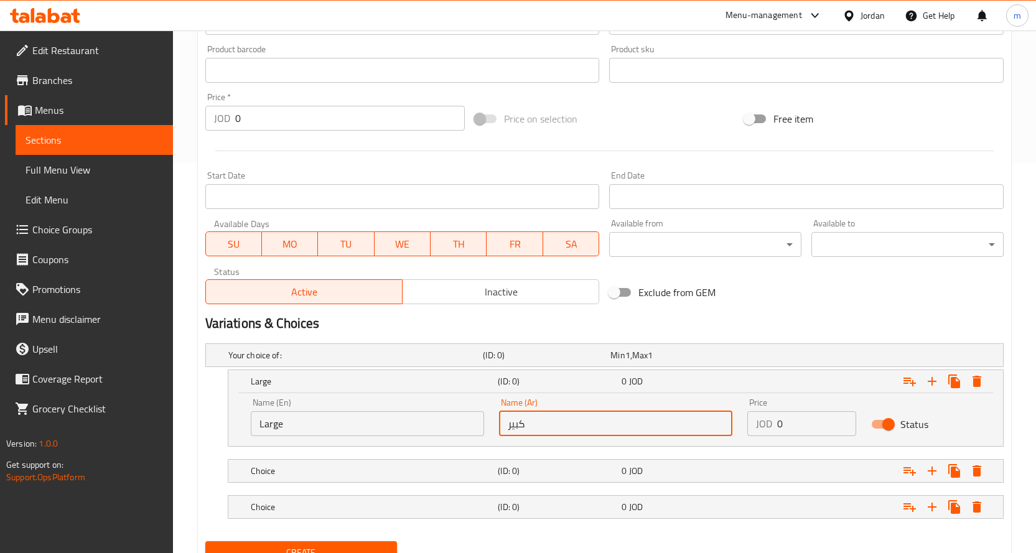
type input "كبير"
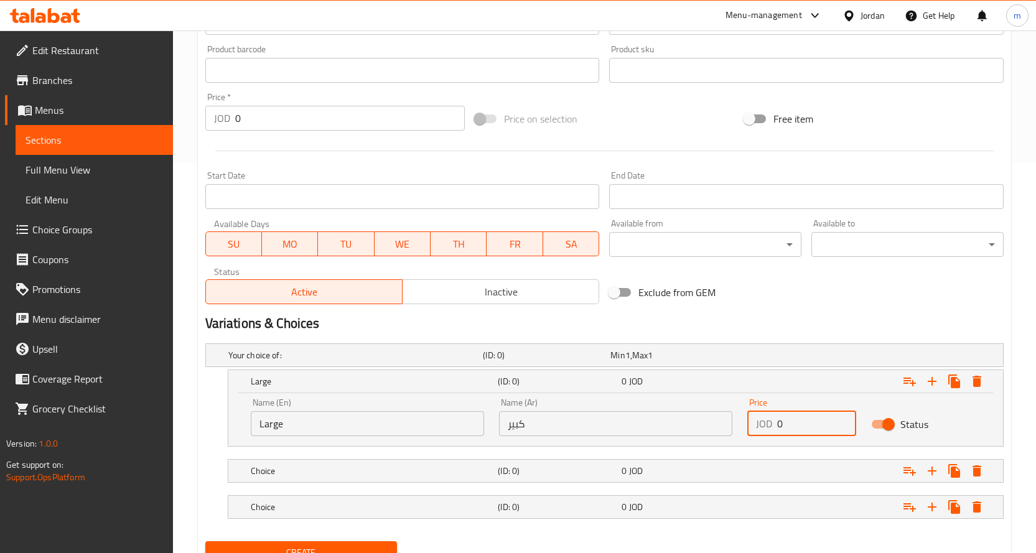
click at [766, 422] on div "JOD 0 Price" at bounding box center [801, 423] width 109 height 25
click at [780, 424] on input "0" at bounding box center [817, 423] width 80 height 25
drag, startPoint x: 783, startPoint y: 427, endPoint x: 760, endPoint y: 425, distance: 22.5
click at [760, 425] on div "JOD 0 Price" at bounding box center [801, 423] width 109 height 25
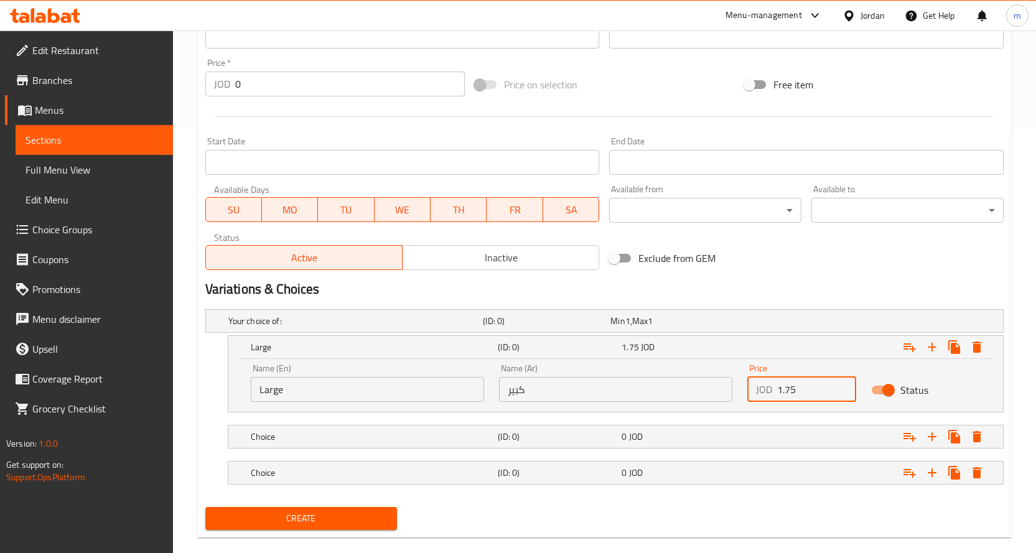
scroll to position [444, 0]
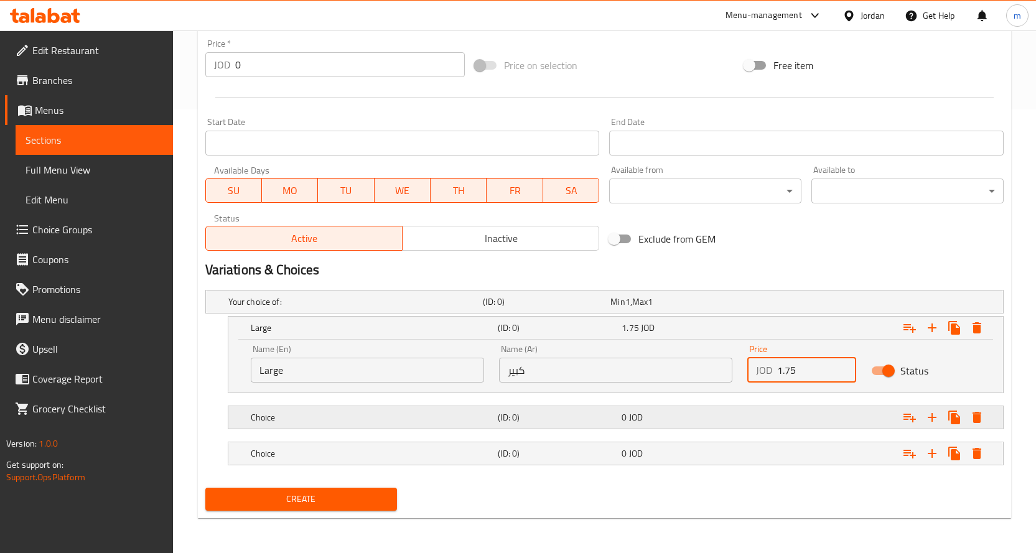
type input "1.75"
click at [411, 415] on h5 "Choice" at bounding box center [372, 417] width 243 height 12
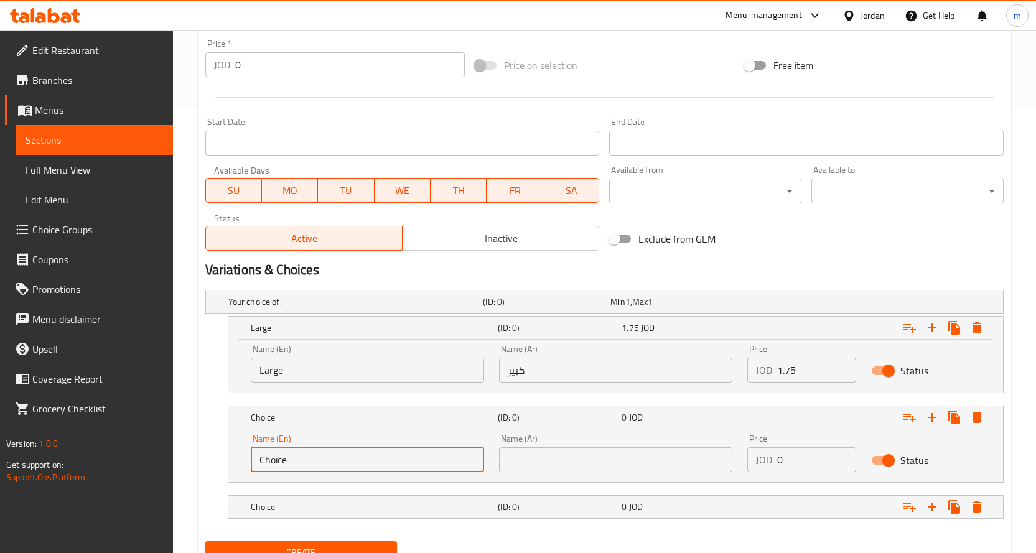
drag, startPoint x: 254, startPoint y: 468, endPoint x: 208, endPoint y: 471, distance: 46.1
click at [208, 471] on div "Choice (ID: 0) 0 JOD Name (En) Choice Name (En) Name (Ar) Name (Ar) Price JOD 0…" at bounding box center [604, 444] width 798 height 77
type input "ة"
type input "Medium"
click at [574, 461] on input "text" at bounding box center [615, 459] width 233 height 25
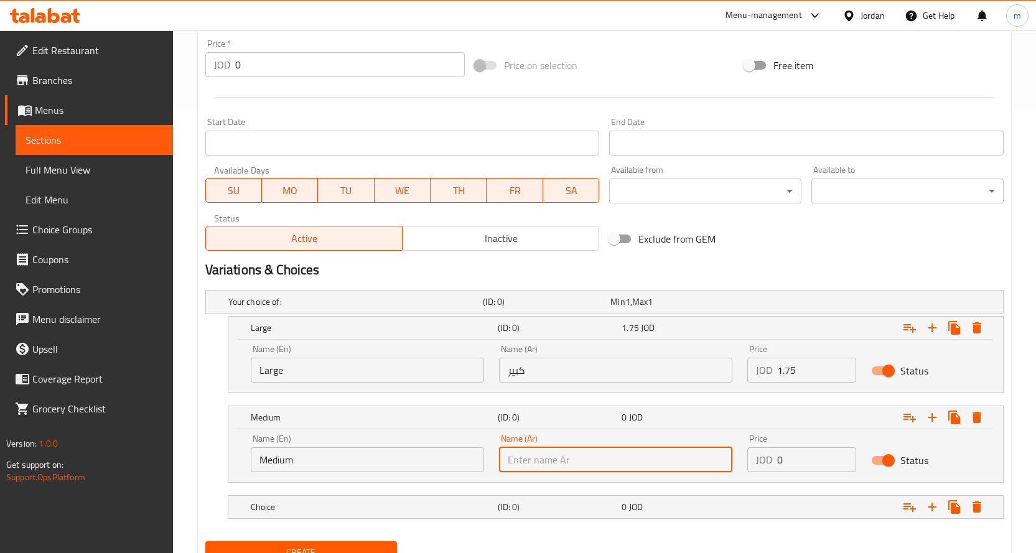
type input "وسط"
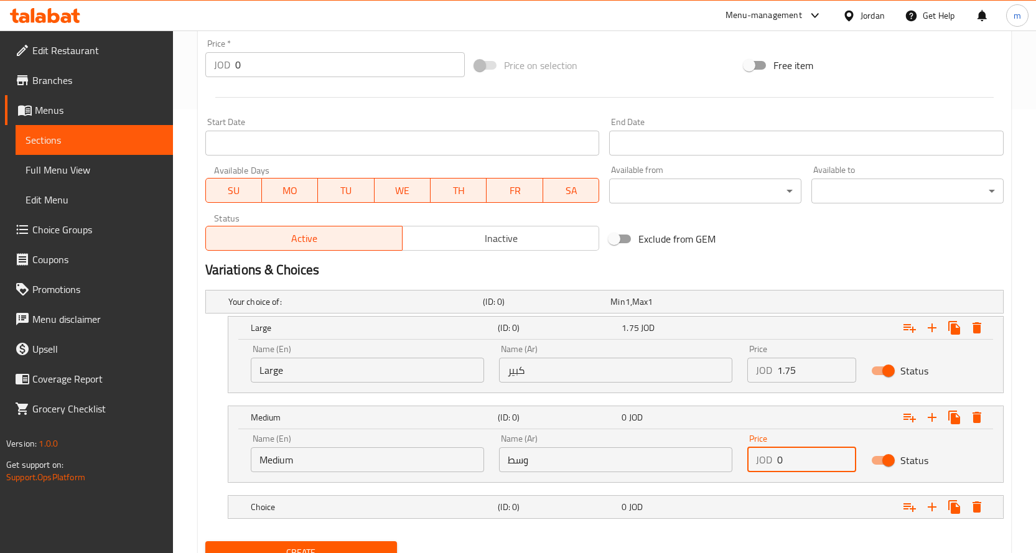
drag, startPoint x: 792, startPoint y: 464, endPoint x: 758, endPoint y: 462, distance: 34.3
click at [758, 462] on div "JOD 0 Price" at bounding box center [801, 459] width 109 height 25
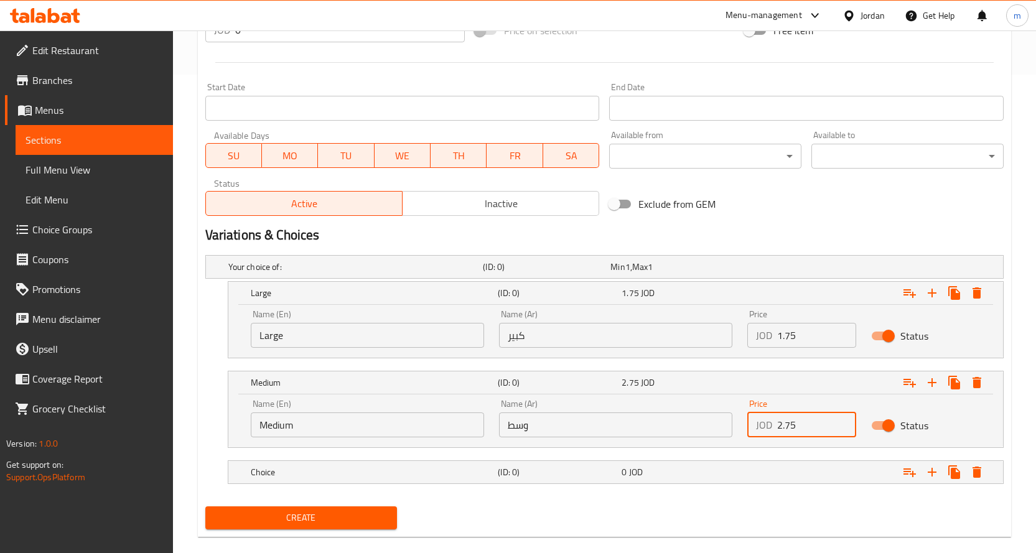
scroll to position [497, 0]
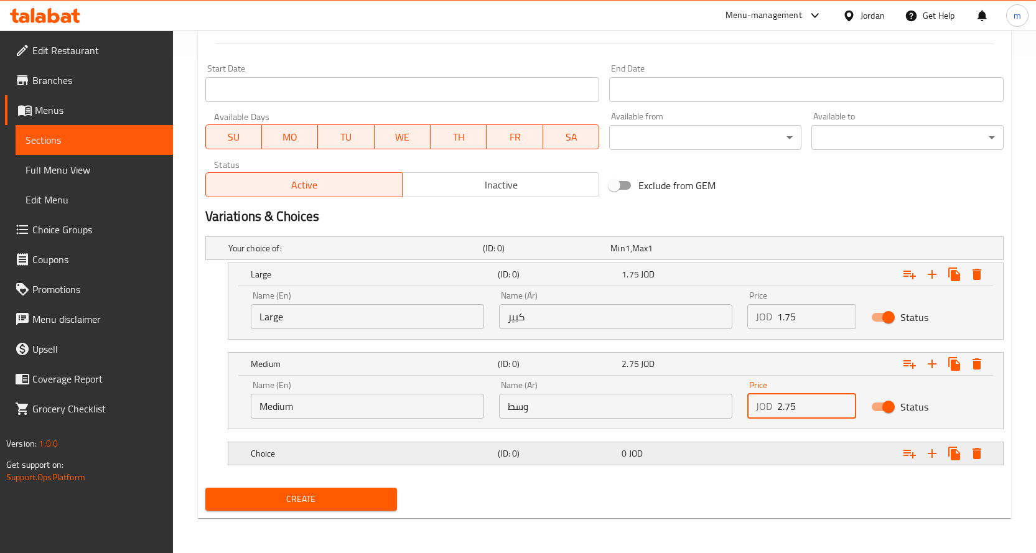
type input "2.75"
click at [534, 462] on div "Choice (ID: 0) 0 JOD" at bounding box center [619, 453] width 742 height 27
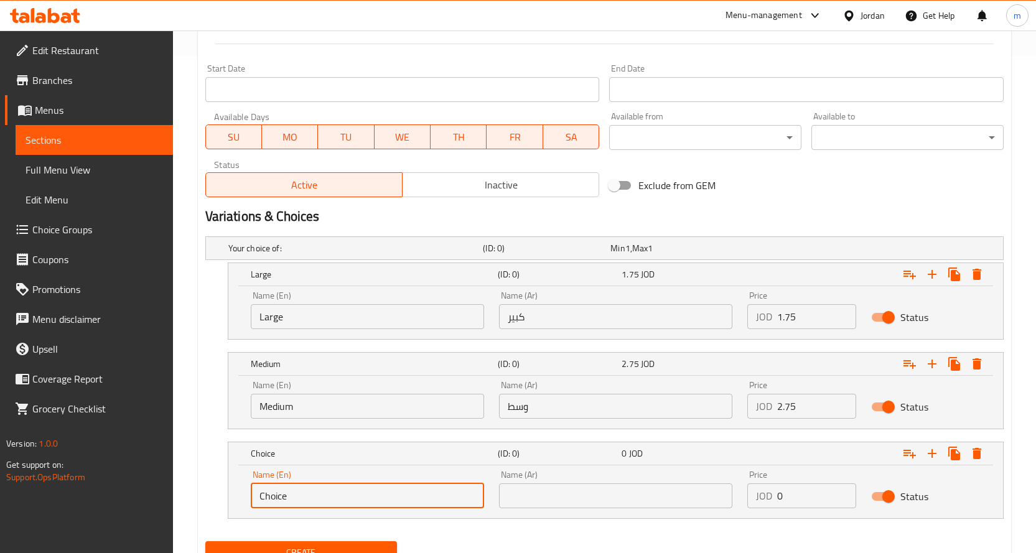
drag, startPoint x: 308, startPoint y: 502, endPoint x: 221, endPoint y: 494, distance: 87.5
click at [221, 494] on div "Choice (ID: 0) 0 JOD Name (En) Choice Name (En) Name (Ar) Name (Ar) Price JOD 0…" at bounding box center [604, 480] width 798 height 77
type input "\"
type input "s"
type input "Small"
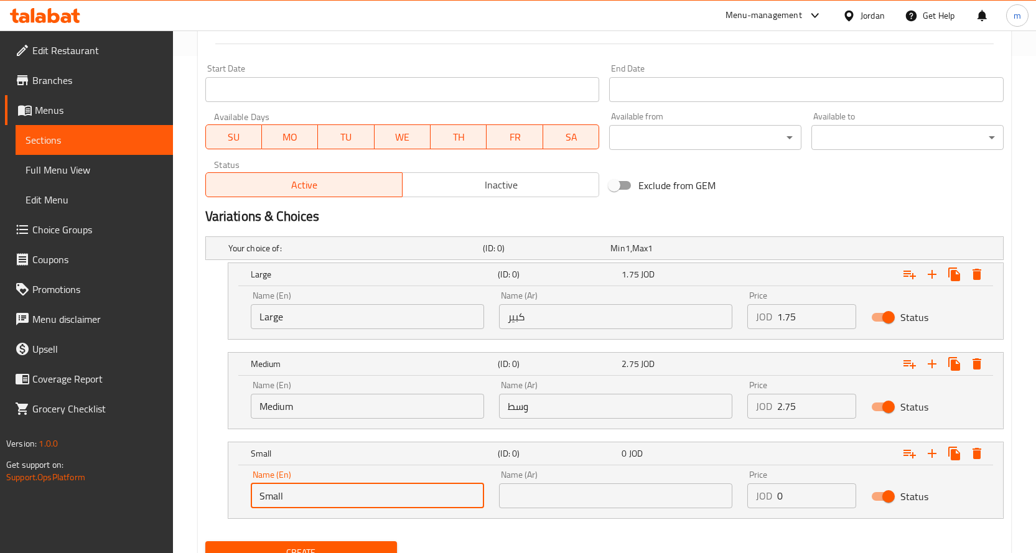
click at [610, 495] on input "text" at bounding box center [615, 495] width 233 height 25
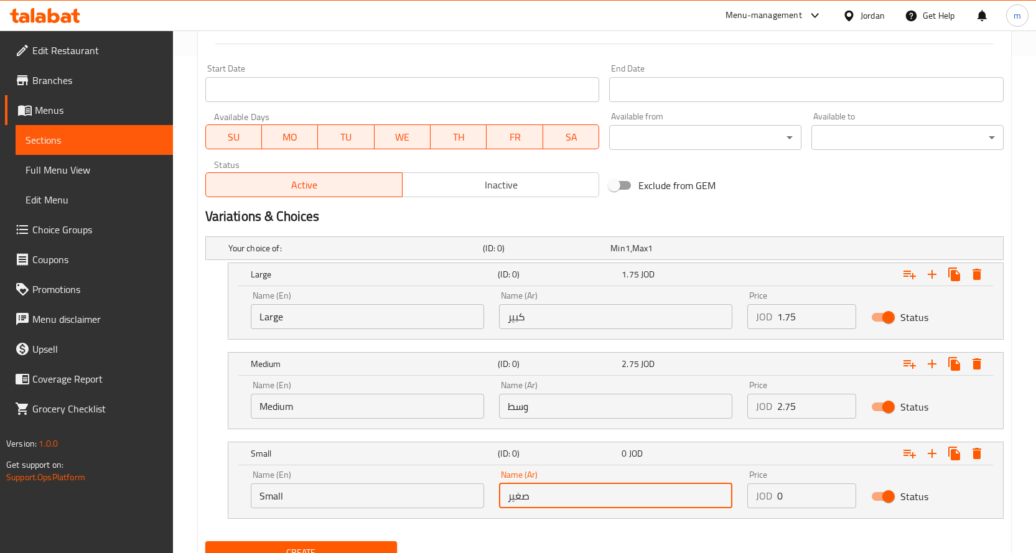
type input "صغير"
drag, startPoint x: 757, startPoint y: 499, endPoint x: 744, endPoint y: 499, distance: 13.1
click at [744, 499] on div "Price JOD 0 Price" at bounding box center [802, 489] width 124 height 53
click at [791, 495] on input "0" at bounding box center [817, 495] width 80 height 25
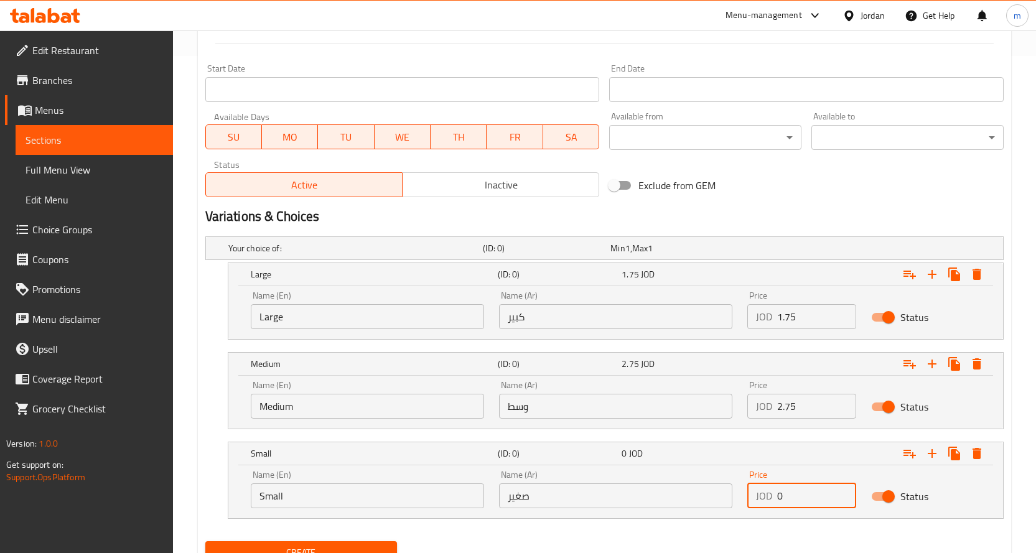
click at [791, 495] on input "0" at bounding box center [817, 495] width 80 height 25
drag, startPoint x: 788, startPoint y: 497, endPoint x: 752, endPoint y: 502, distance: 37.0
click at [752, 502] on div "JOD 0 Price" at bounding box center [801, 495] width 109 height 25
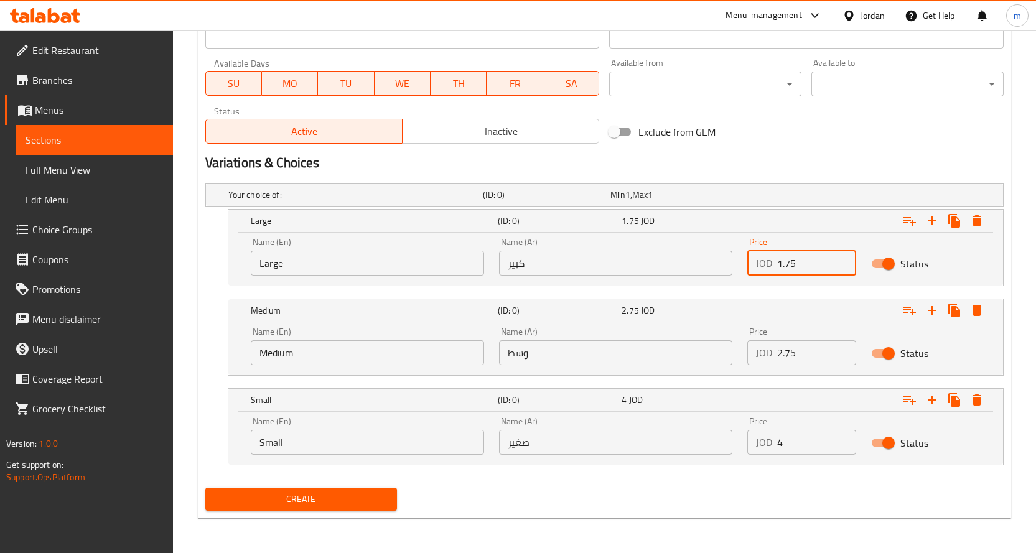
drag, startPoint x: 801, startPoint y: 263, endPoint x: 753, endPoint y: 274, distance: 49.8
click at [753, 274] on div "JOD 1.75 Price" at bounding box center [801, 263] width 109 height 25
drag, startPoint x: 793, startPoint y: 442, endPoint x: 752, endPoint y: 451, distance: 42.6
click at [752, 451] on div "JOD 4 Price" at bounding box center [801, 442] width 109 height 25
paste input "1.75"
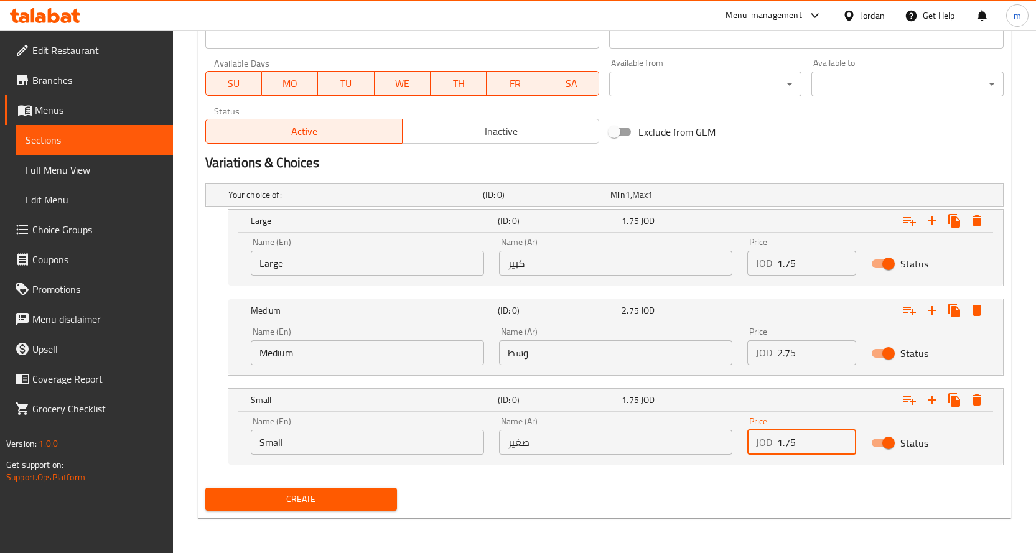
type input "1.75"
drag, startPoint x: 798, startPoint y: 259, endPoint x: 742, endPoint y: 268, distance: 56.2
click at [742, 268] on div "Price JOD 1.75 Price" at bounding box center [802, 256] width 124 height 53
type input "4"
click at [794, 152] on div "Variations & Choices" at bounding box center [604, 163] width 808 height 29
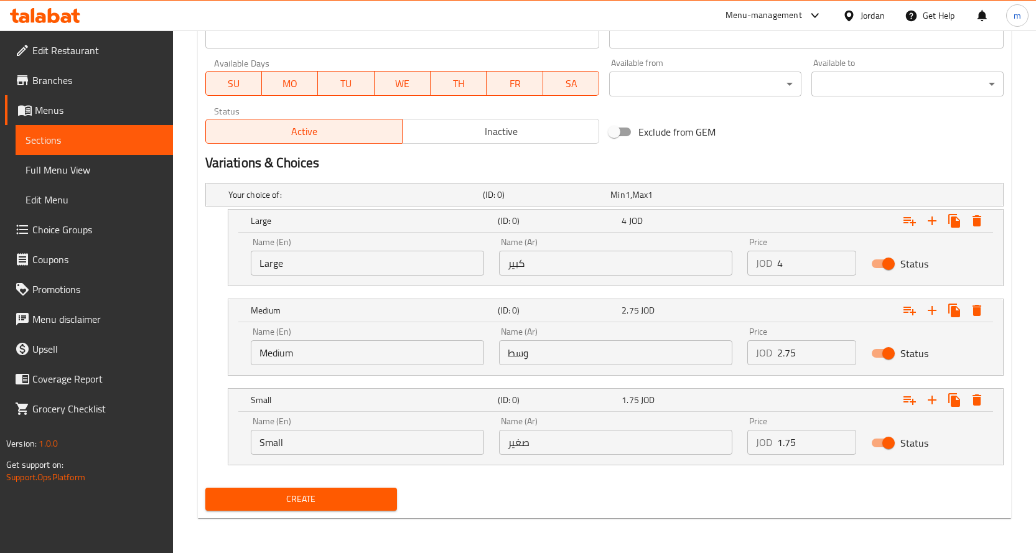
click at [344, 483] on div "Create" at bounding box center [301, 499] width 202 height 33
click at [345, 504] on span "Create" at bounding box center [301, 499] width 172 height 16
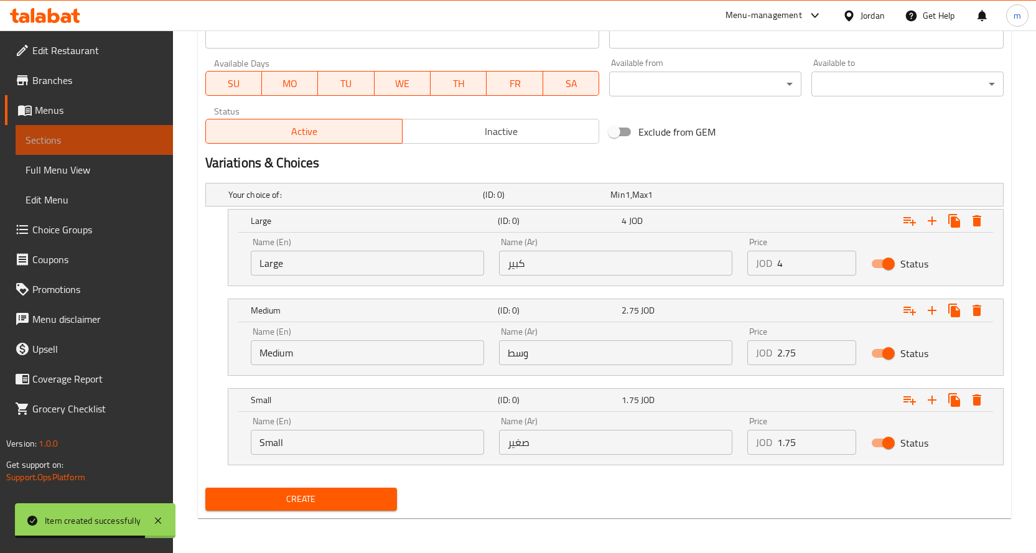
click at [134, 131] on link "Sections" at bounding box center [94, 140] width 157 height 30
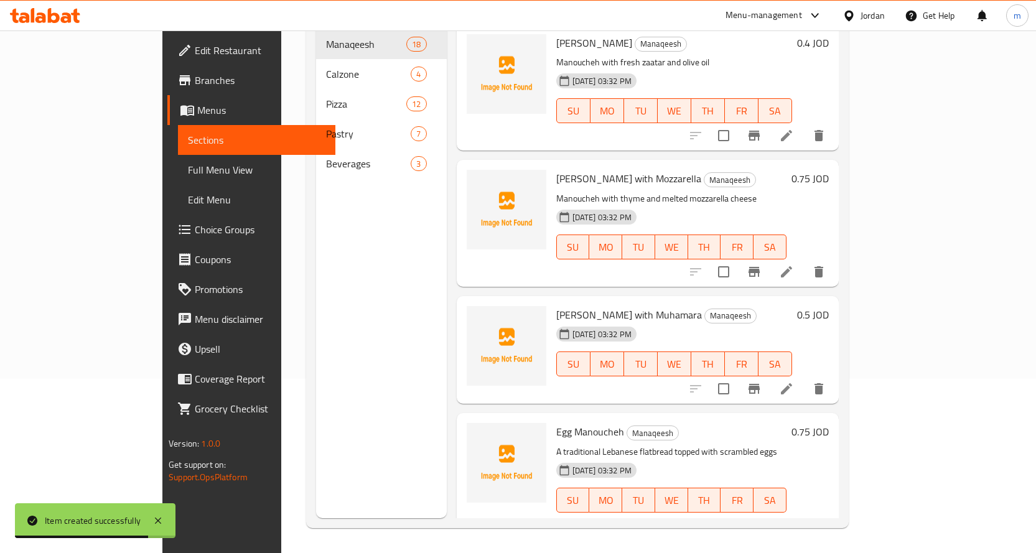
scroll to position [169, 0]
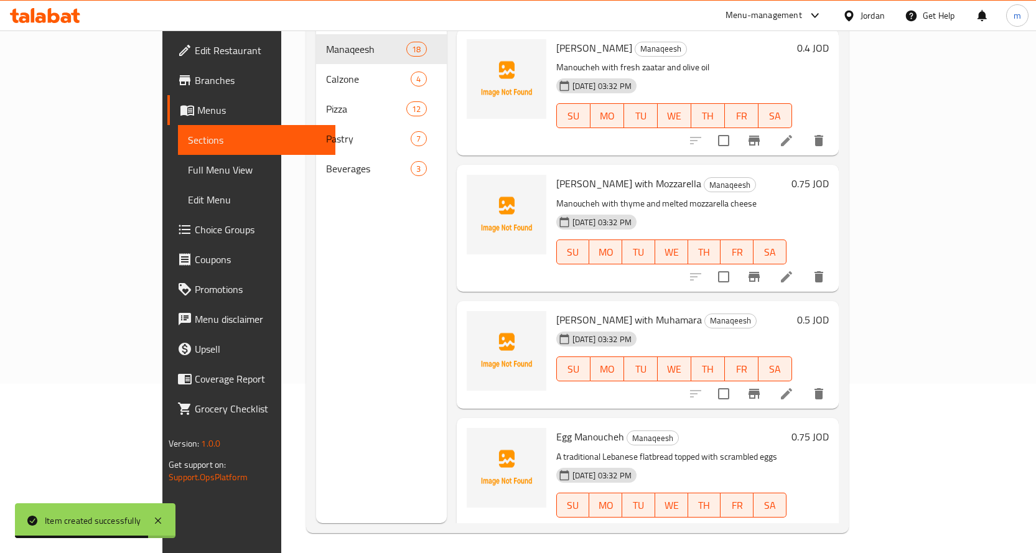
click at [617, 11] on input "search" at bounding box center [576, 0] width 147 height 22
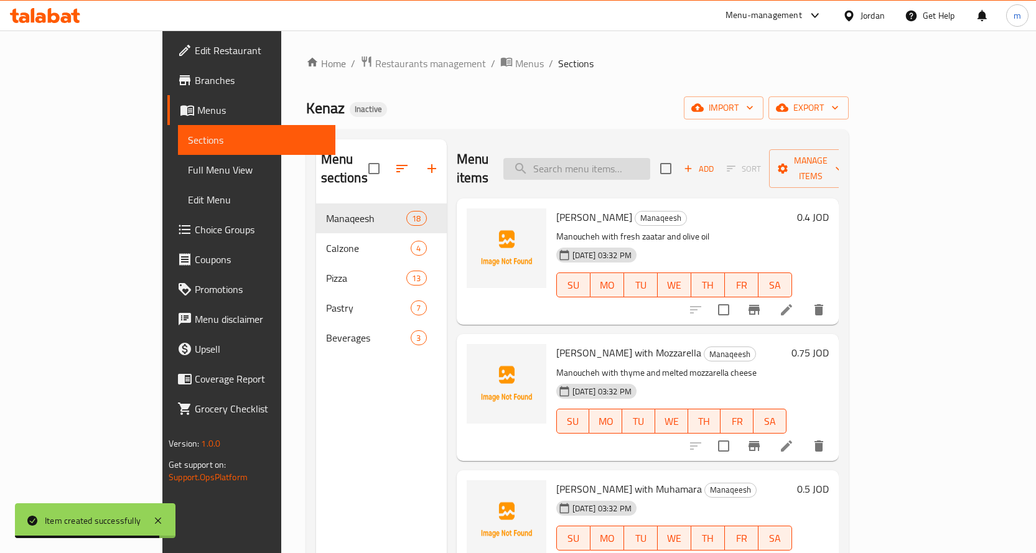
paste input "Margherita"
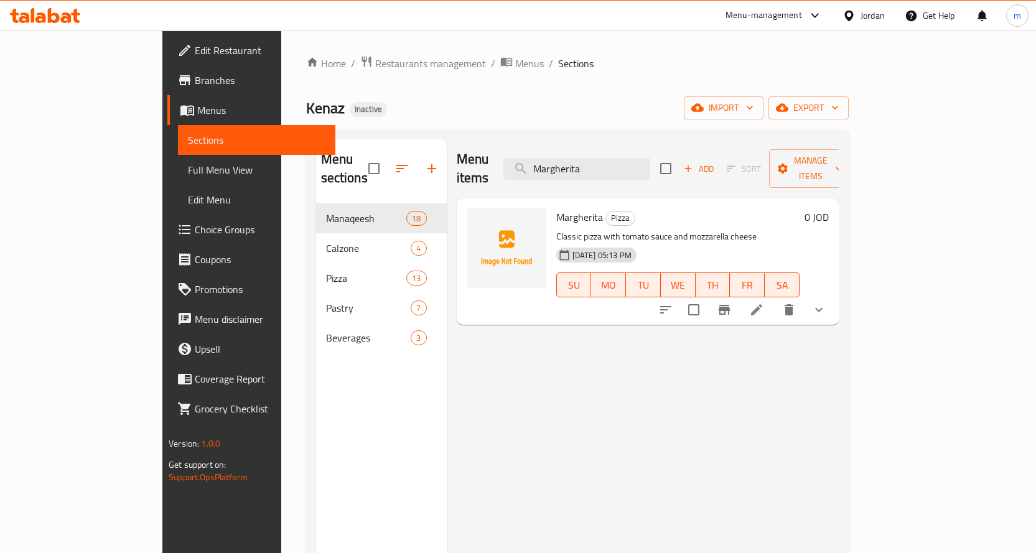
type input "Margherita"
click at [774, 299] on li at bounding box center [756, 310] width 35 height 22
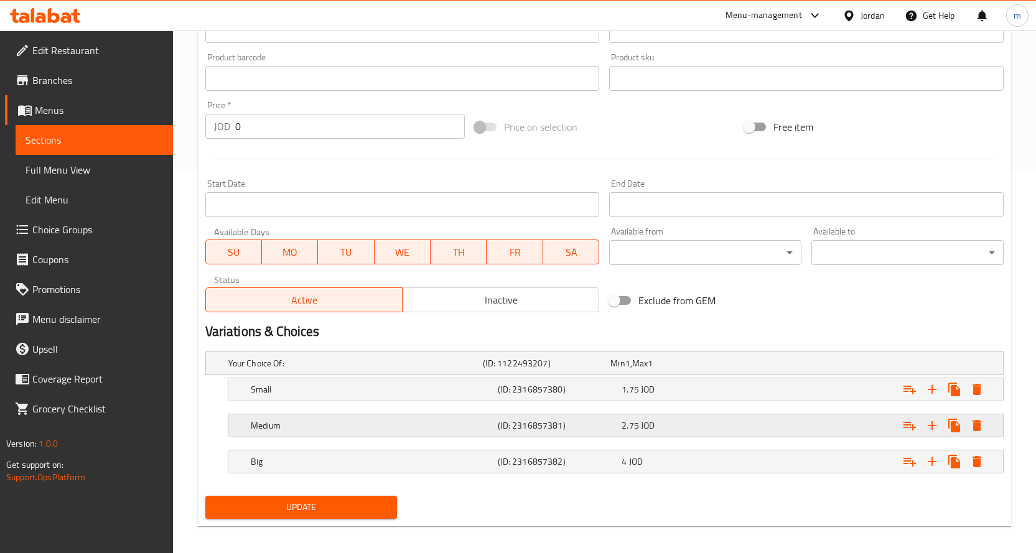
scroll to position [390, 0]
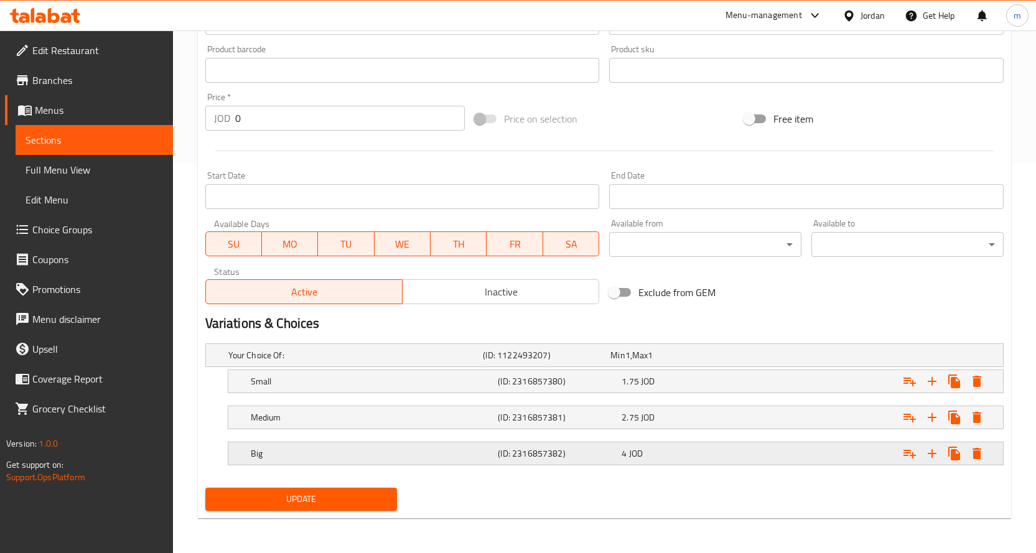
click at [332, 455] on h5 "Big" at bounding box center [372, 453] width 243 height 12
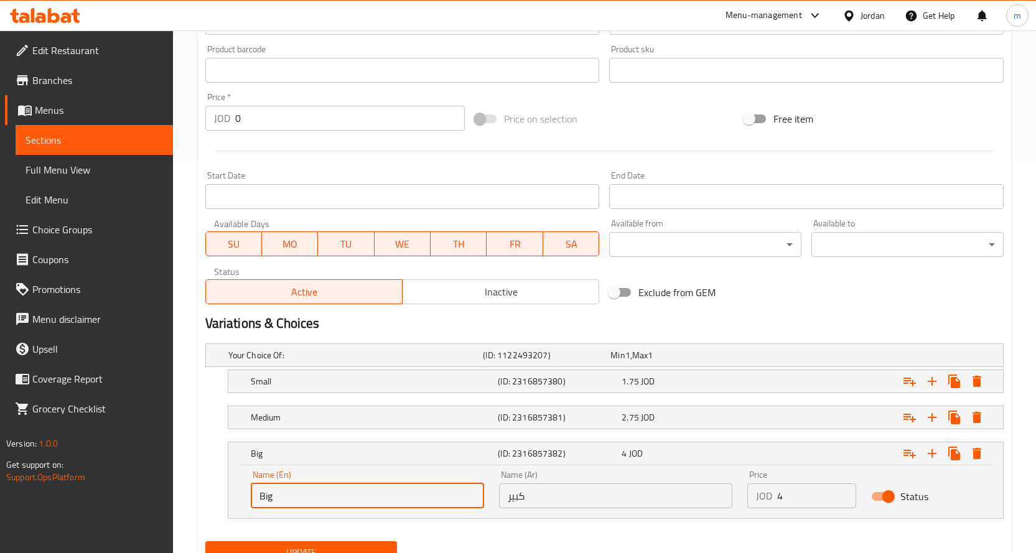
drag, startPoint x: 228, startPoint y: 494, endPoint x: 205, endPoint y: 492, distance: 23.1
click at [205, 492] on div "Big (ID: 2316857382) 4 JOD Name (En) Big Name (En) Name (Ar) كبير Name (Ar) Pri…" at bounding box center [604, 480] width 798 height 77
type input "م"
type input "Large"
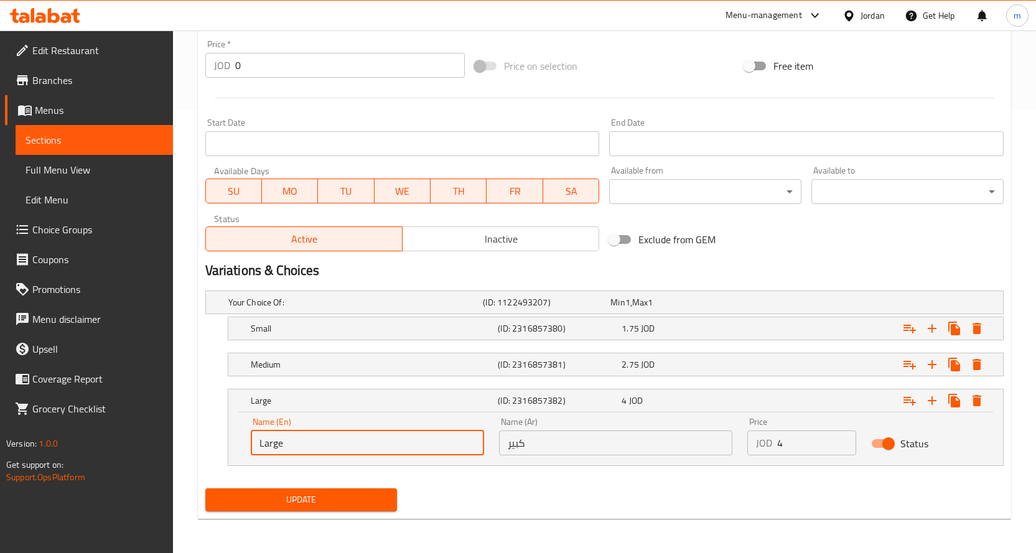
scroll to position [444, 0]
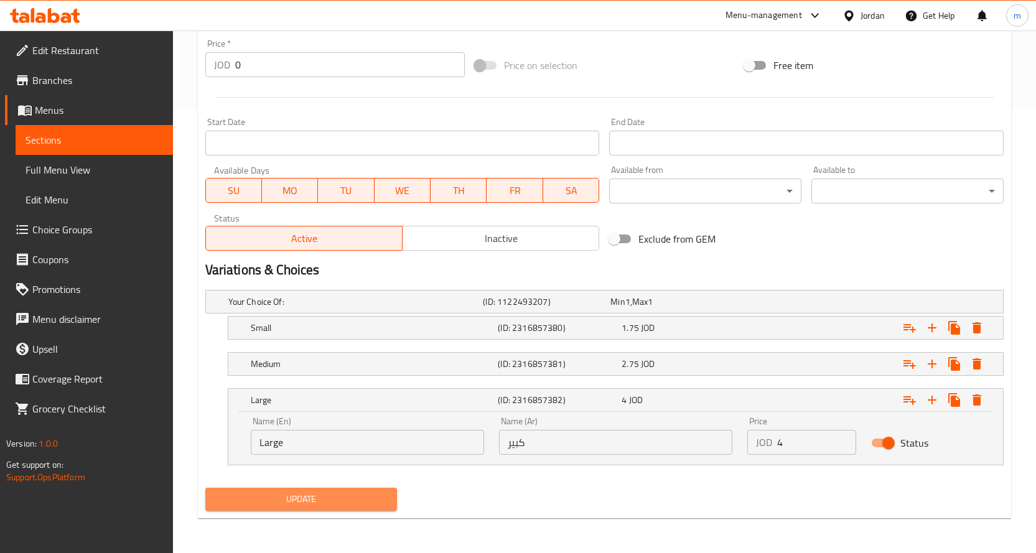
click at [317, 505] on span "Update" at bounding box center [301, 499] width 172 height 16
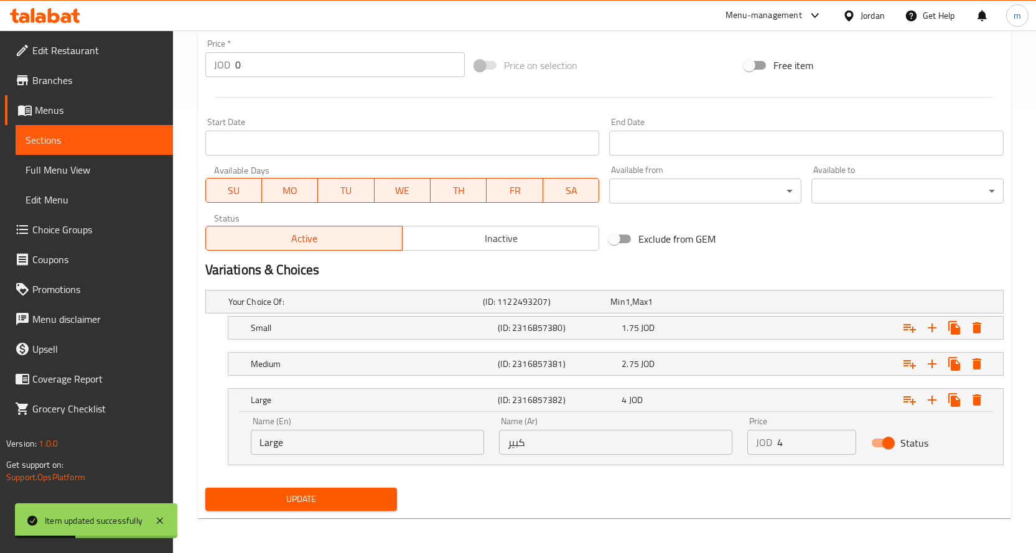
click at [114, 136] on span "Sections" at bounding box center [94, 140] width 137 height 15
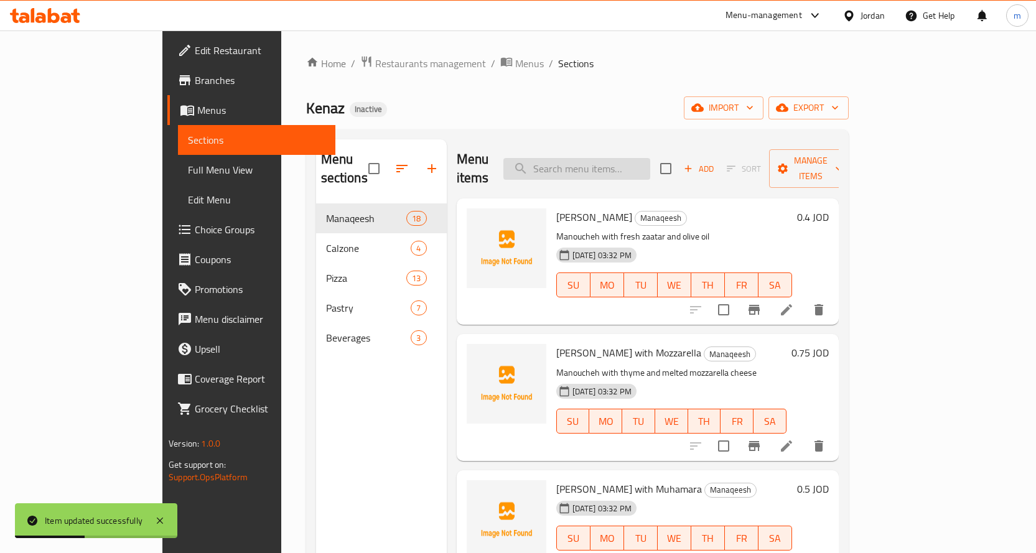
click at [619, 158] on input "search" at bounding box center [576, 169] width 147 height 22
paste input "Turkish Habash"
type input "Turkish Habash"
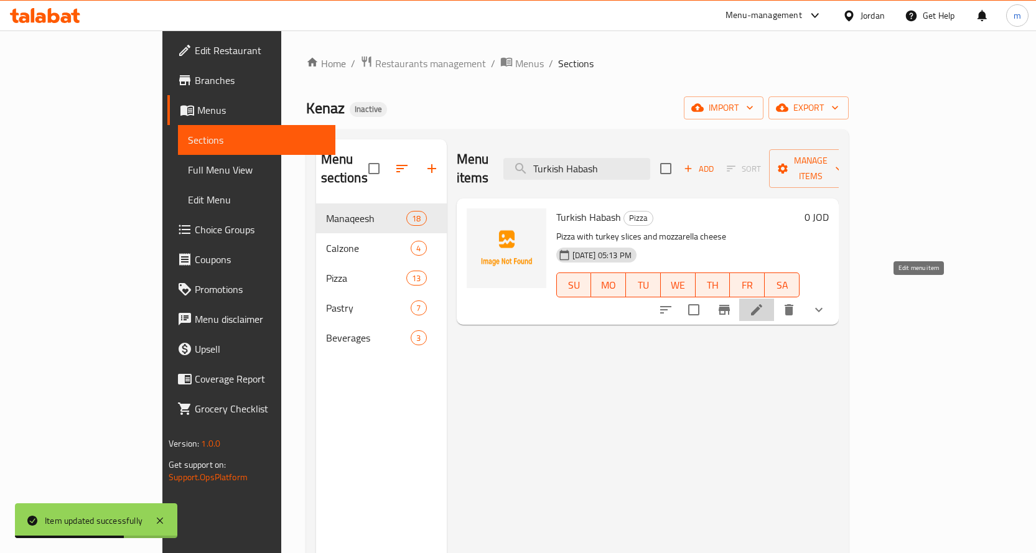
click at [764, 302] on icon at bounding box center [756, 309] width 15 height 15
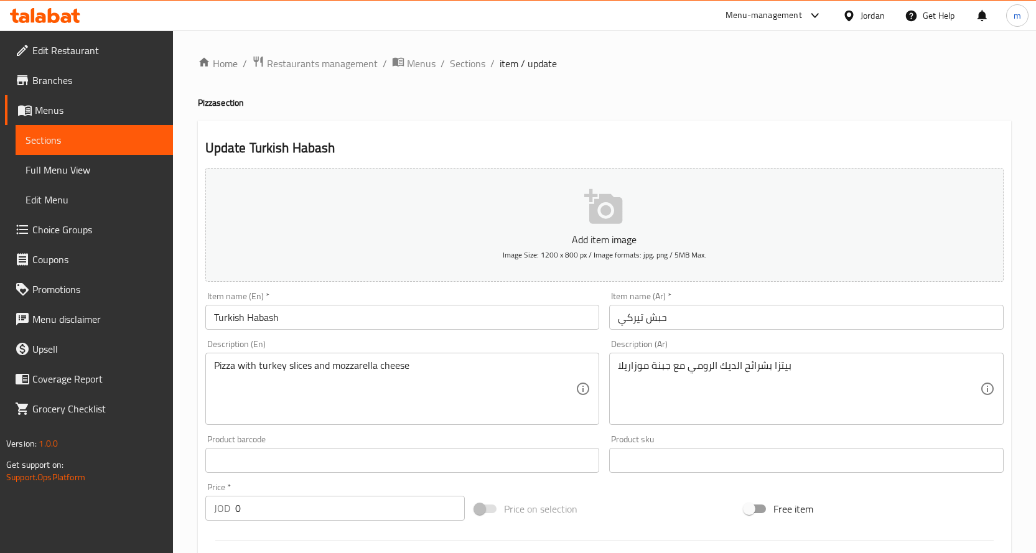
scroll to position [373, 0]
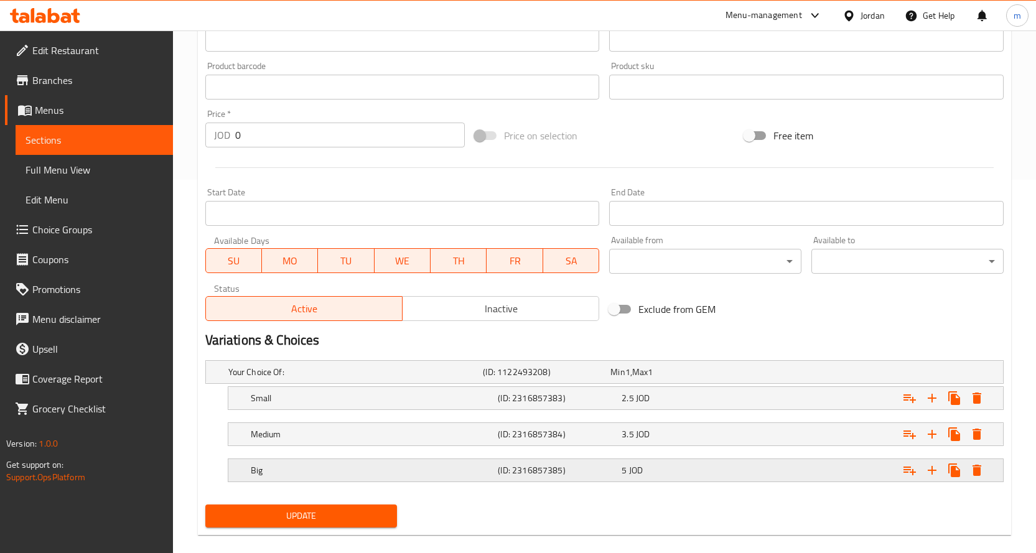
click at [352, 467] on h5 "Big" at bounding box center [372, 470] width 243 height 12
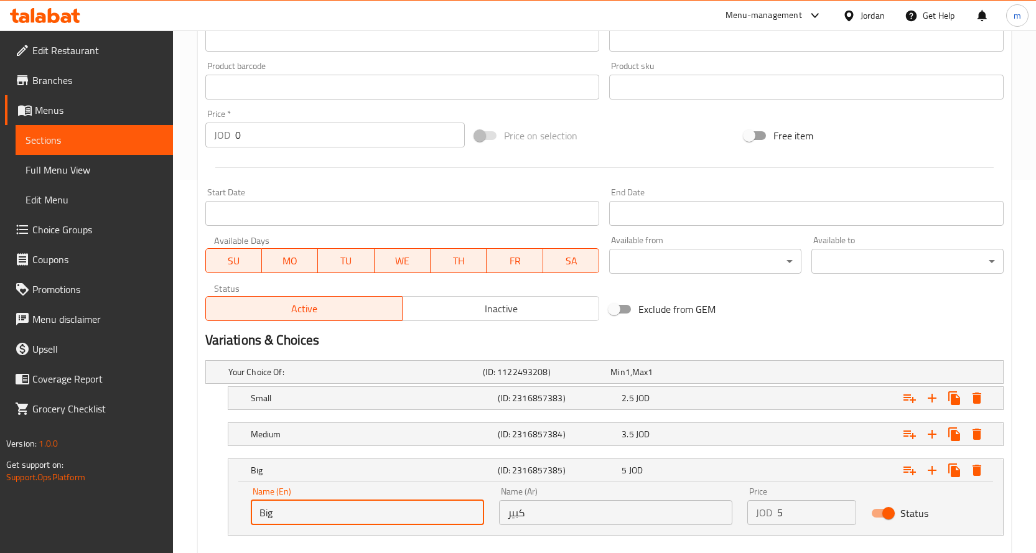
drag, startPoint x: 263, startPoint y: 515, endPoint x: 244, endPoint y: 515, distance: 18.7
click at [244, 515] on div "Name (En) Big Name (En)" at bounding box center [367, 506] width 248 height 53
type input "Large"
drag, startPoint x: 291, startPoint y: 512, endPoint x: 246, endPoint y: 514, distance: 44.8
click at [246, 514] on div "Name (En) Large Name (En)" at bounding box center [367, 506] width 248 height 53
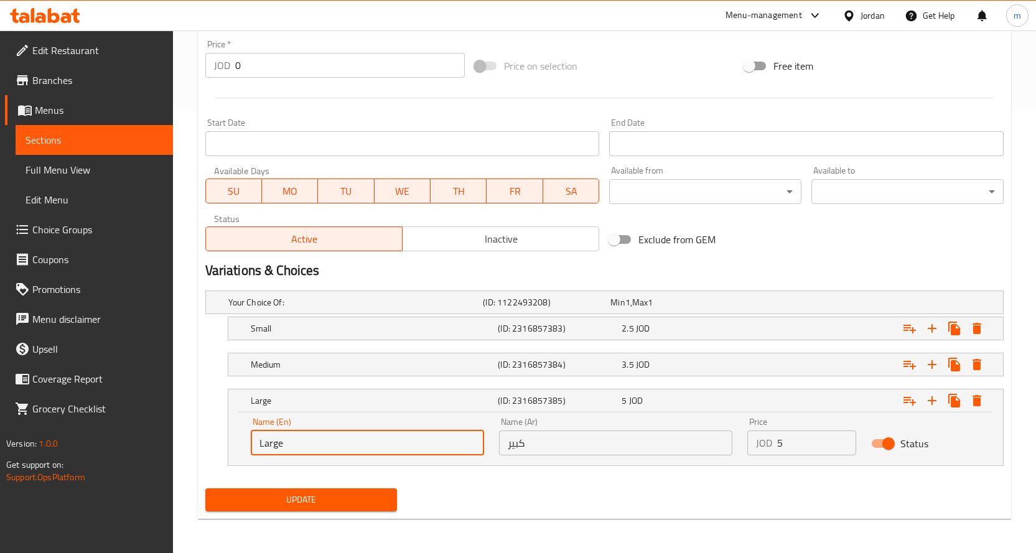
scroll to position [444, 0]
click at [340, 498] on span "Update" at bounding box center [301, 499] width 172 height 16
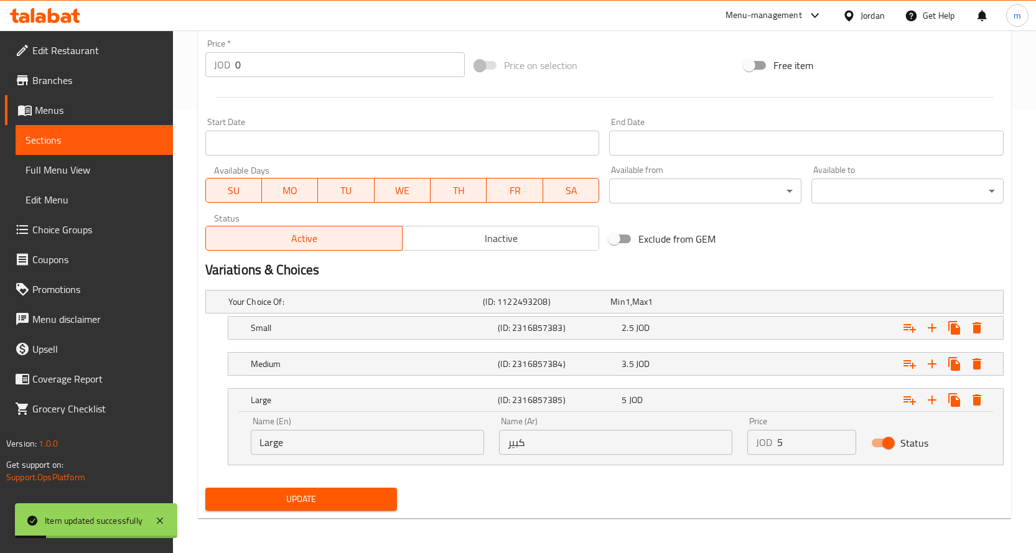
click at [122, 139] on span "Sections" at bounding box center [94, 140] width 137 height 15
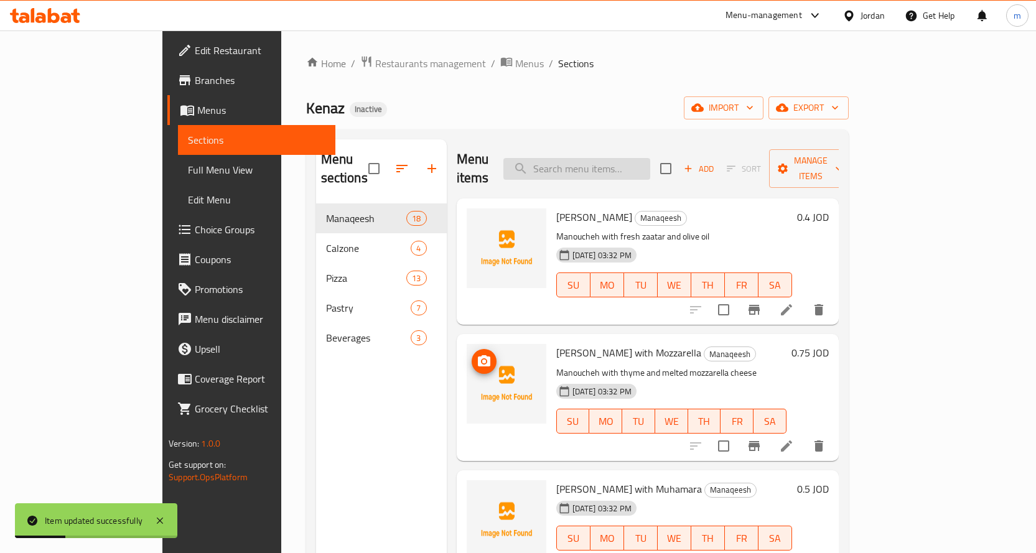
click at [608, 164] on input "search" at bounding box center [576, 169] width 147 height 22
paste input "Pepperoni"
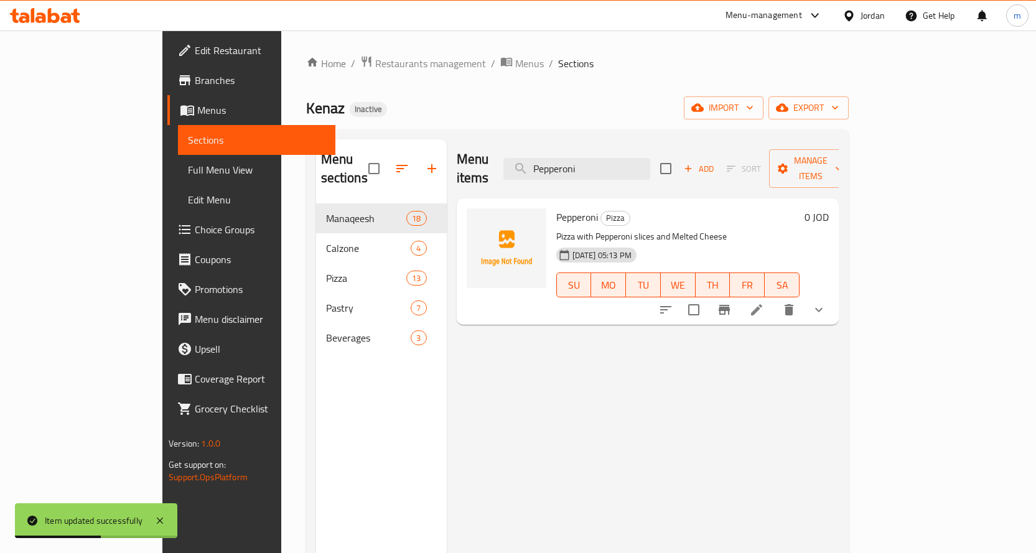
type input "Pepperoni"
click at [764, 302] on icon at bounding box center [756, 309] width 15 height 15
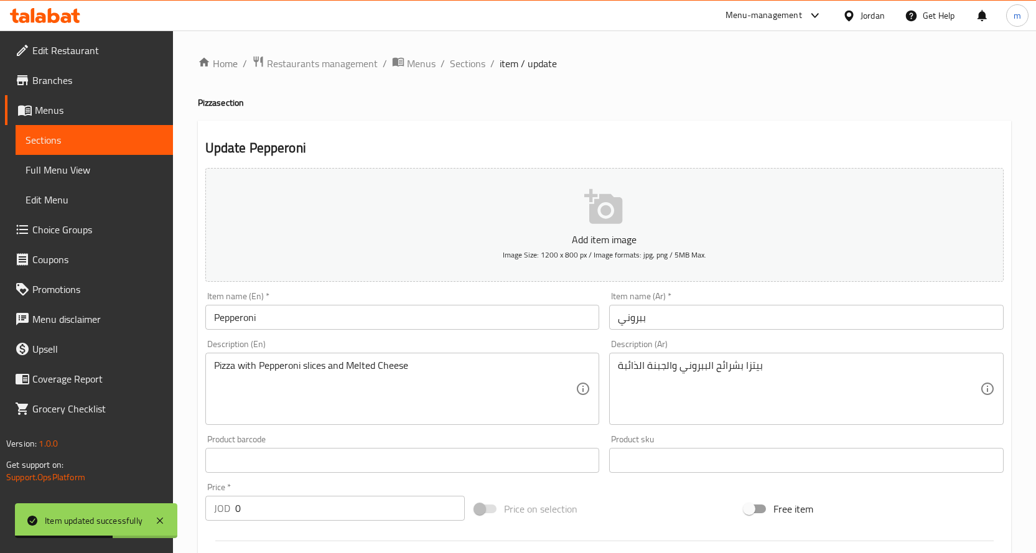
scroll to position [390, 0]
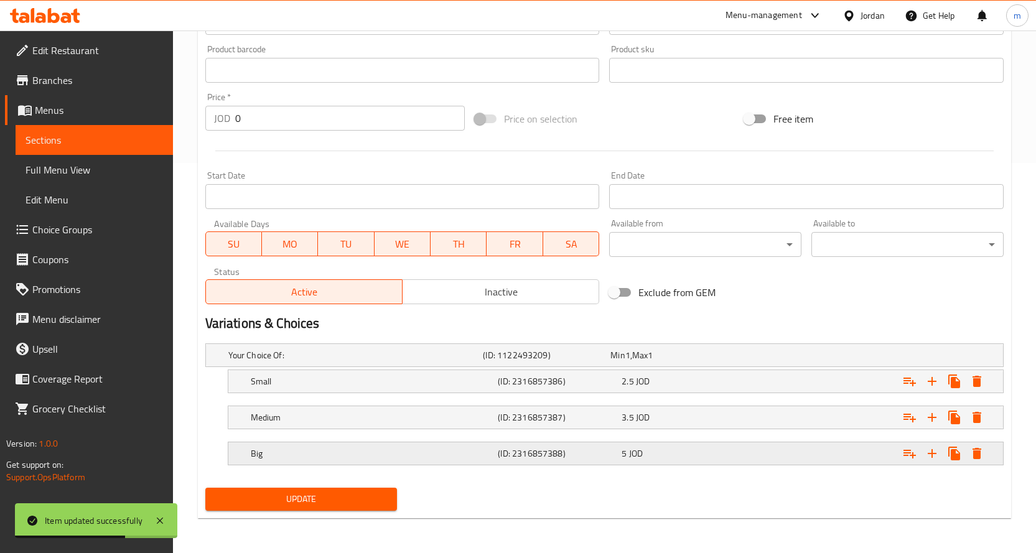
click at [309, 453] on h5 "Big" at bounding box center [372, 453] width 243 height 12
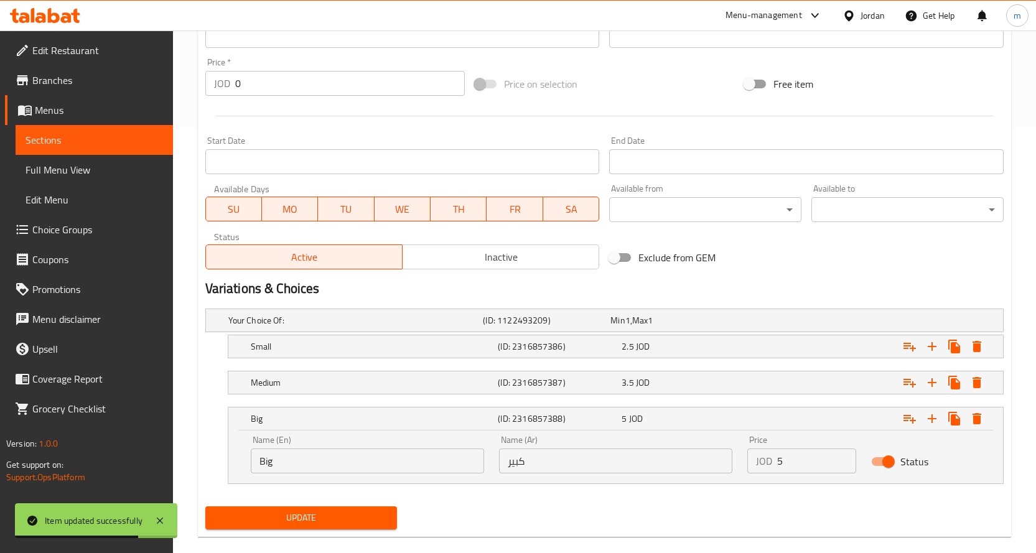
scroll to position [444, 0]
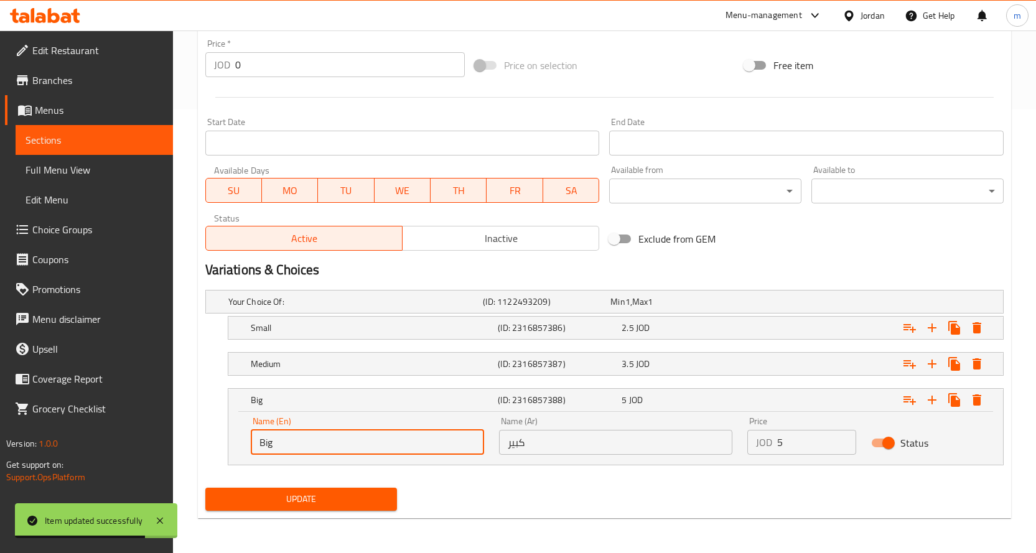
click at [206, 445] on div "Big (ID: 2316857388) 5 JOD Name (En) Big Name (En) Name (Ar) كبير Name (Ar) Pri…" at bounding box center [604, 426] width 798 height 77
type input "Large"
click at [324, 498] on span "Update" at bounding box center [301, 499] width 172 height 16
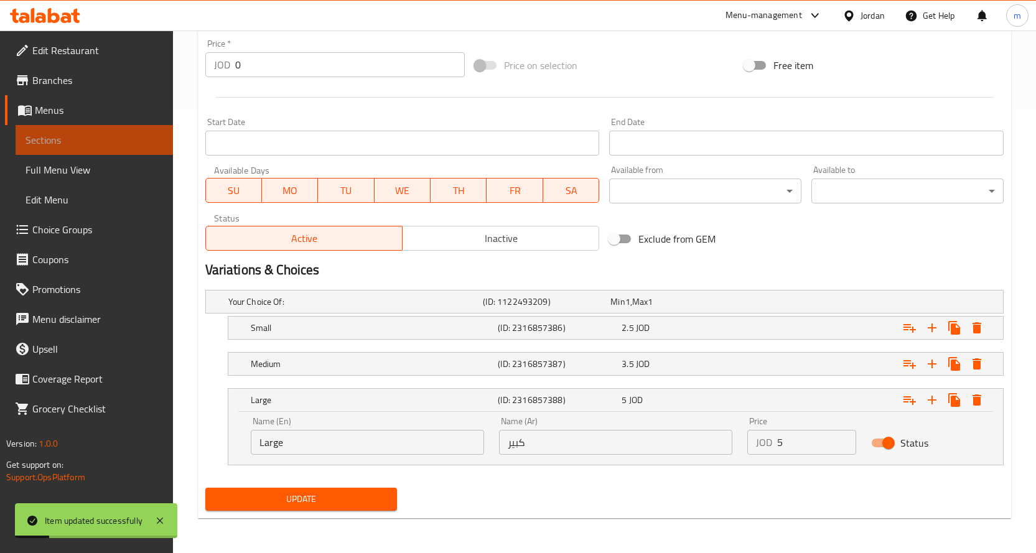
click at [146, 141] on span "Sections" at bounding box center [94, 140] width 137 height 15
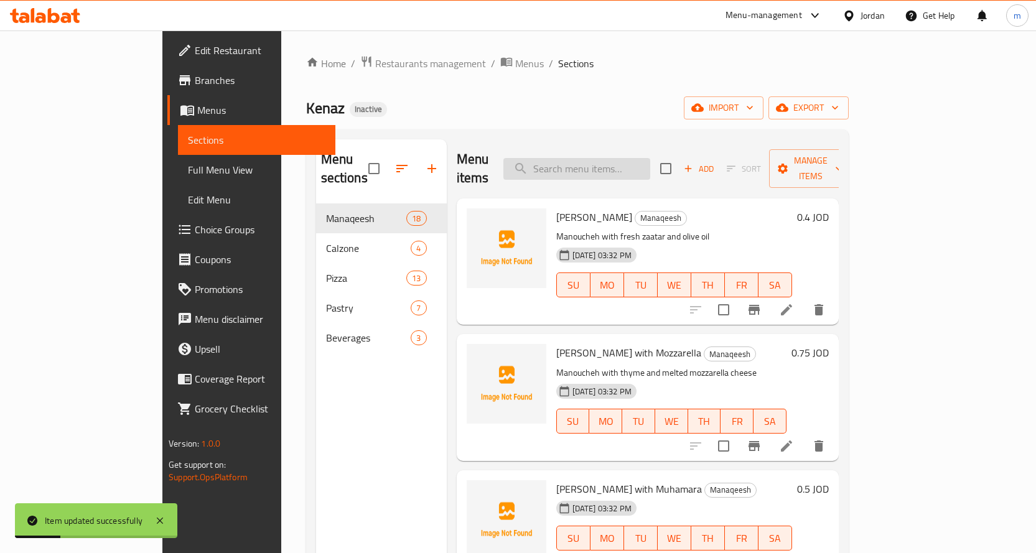
click at [590, 158] on input "search" at bounding box center [576, 169] width 147 height 22
paste input "Meatballs"
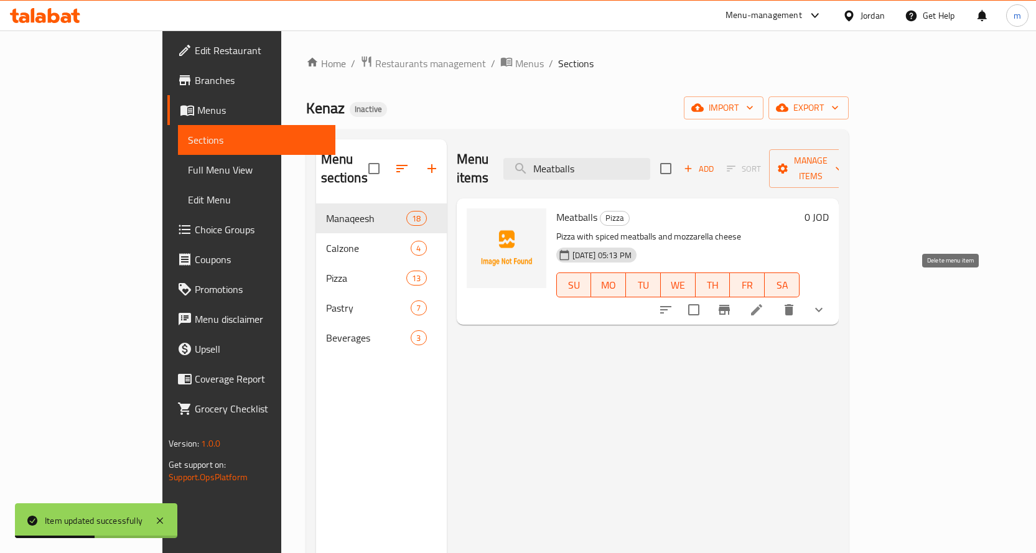
type input "Meatballs"
click at [793, 304] on icon "delete" at bounding box center [789, 309] width 9 height 11
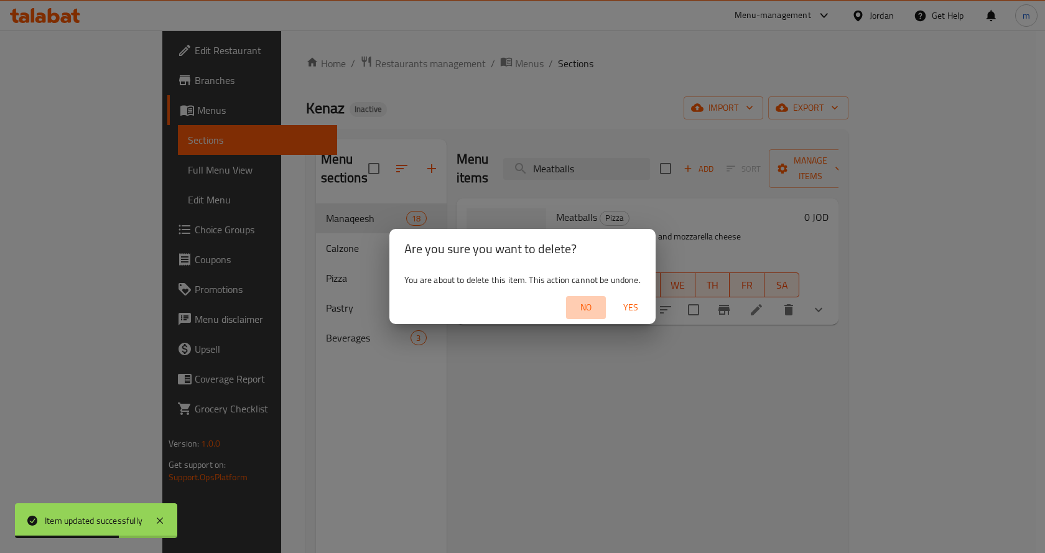
click at [588, 312] on span "No" at bounding box center [586, 308] width 30 height 16
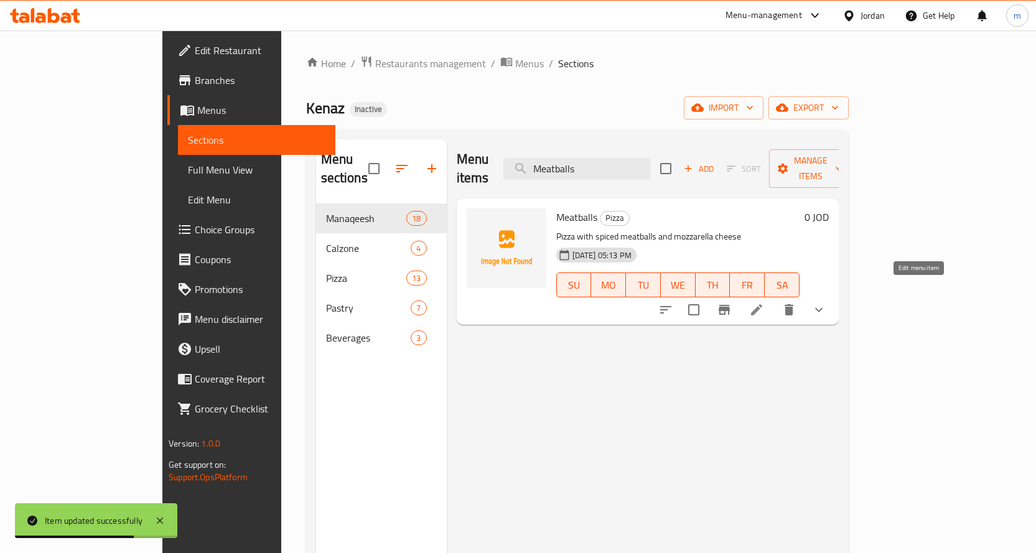
click at [764, 302] on icon at bounding box center [756, 309] width 15 height 15
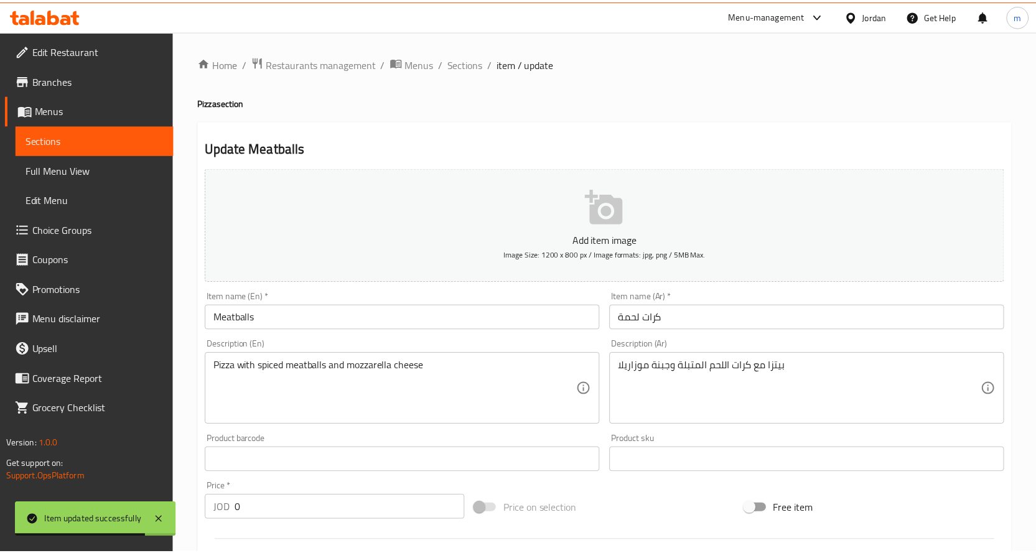
scroll to position [373, 0]
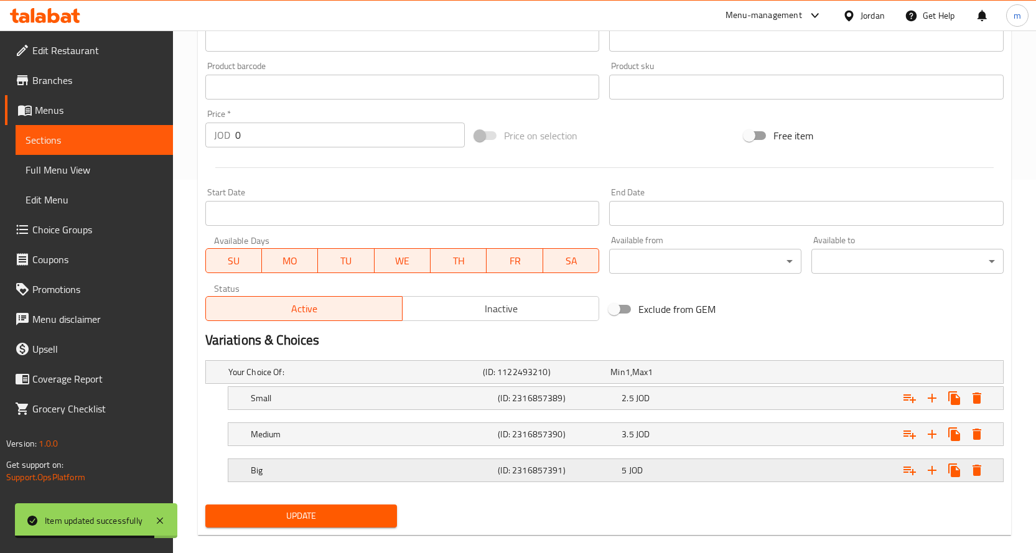
click at [325, 468] on h5 "Big" at bounding box center [372, 470] width 243 height 12
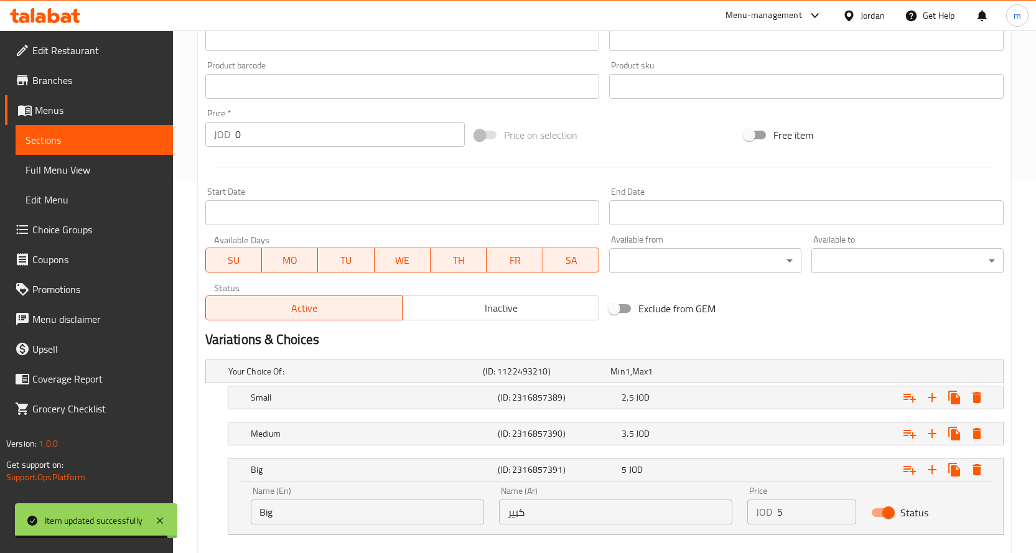
scroll to position [444, 0]
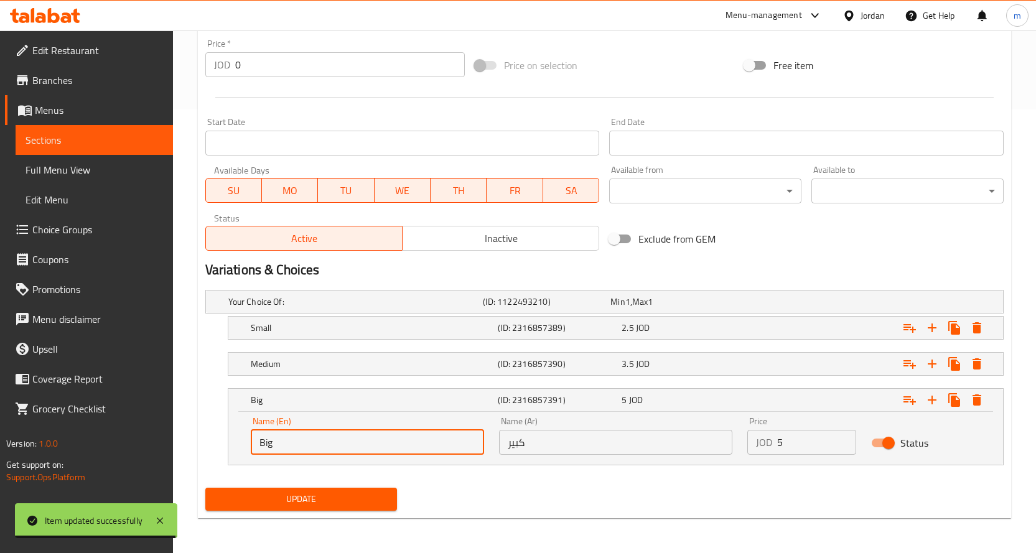
drag, startPoint x: 321, startPoint y: 447, endPoint x: 223, endPoint y: 449, distance: 98.3
click at [223, 449] on div "Big (ID: 2316857391) 5 JOD Name (En) Big Name (En) Name (Ar) كبير Name (Ar) Pri…" at bounding box center [604, 426] width 798 height 77
click at [306, 449] on input "text" at bounding box center [367, 442] width 233 height 25
type input "Large"
click at [322, 493] on span "Update" at bounding box center [301, 499] width 172 height 16
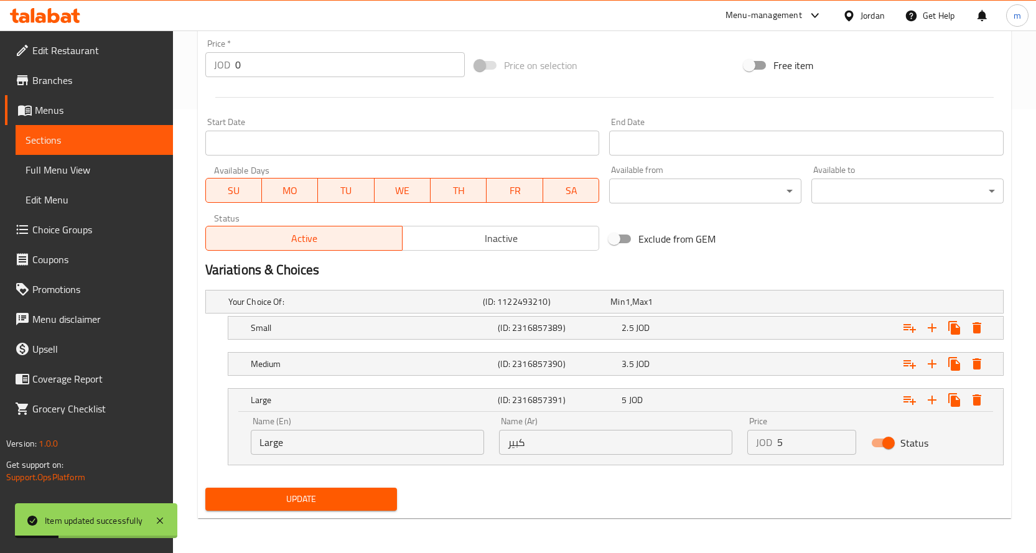
click at [141, 139] on span "Sections" at bounding box center [94, 140] width 137 height 15
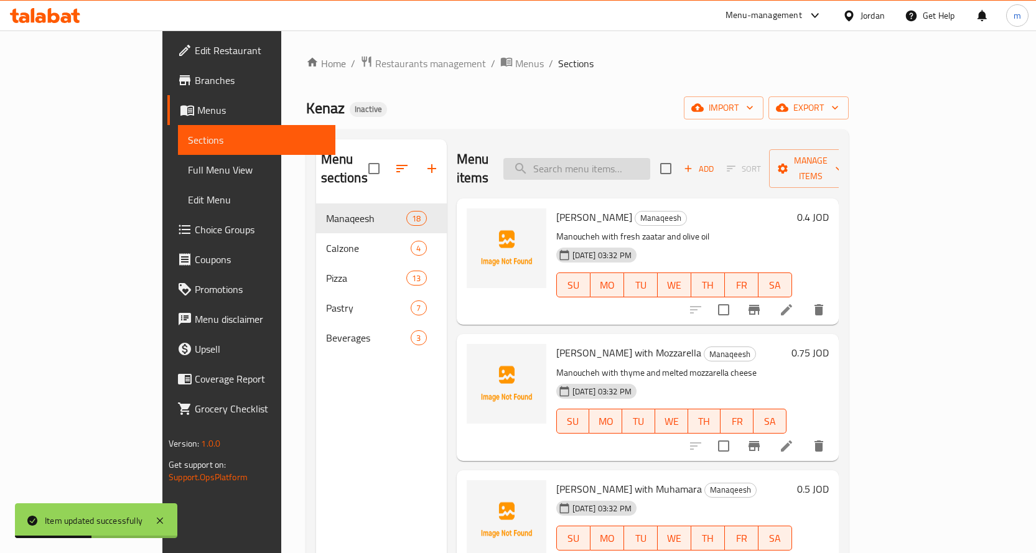
click at [605, 158] on input "search" at bounding box center [576, 169] width 147 height 22
paste input "Supreme"
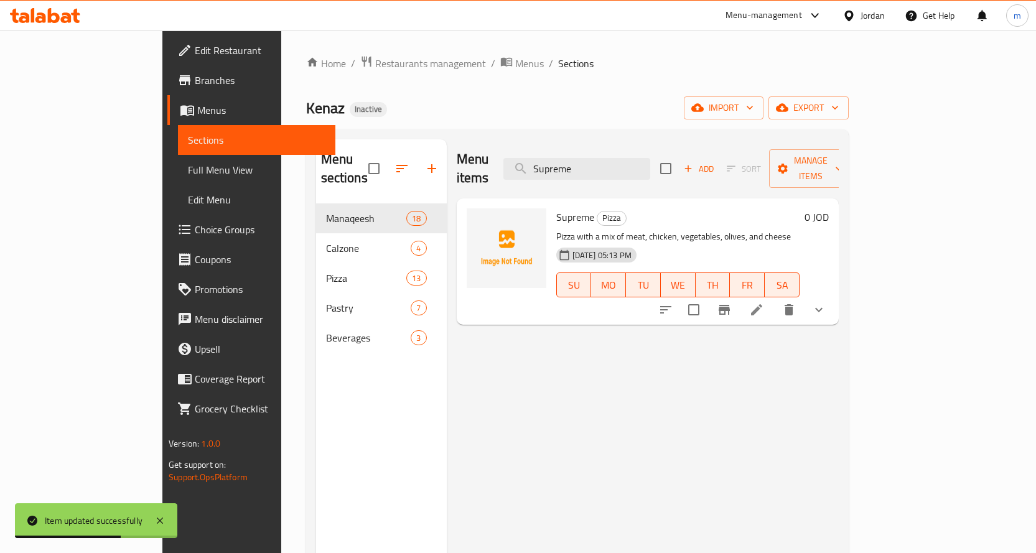
type input "Supreme"
click at [764, 302] on icon at bounding box center [756, 309] width 15 height 15
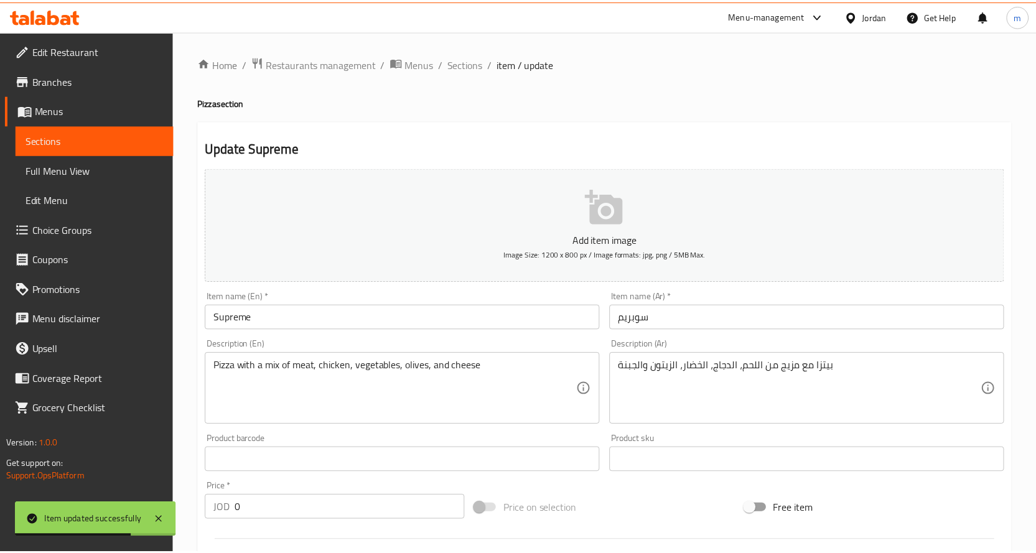
scroll to position [390, 0]
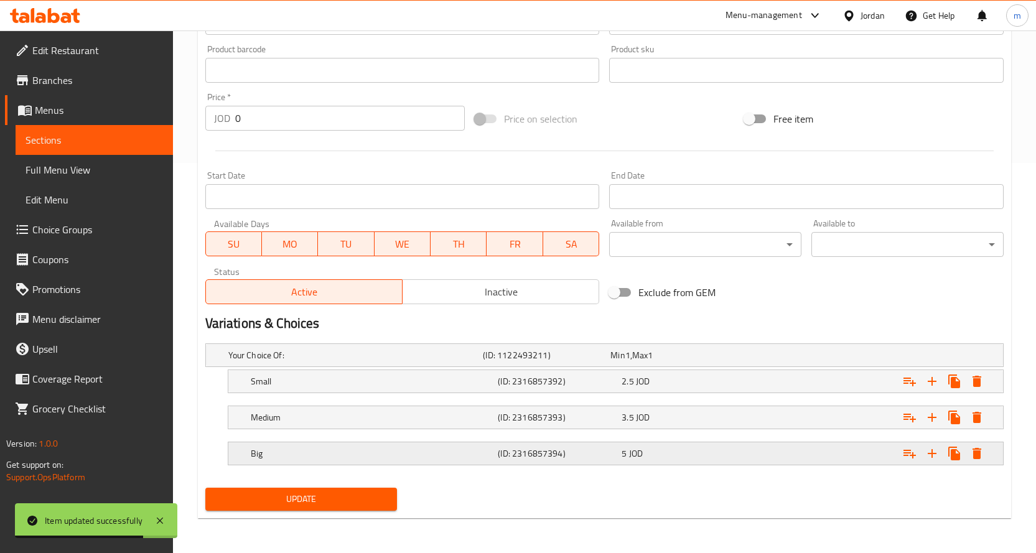
click at [322, 461] on div "Big" at bounding box center [372, 453] width 248 height 17
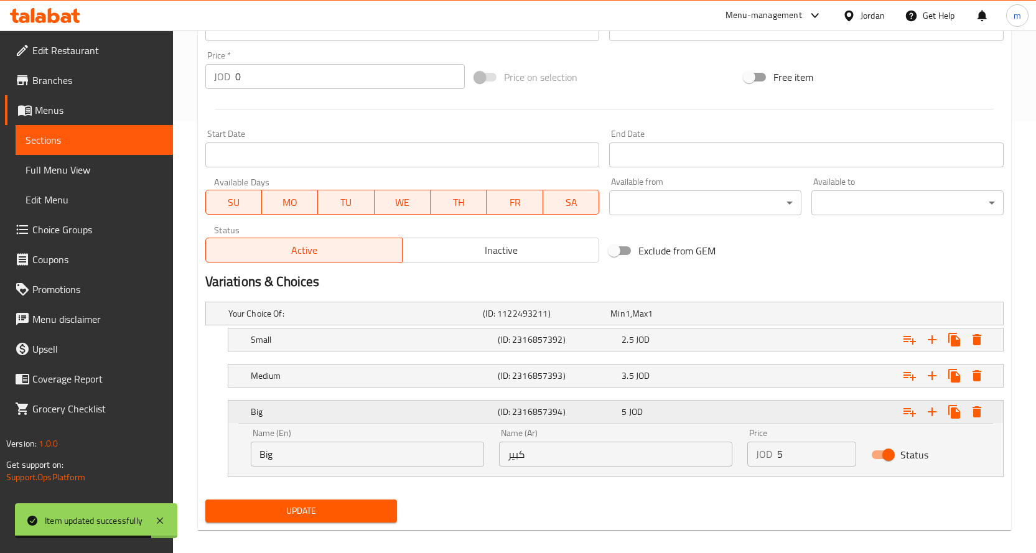
scroll to position [444, 0]
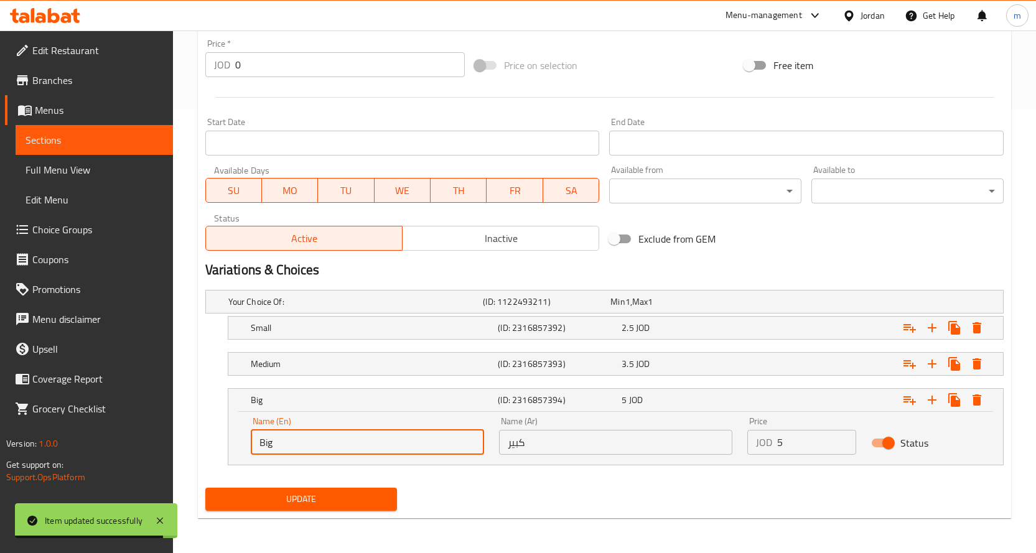
click at [236, 441] on div "Name (En) Big Name (En) Name (Ar) كبير Name (Ar) Price JOD 5 Price Status" at bounding box center [615, 438] width 775 height 53
click at [283, 440] on input "text" at bounding box center [367, 442] width 233 height 25
type input "Large"
click at [284, 490] on button "Update" at bounding box center [301, 499] width 192 height 23
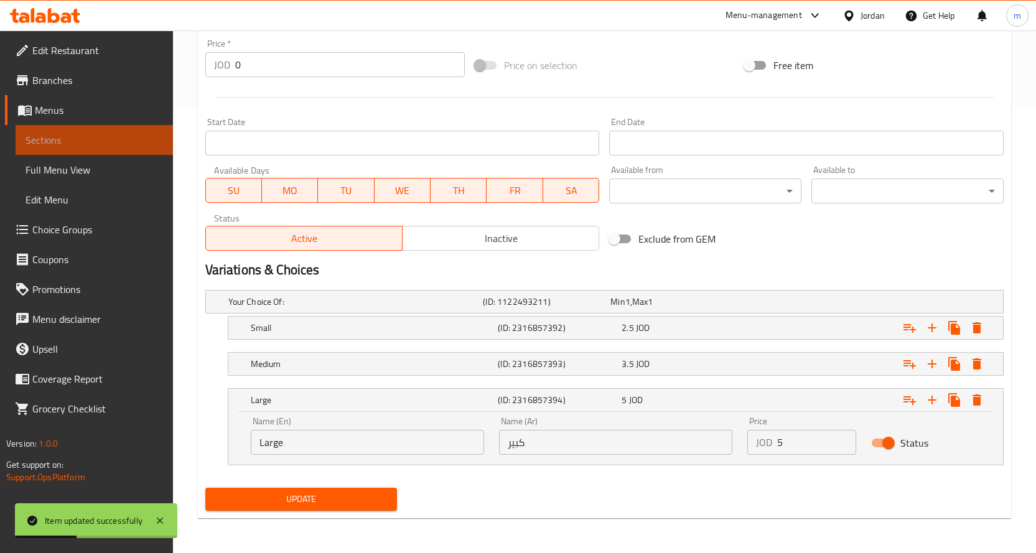
click at [125, 139] on span "Sections" at bounding box center [94, 140] width 137 height 15
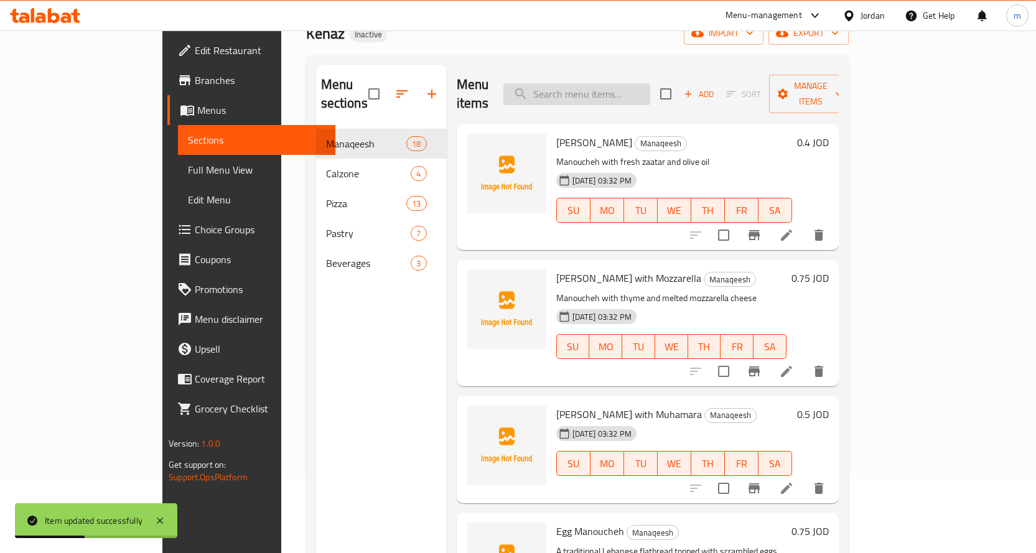
scroll to position [50, 0]
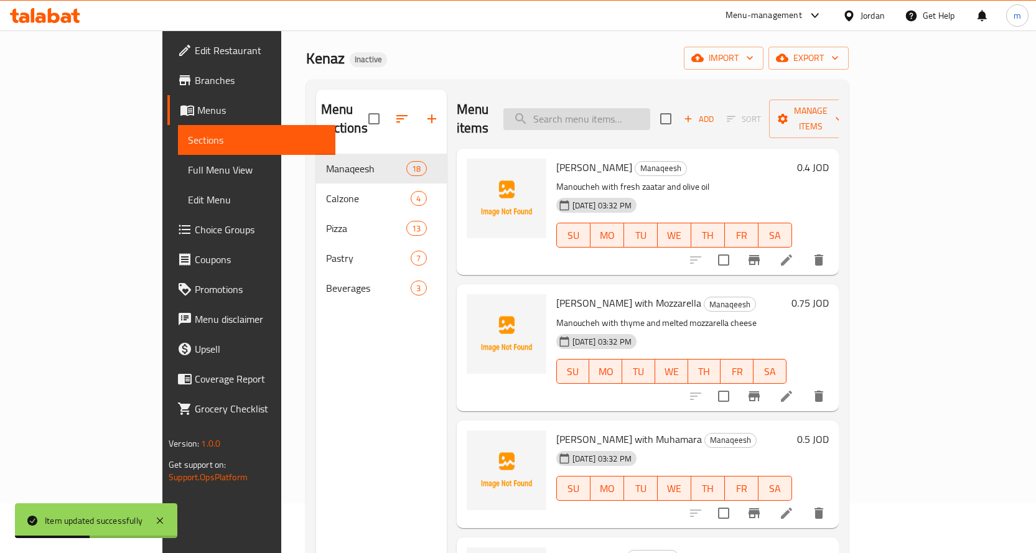
click at [620, 115] on input "search" at bounding box center [576, 119] width 147 height 22
paste input "Chicken"
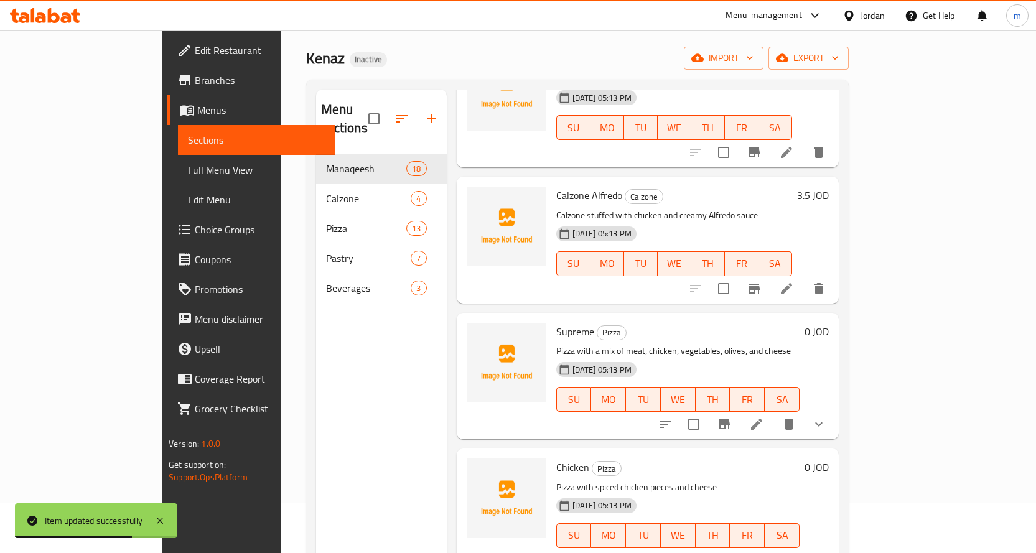
scroll to position [435, 0]
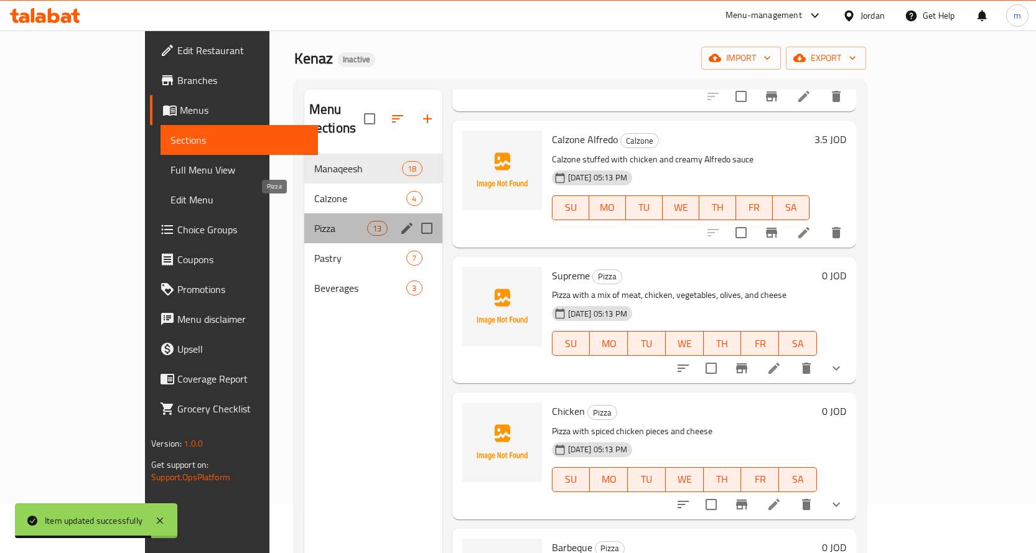
click at [314, 221] on span "Pizza" at bounding box center [340, 228] width 53 height 15
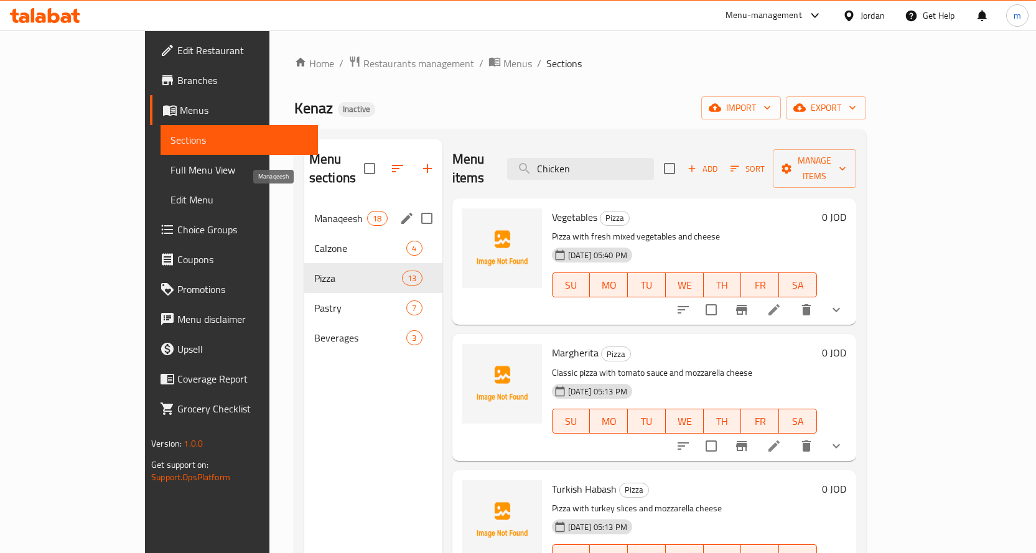
click at [323, 211] on span "Manaqeesh" at bounding box center [340, 218] width 53 height 15
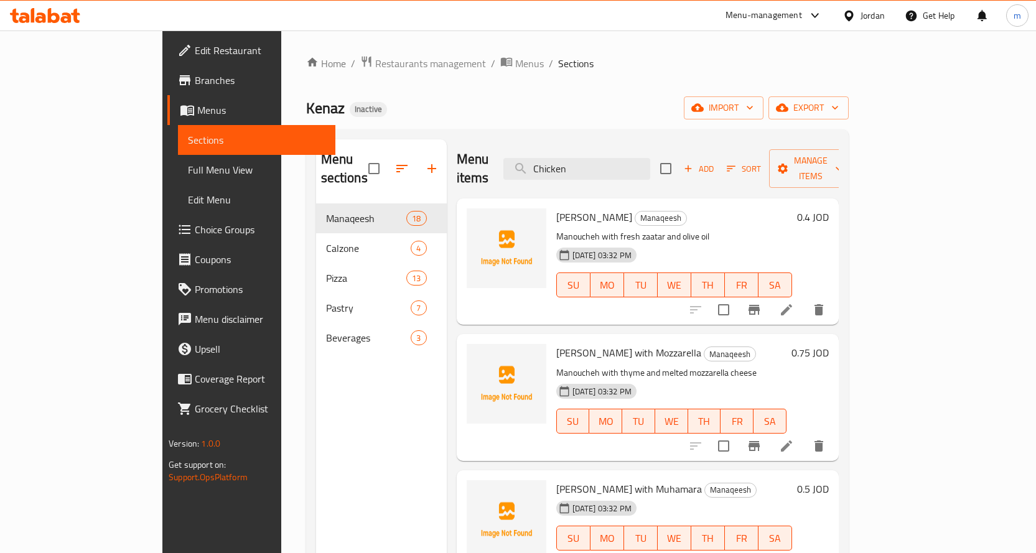
drag, startPoint x: 625, startPoint y: 162, endPoint x: 538, endPoint y: 159, distance: 87.2
click at [538, 159] on div "Menu items Chicken Add Sort Manage items" at bounding box center [648, 168] width 382 height 59
paste input "Supreme"
type input "Supreme"
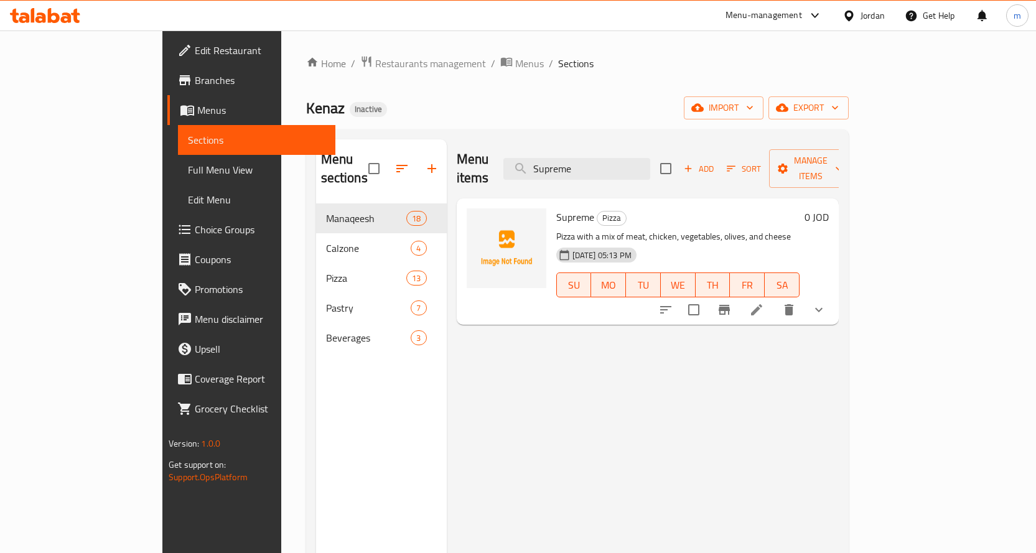
drag, startPoint x: 642, startPoint y: 160, endPoint x: 534, endPoint y: 169, distance: 108.0
click at [534, 169] on div "Menu items Supreme Add Sort Manage items" at bounding box center [648, 168] width 382 height 59
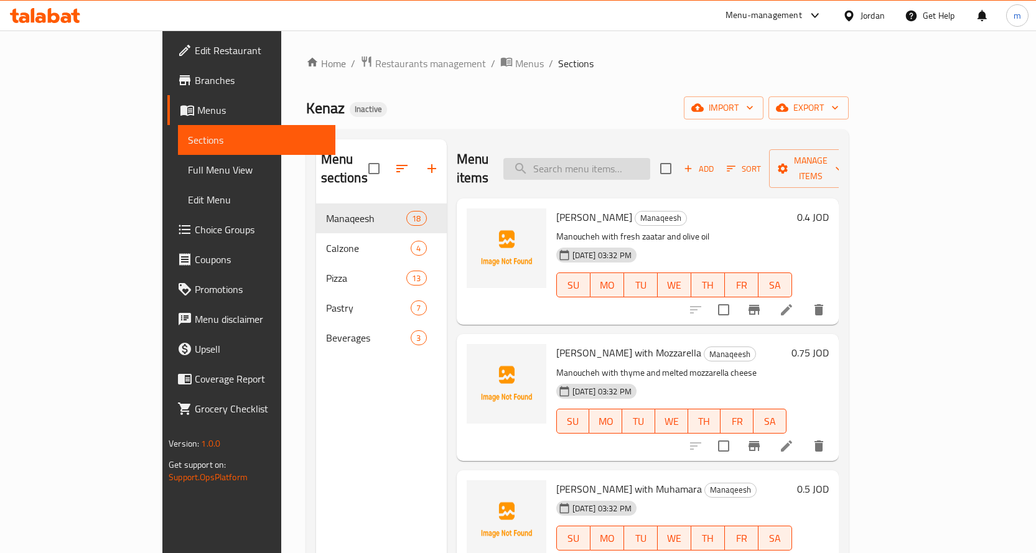
click at [627, 158] on input "search" at bounding box center [576, 169] width 147 height 22
paste input "Meatballs"
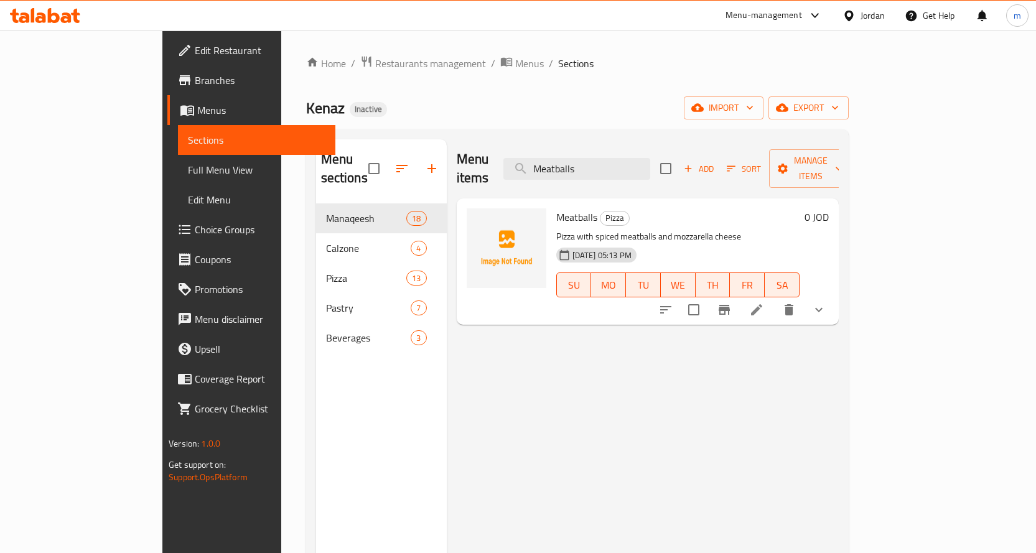
drag, startPoint x: 638, startPoint y: 158, endPoint x: 549, endPoint y: 165, distance: 88.7
click at [553, 165] on div "Menu items Meatballs Add Sort Manage items" at bounding box center [648, 168] width 382 height 59
paste input "Pepperoni"
drag, startPoint x: 643, startPoint y: 164, endPoint x: 515, endPoint y: 164, distance: 128.2
click at [528, 164] on div "Menu items Pepperoni Add Sort Manage items" at bounding box center [648, 168] width 382 height 59
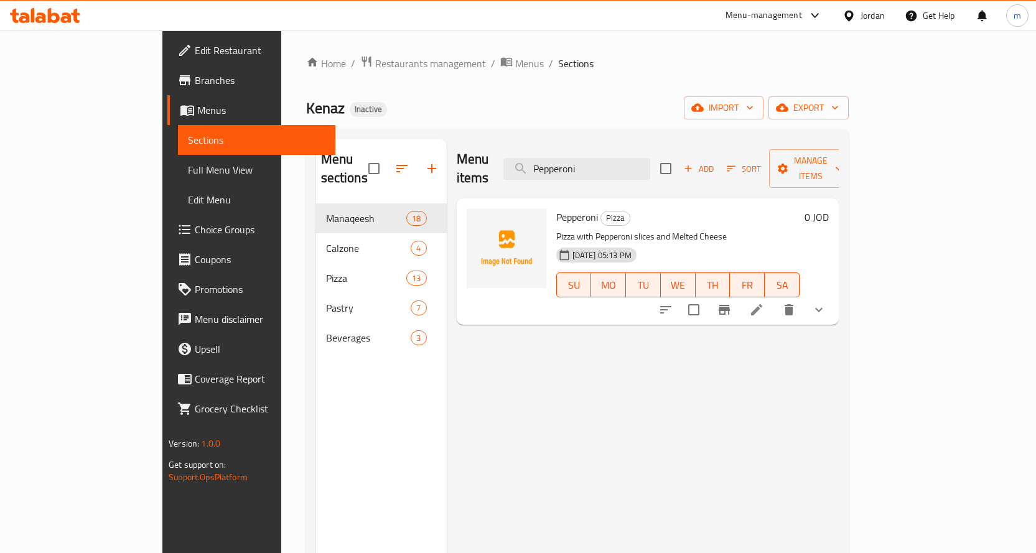
paste input "Turkish Habash"
drag, startPoint x: 673, startPoint y: 164, endPoint x: 559, endPoint y: 169, distance: 113.3
click at [559, 169] on div "Menu items Turkish Habash Add Sort Manage items" at bounding box center [648, 168] width 382 height 59
paste input "Margherita"
drag, startPoint x: 571, startPoint y: 161, endPoint x: 522, endPoint y: 165, distance: 49.3
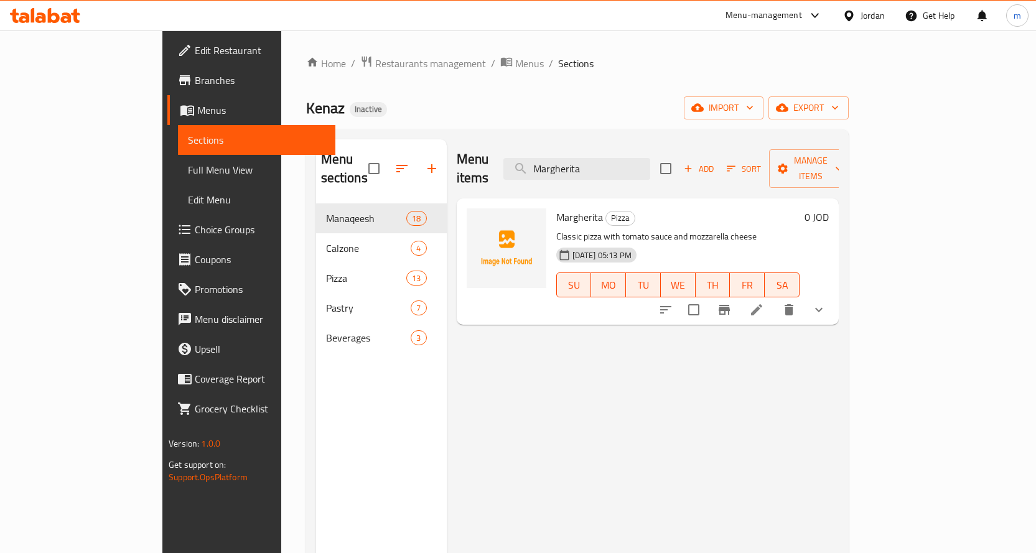
click at [553, 161] on div "Menu items Margherita Add Sort Manage items" at bounding box center [648, 168] width 382 height 59
paste input "Vegetables"
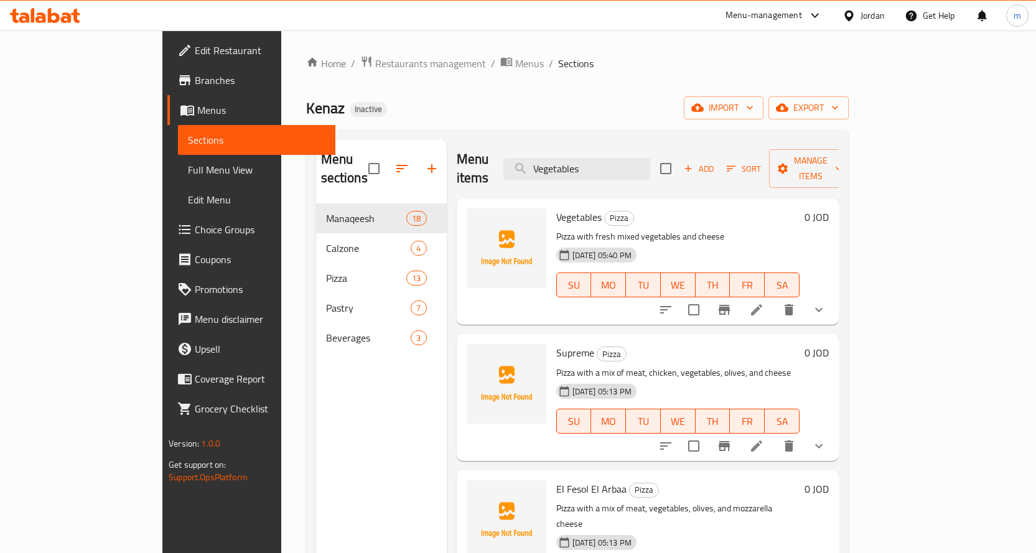
drag, startPoint x: 643, startPoint y: 155, endPoint x: 527, endPoint y: 175, distance: 117.5
click at [527, 175] on div "Menu items Vegetables Add Sort Manage items" at bounding box center [648, 168] width 382 height 59
paste input "Chicken"
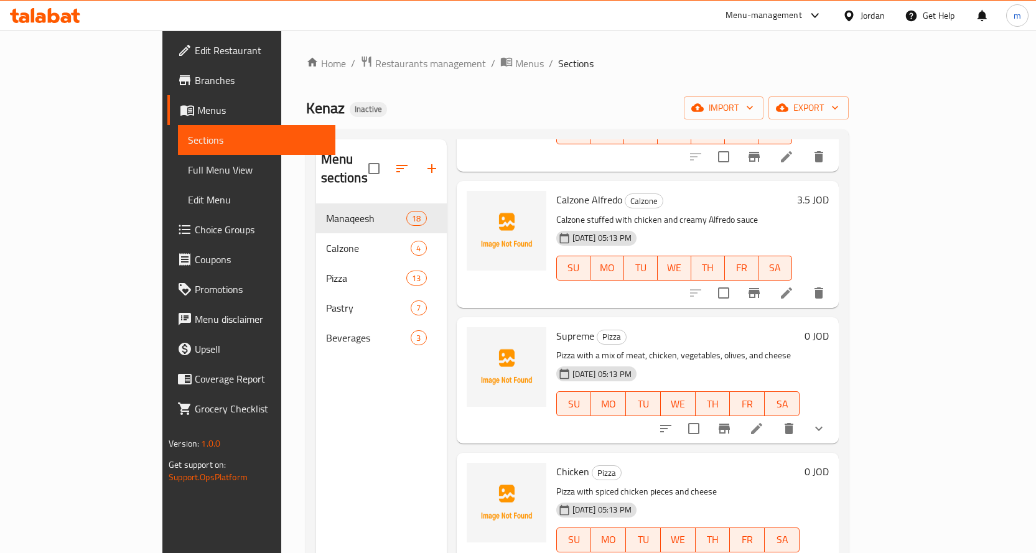
scroll to position [435, 0]
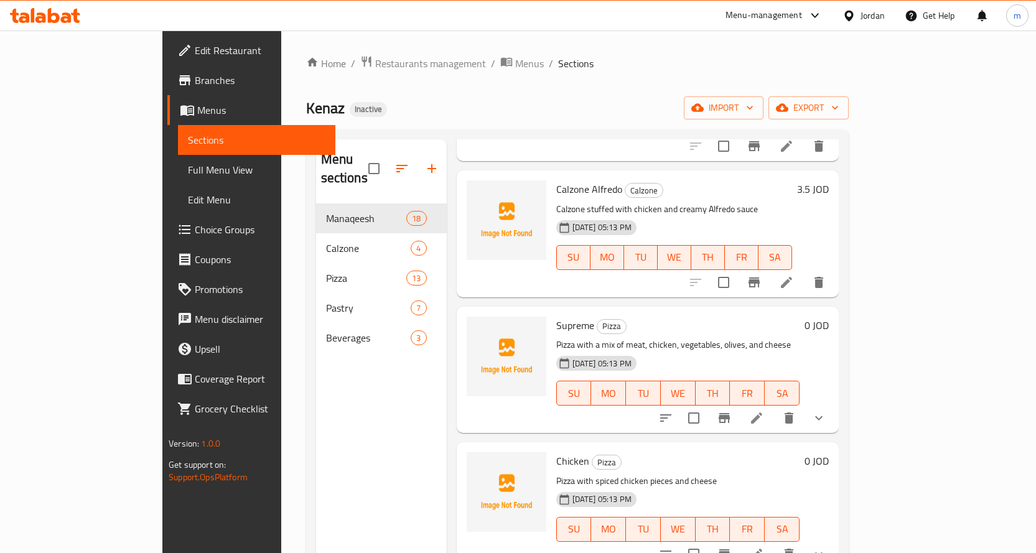
type input "Chicken"
click at [774, 543] on li at bounding box center [756, 554] width 35 height 22
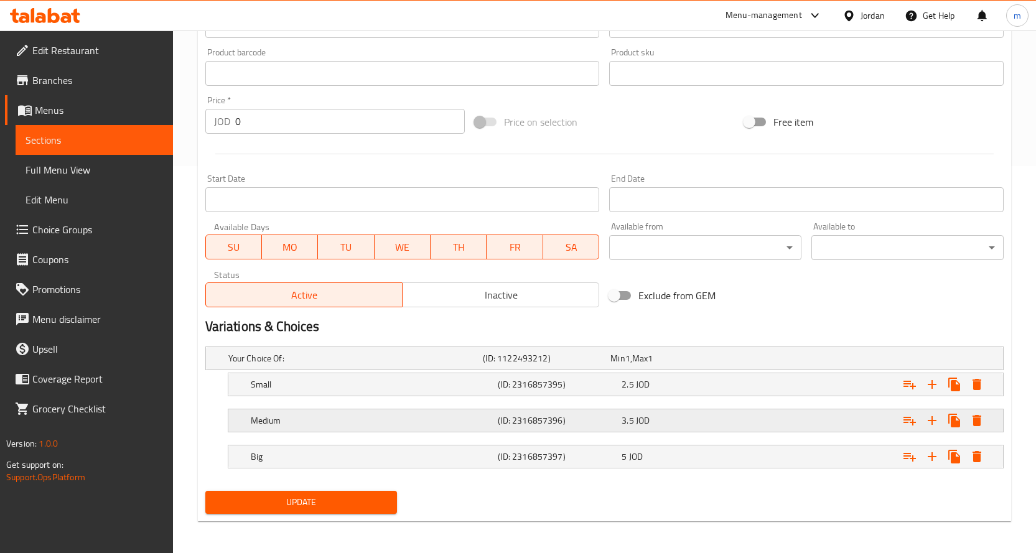
scroll to position [390, 0]
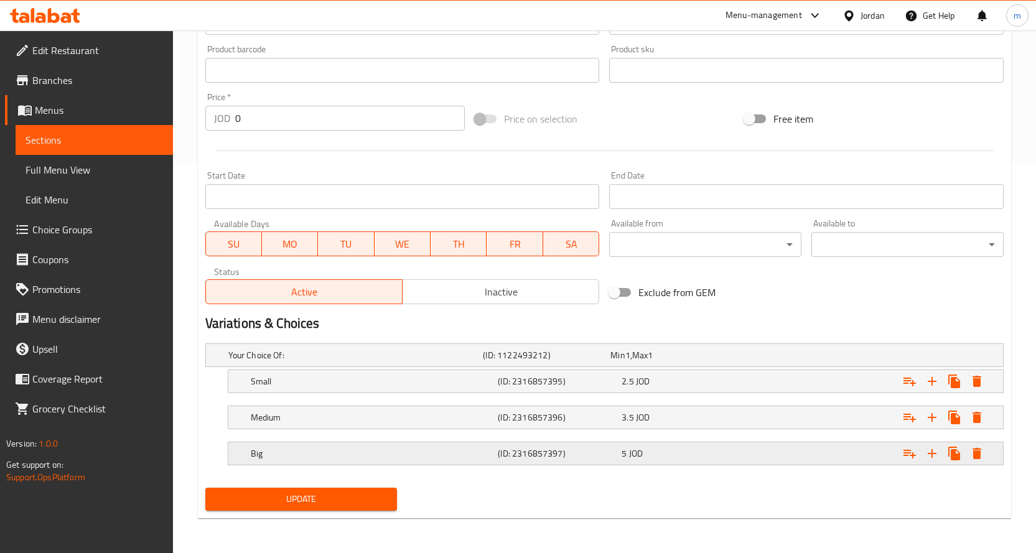
click at [356, 454] on h5 "Big" at bounding box center [372, 453] width 243 height 12
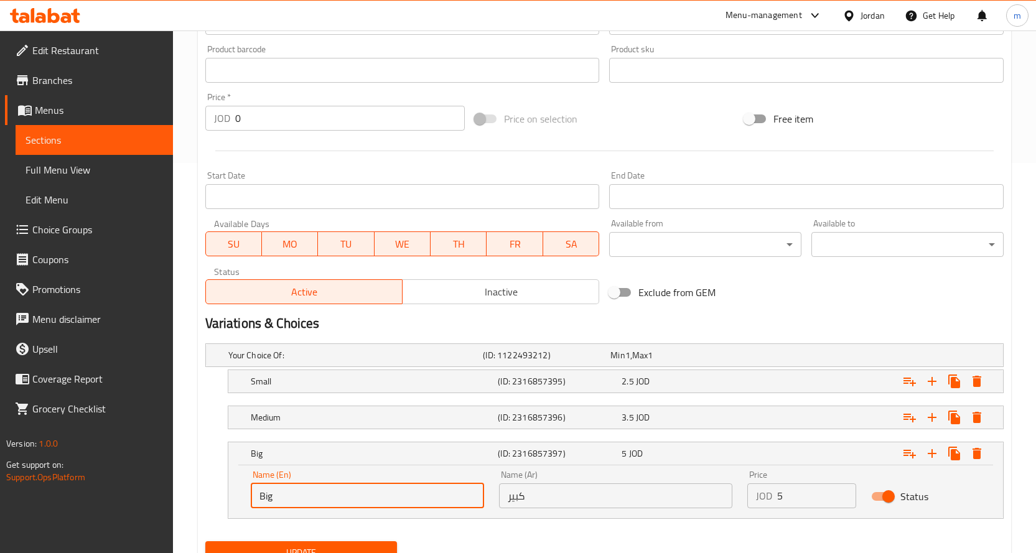
drag, startPoint x: 217, startPoint y: 484, endPoint x: 178, endPoint y: 490, distance: 39.6
click at [179, 490] on div "Home / Restaurants management / Menus / Sections / item / update Pizza section …" at bounding box center [604, 123] width 863 height 966
click at [275, 490] on input "text" at bounding box center [367, 495] width 233 height 25
type input "Large"
click at [319, 548] on span "Update" at bounding box center [301, 553] width 172 height 16
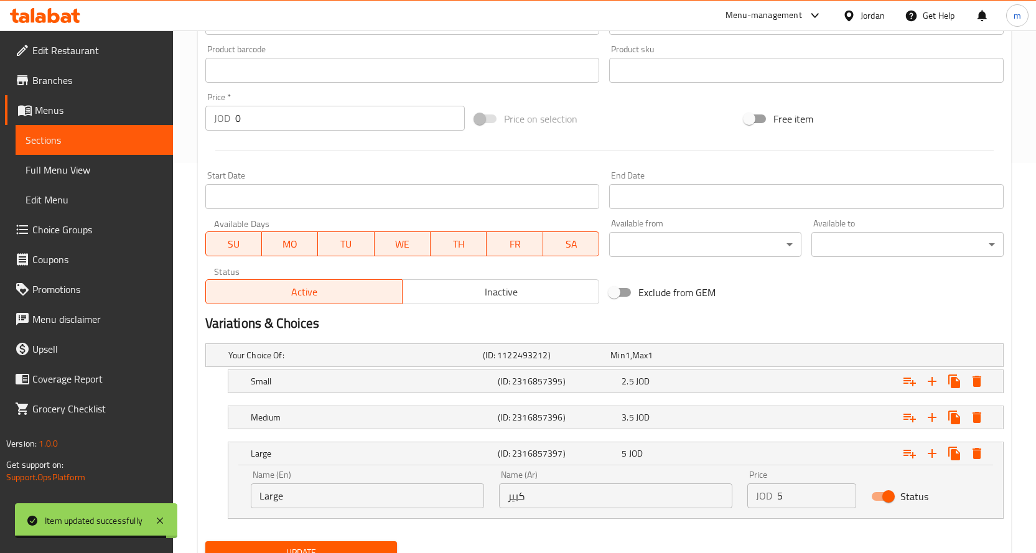
click at [124, 129] on link "Sections" at bounding box center [94, 140] width 157 height 30
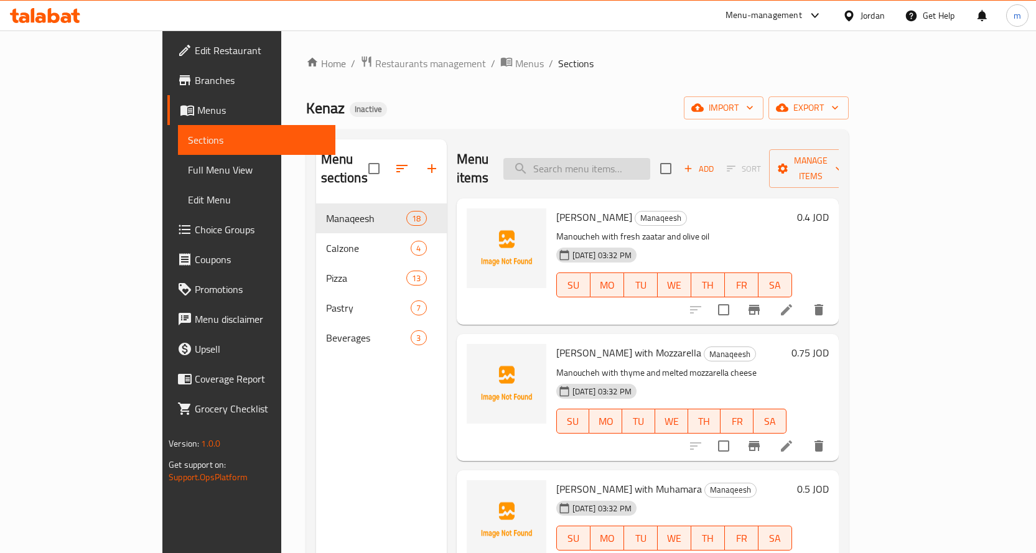
click at [650, 158] on input "search" at bounding box center [576, 169] width 147 height 22
paste input "Vegetables"
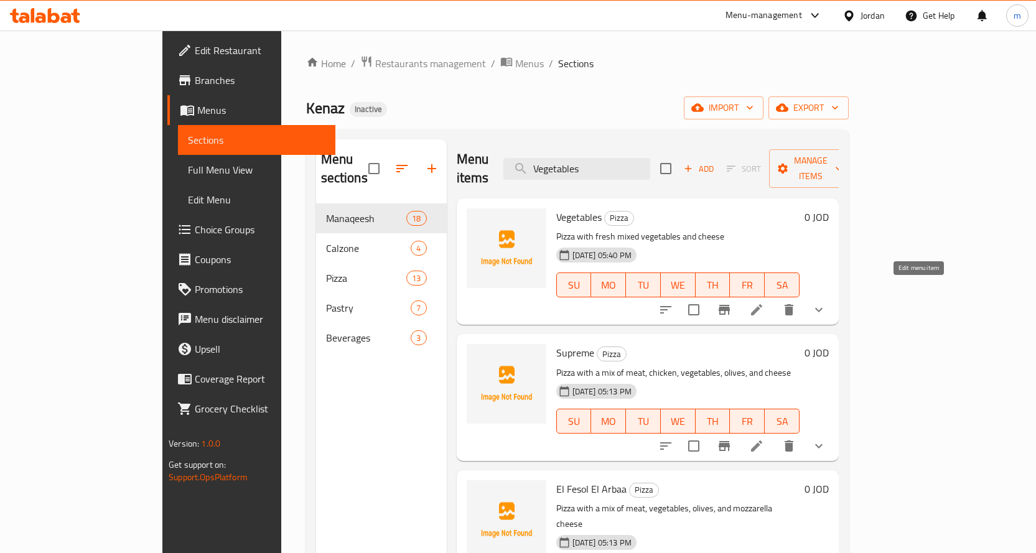
type input "Vegetables"
click at [764, 302] on icon at bounding box center [756, 309] width 15 height 15
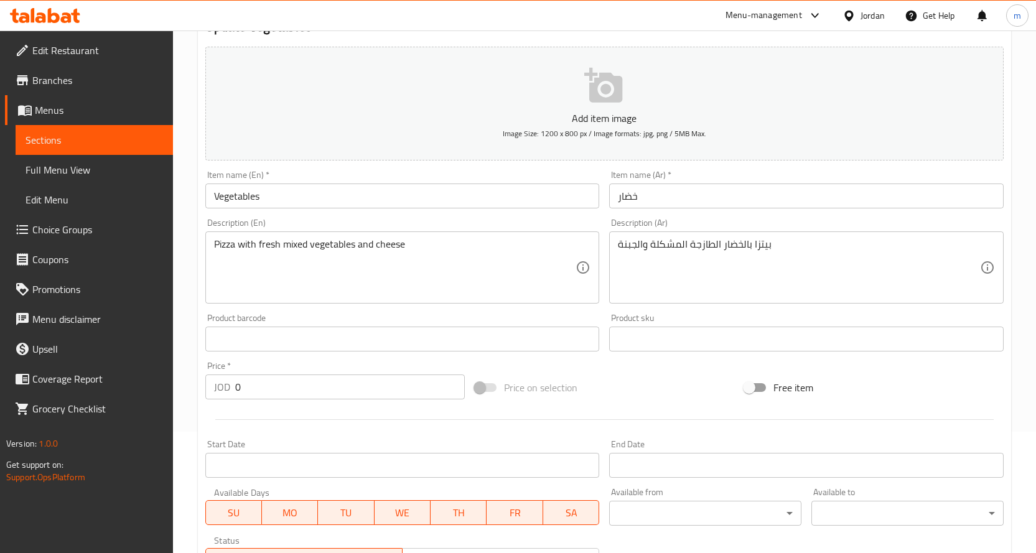
scroll to position [373, 0]
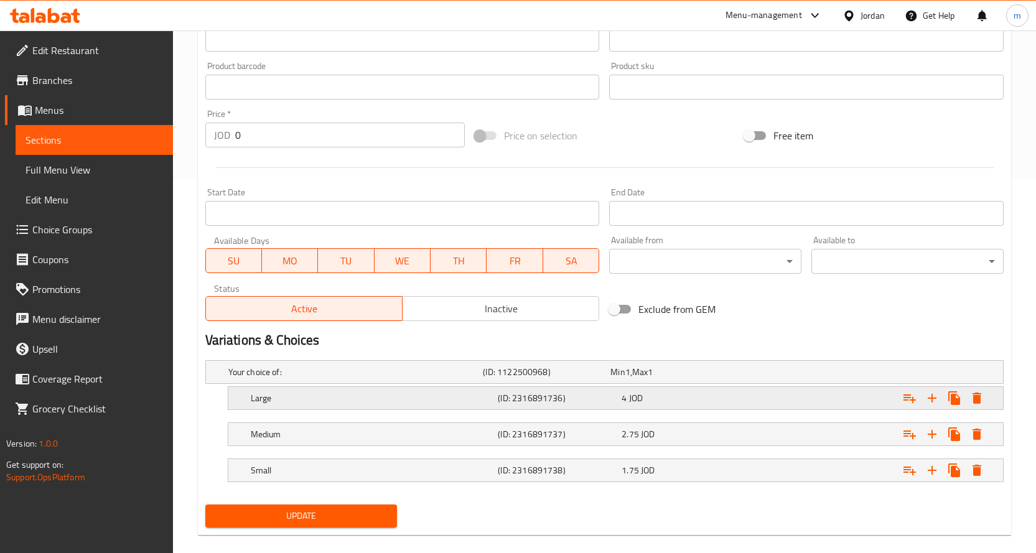
click at [410, 392] on h5 "Large" at bounding box center [372, 398] width 243 height 12
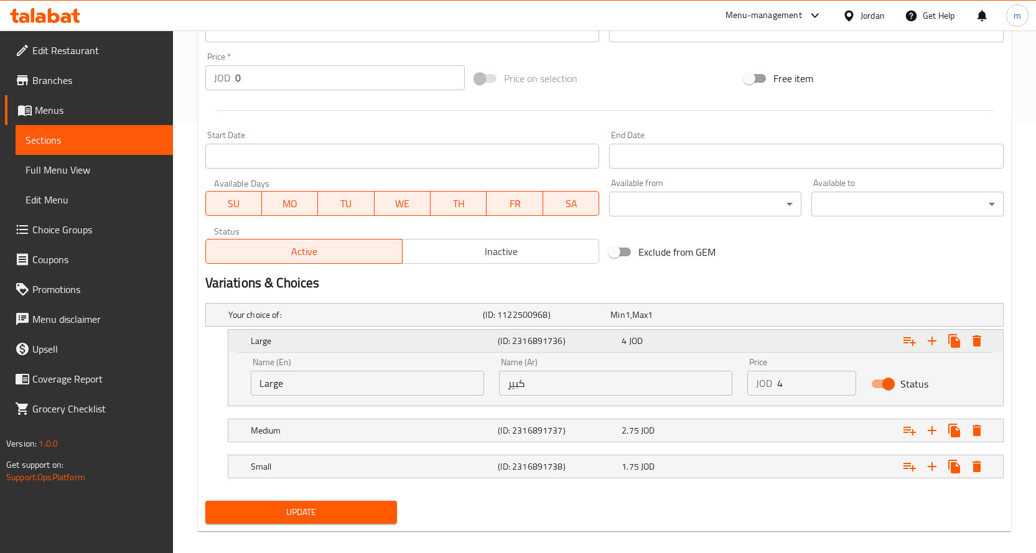
scroll to position [444, 0]
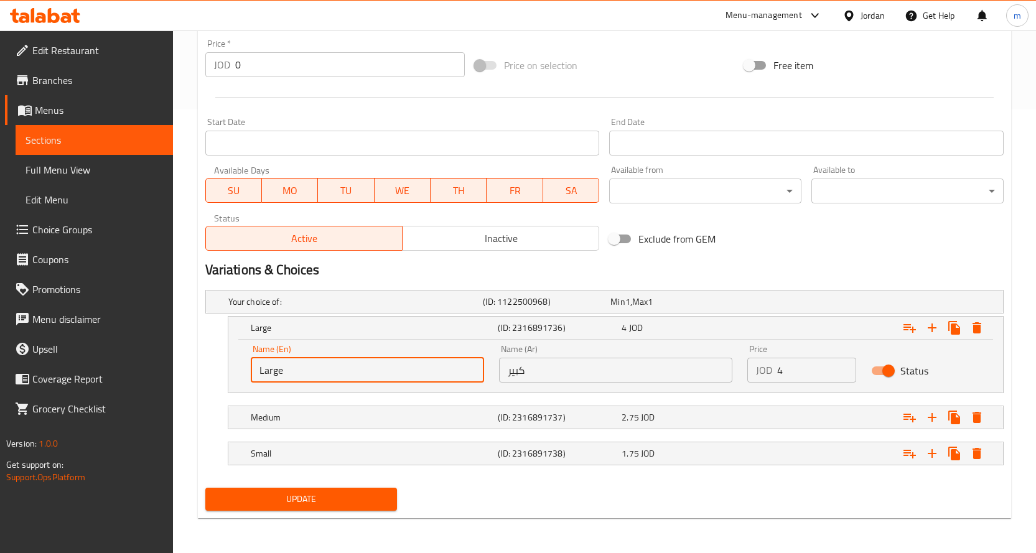
drag, startPoint x: 309, startPoint y: 377, endPoint x: 187, endPoint y: 377, distance: 121.3
click at [187, 377] on div "Home / Restaurants management / Menus / Sections / item / update Pizza section …" at bounding box center [604, 70] width 863 height 966
type input "Small"
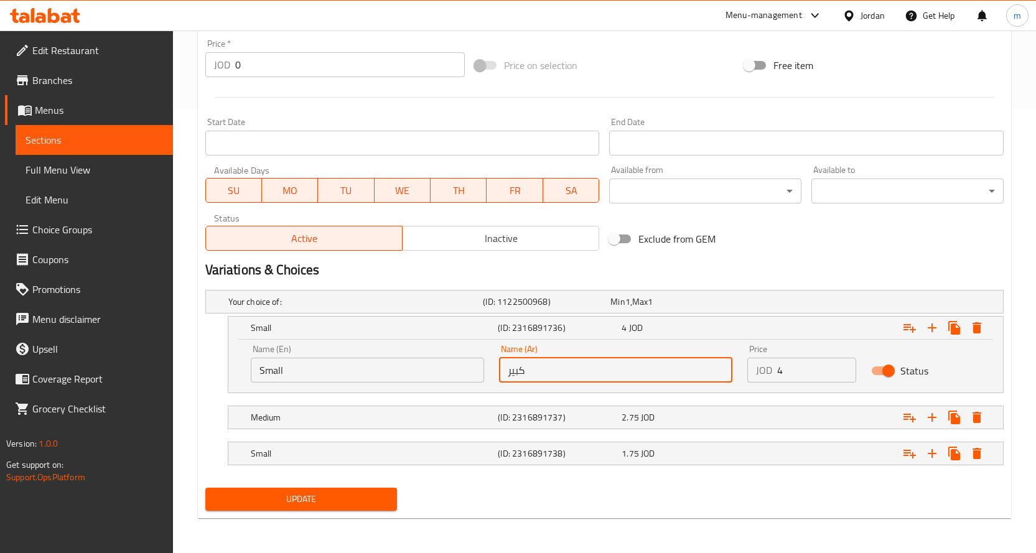
drag, startPoint x: 494, startPoint y: 373, endPoint x: 476, endPoint y: 374, distance: 18.1
click at [476, 374] on div "Name (En) Small Name (En) Name (Ar) كبير Name (Ar) Price JOD 4 Price Status" at bounding box center [615, 363] width 745 height 53
type input "w"
type input "صغير"
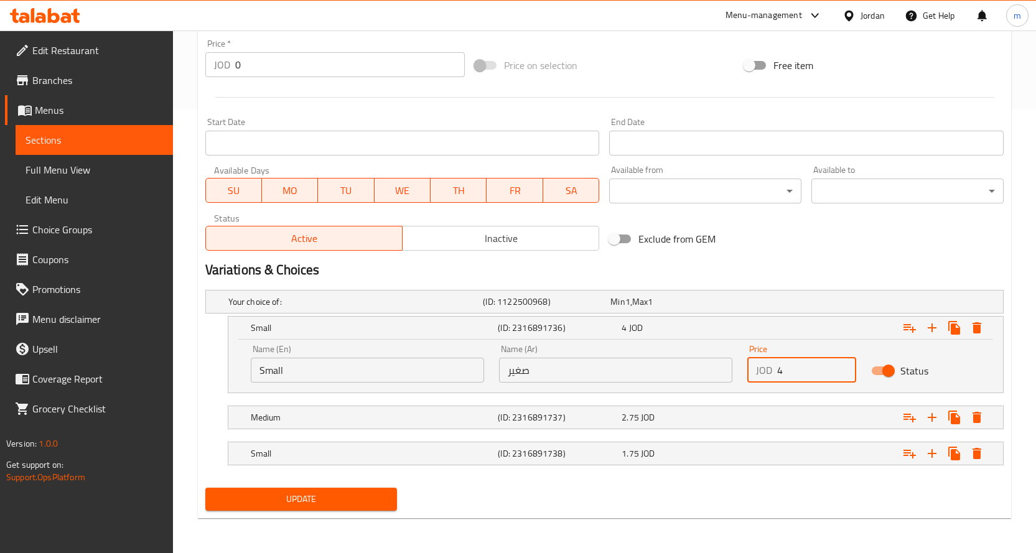
drag, startPoint x: 809, startPoint y: 368, endPoint x: 755, endPoint y: 378, distance: 54.3
click at [760, 376] on div "JOD 4 Price" at bounding box center [801, 370] width 109 height 25
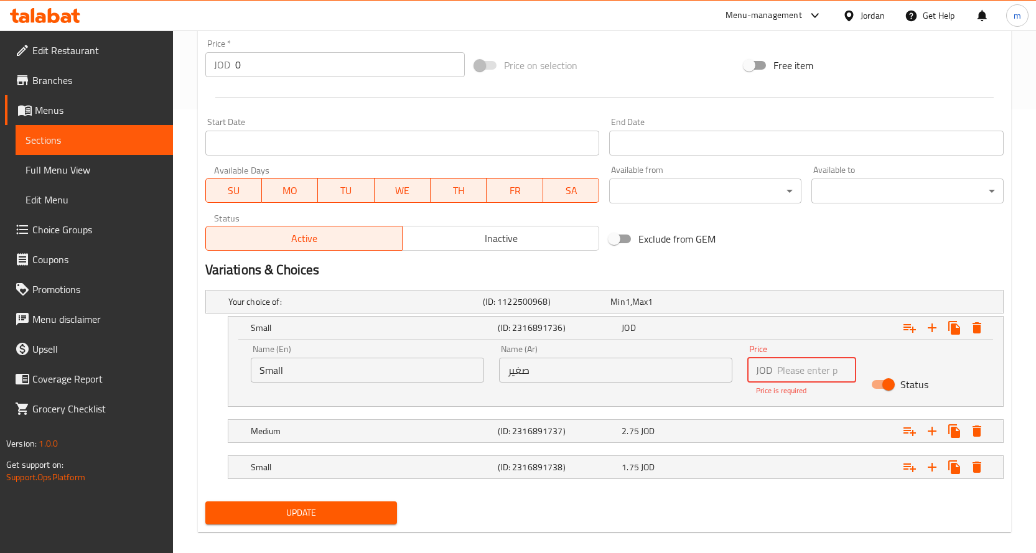
click at [818, 371] on input "number" at bounding box center [817, 370] width 80 height 25
paste input "1.75"
type input "1.75"
click at [312, 435] on div "Your choice of: (ID: 1122500968) Min 1 , Max 1 Name (En) Your choice of: Name (…" at bounding box center [604, 391] width 808 height 212
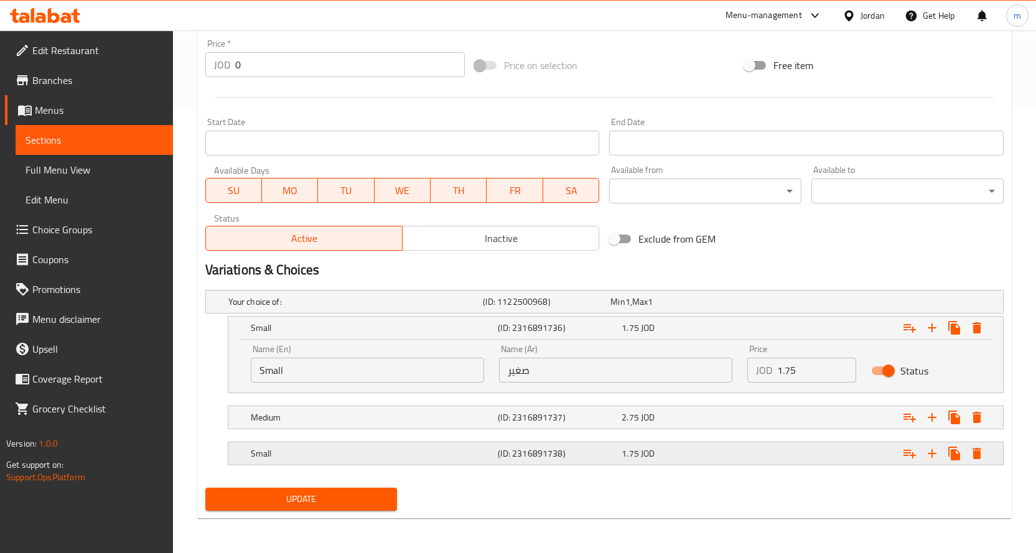
click at [368, 459] on h5 "Small" at bounding box center [372, 453] width 243 height 12
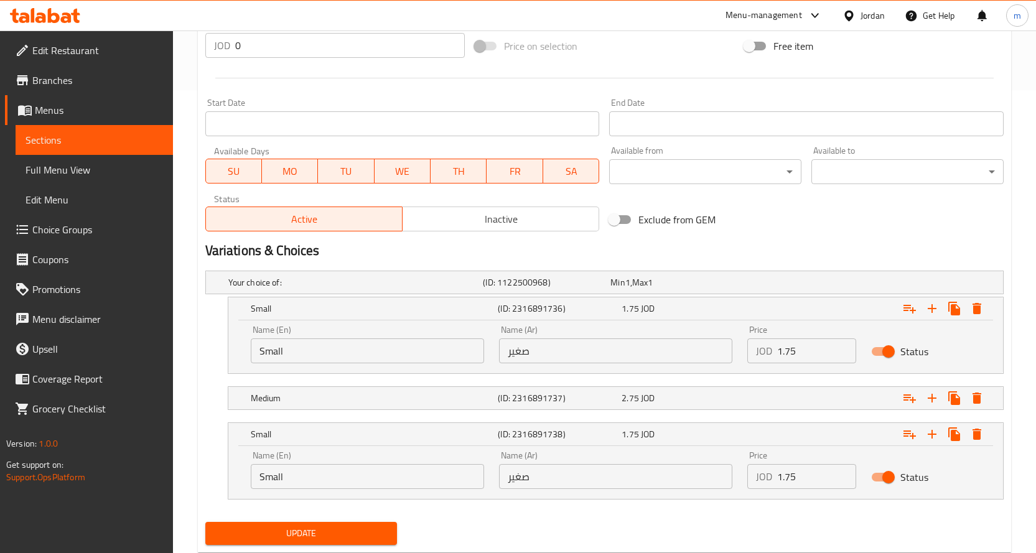
scroll to position [497, 0]
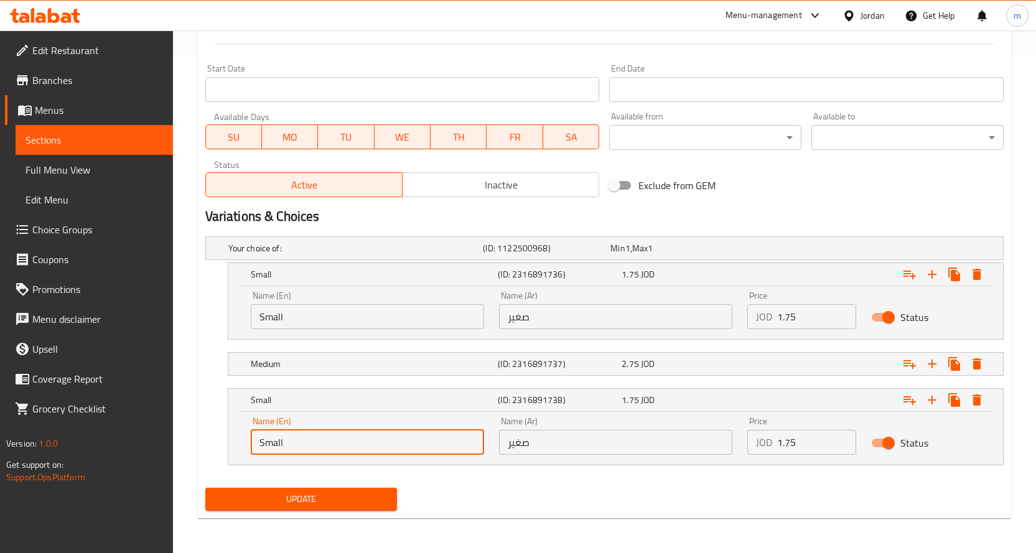
drag, startPoint x: 302, startPoint y: 450, endPoint x: 175, endPoint y: 445, distance: 127.0
click at [175, 445] on div "Home / Restaurants management / Menus / Sections / item / update Pizza section …" at bounding box center [604, 43] width 863 height 1020
type input "م"
type input "Large"
drag, startPoint x: 539, startPoint y: 445, endPoint x: 485, endPoint y: 444, distance: 54.8
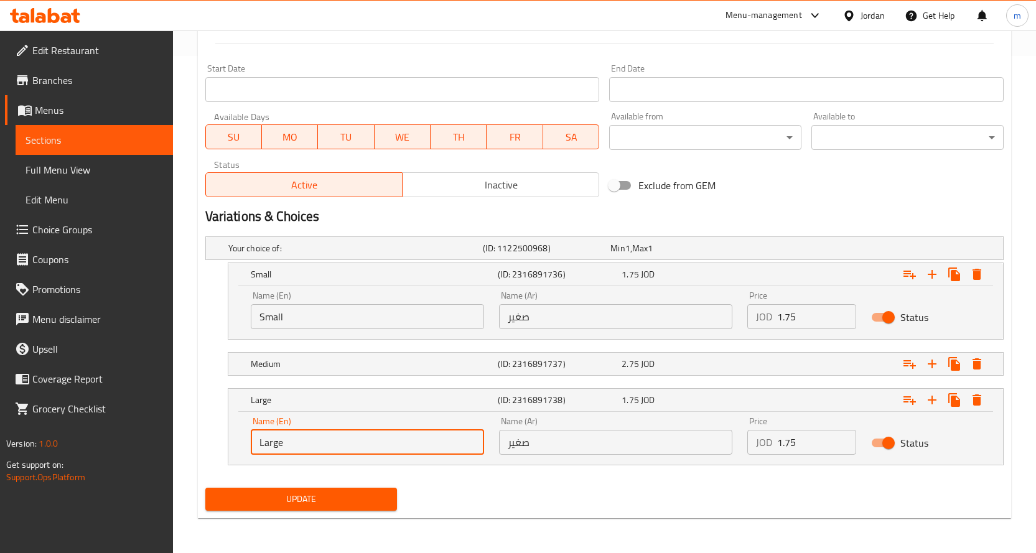
click at [485, 444] on div "Name (En) Large Name (En) Name (Ar) صغير Name (Ar) Price JOD 1.75 Price Status" at bounding box center [615, 435] width 745 height 53
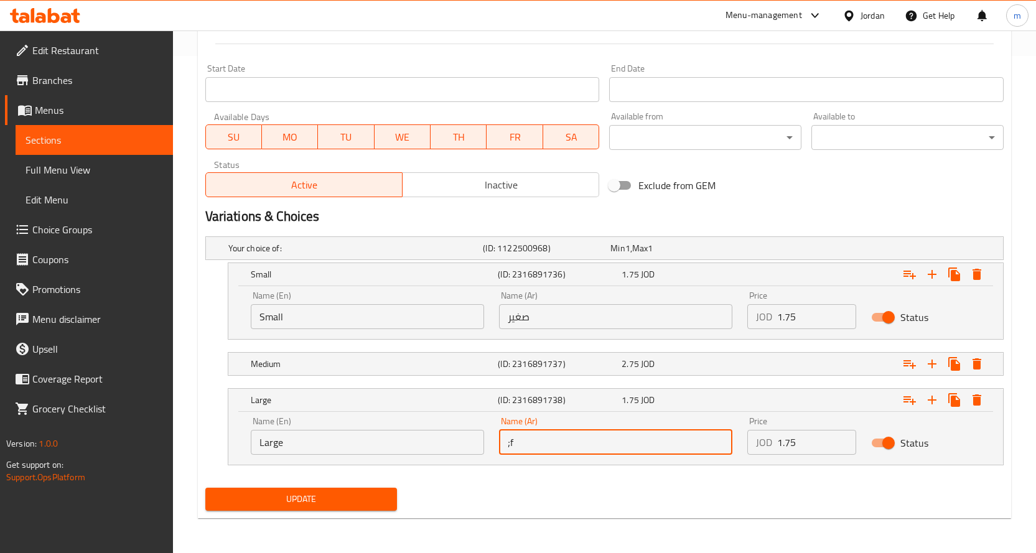
type input ";"
type input "كبير"
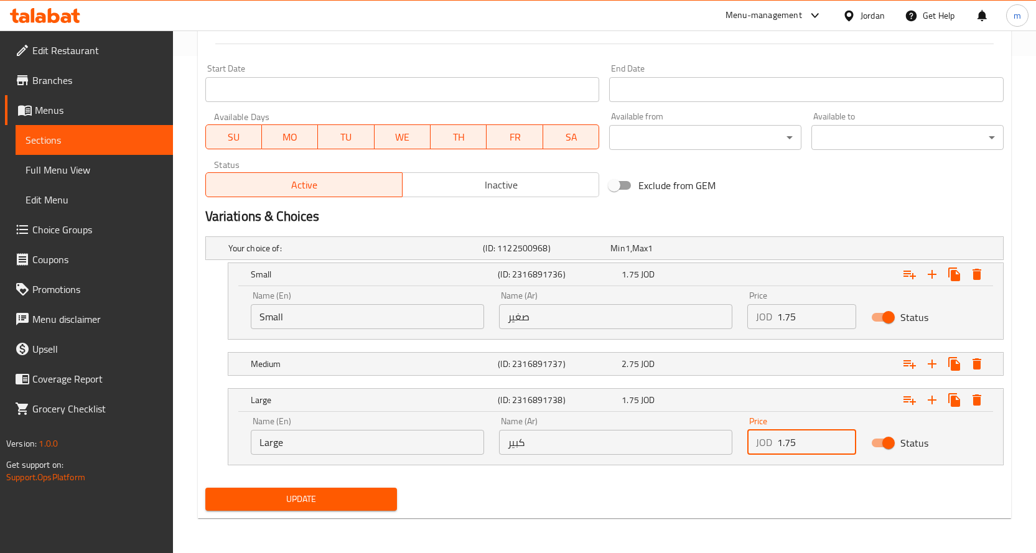
drag, startPoint x: 798, startPoint y: 445, endPoint x: 728, endPoint y: 457, distance: 70.7
click at [728, 457] on div "Name (En) Large Name (En) Name (Ar) كبير Name (Ar) Price JOD 1.75 Price Status" at bounding box center [615, 435] width 745 height 53
type input "4"
click at [300, 505] on span "Update" at bounding box center [301, 499] width 172 height 16
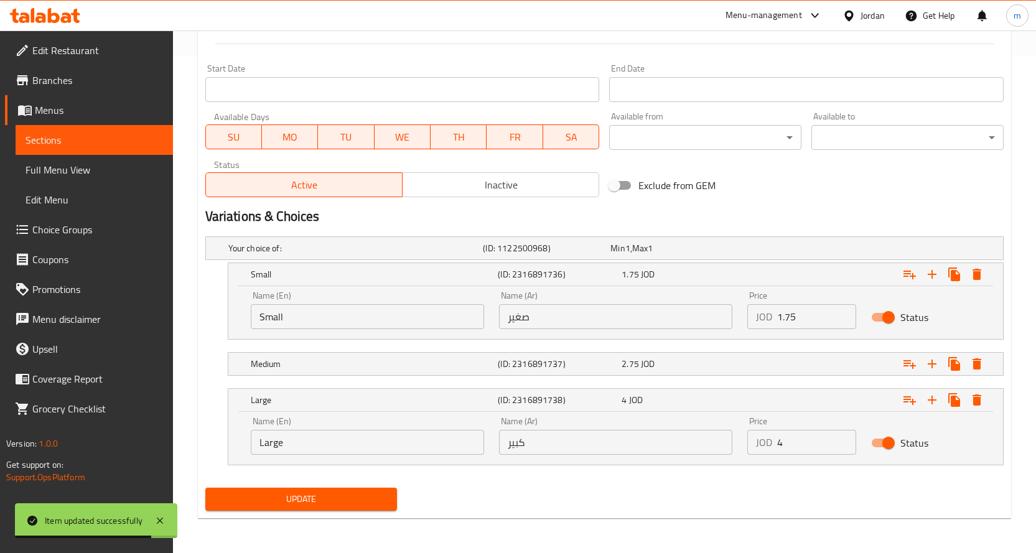
click at [70, 227] on span "Choice Groups" at bounding box center [97, 229] width 131 height 15
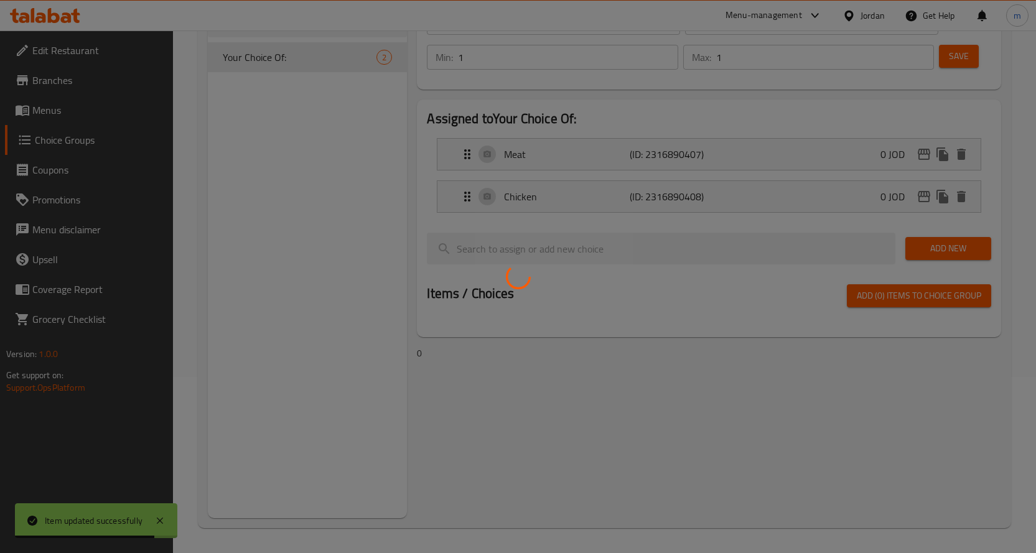
scroll to position [176, 0]
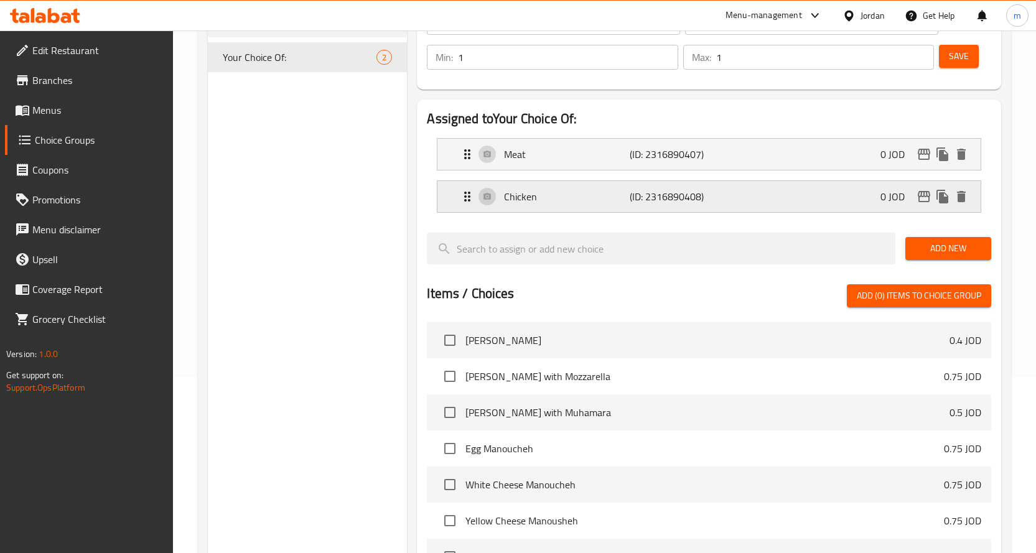
click at [589, 200] on p "Chicken" at bounding box center [567, 196] width 126 height 15
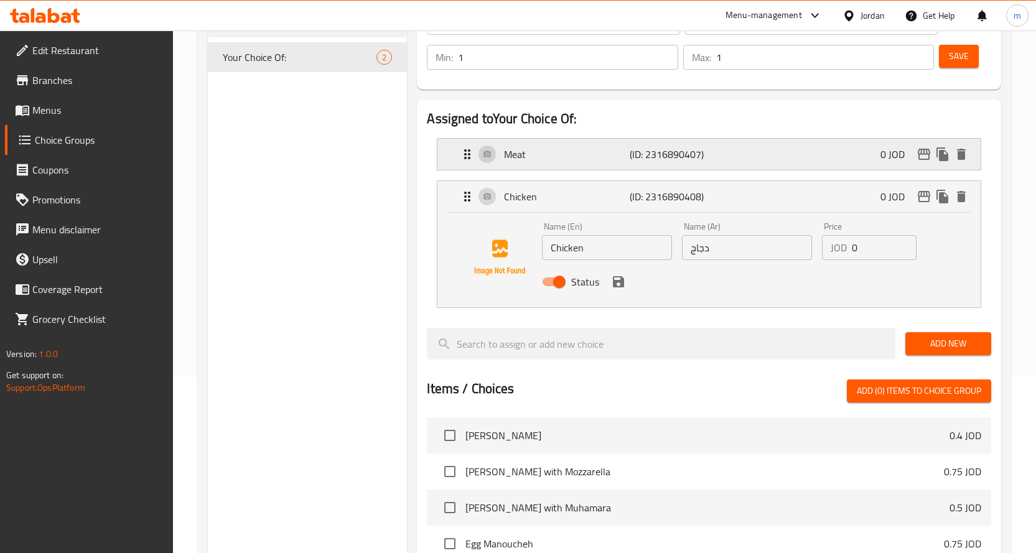
click at [579, 161] on p "Meat" at bounding box center [567, 154] width 126 height 15
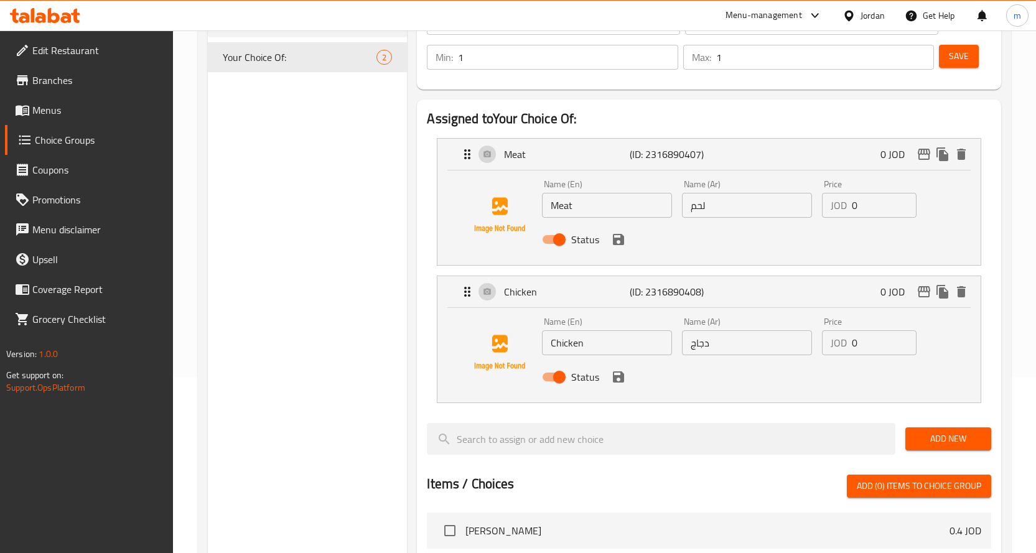
click at [964, 50] on span "Save" at bounding box center [959, 57] width 20 height 16
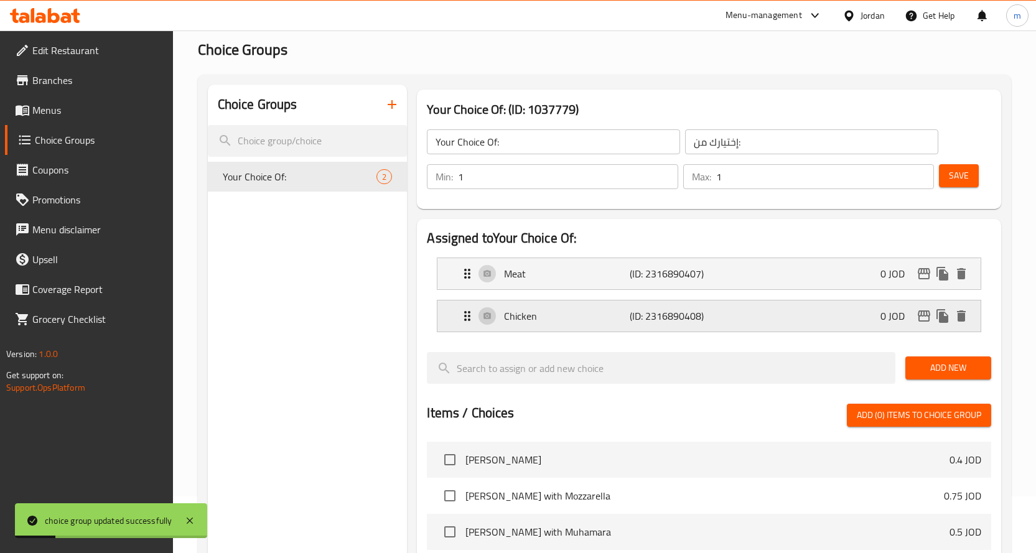
scroll to position [52, 0]
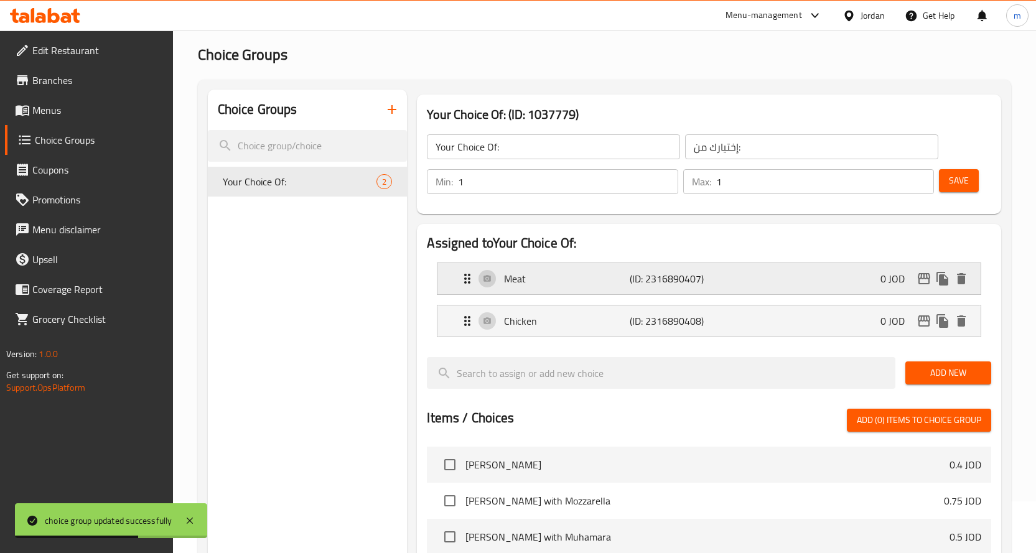
click at [466, 287] on div "Meat (ID: 2316890407) 0 JOD" at bounding box center [713, 278] width 506 height 31
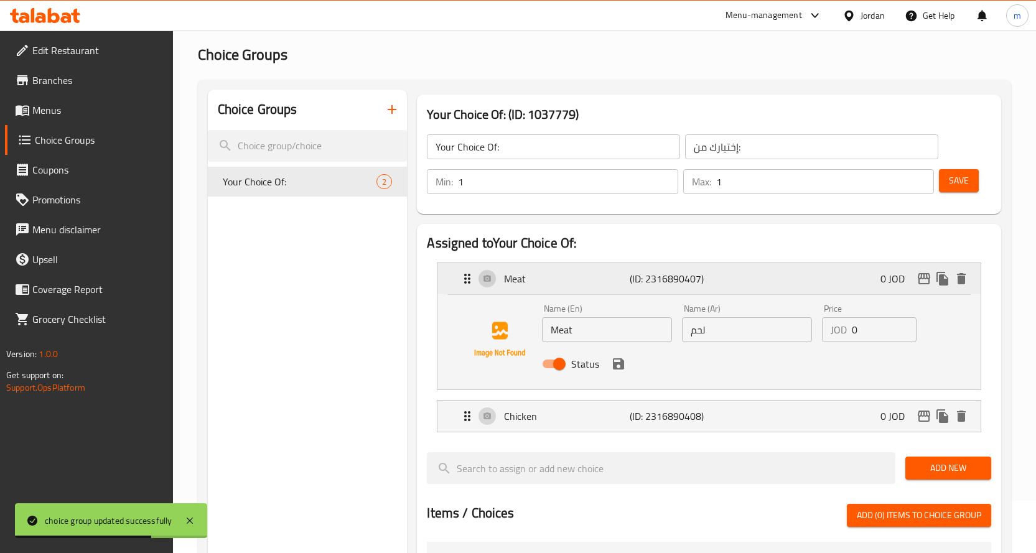
click at [466, 287] on div "Meat (ID: 2316890407) 0 JOD" at bounding box center [713, 278] width 506 height 31
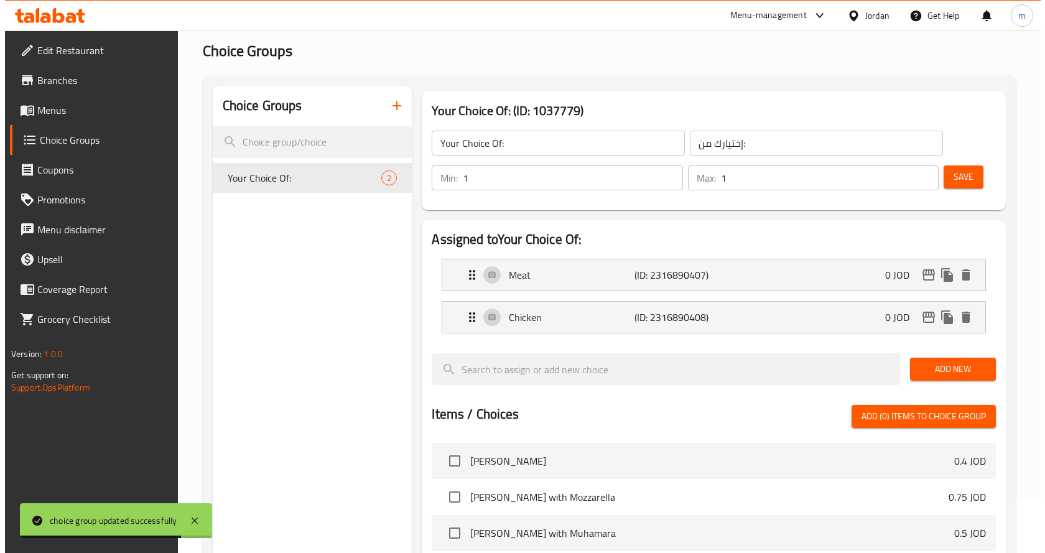
scroll to position [409, 0]
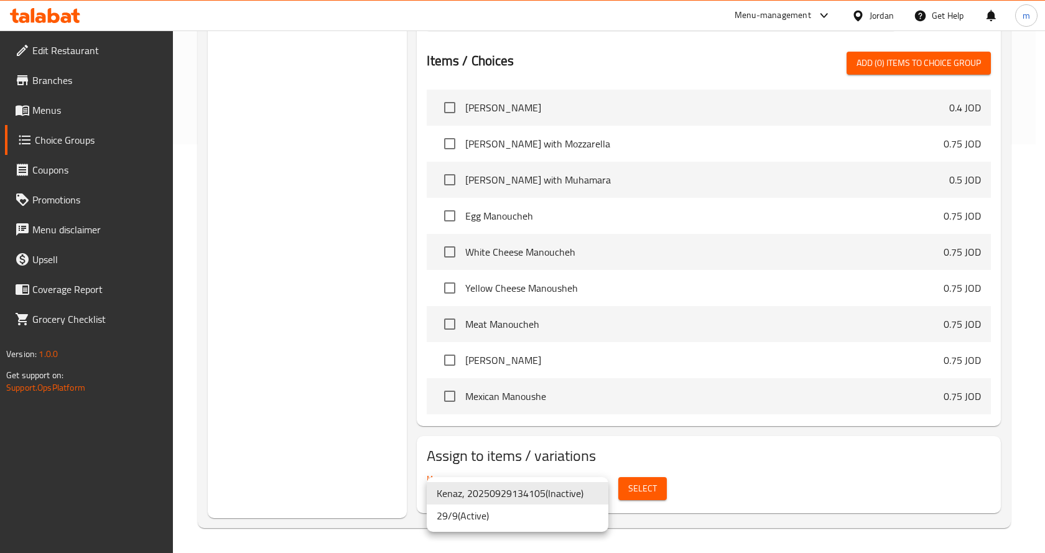
click at [505, 520] on li "29/9 ( Active )" at bounding box center [518, 516] width 182 height 22
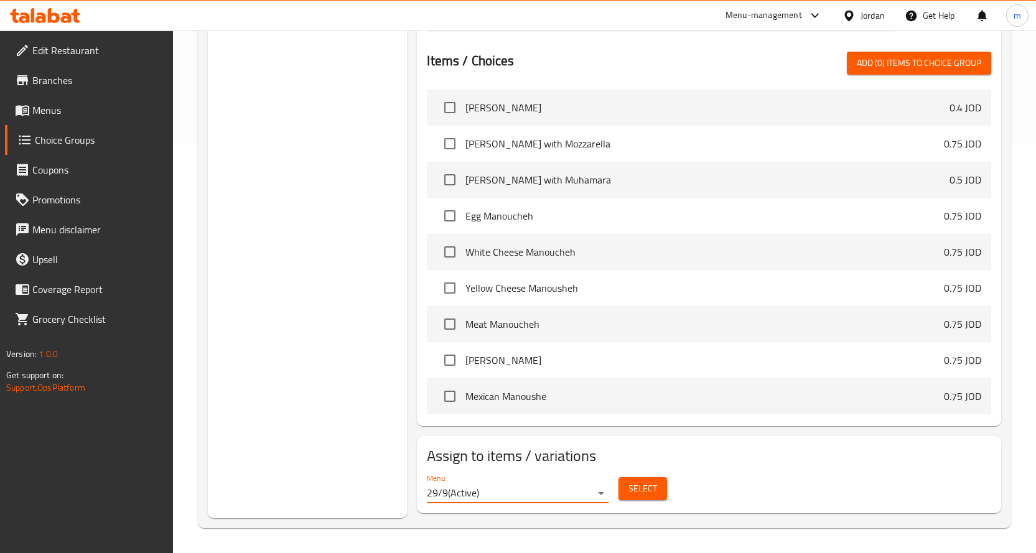
click at [630, 494] on span "Select" at bounding box center [642, 489] width 29 height 16
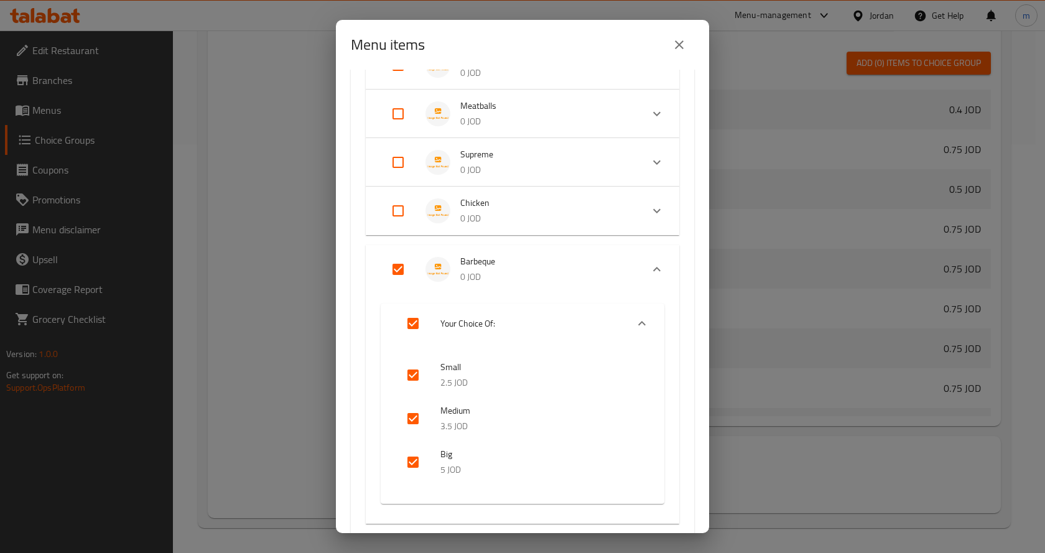
scroll to position [373, 0]
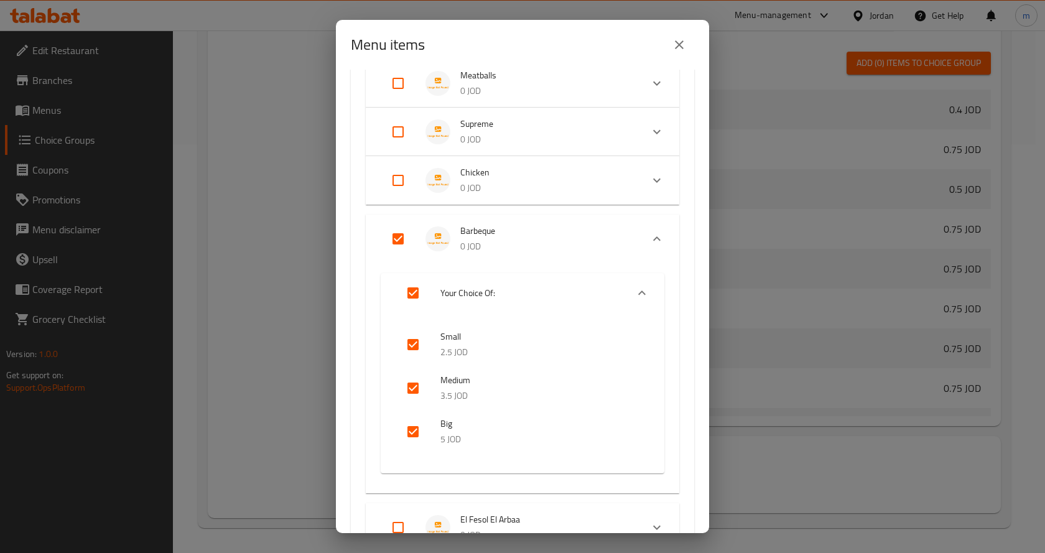
click at [416, 428] on input "checkbox" at bounding box center [413, 432] width 30 height 30
checkbox input "false"
click at [413, 391] on input "checkbox" at bounding box center [413, 388] width 30 height 30
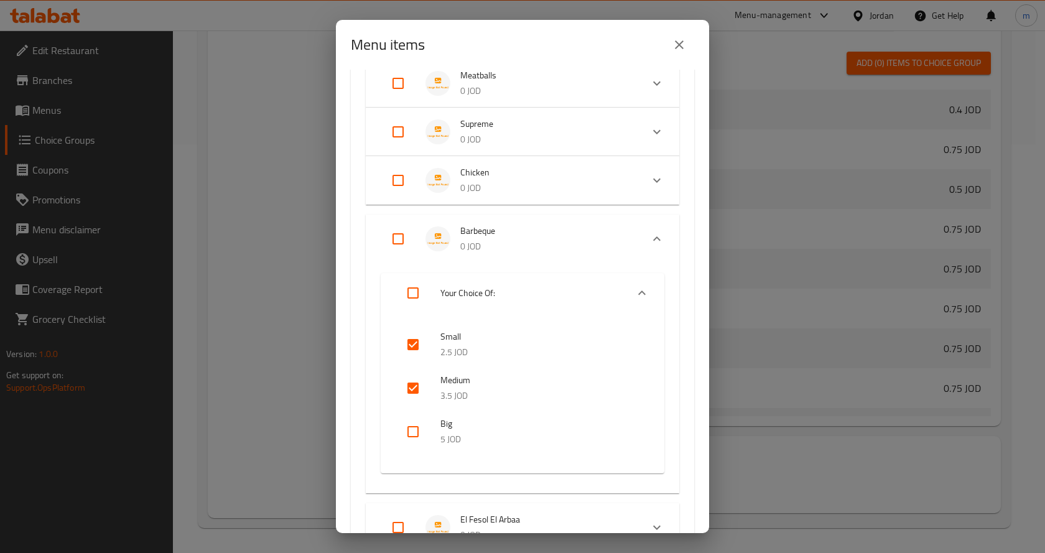
checkbox input "false"
click at [413, 346] on input "checkbox" at bounding box center [413, 345] width 30 height 30
checkbox input "false"
click at [399, 242] on input "Expand" at bounding box center [398, 239] width 30 height 30
checkbox input "true"
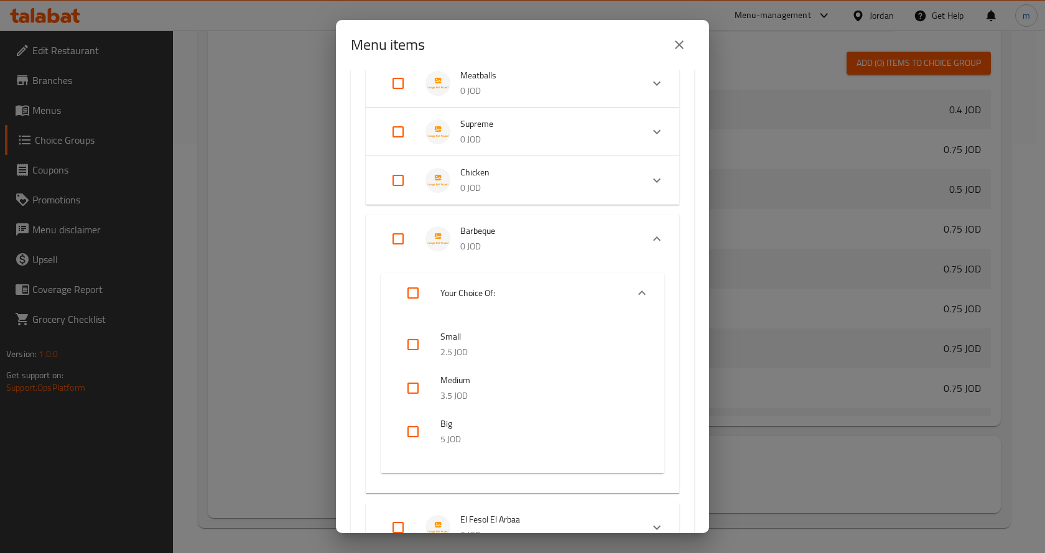
checkbox input "true"
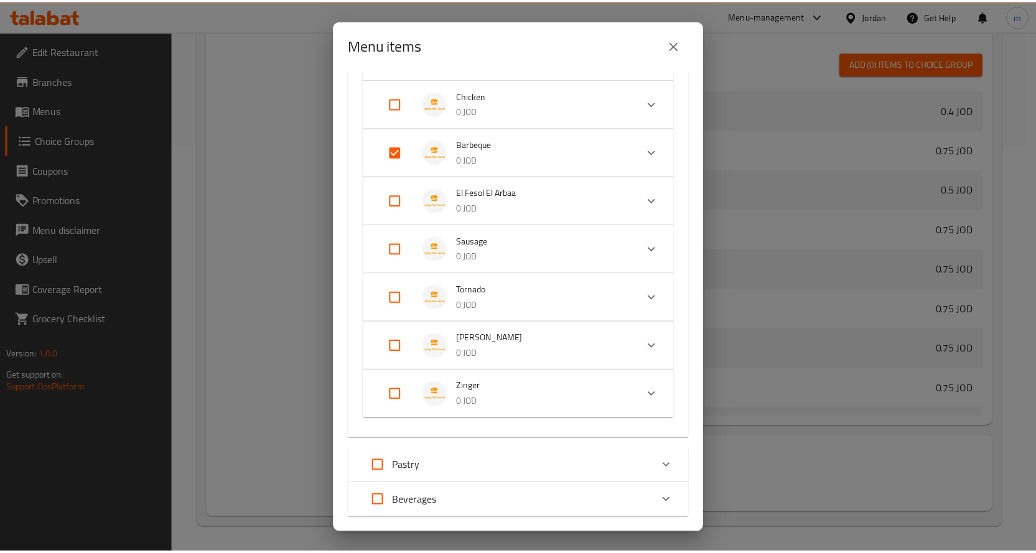
scroll to position [522, 0]
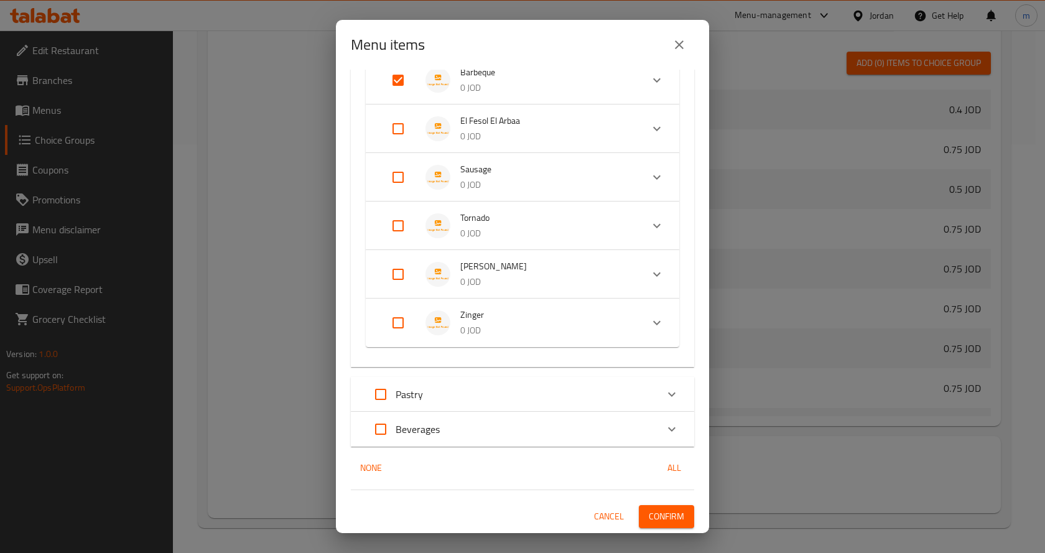
click at [661, 513] on span "Confirm" at bounding box center [666, 517] width 35 height 16
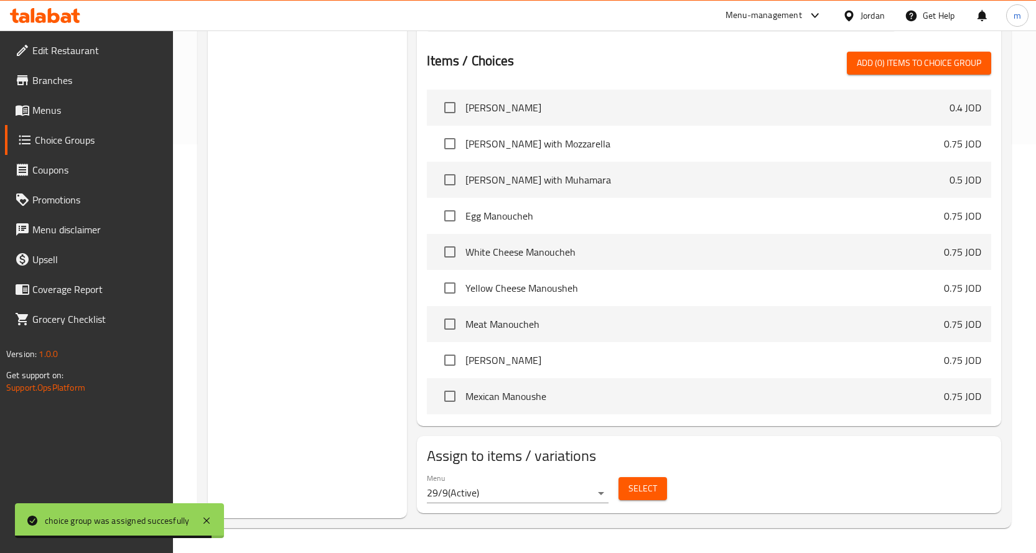
click at [55, 111] on span "Menus" at bounding box center [97, 110] width 131 height 15
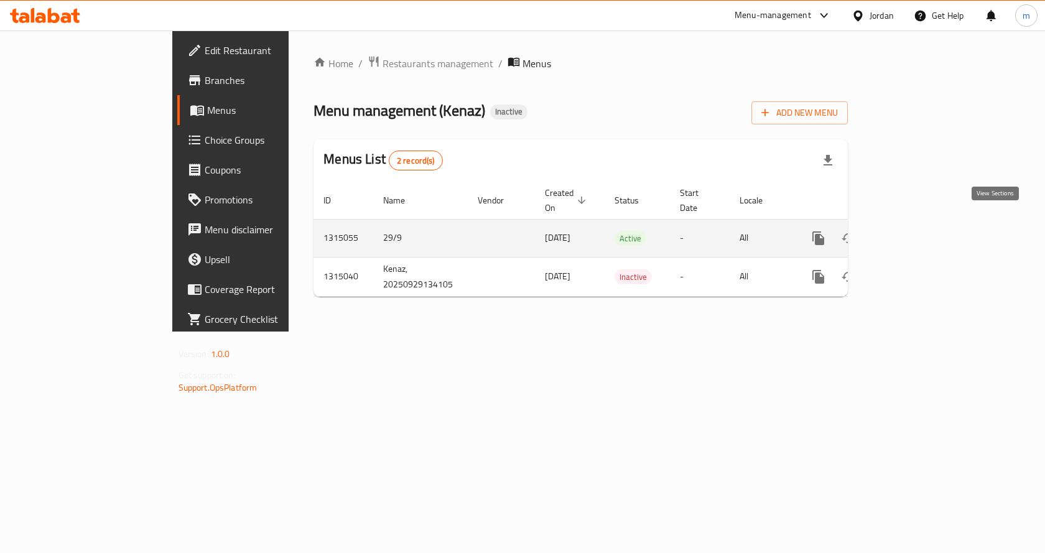
click at [923, 223] on link "enhanced table" at bounding box center [908, 238] width 30 height 30
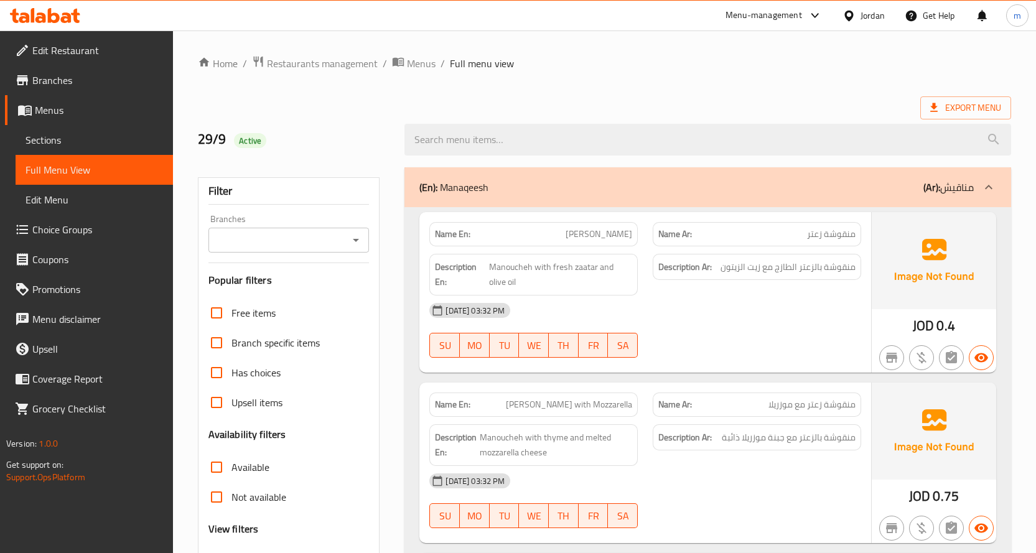
scroll to position [109, 0]
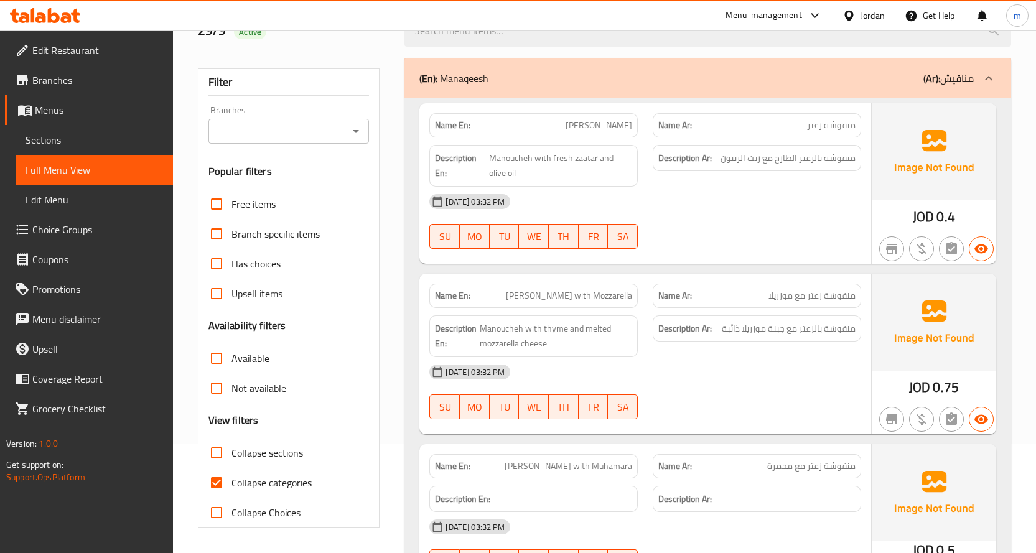
click at [279, 449] on span "Collapse sections" at bounding box center [267, 452] width 72 height 15
click at [231, 449] on input "Collapse sections" at bounding box center [217, 453] width 30 height 30
checkbox input "true"
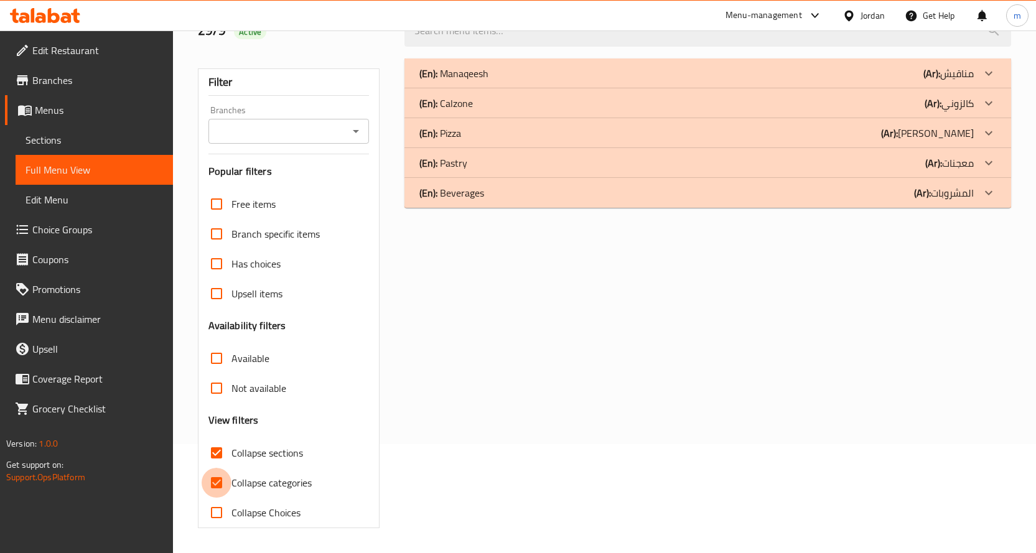
click at [213, 484] on input "Collapse categories" at bounding box center [217, 483] width 30 height 30
checkbox input "false"
click at [221, 511] on input "Collapse Choices" at bounding box center [217, 513] width 30 height 30
checkbox input "true"
click at [768, 166] on div "(En): Pastry (Ar): معجنات" at bounding box center [696, 163] width 554 height 15
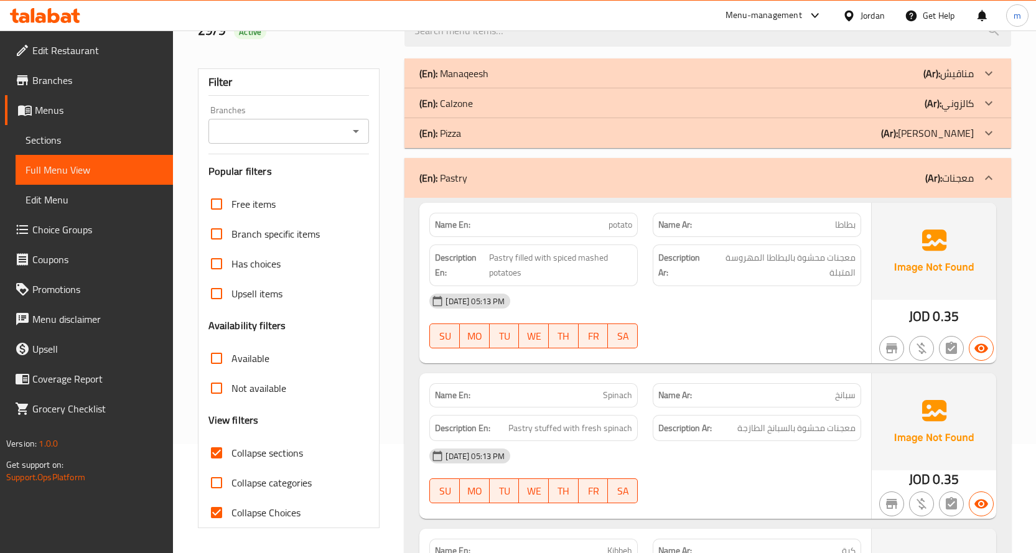
click at [767, 144] on div "(En): Pizza (Ar): بيتزا" at bounding box center [707, 133] width 607 height 30
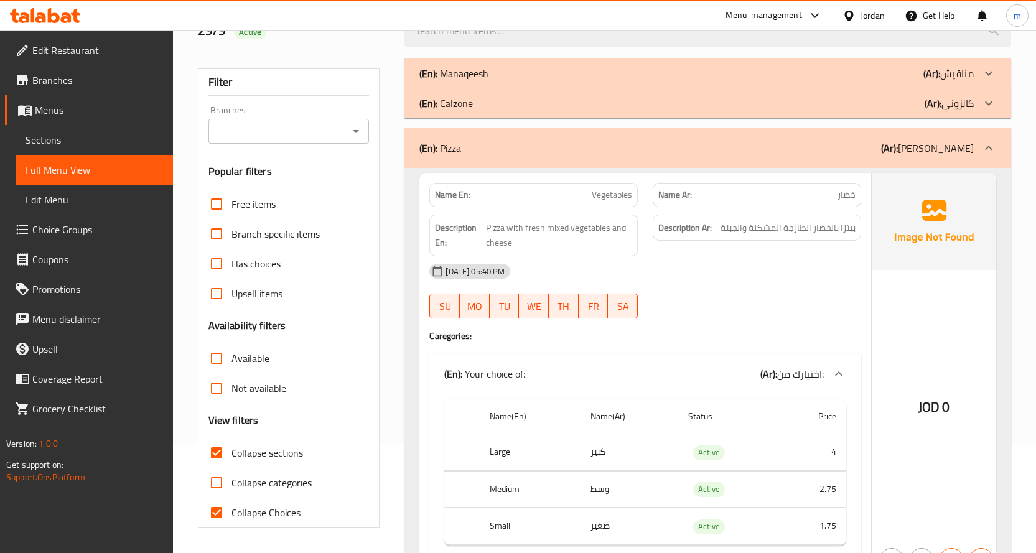
click at [758, 105] on div "(En): Calzone (Ar): كالزوني" at bounding box center [696, 103] width 554 height 15
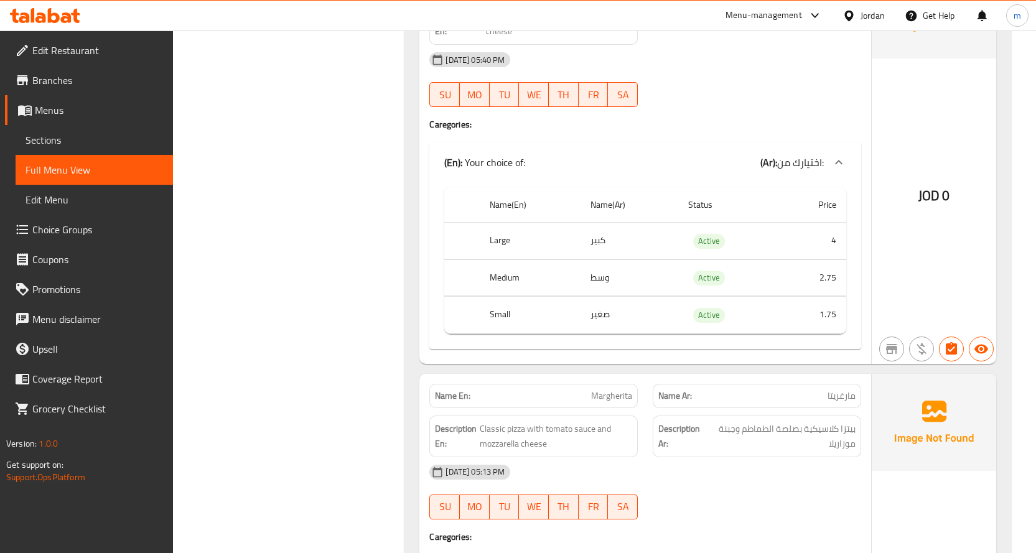
scroll to position [1291, 0]
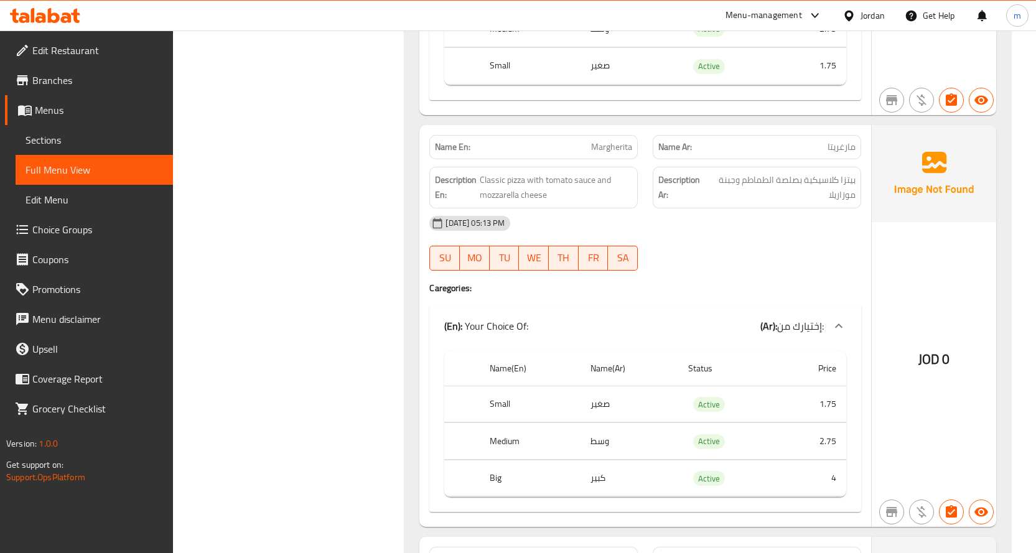
click at [615, 147] on span "Margherita" at bounding box center [611, 147] width 41 height 13
copy span "Margherita"
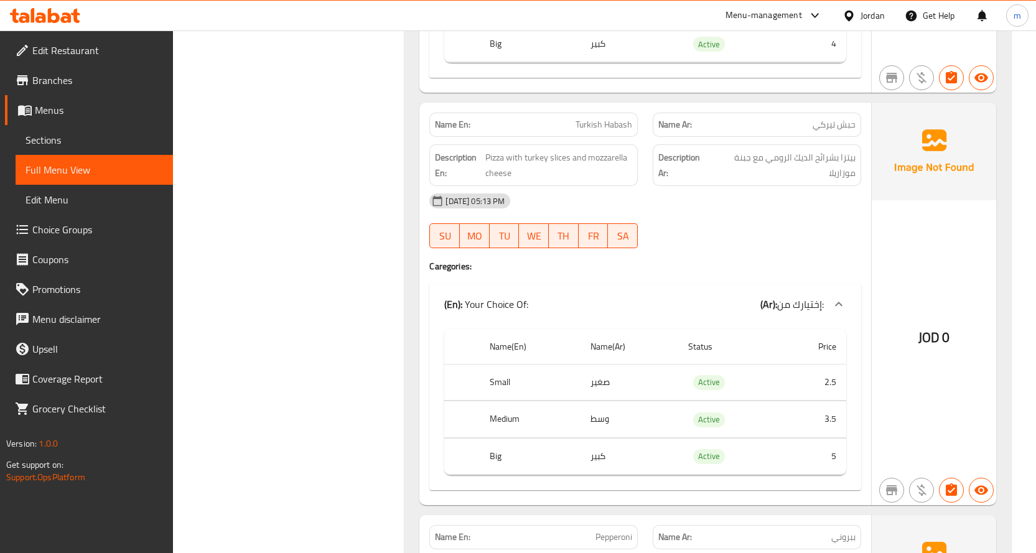
scroll to position [1726, 0]
click at [595, 117] on span "Turkish Habash" at bounding box center [603, 123] width 57 height 13
click at [599, 123] on span "Turkish Habash" at bounding box center [603, 123] width 57 height 13
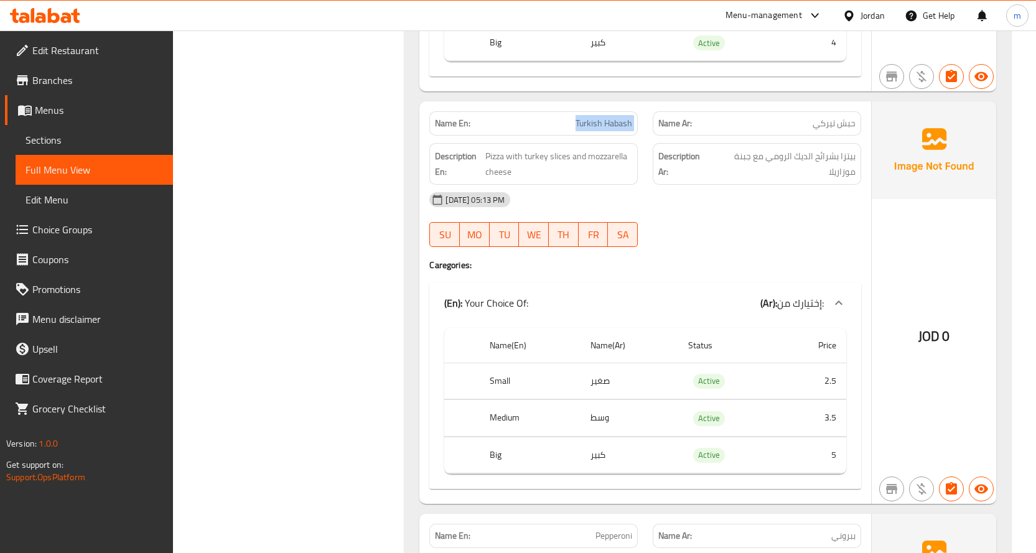
copy span "Turkish Habash"
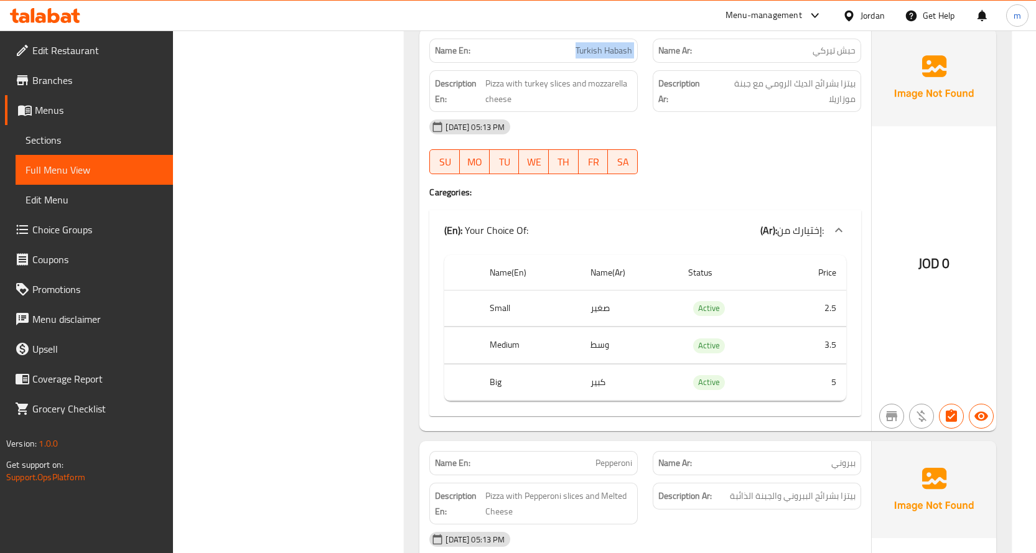
scroll to position [1913, 0]
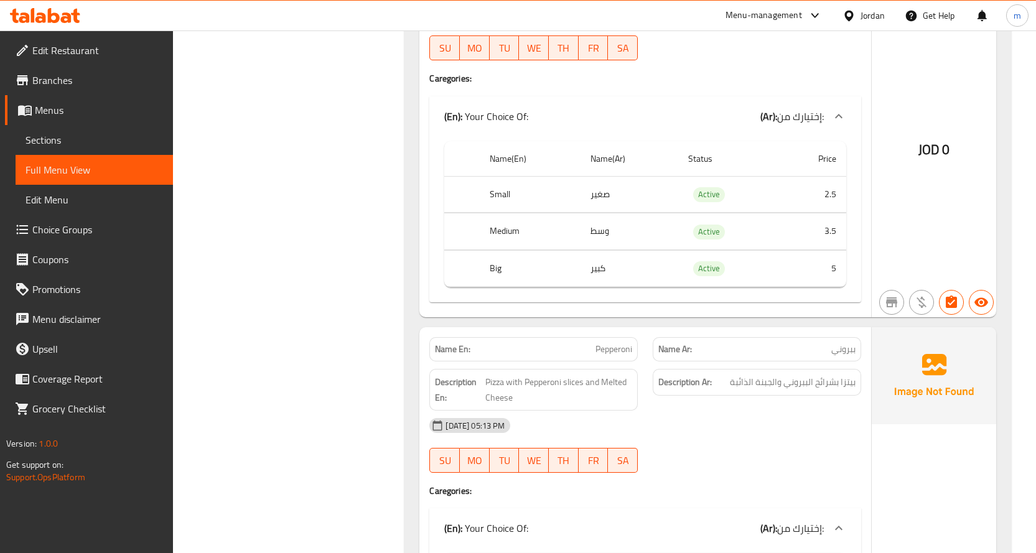
click at [627, 354] on span "Pepperoni" at bounding box center [613, 349] width 37 height 13
copy span "Pepperoni"
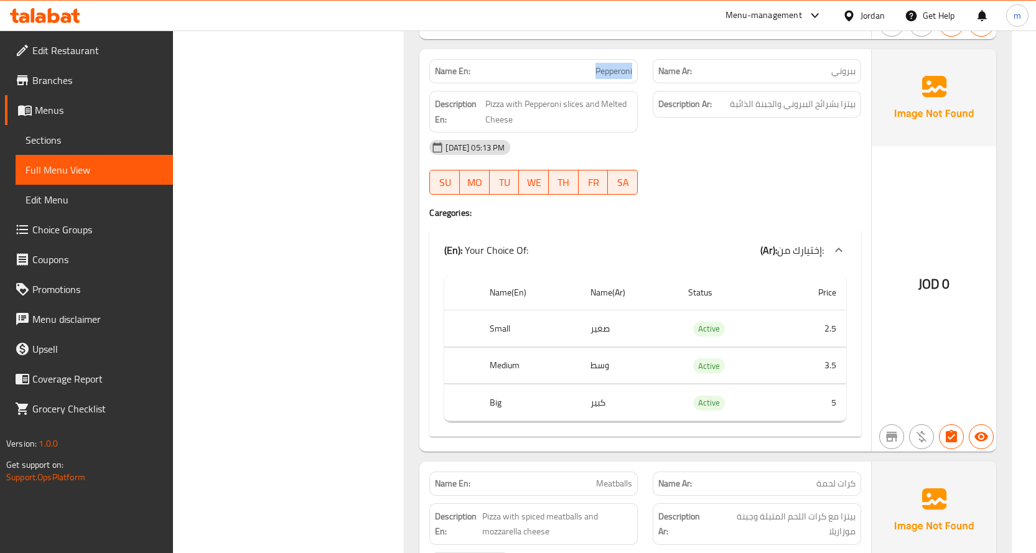
scroll to position [2473, 0]
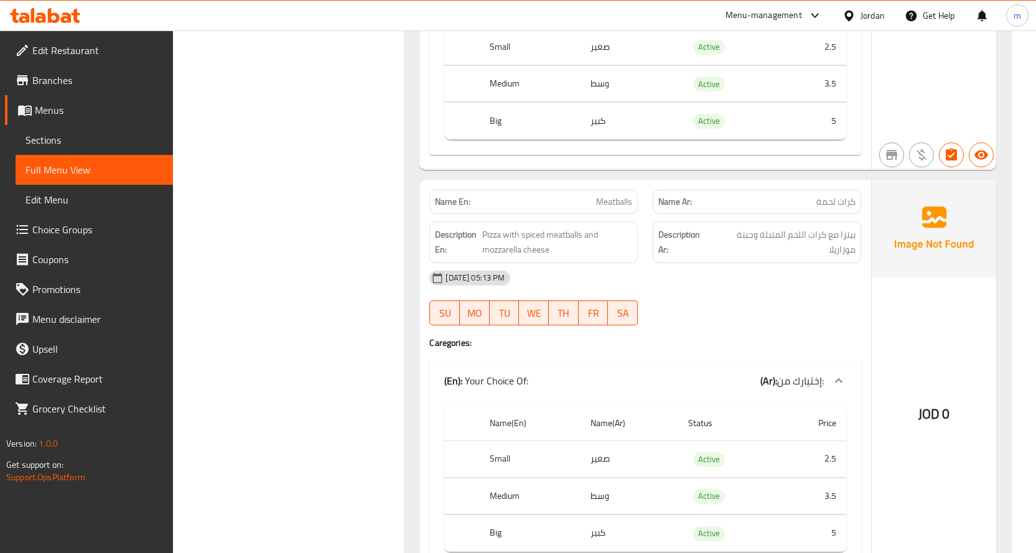
click at [616, 202] on span "Meatballs" at bounding box center [614, 201] width 36 height 13
copy span "Meatballs"
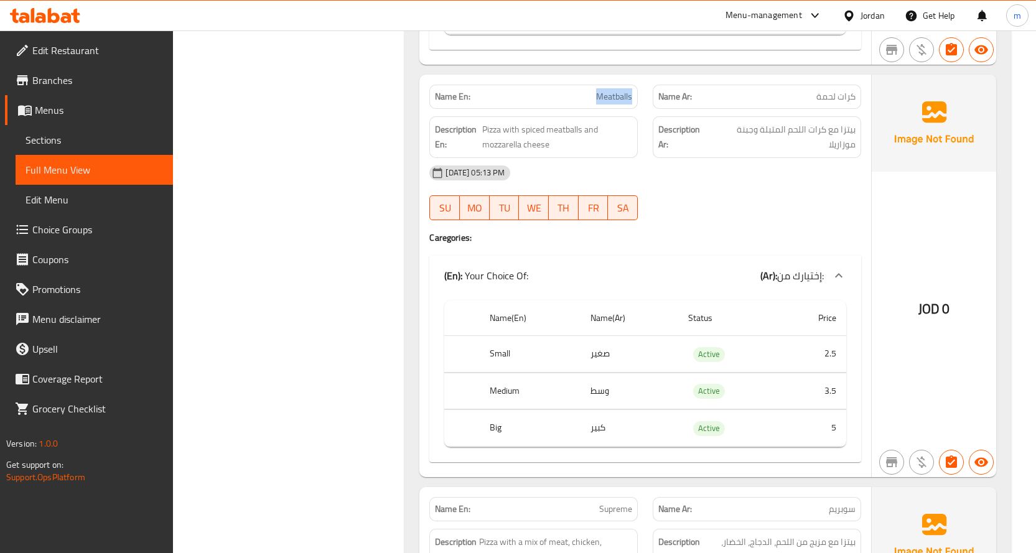
scroll to position [2846, 0]
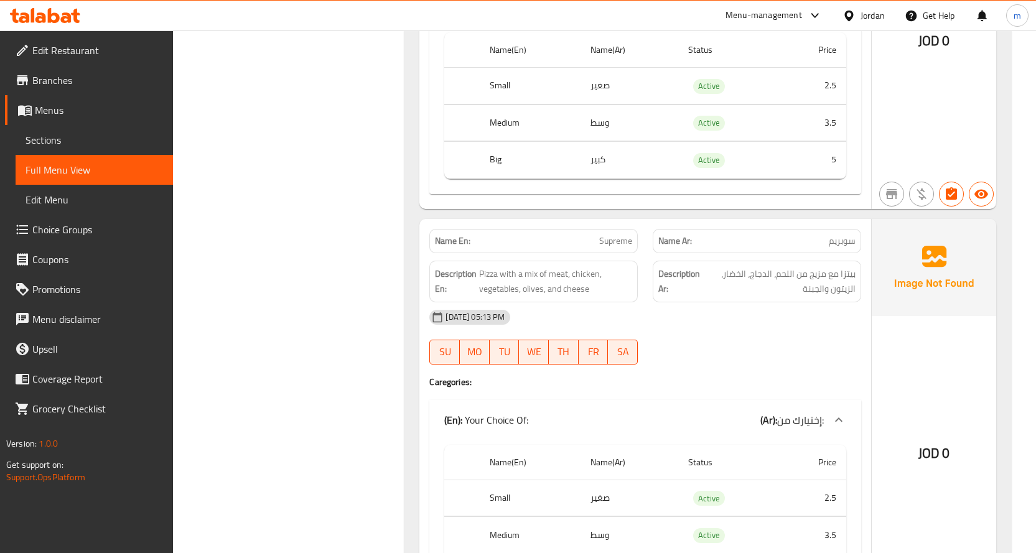
click at [617, 244] on span "Supreme" at bounding box center [615, 241] width 33 height 13
copy span "Supreme"
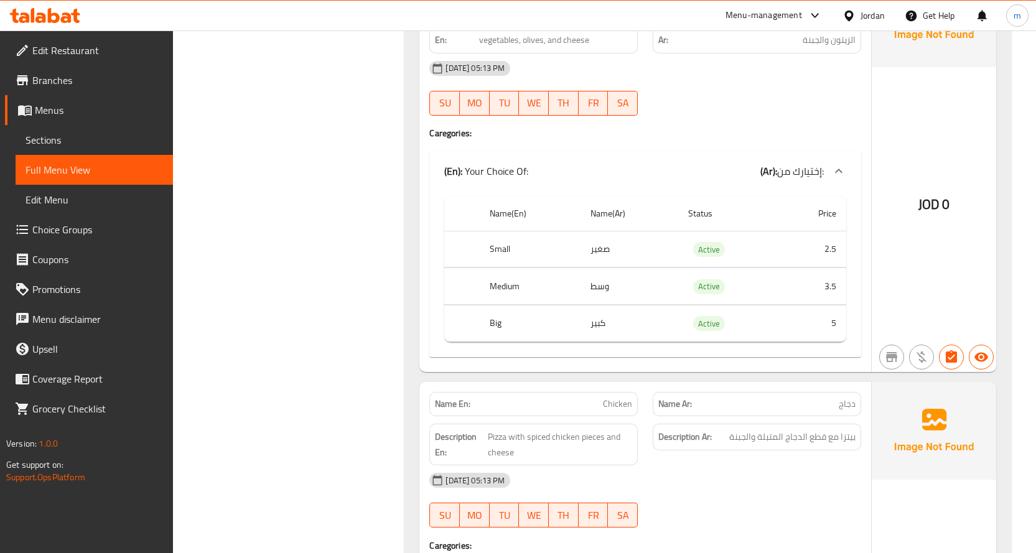
scroll to position [3282, 0]
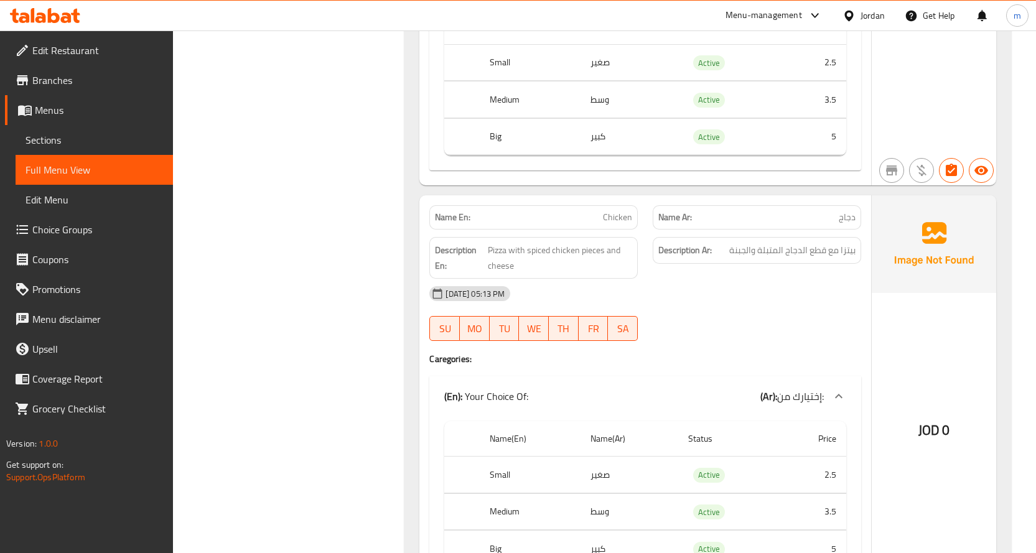
click at [617, 213] on span "Chicken" at bounding box center [617, 217] width 29 height 13
copy span "Chicken"
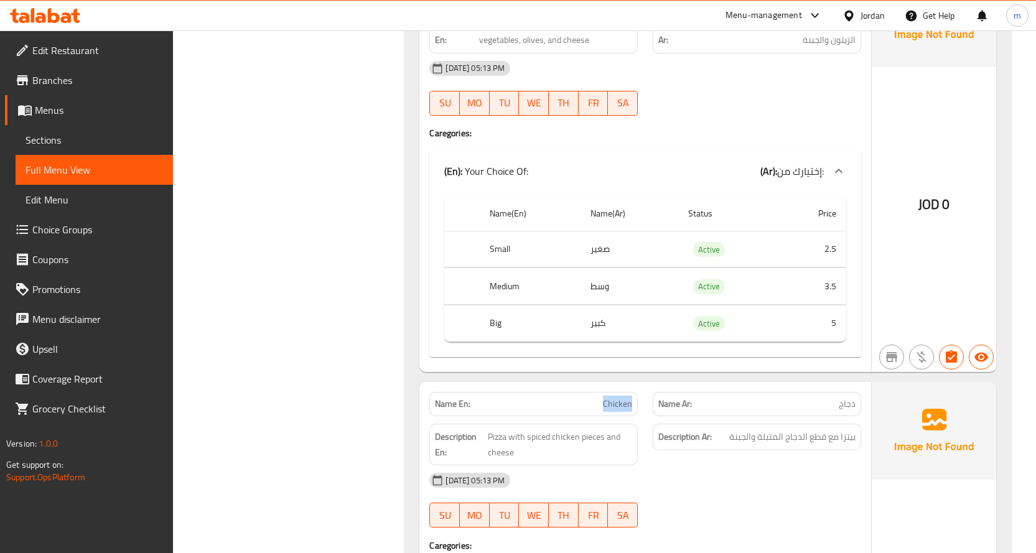
scroll to position [2908, 0]
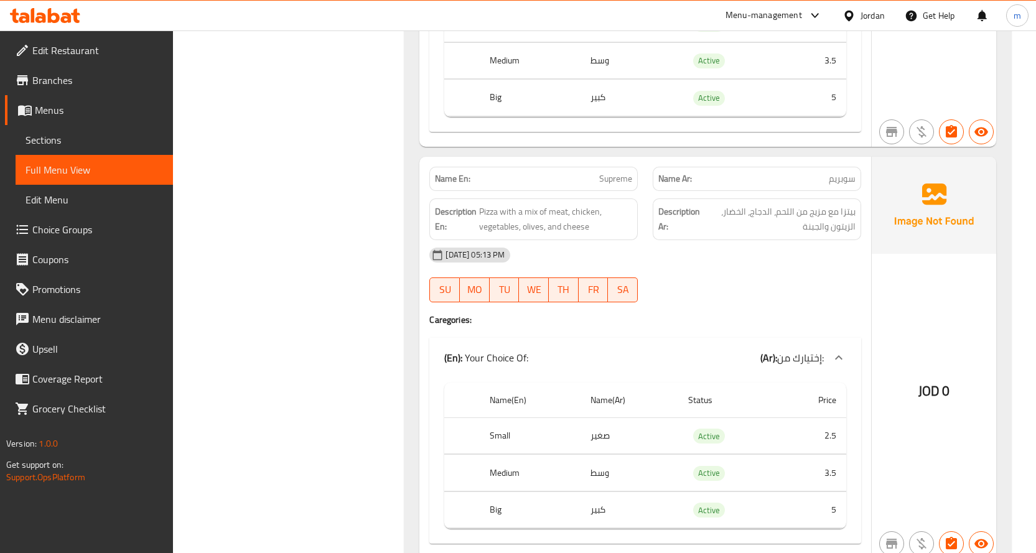
click at [603, 179] on span "Supreme" at bounding box center [615, 178] width 33 height 13
copy span "Supreme"
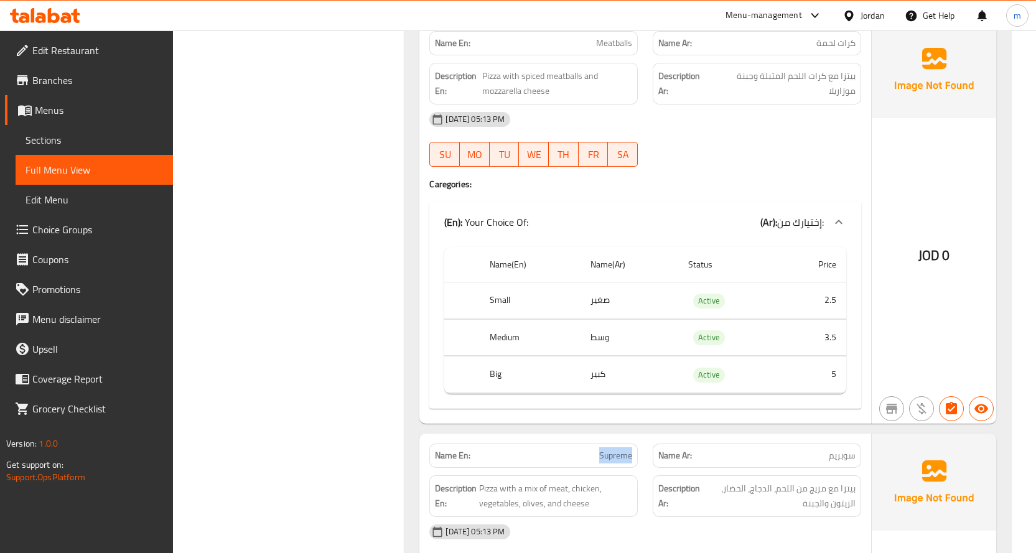
scroll to position [2535, 0]
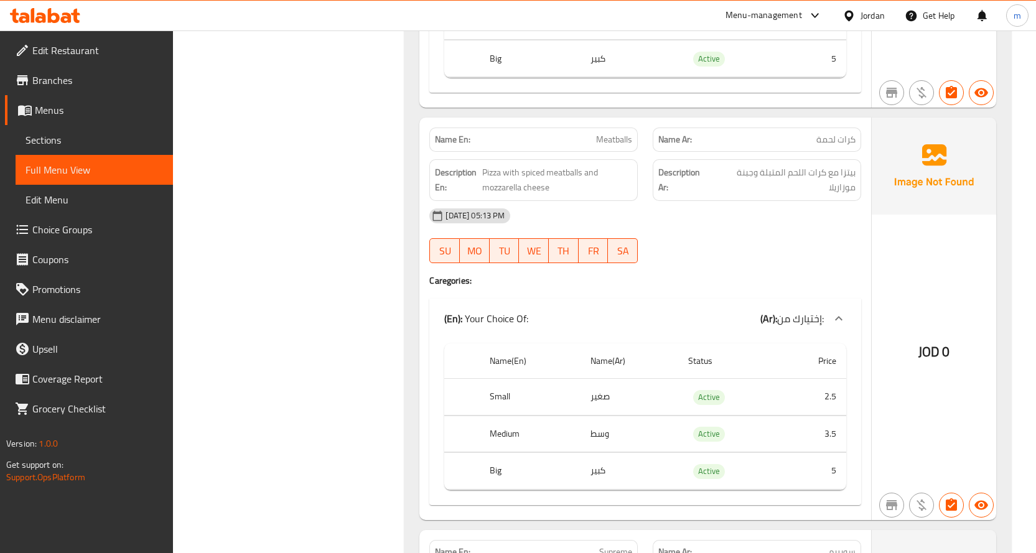
click at [606, 141] on span "Meatballs" at bounding box center [614, 139] width 36 height 13
copy span "Meatballs"
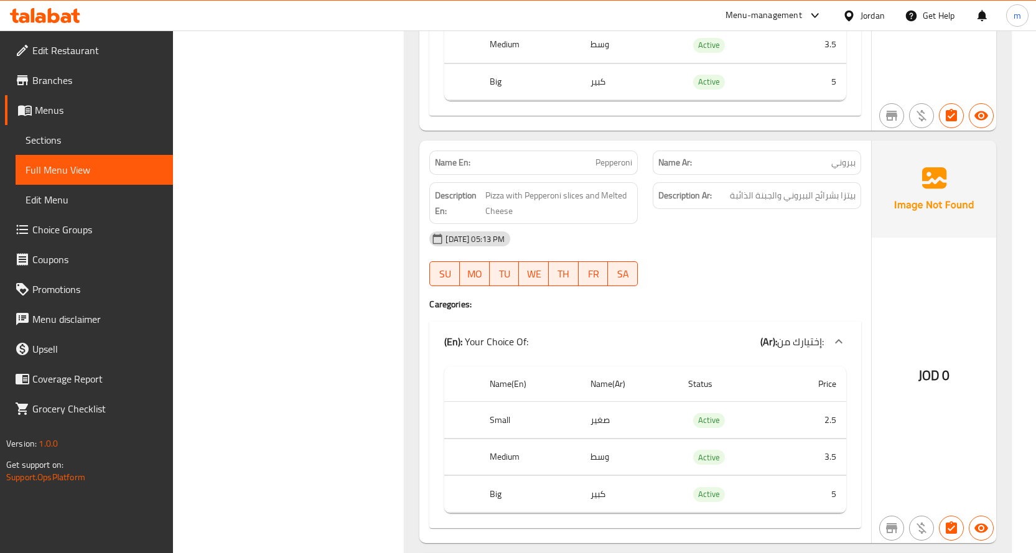
click at [622, 159] on span "Pepperoni" at bounding box center [613, 162] width 37 height 13
copy span "Pepperoni"
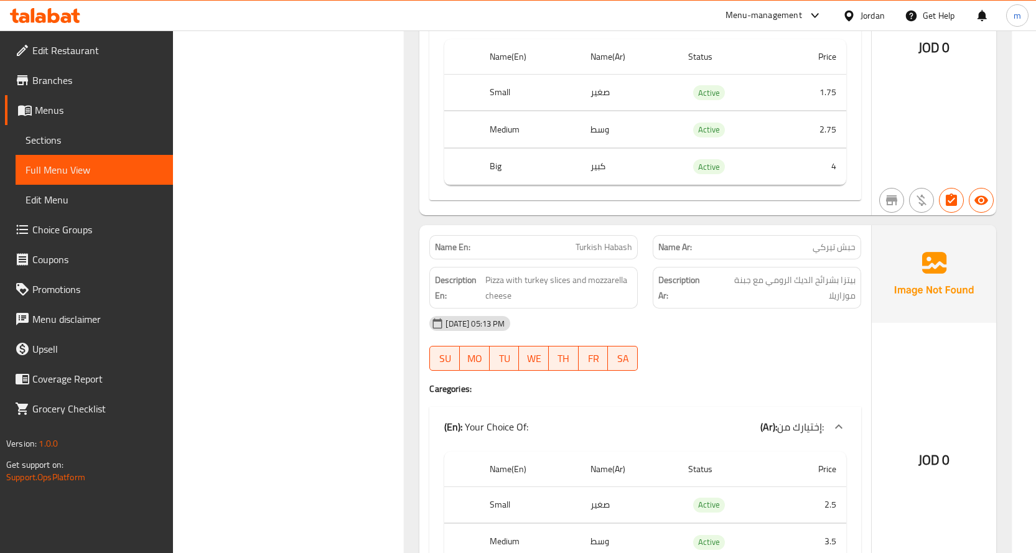
scroll to position [1602, 0]
click at [607, 243] on span "Turkish Habash" at bounding box center [603, 247] width 57 height 13
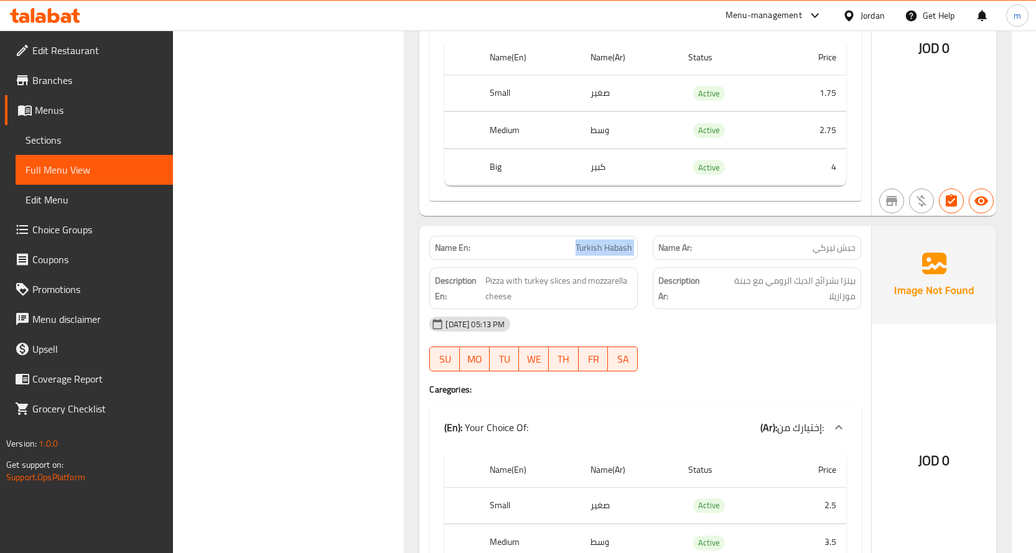
click at [607, 243] on span "Turkish Habash" at bounding box center [603, 247] width 57 height 13
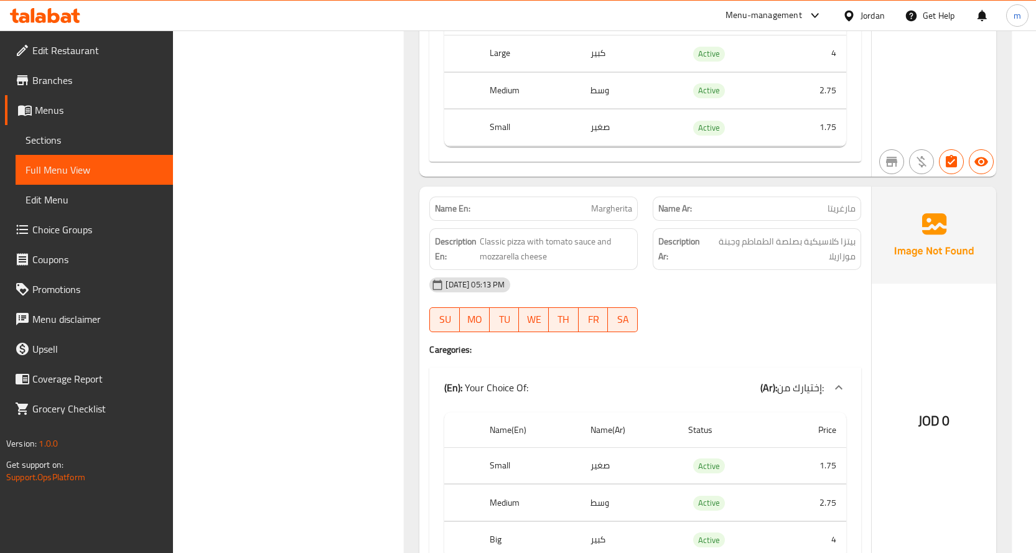
scroll to position [1229, 0]
click at [605, 207] on span "Margherita" at bounding box center [611, 209] width 41 height 13
copy span "Margherita"
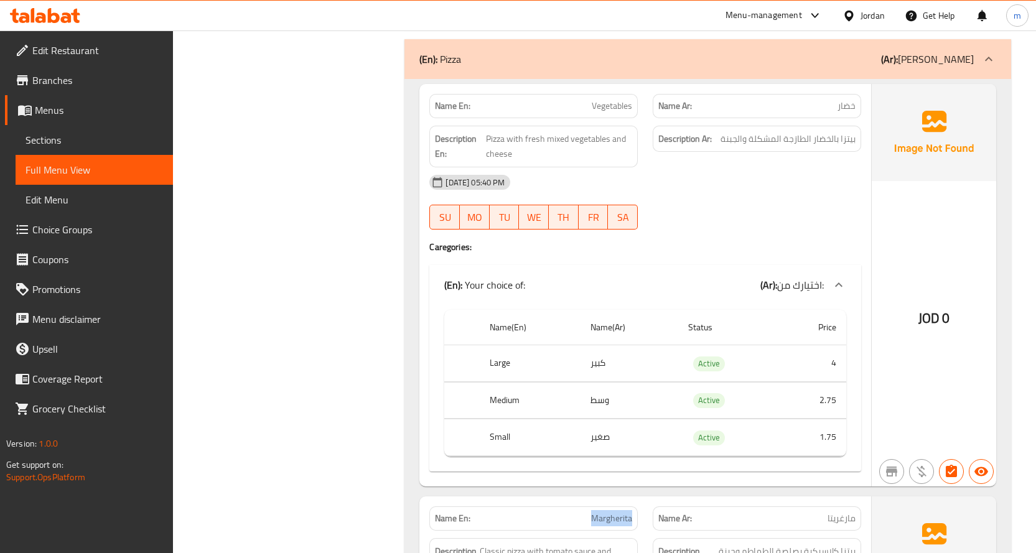
scroll to position [793, 0]
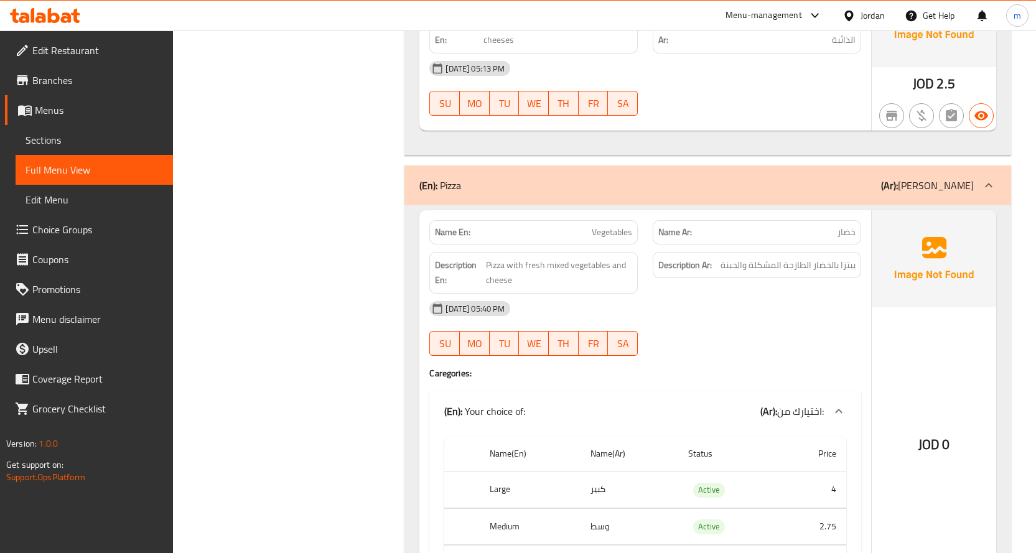
click at [623, 228] on span "Vegetables" at bounding box center [612, 232] width 40 height 13
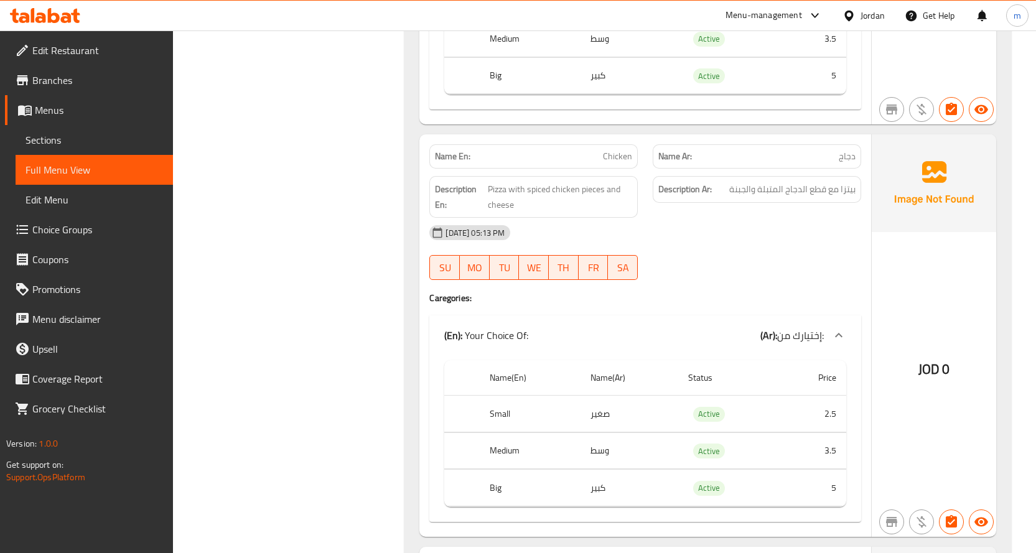
scroll to position [3344, 0]
click at [768, 274] on div at bounding box center [756, 278] width 223 height 15
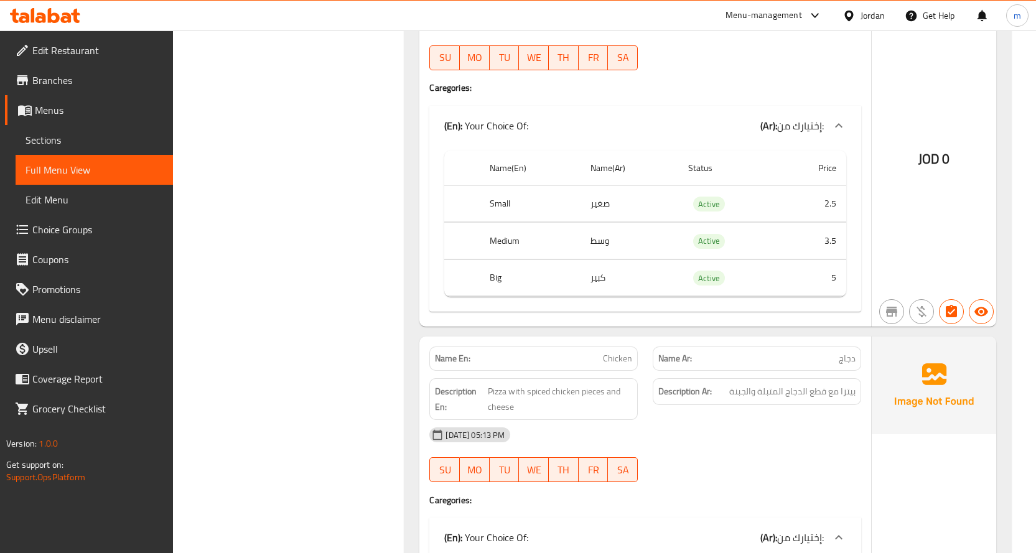
scroll to position [3282, 0]
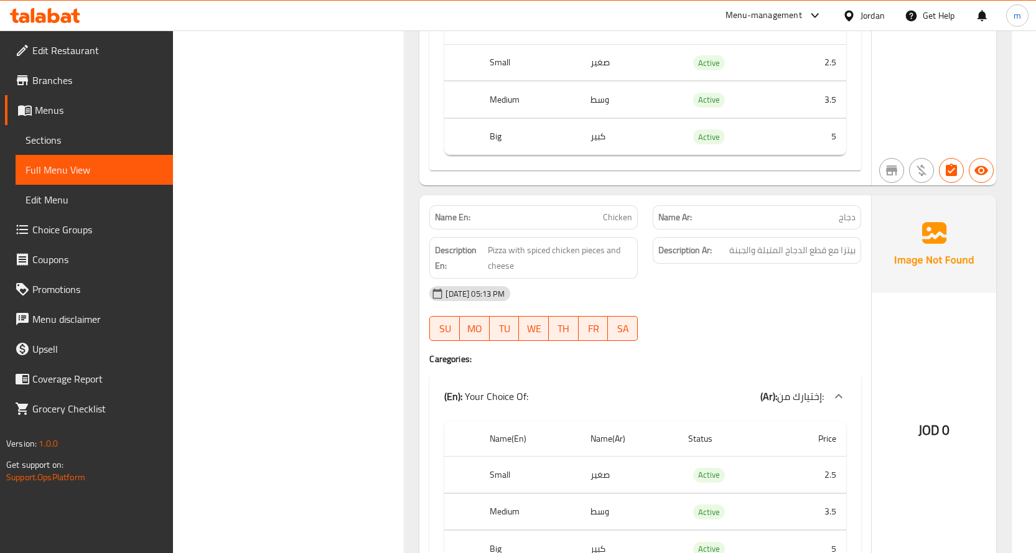
click at [623, 215] on span "Chicken" at bounding box center [617, 217] width 29 height 13
click at [712, 312] on div "29-09-2025 05:13 PM SU MO TU WE TH FR SA" at bounding box center [645, 314] width 447 height 70
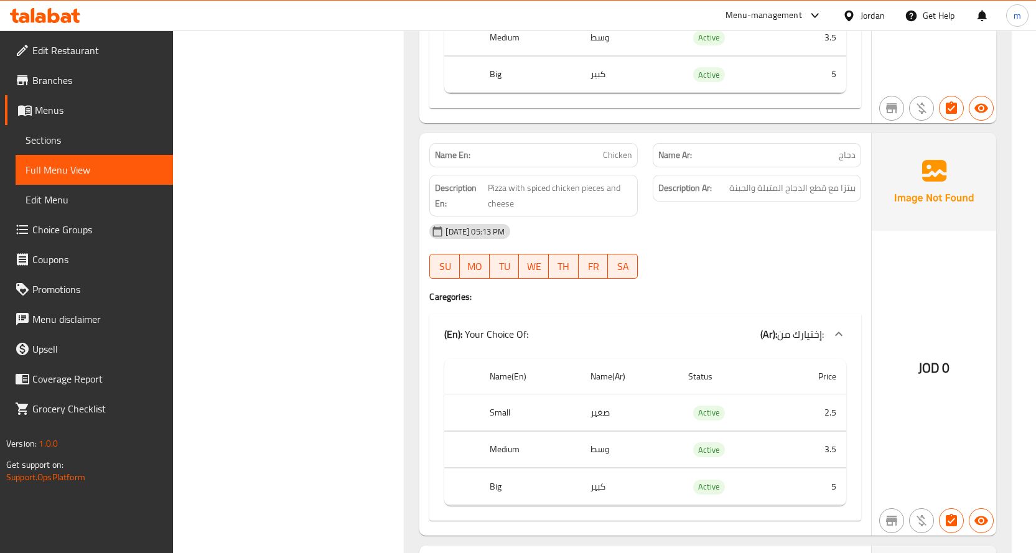
scroll to position [3406, 0]
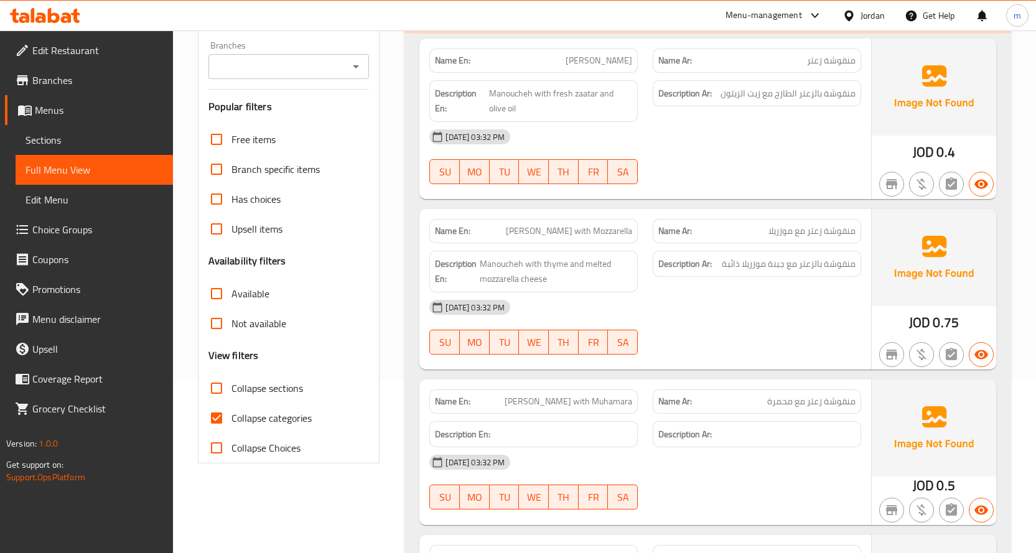
scroll to position [187, 0]
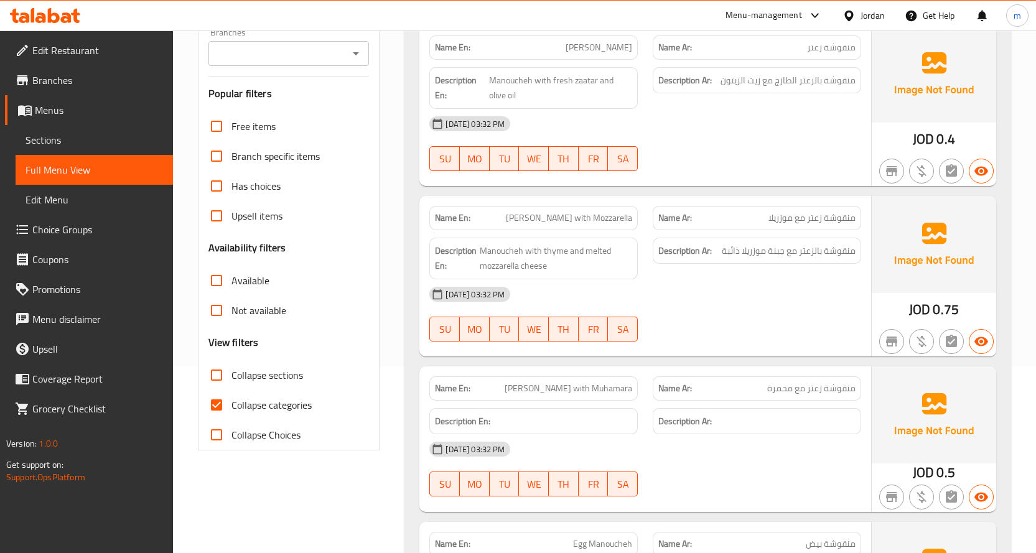
click at [277, 376] on span "Collapse sections" at bounding box center [267, 375] width 72 height 15
click at [231, 376] on input "Collapse sections" at bounding box center [217, 375] width 30 height 30
checkbox input "true"
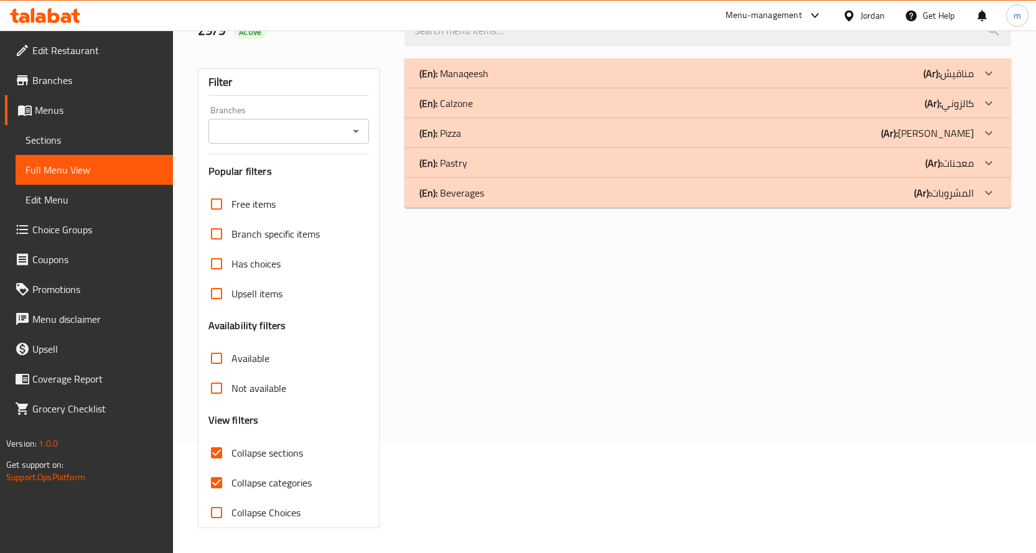
click at [274, 475] on span "Collapse categories" at bounding box center [271, 482] width 80 height 15
click at [231, 468] on input "Collapse categories" at bounding box center [217, 483] width 30 height 30
checkbox input "false"
click at [878, 164] on div "(En): Pastry (Ar): معجنات" at bounding box center [696, 163] width 554 height 15
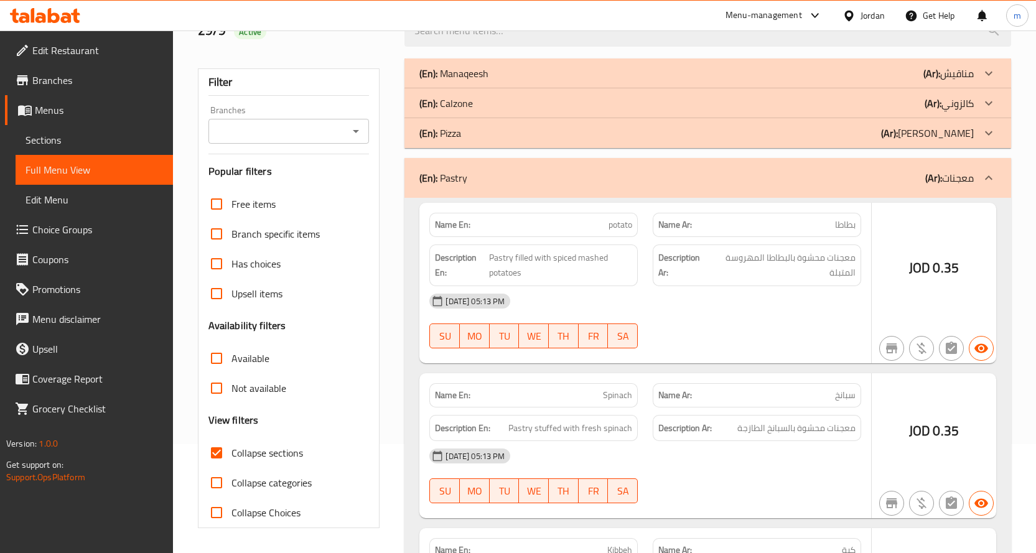
click at [830, 127] on div "(En): Pizza (Ar): بيتزا" at bounding box center [696, 133] width 554 height 15
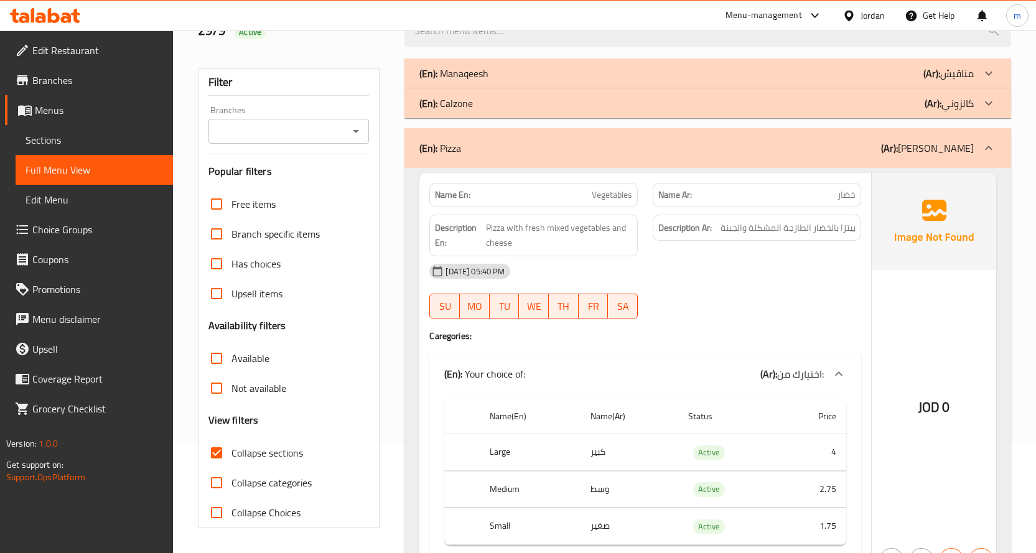
click at [818, 101] on div "(En): Calzone (Ar): كالزوني" at bounding box center [696, 103] width 554 height 15
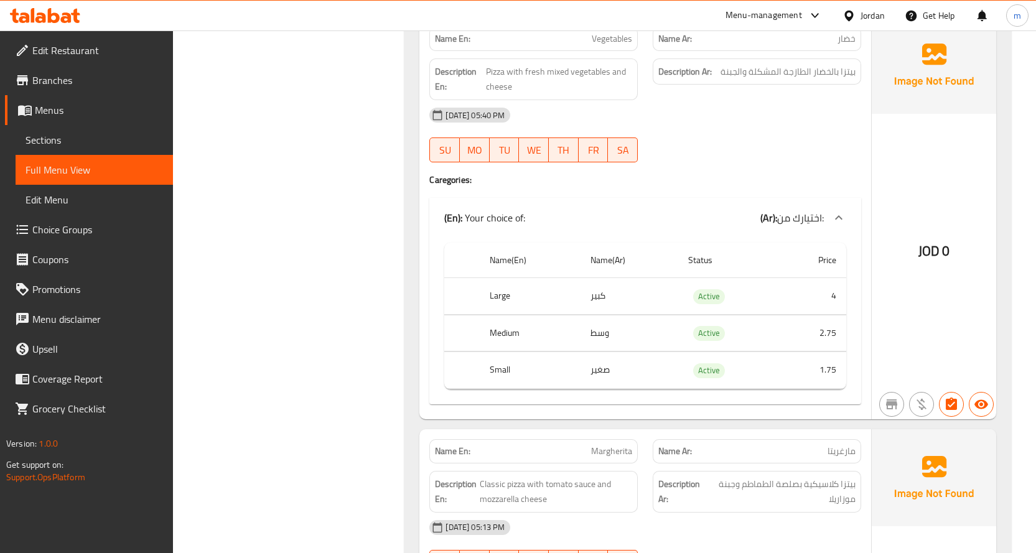
scroll to position [793, 0]
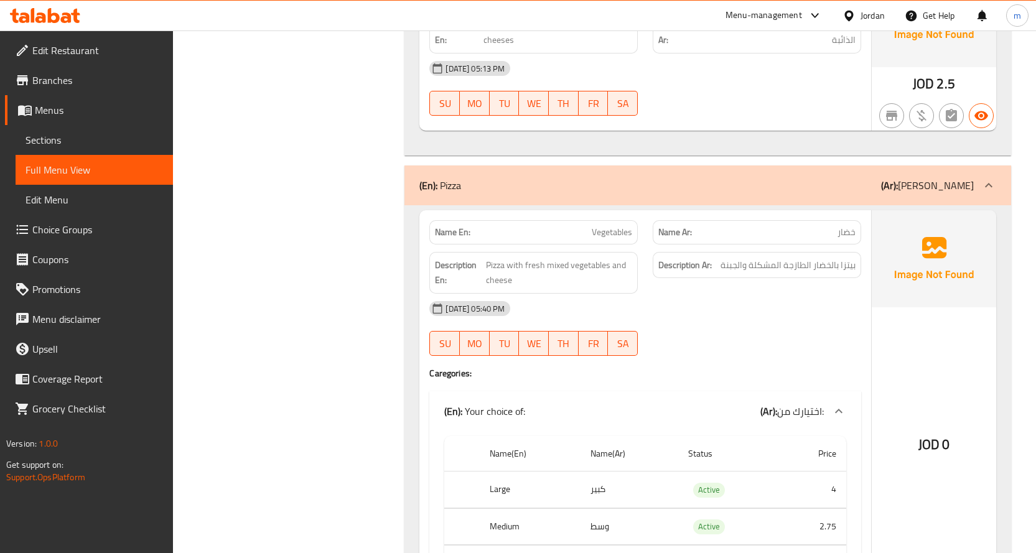
click at [617, 235] on span "Vegetables" at bounding box center [612, 232] width 40 height 13
copy span "Vegetables"
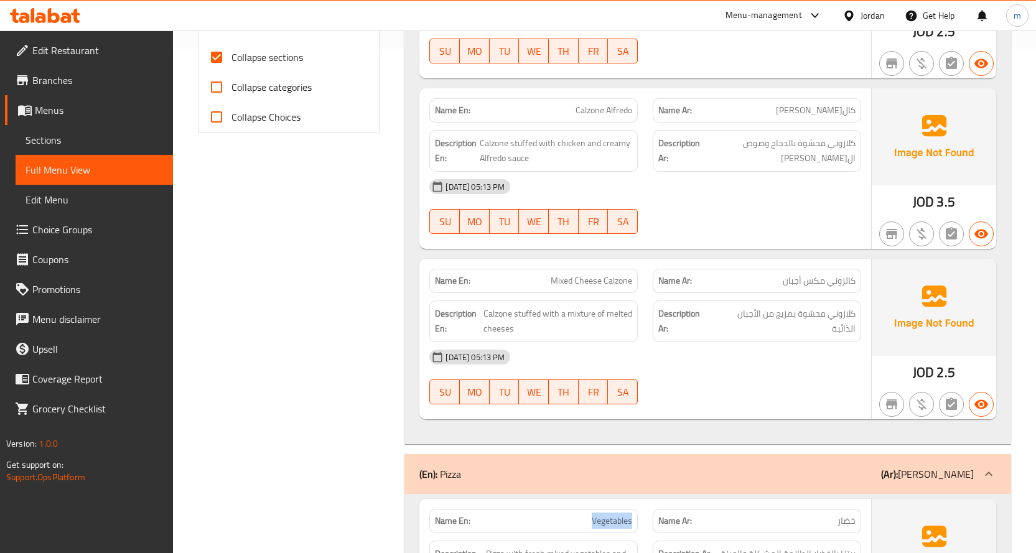
scroll to position [482, 0]
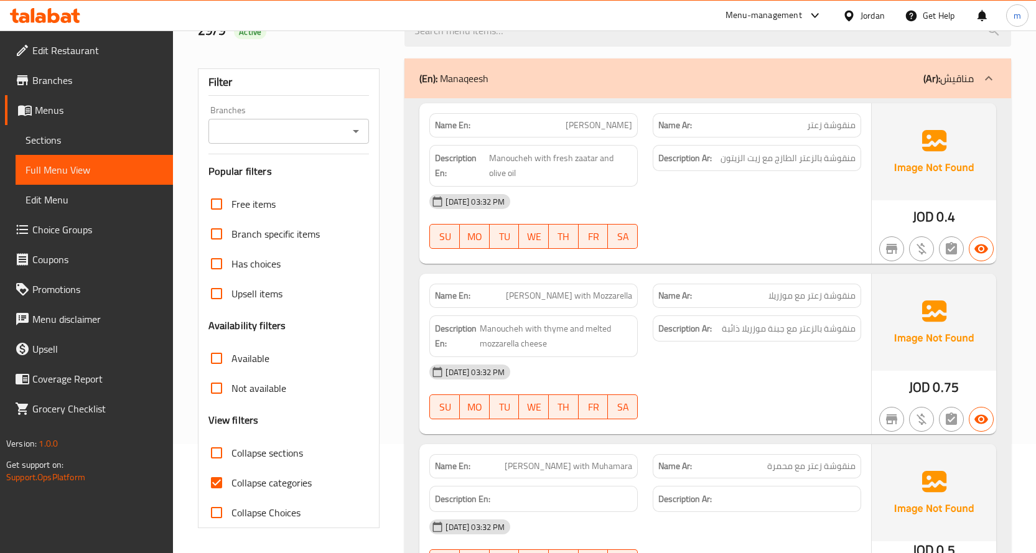
scroll to position [109, 0]
drag, startPoint x: 265, startPoint y: 515, endPoint x: 269, endPoint y: 477, distance: 38.2
click at [266, 515] on span "Collapse Choices" at bounding box center [265, 512] width 69 height 15
click at [231, 515] on input "Collapse Choices" at bounding box center [217, 513] width 30 height 30
checkbox input "true"
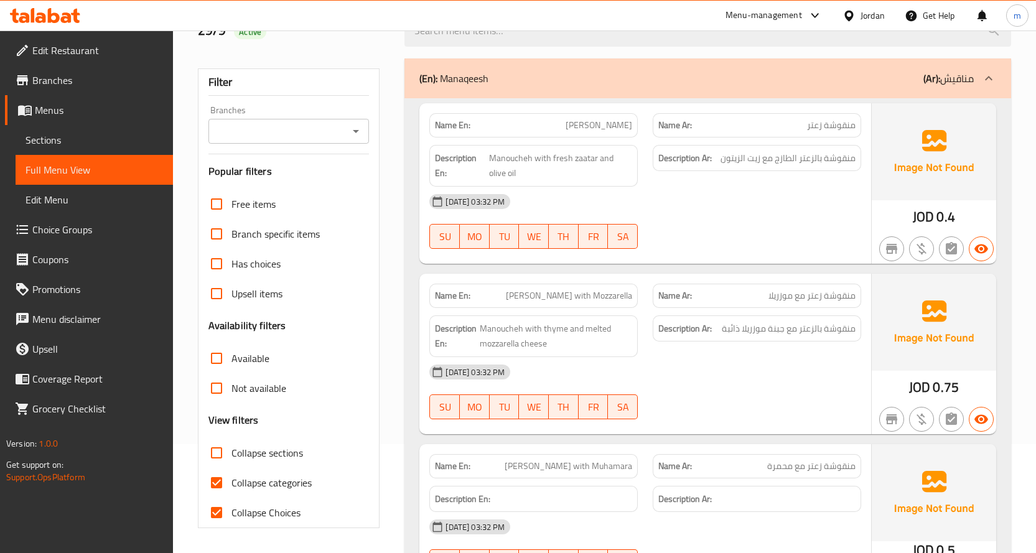
click at [274, 452] on span "Collapse sections" at bounding box center [267, 452] width 72 height 15
click at [231, 452] on input "Collapse sections" at bounding box center [217, 453] width 30 height 30
checkbox input "true"
click at [272, 490] on span "Collapse categories" at bounding box center [271, 482] width 80 height 15
click at [231, 490] on input "Collapse categories" at bounding box center [217, 483] width 30 height 30
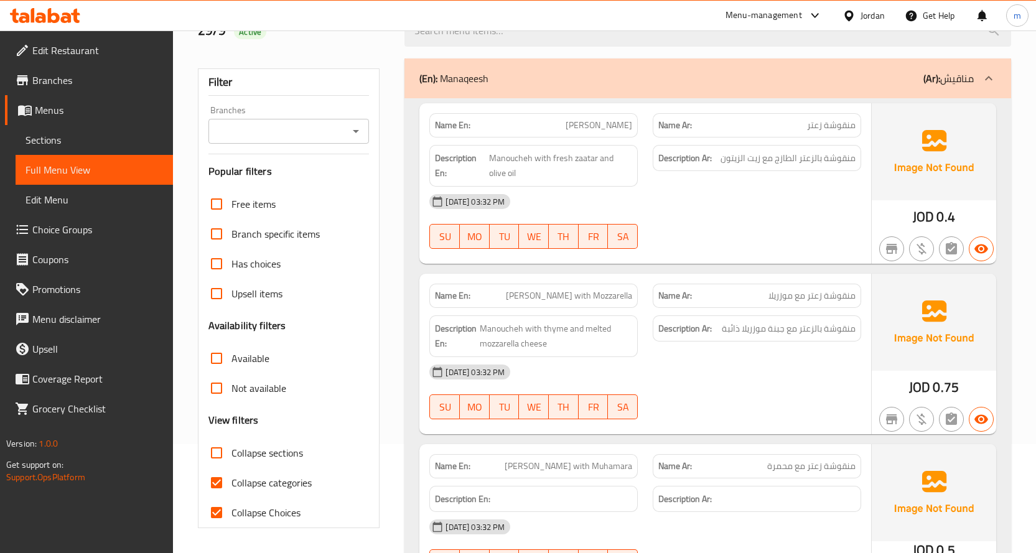
checkbox input "false"
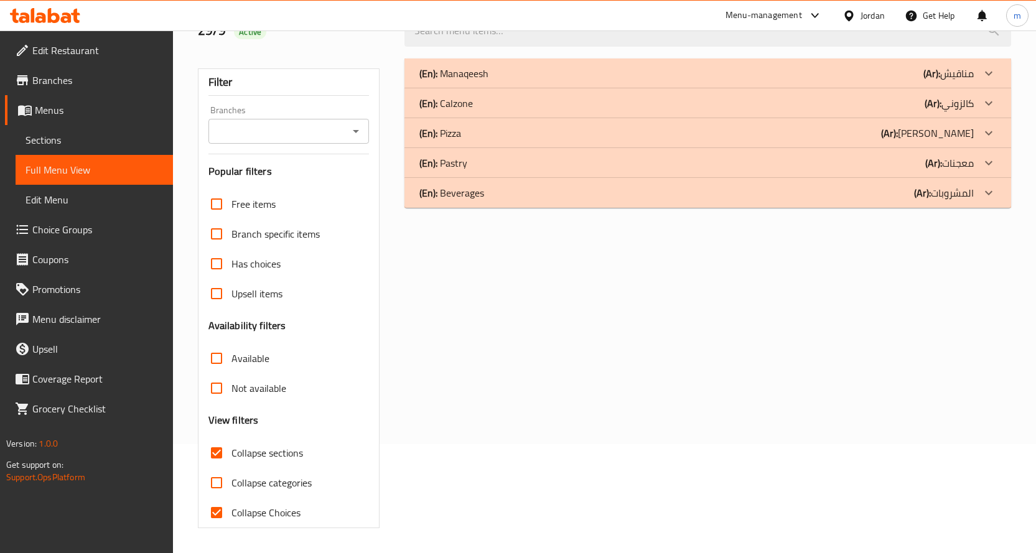
click at [776, 161] on div "(En): Pastry (Ar): معجنات" at bounding box center [696, 163] width 554 height 15
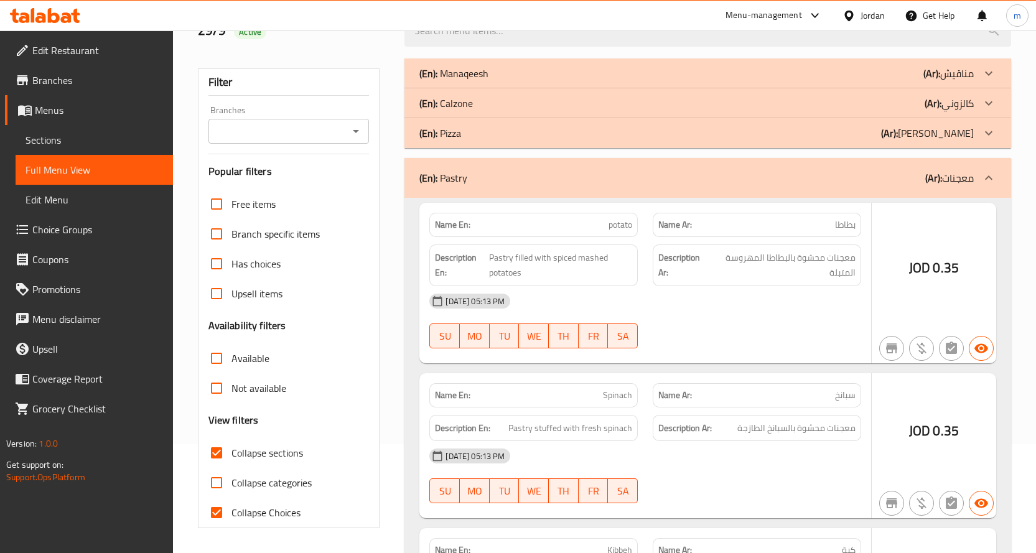
click at [776, 126] on div "(En): Pizza (Ar): بيتزا" at bounding box center [696, 133] width 554 height 15
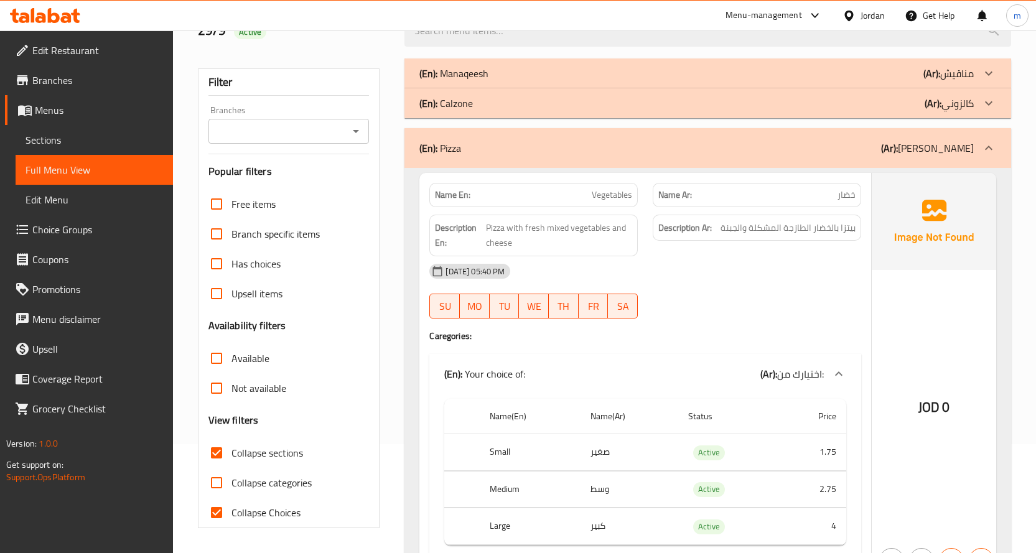
click at [778, 99] on div "(En): Calzone (Ar): كالزوني" at bounding box center [696, 103] width 554 height 15
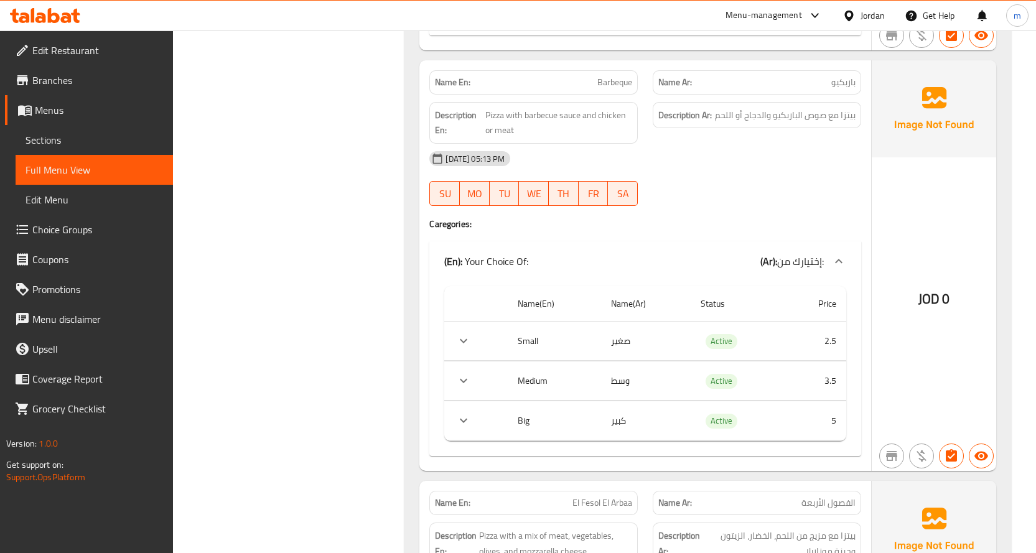
scroll to position [3842, 0]
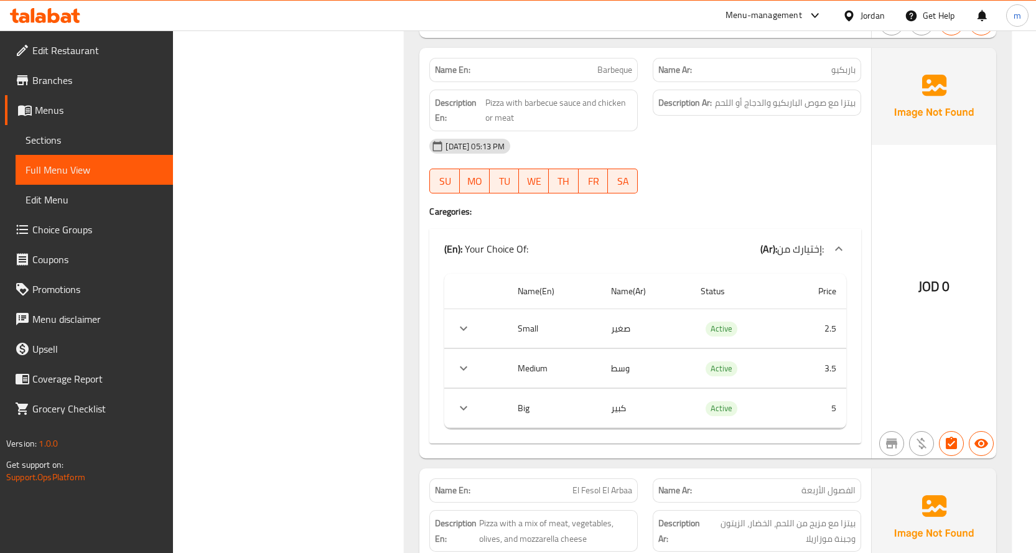
click at [807, 253] on span "إختيارك من:" at bounding box center [800, 249] width 47 height 19
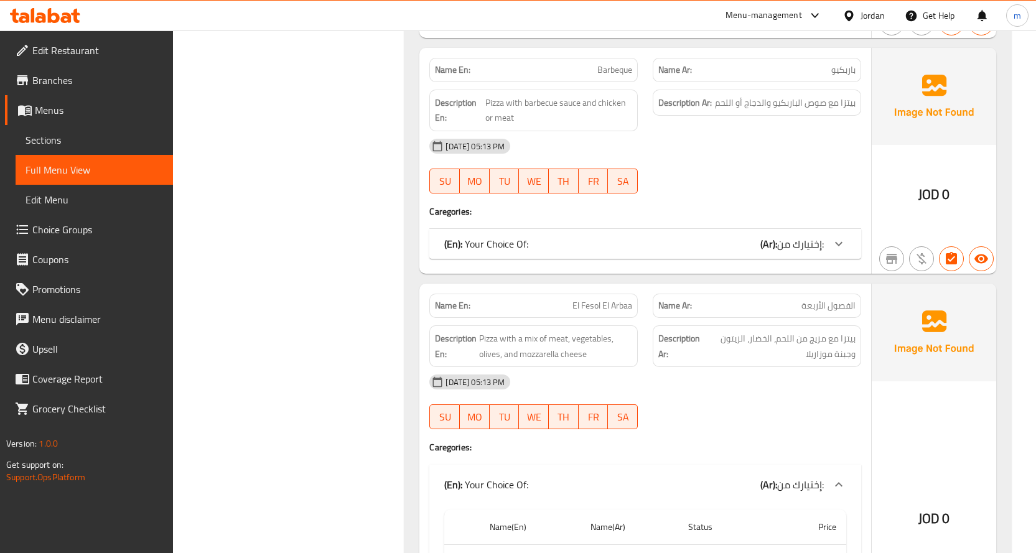
click at [807, 253] on span "إختيارك من:" at bounding box center [800, 244] width 47 height 19
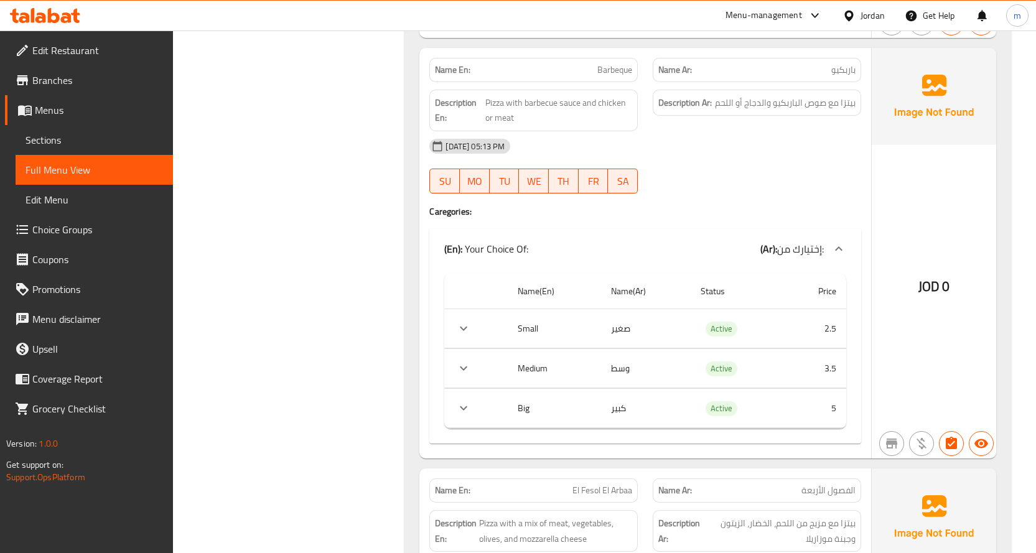
click at [499, 329] on td "choices table" at bounding box center [475, 328] width 63 height 39
click at [463, 333] on icon "expand row" at bounding box center [463, 328] width 15 height 15
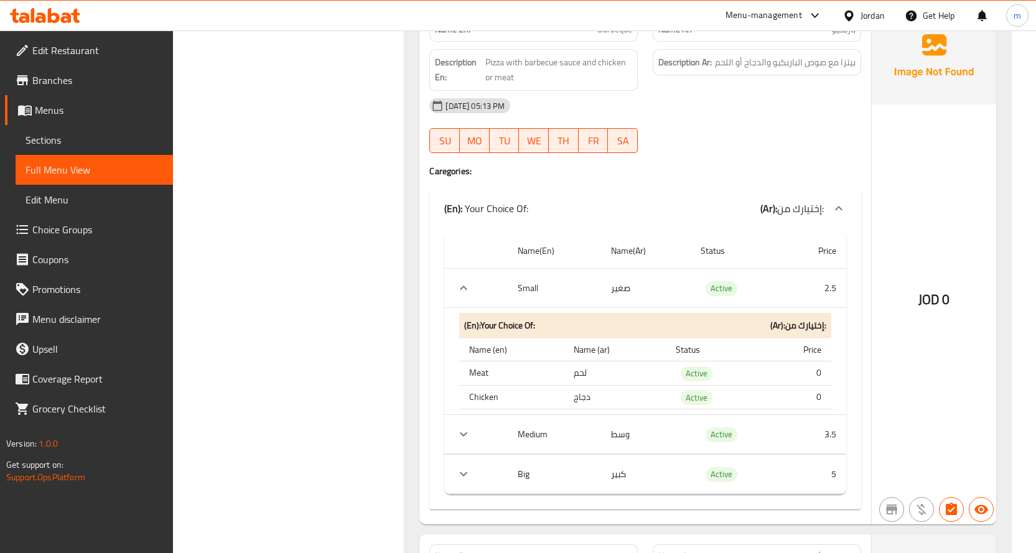
scroll to position [3904, 0]
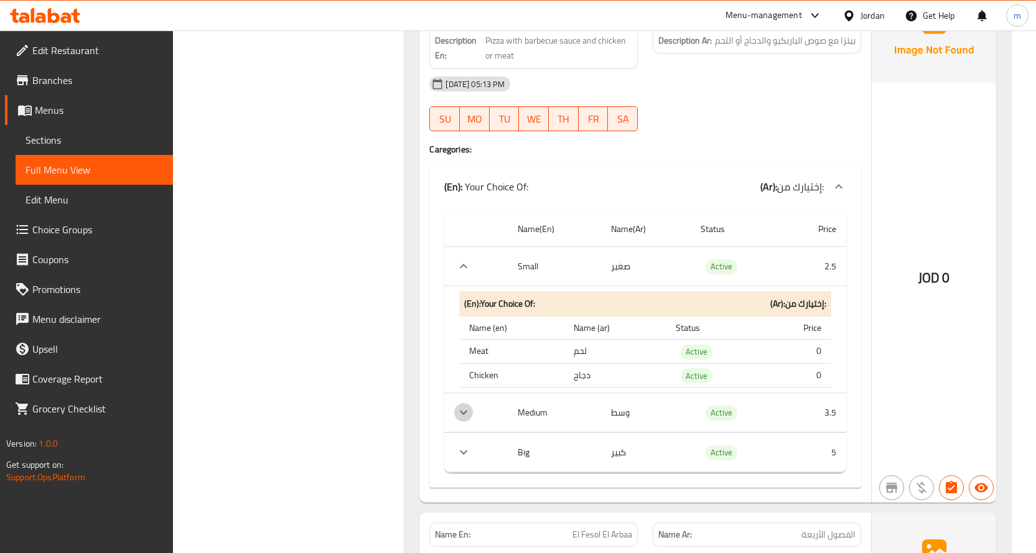
click at [457, 411] on icon "expand row" at bounding box center [463, 412] width 15 height 15
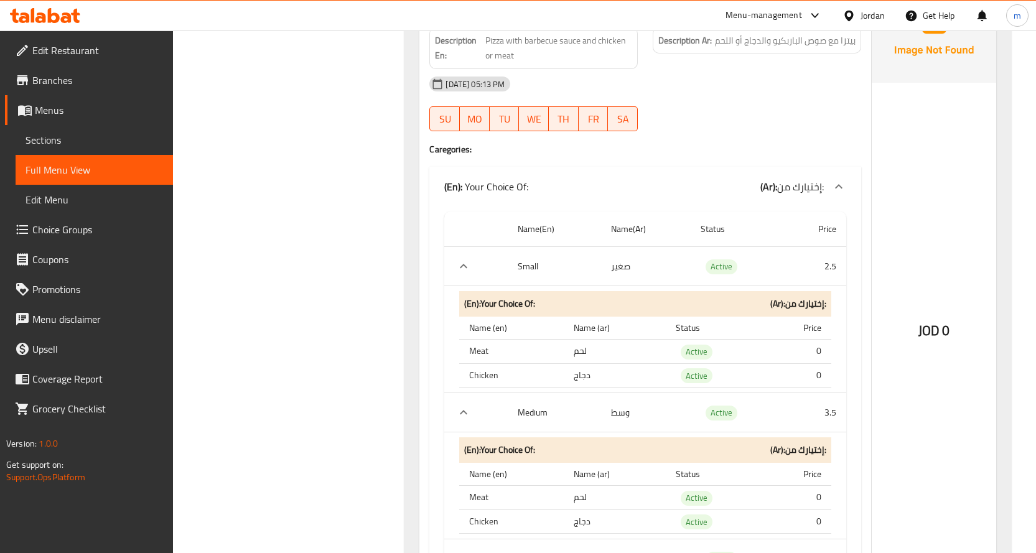
scroll to position [4028, 0]
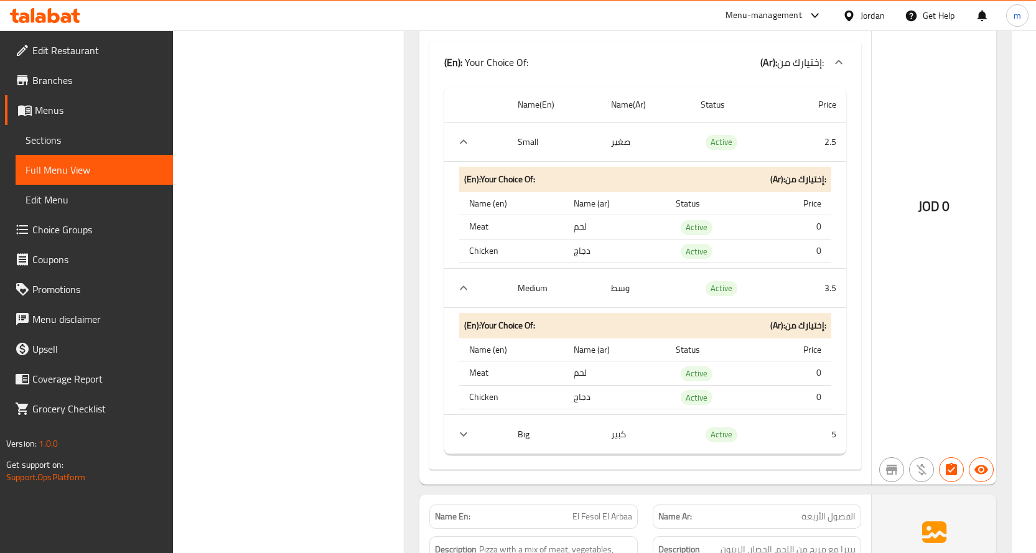
click at [467, 429] on icon "expand row" at bounding box center [463, 434] width 15 height 15
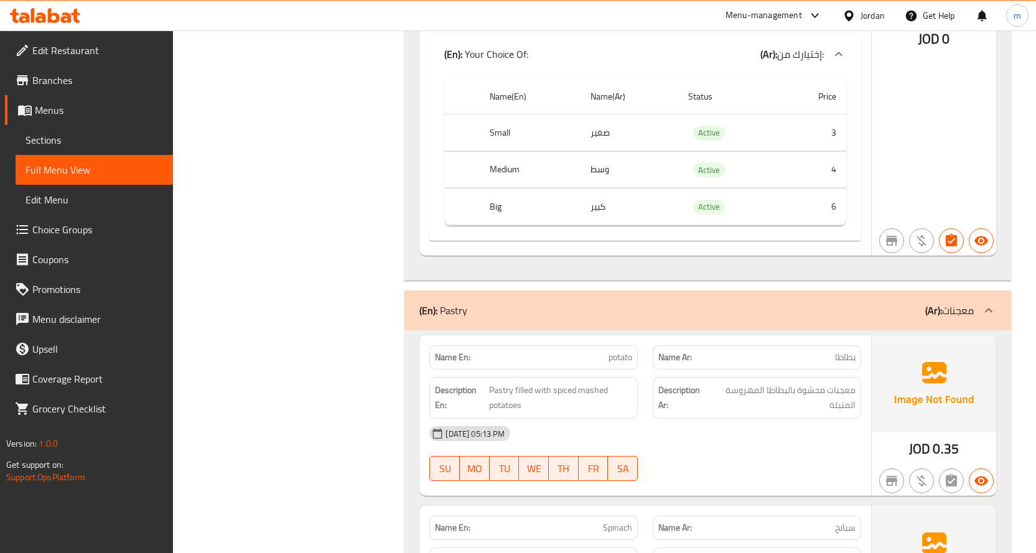
scroll to position [6455, 0]
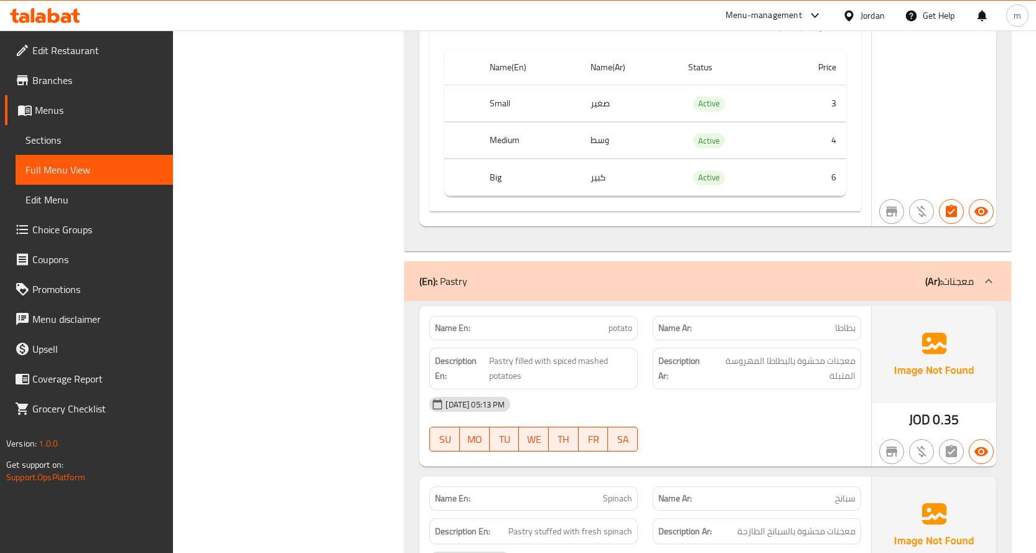
click at [691, 261] on div "(En): Pastry (Ar): معجنات" at bounding box center [707, 281] width 607 height 40
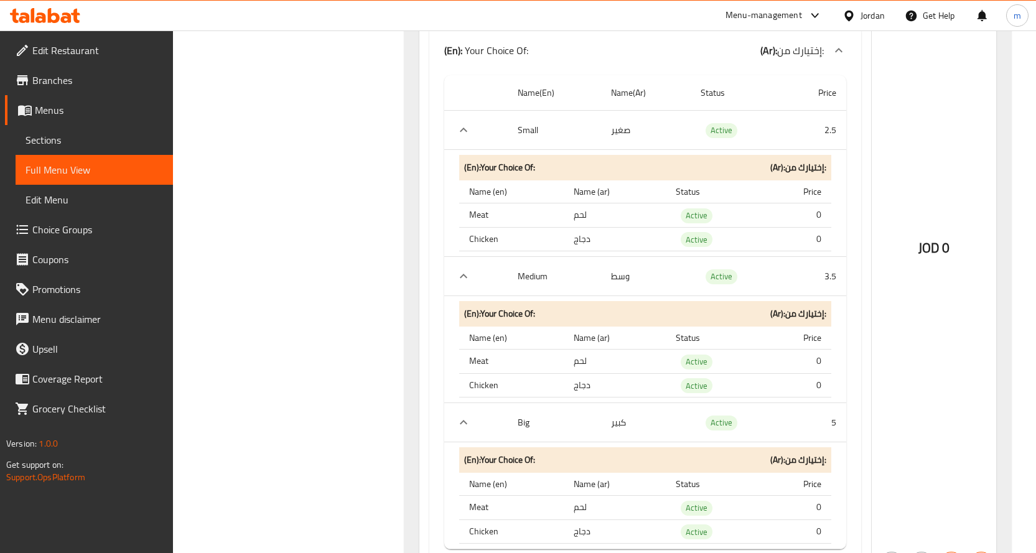
scroll to position [4117, 0]
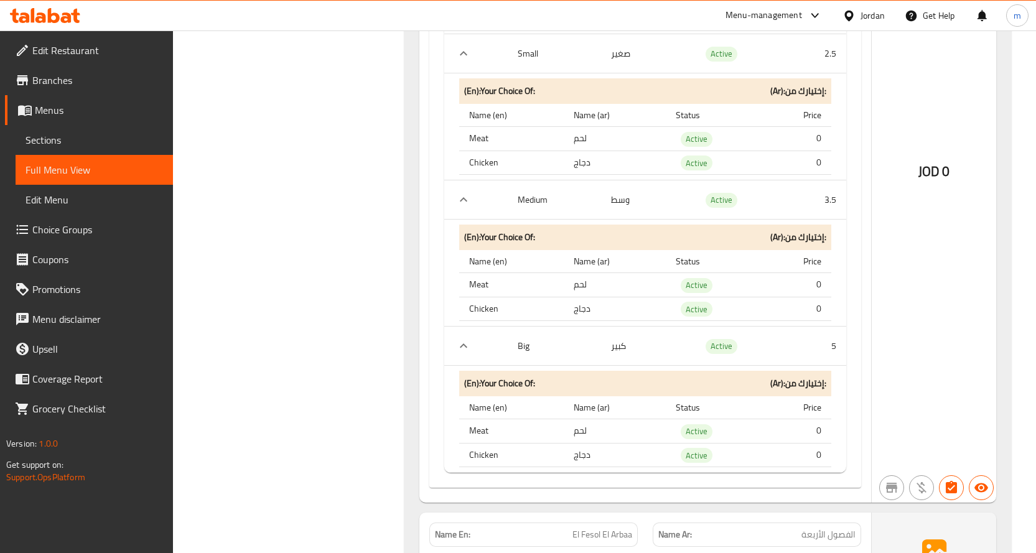
click at [44, 113] on span "Menus" at bounding box center [99, 110] width 128 height 15
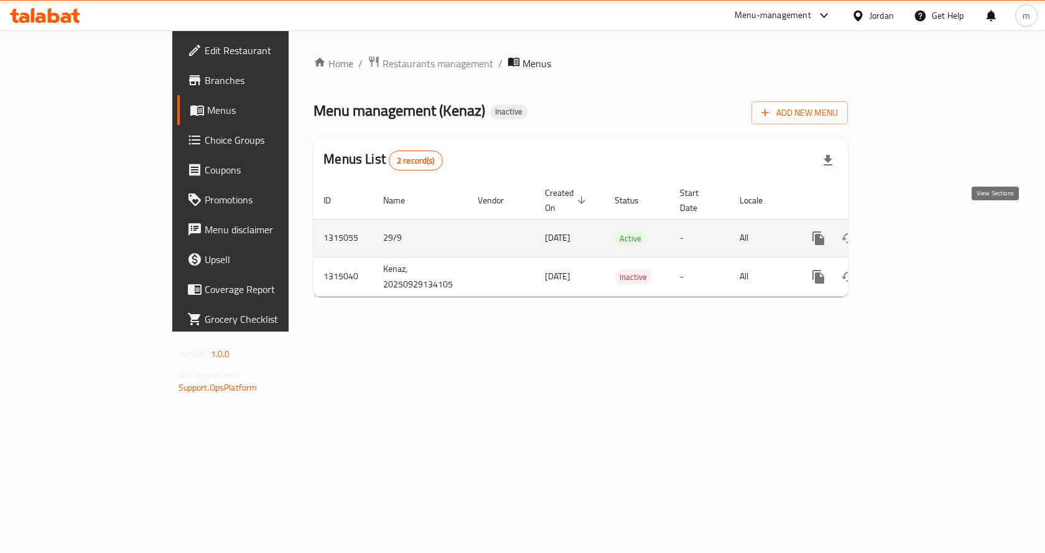
click at [916, 231] on icon "enhanced table" at bounding box center [908, 238] width 15 height 15
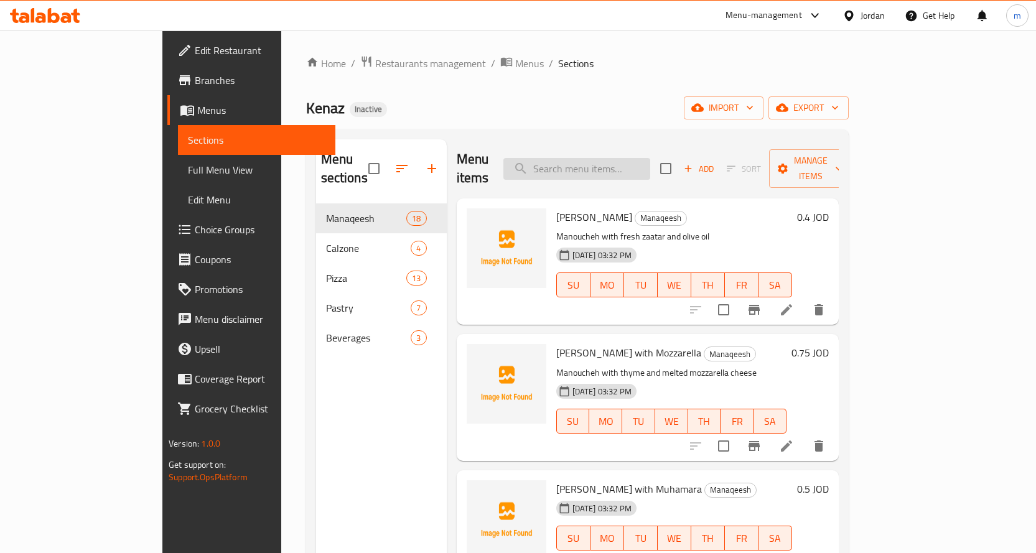
click at [612, 158] on input "search" at bounding box center [576, 169] width 147 height 22
click at [601, 164] on input "search" at bounding box center [576, 169] width 147 height 22
paste input "Barbecue"
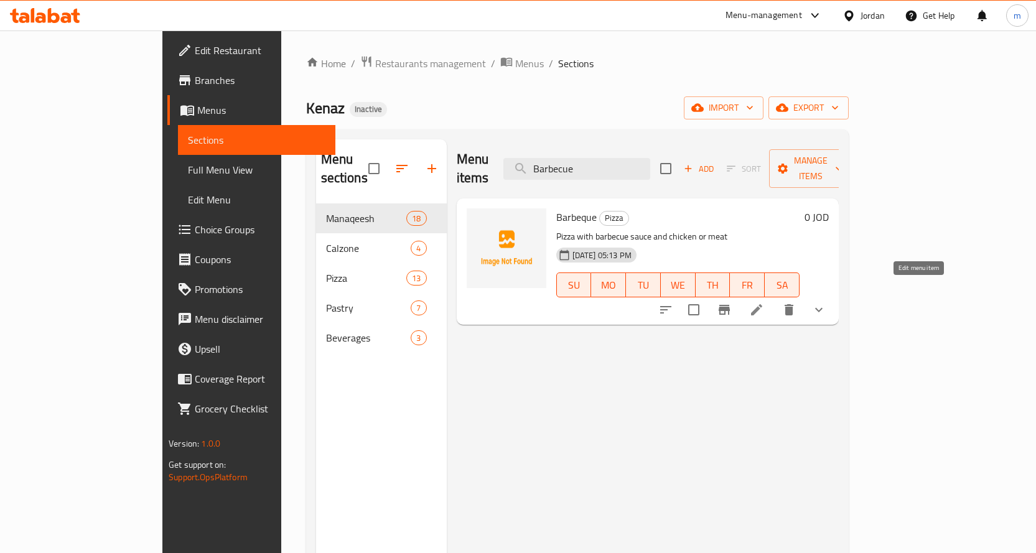
type input "Barbecue"
click at [762, 304] on icon at bounding box center [756, 309] width 11 height 11
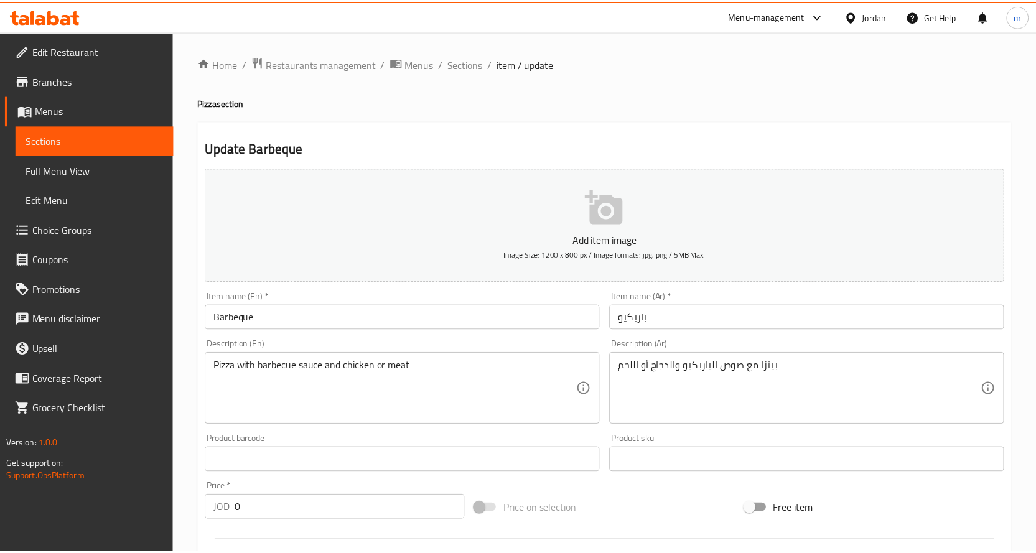
scroll to position [543, 0]
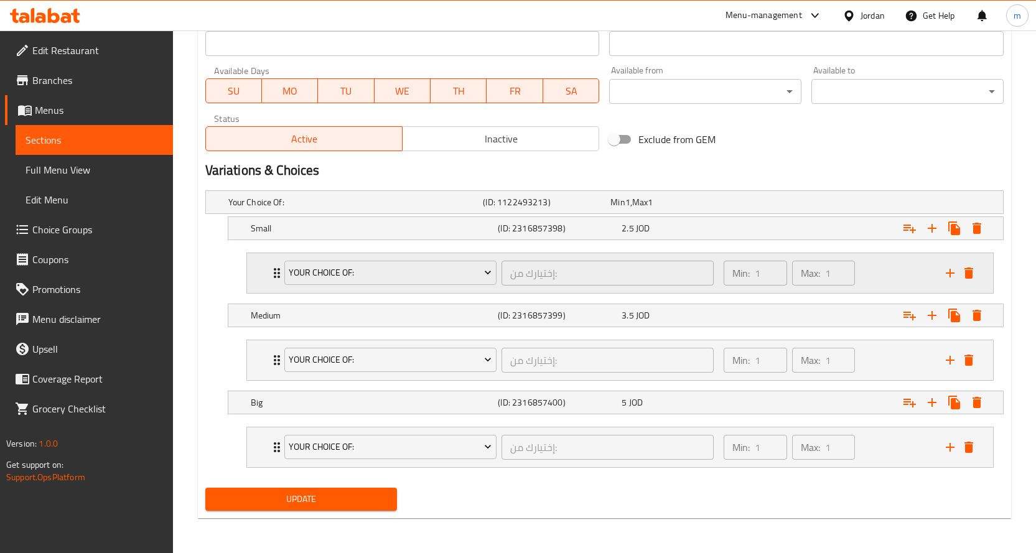
click at [266, 274] on div "Your Choice Of: إختيارك من: ​ Min: 1 ​ Max: 1 ​" at bounding box center [620, 273] width 746 height 40
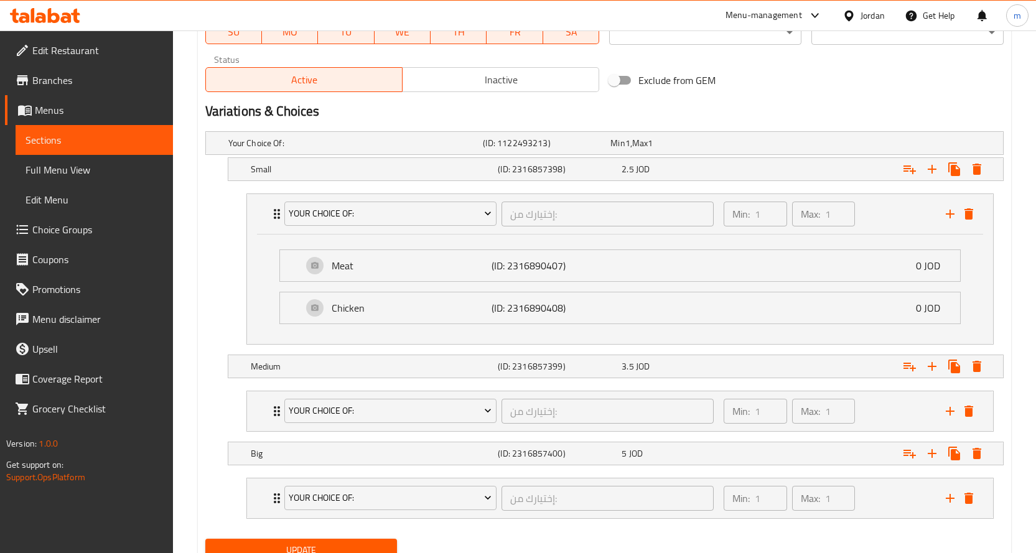
scroll to position [653, 0]
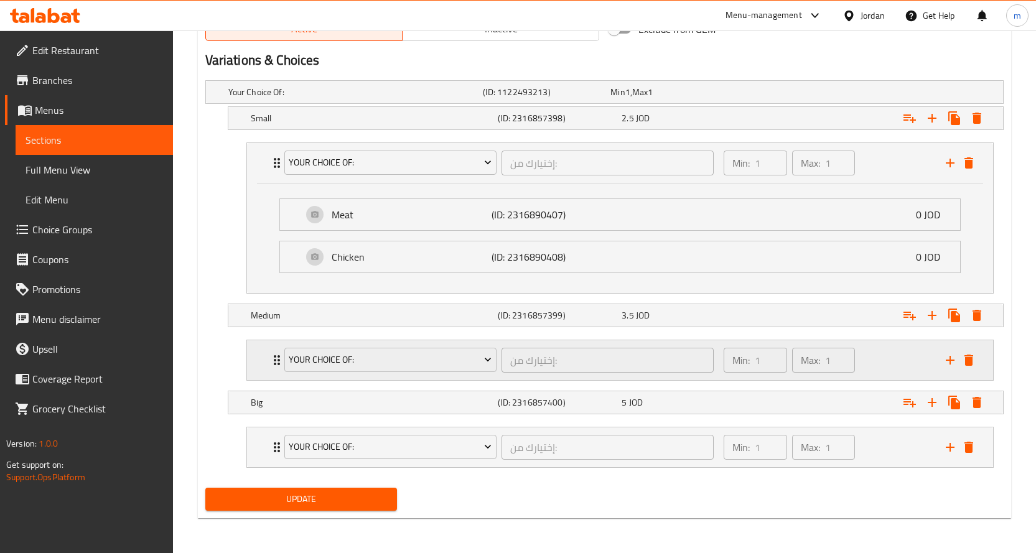
click at [271, 360] on icon "Expand" at bounding box center [276, 360] width 15 height 15
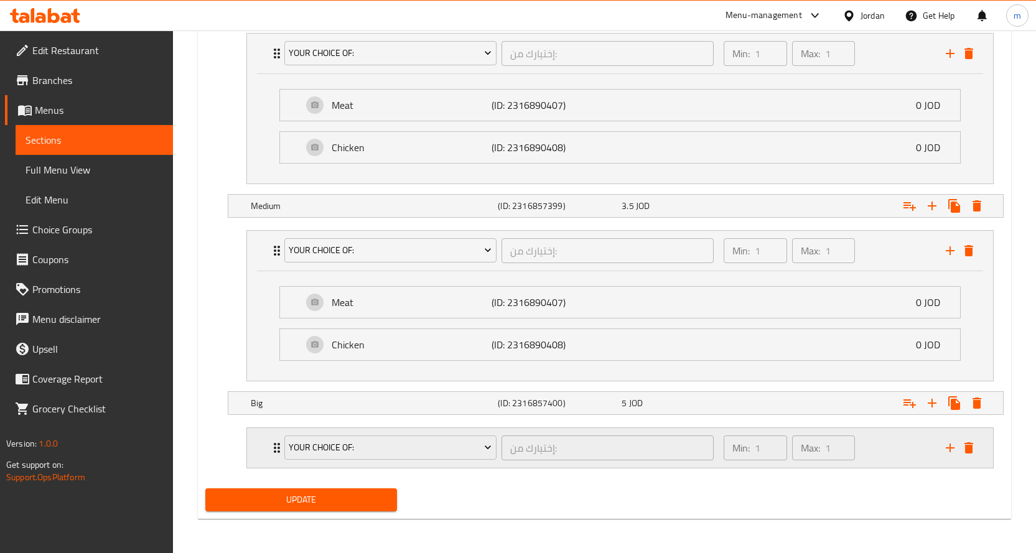
scroll to position [763, 0]
click at [273, 445] on icon "Expand" at bounding box center [276, 447] width 15 height 15
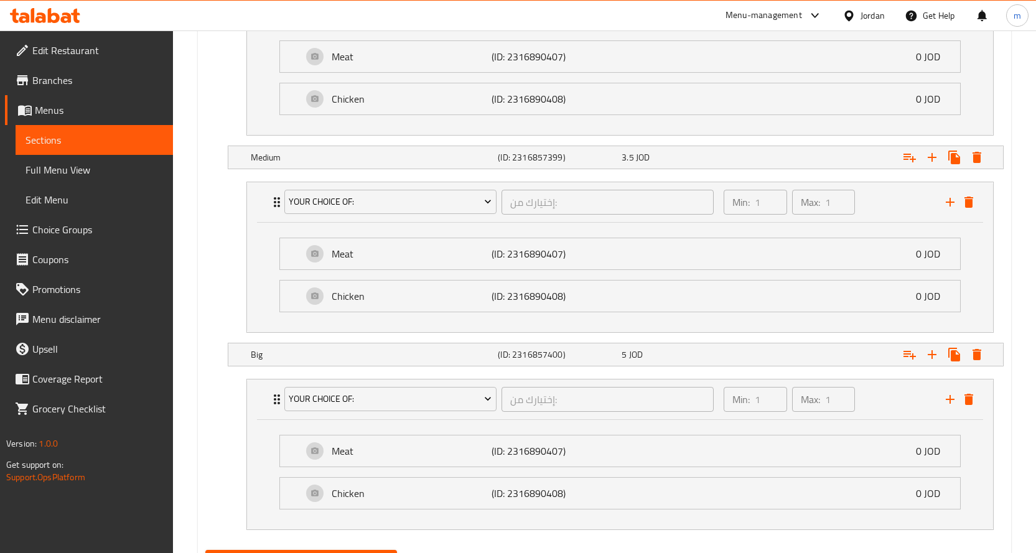
scroll to position [0, 0]
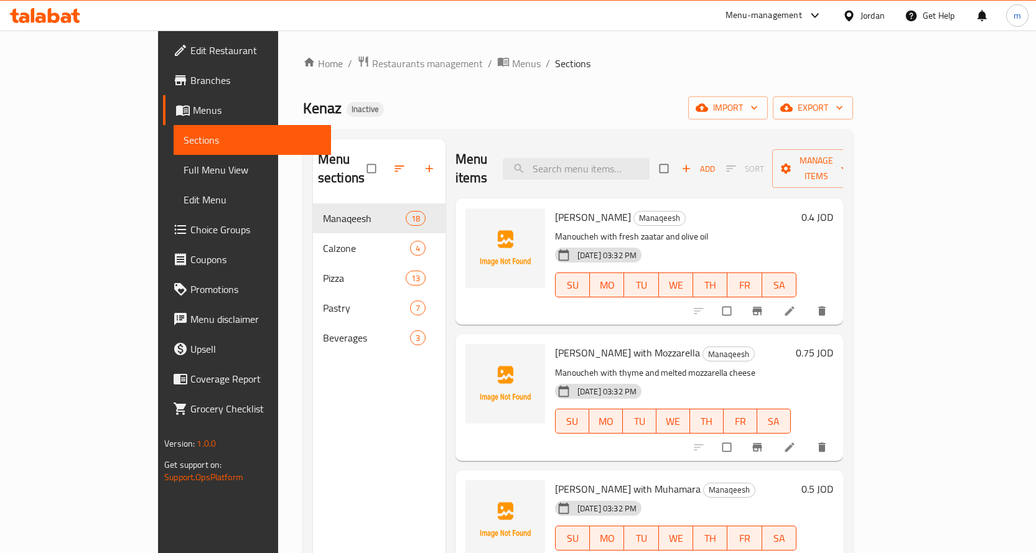
click at [184, 173] on span "Full Menu View" at bounding box center [252, 169] width 137 height 15
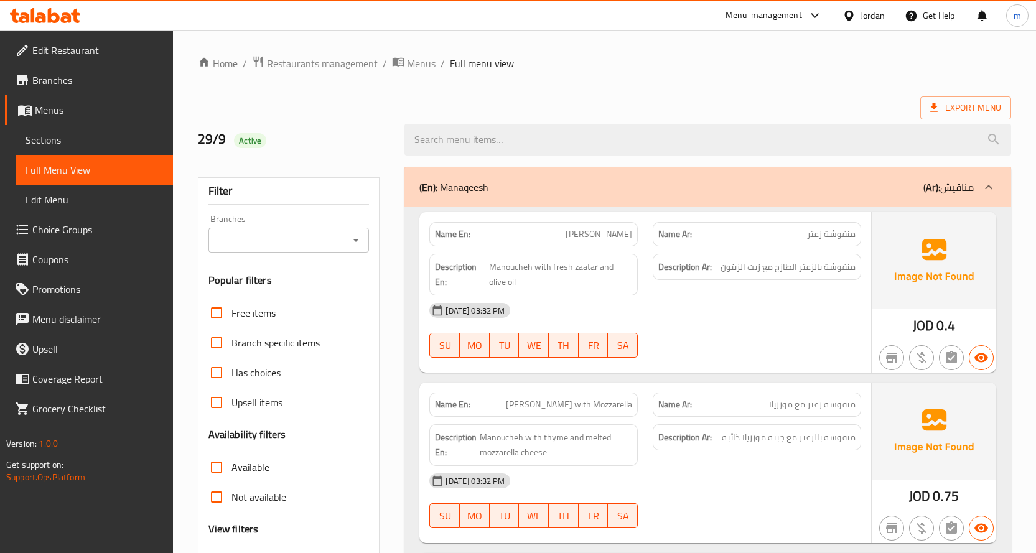
scroll to position [187, 0]
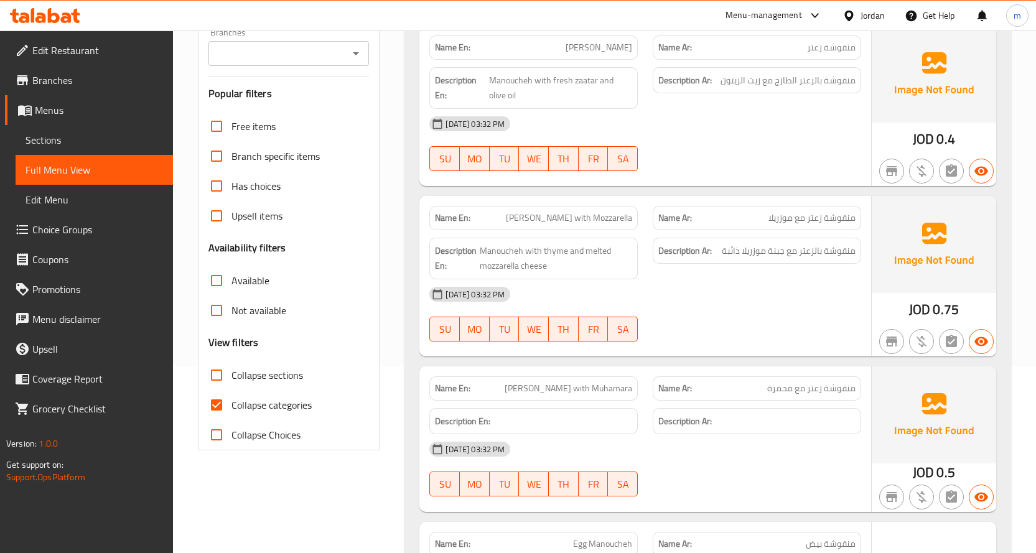
click at [282, 376] on span "Collapse sections" at bounding box center [267, 375] width 72 height 15
click at [231, 376] on input "Collapse sections" at bounding box center [217, 375] width 30 height 30
checkbox input "true"
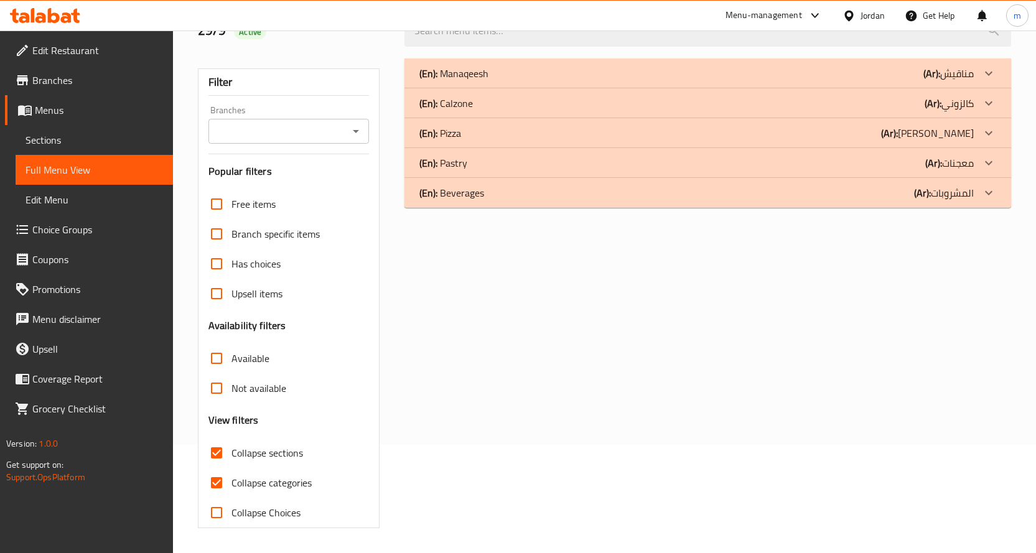
scroll to position [109, 0]
click at [766, 131] on div "(En): Pizza (Ar): بيتزا" at bounding box center [696, 133] width 554 height 15
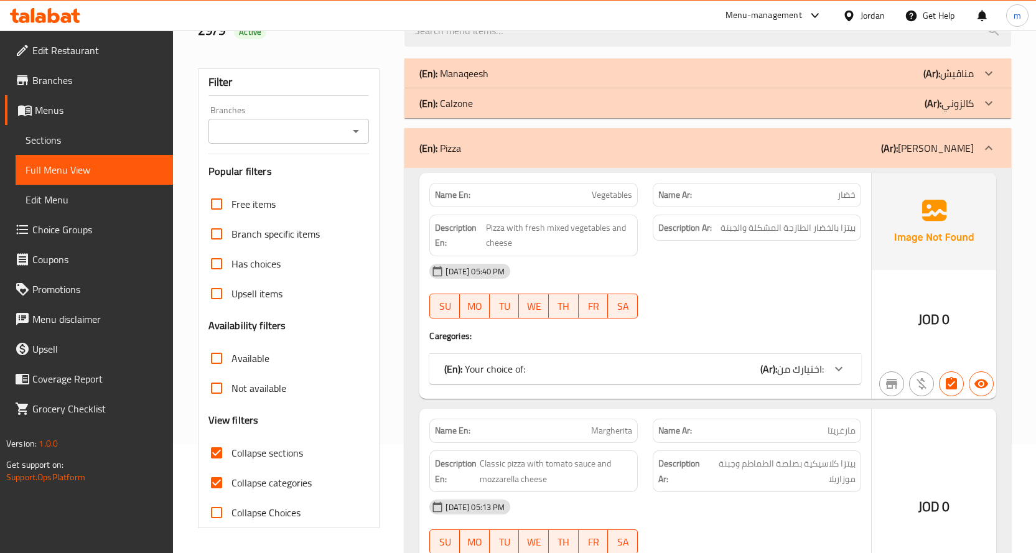
click at [761, 103] on div "(En): Calzone (Ar): كالزوني" at bounding box center [696, 103] width 554 height 15
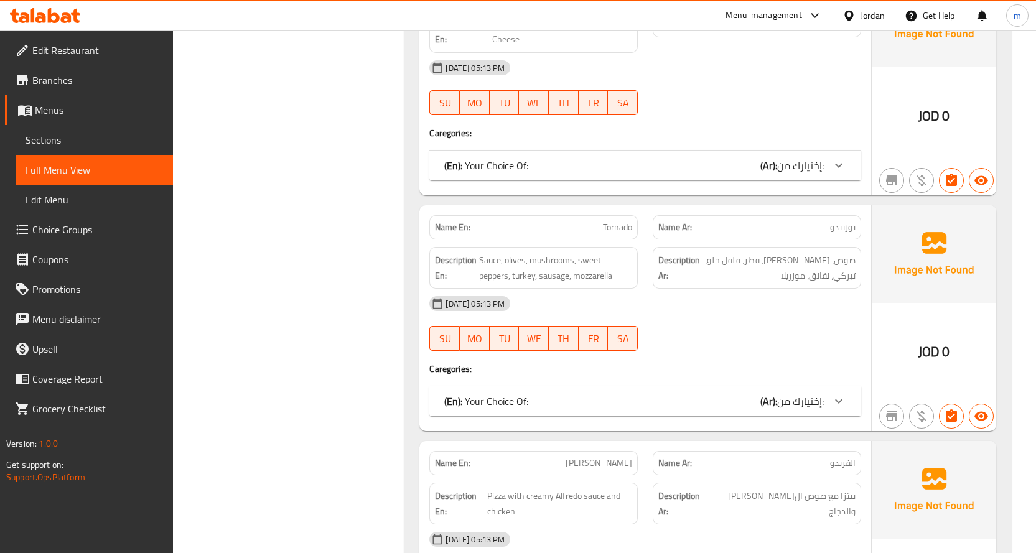
scroll to position [3611, 0]
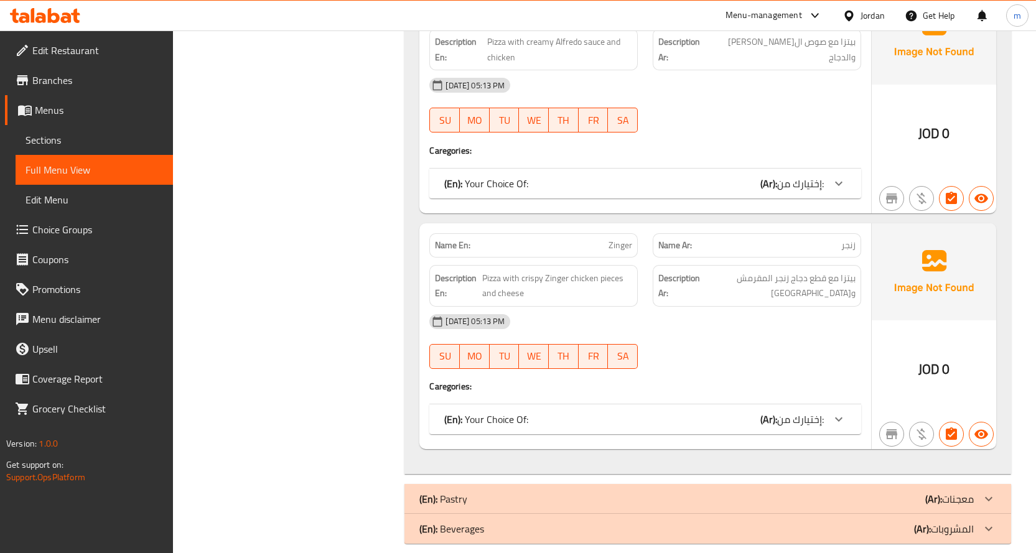
click at [861, 491] on div "(En): Pastry (Ar): معجنات" at bounding box center [696, 498] width 554 height 15
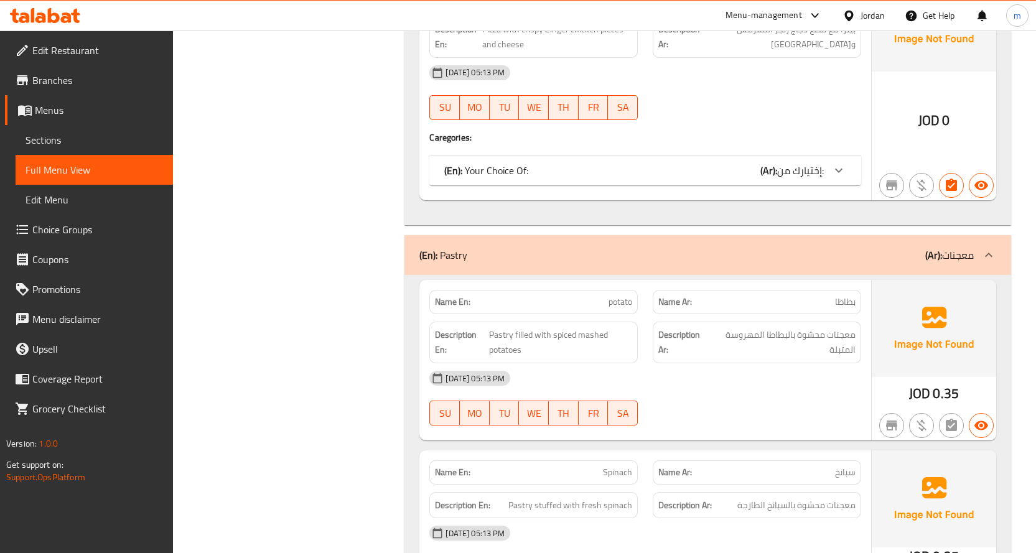
scroll to position [3674, 0]
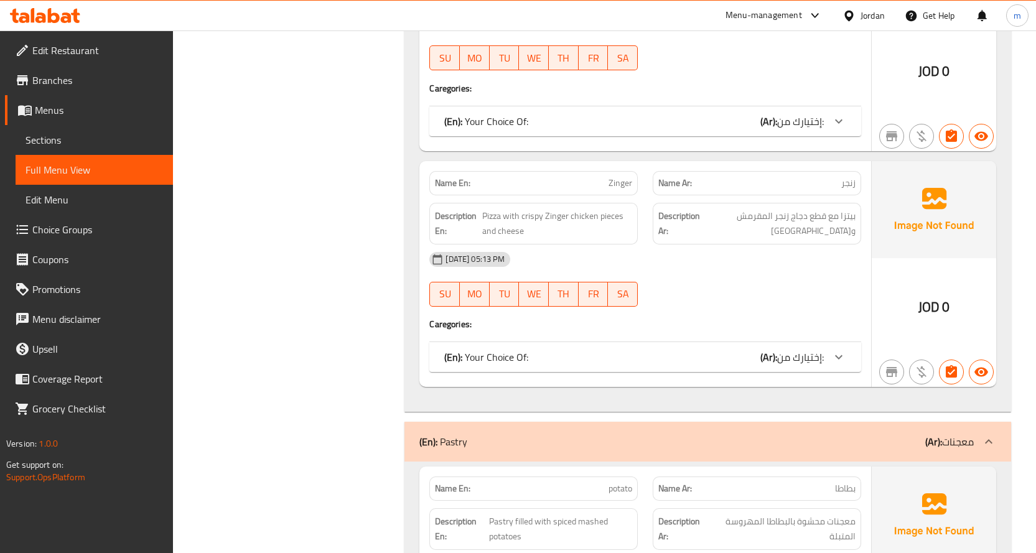
click at [719, 350] on div "(En): Your Choice Of: (Ar): إختيارك من:" at bounding box center [634, 357] width 380 height 15
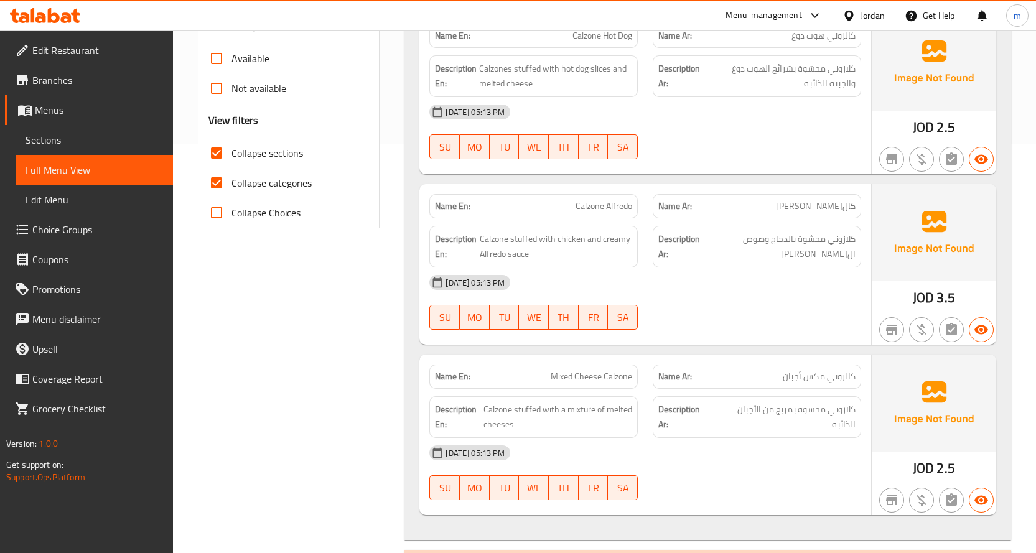
scroll to position [314, 0]
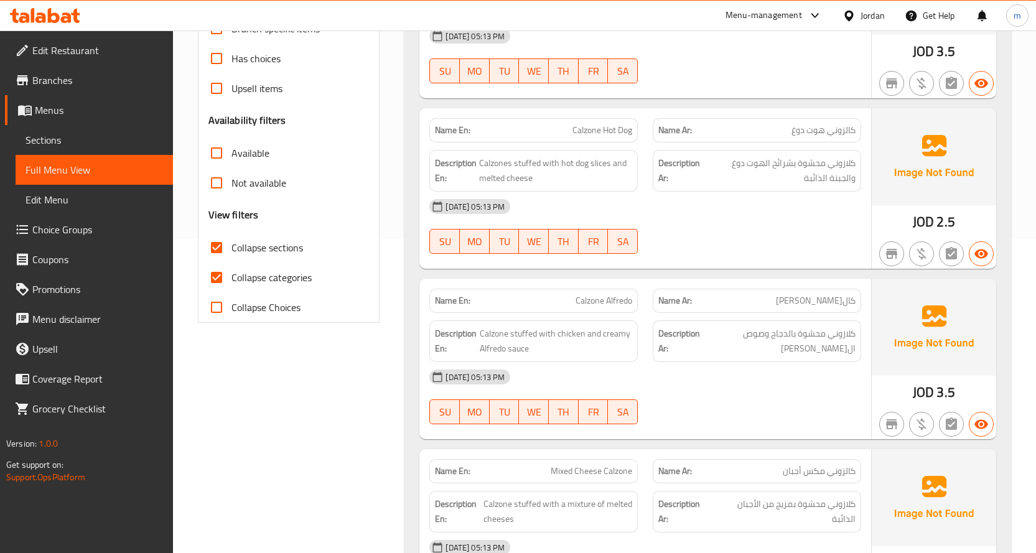
click at [217, 304] on input "Collapse Choices" at bounding box center [217, 307] width 30 height 30
checkbox input "true"
click at [213, 278] on input "Collapse categories" at bounding box center [217, 278] width 30 height 30
checkbox input "false"
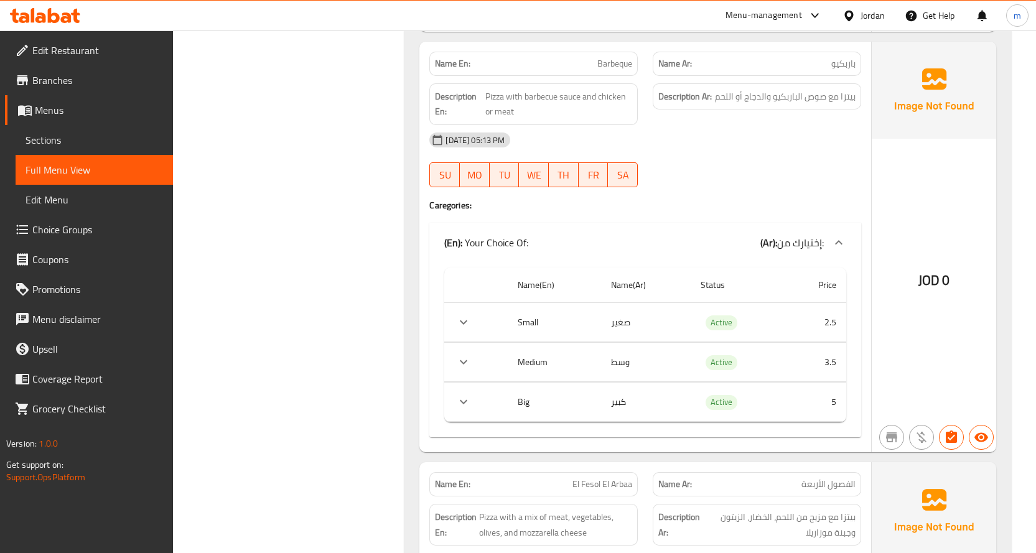
scroll to position [3834, 0]
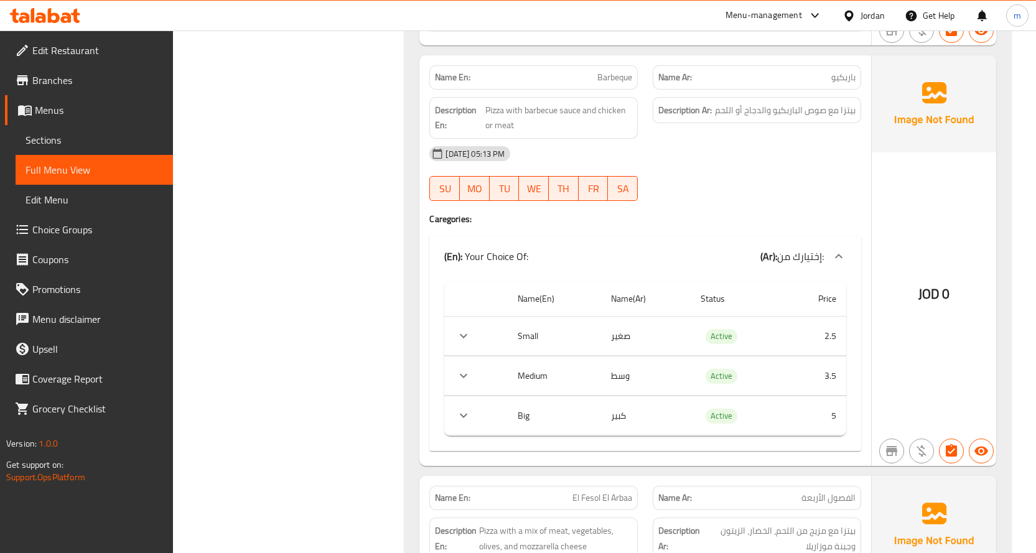
click at [574, 330] on th "Small" at bounding box center [554, 336] width 93 height 39
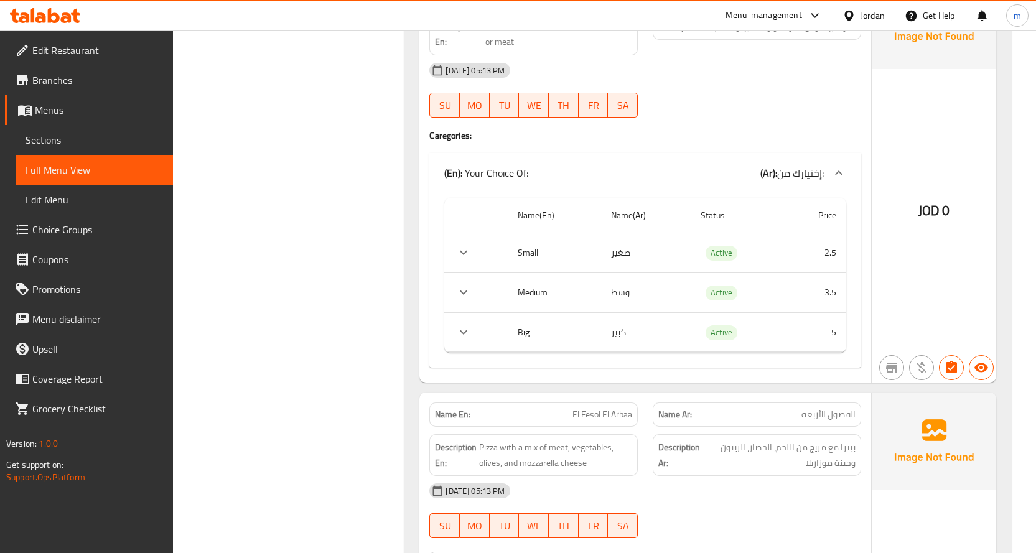
scroll to position [4083, 0]
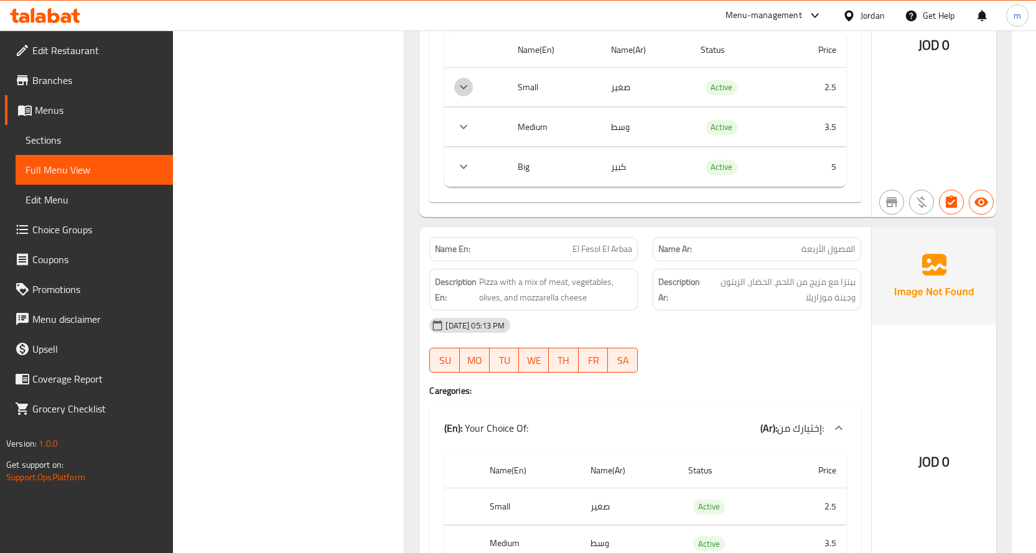
click at [467, 88] on icon "expand row" at bounding box center [463, 87] width 15 height 15
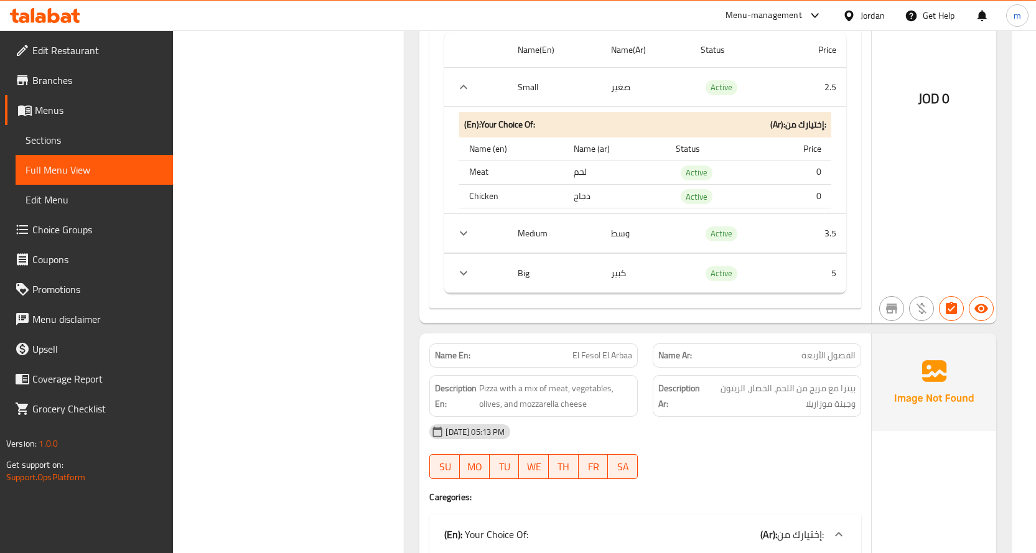
click at [463, 237] on icon "expand row" at bounding box center [463, 233] width 15 height 15
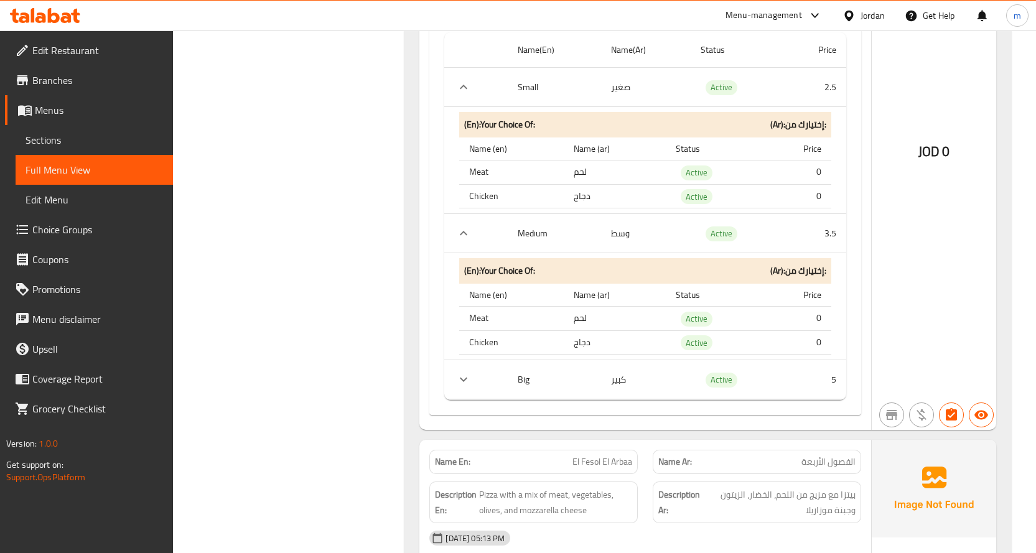
scroll to position [4208, 0]
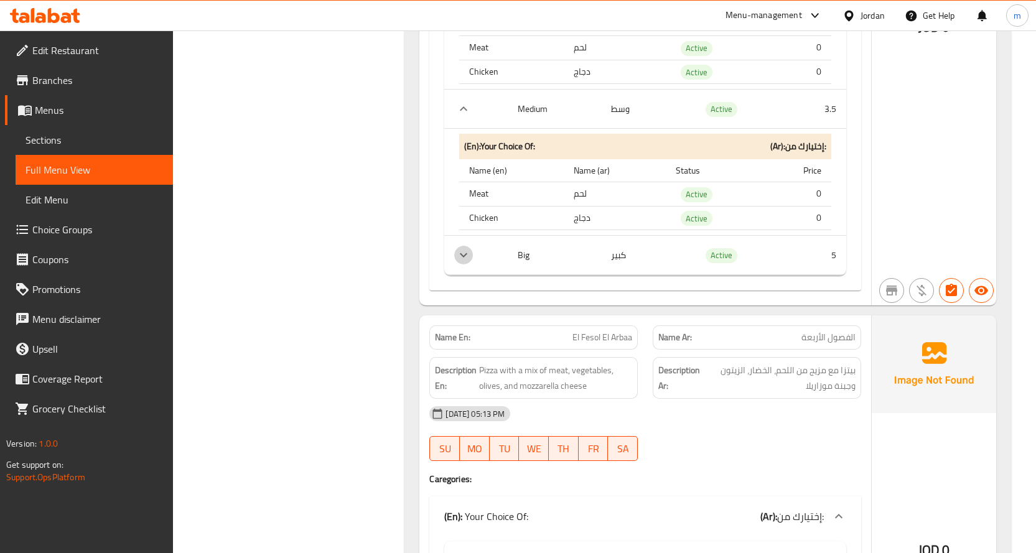
click at [465, 259] on icon "expand row" at bounding box center [463, 255] width 15 height 15
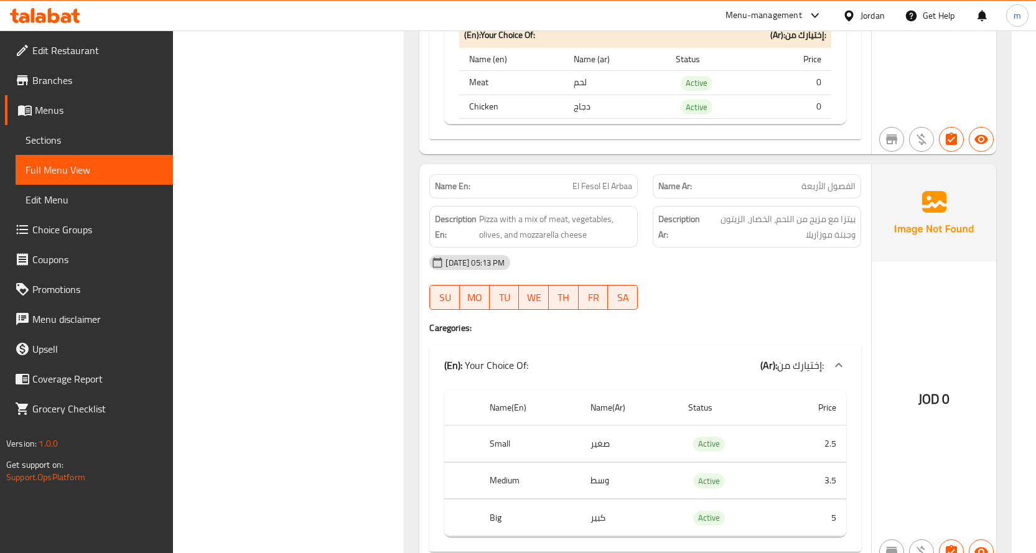
scroll to position [4643, 0]
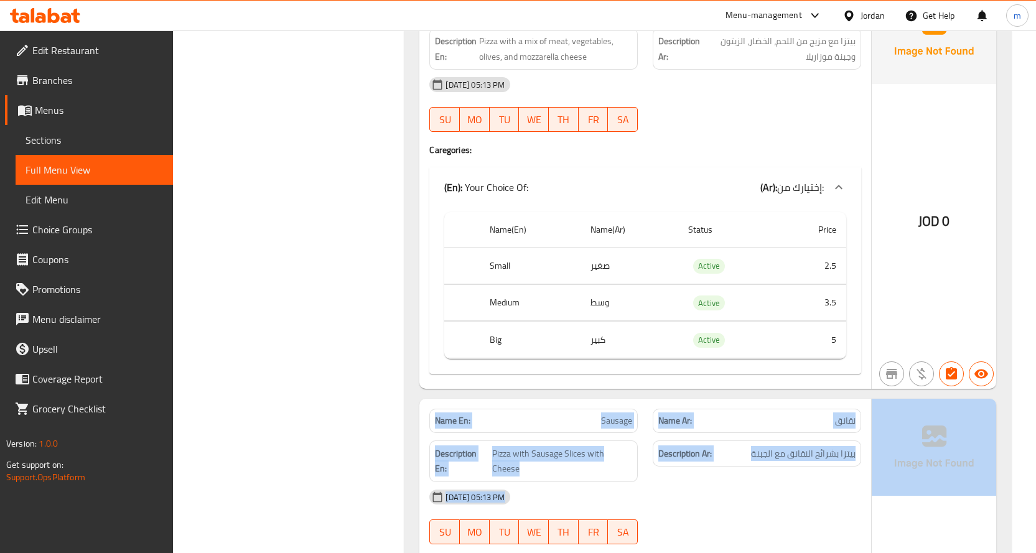
drag, startPoint x: 1035, startPoint y: 333, endPoint x: 1036, endPoint y: 422, distance: 88.3
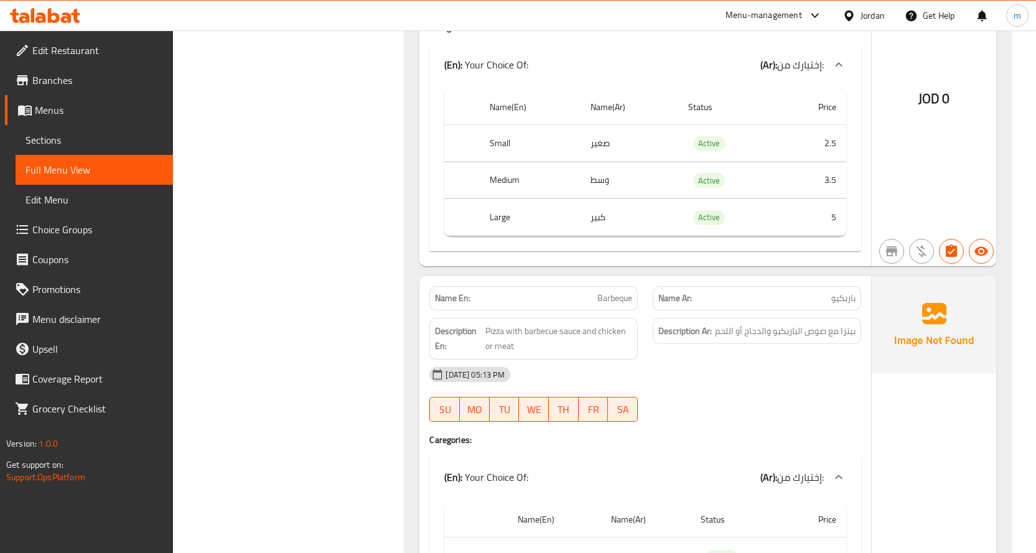
scroll to position [3750, 0]
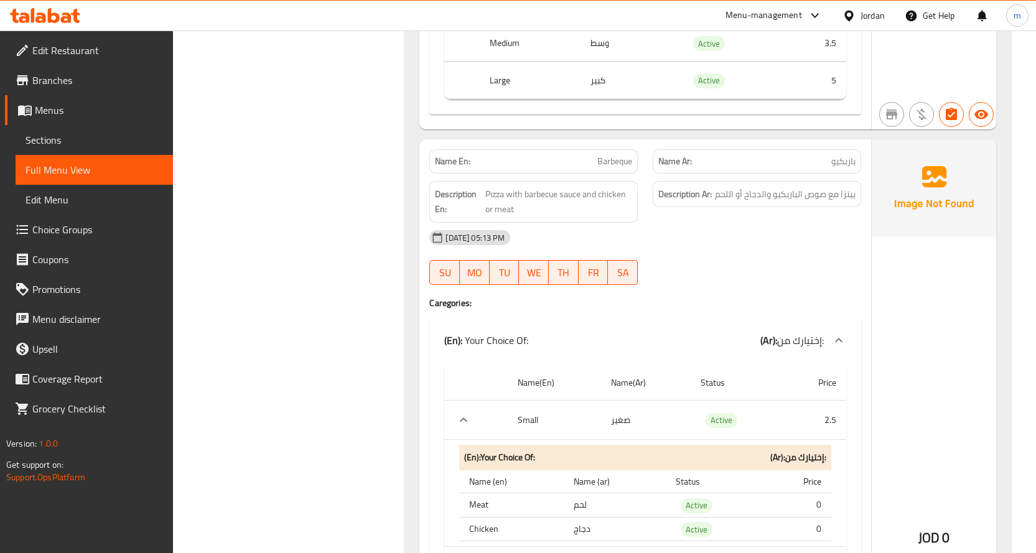
click at [624, 162] on span "Barbeque" at bounding box center [614, 161] width 35 height 13
copy span "Barbeque"
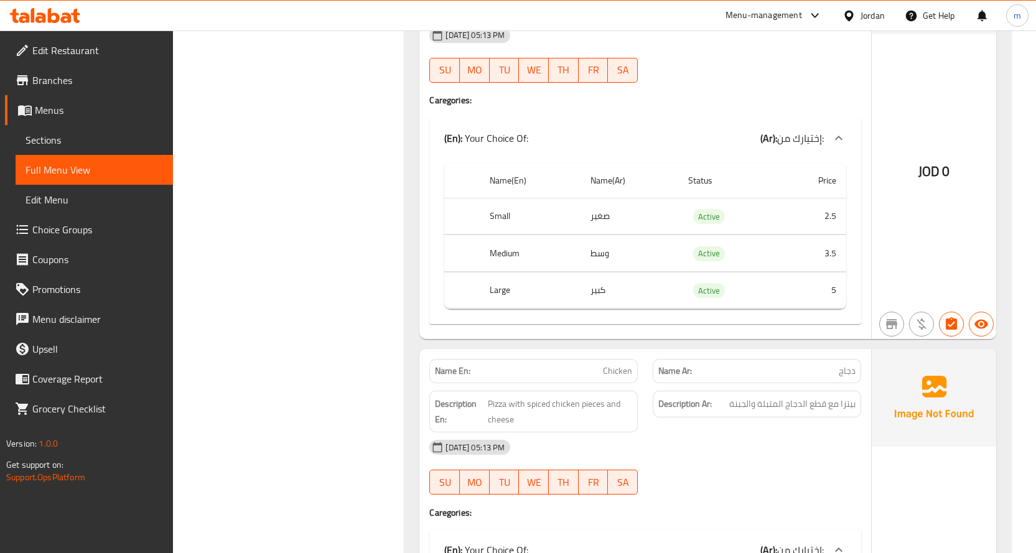
scroll to position [0, 0]
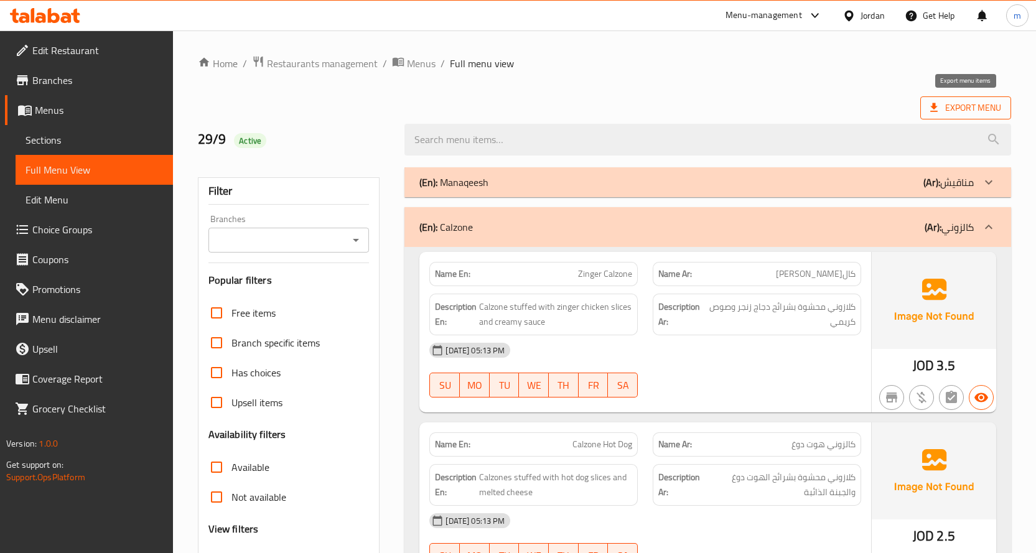
click at [940, 109] on icon at bounding box center [934, 107] width 12 height 12
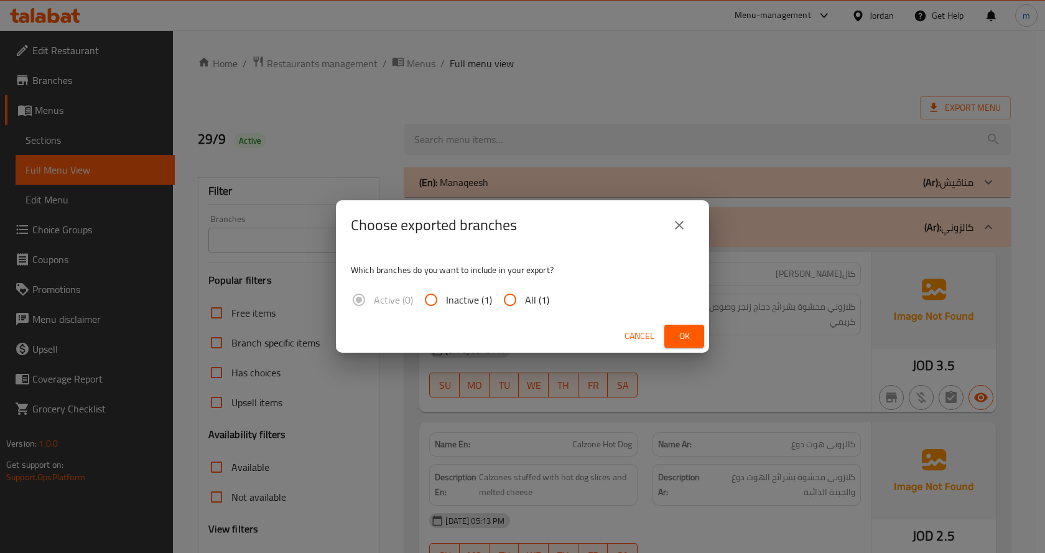
click at [522, 297] on input "All (1)" at bounding box center [510, 300] width 30 height 30
radio input "true"
click at [692, 331] on span "Ok" at bounding box center [684, 336] width 20 height 16
